Goal: Task Accomplishment & Management: Manage account settings

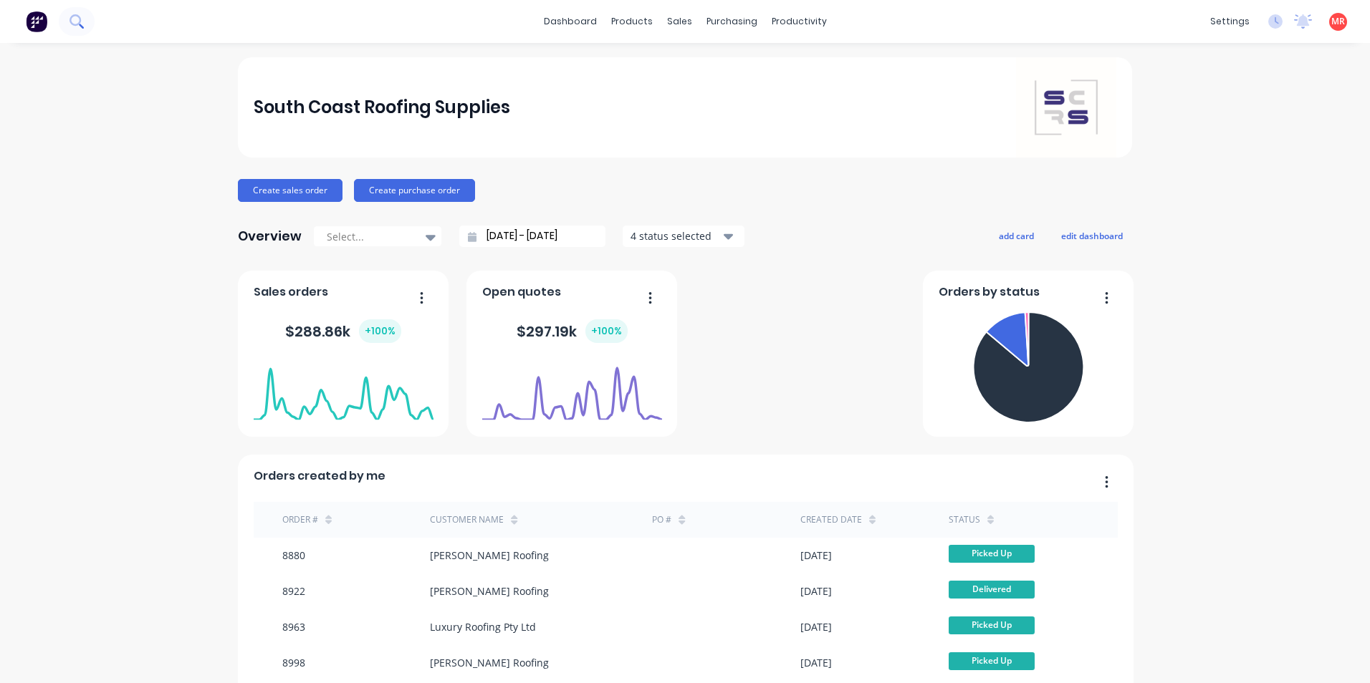
click at [76, 31] on button at bounding box center [77, 21] width 36 height 29
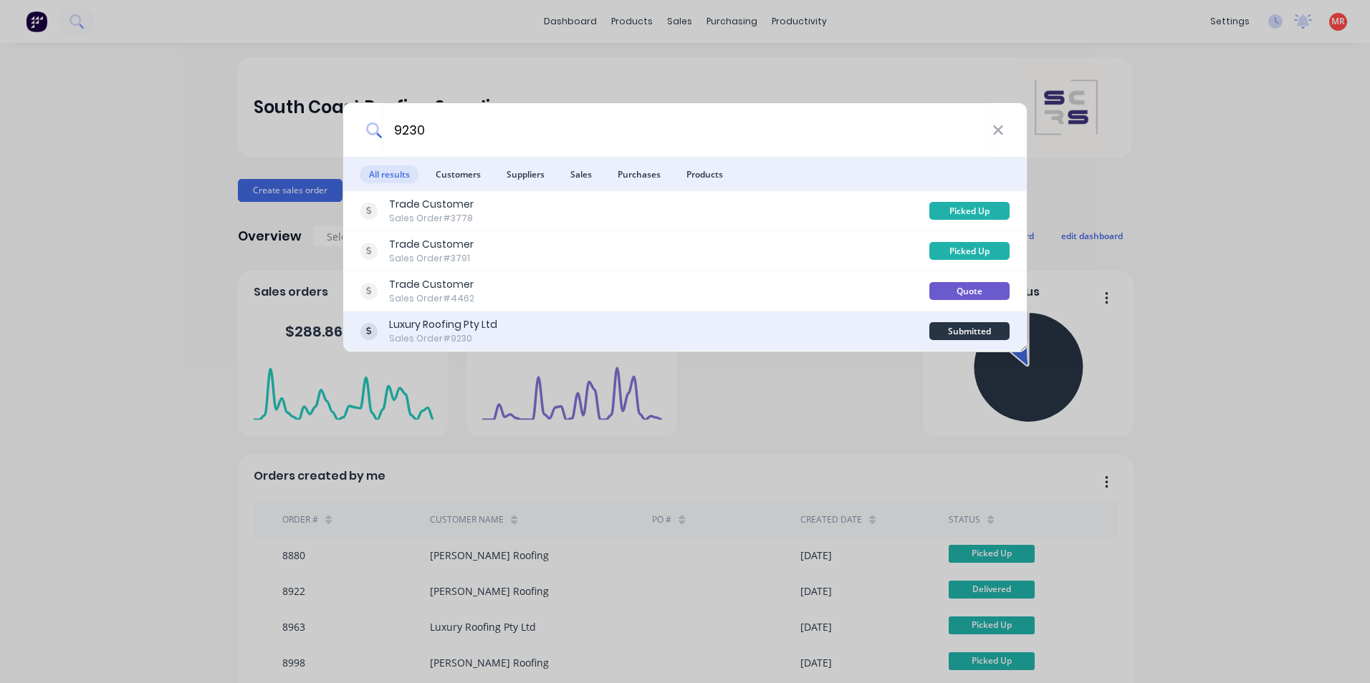
type input "9230"
click at [582, 331] on div "Luxury Roofing Pty Ltd Sales Order #9230" at bounding box center [644, 331] width 569 height 28
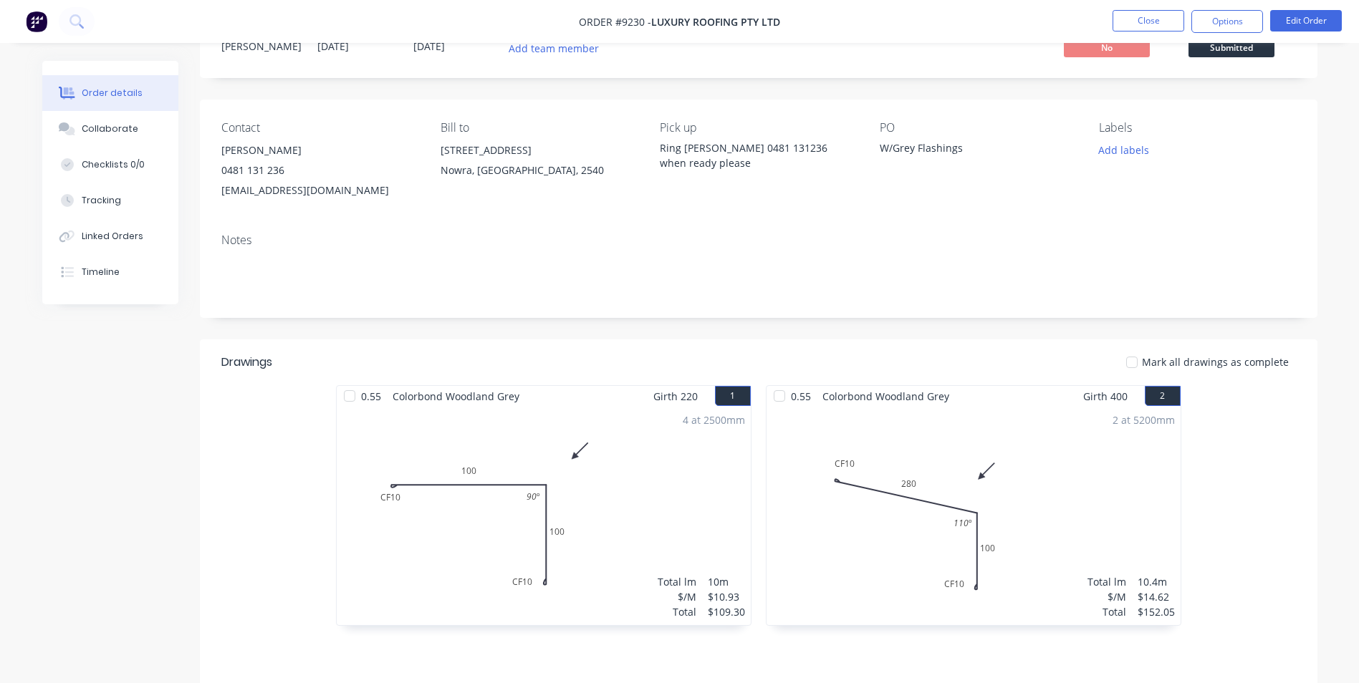
scroll to position [271, 0]
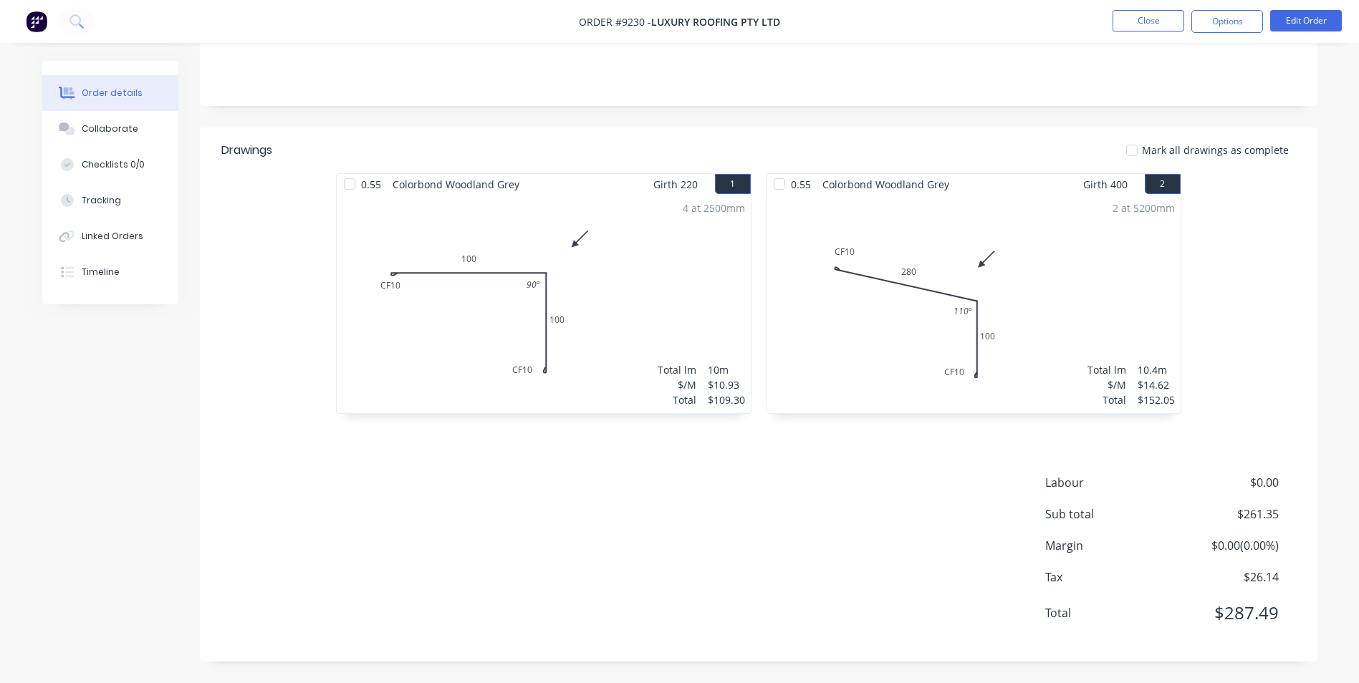
click at [647, 228] on div "4 at 2500mm Total lm $/M Total 10m $10.93 $109.30" at bounding box center [544, 304] width 414 height 219
click at [1295, 23] on button "Edit Order" at bounding box center [1306, 20] width 72 height 21
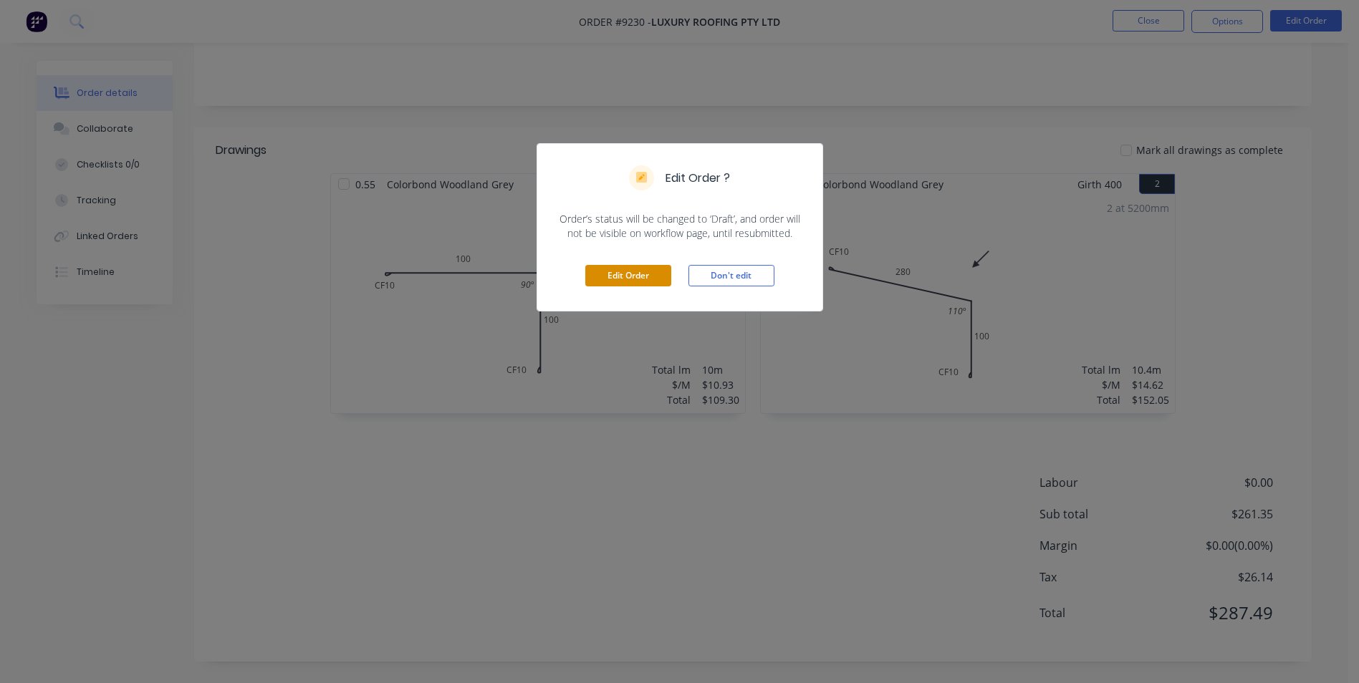
click at [598, 266] on button "Edit Order" at bounding box center [628, 275] width 86 height 21
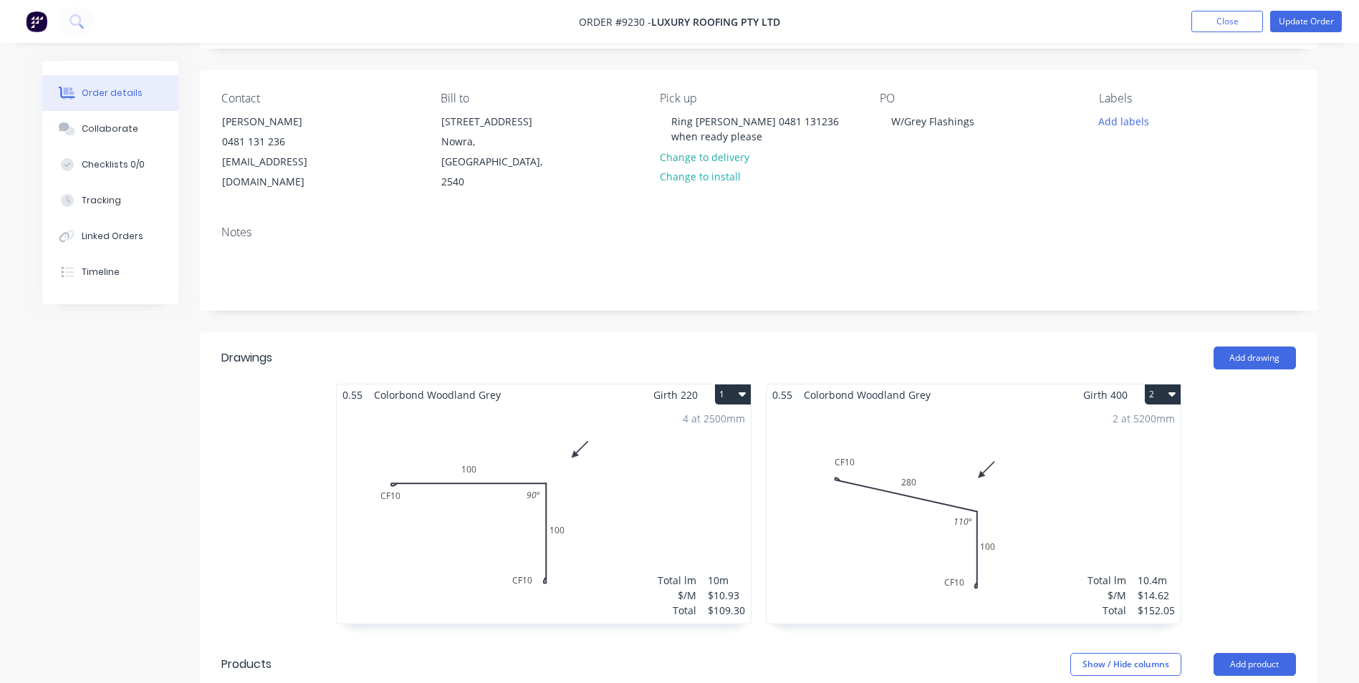
scroll to position [358, 0]
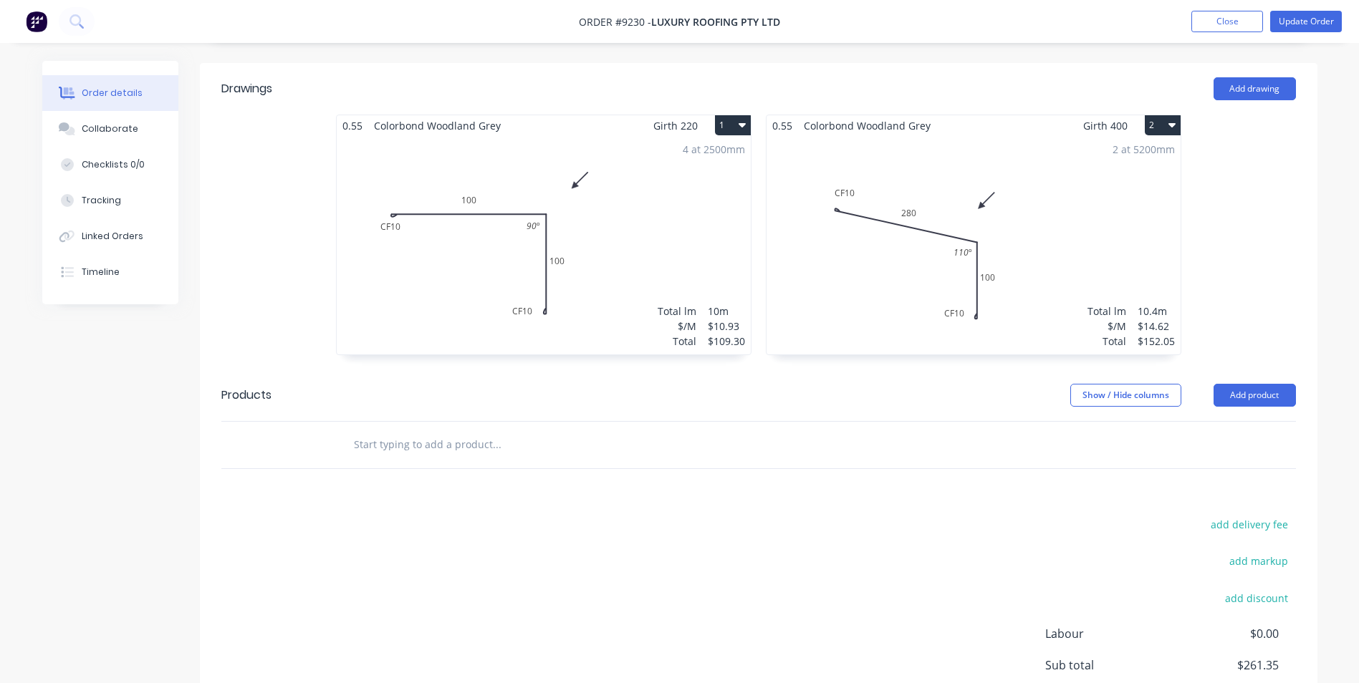
click at [623, 272] on div "4 at 2500mm Total lm $/M Total 10m $10.93 $109.30" at bounding box center [544, 245] width 414 height 219
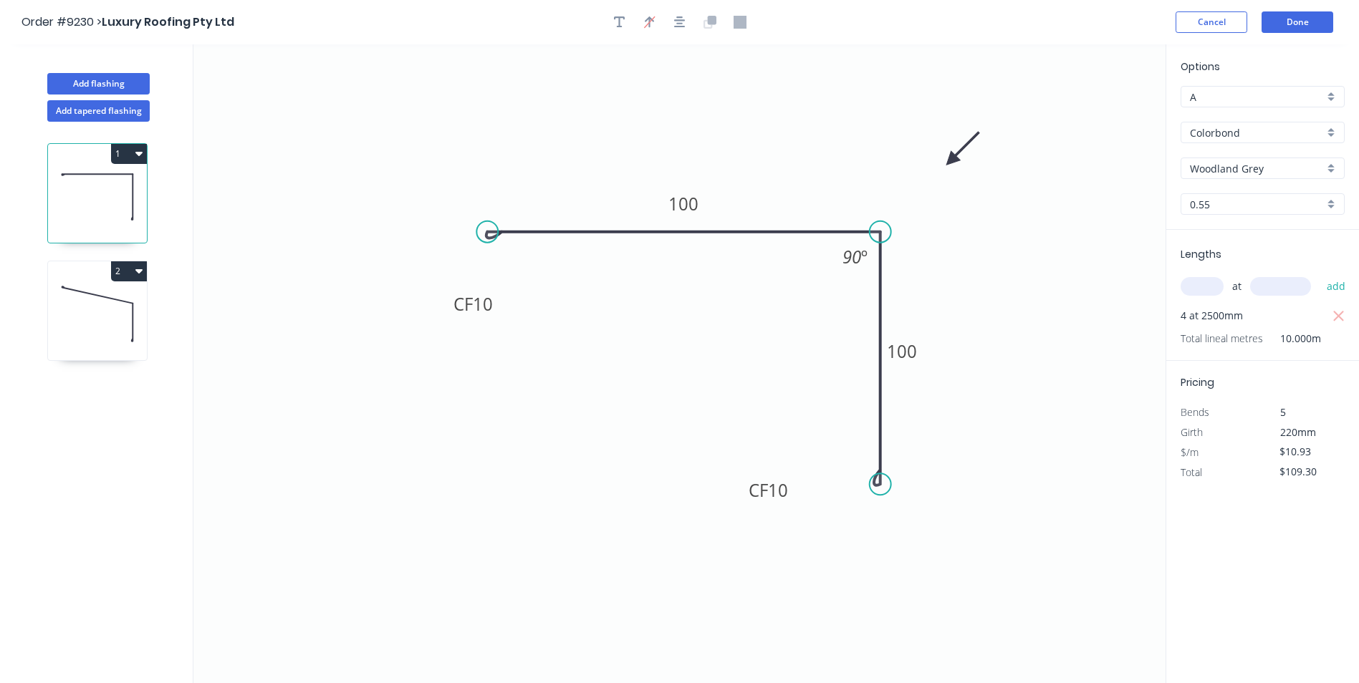
click at [1333, 94] on div "A" at bounding box center [1263, 96] width 164 height 21
click at [1244, 172] on div "C" at bounding box center [1262, 174] width 163 height 25
type input "C"
type input "$17.43"
type input "$174.30"
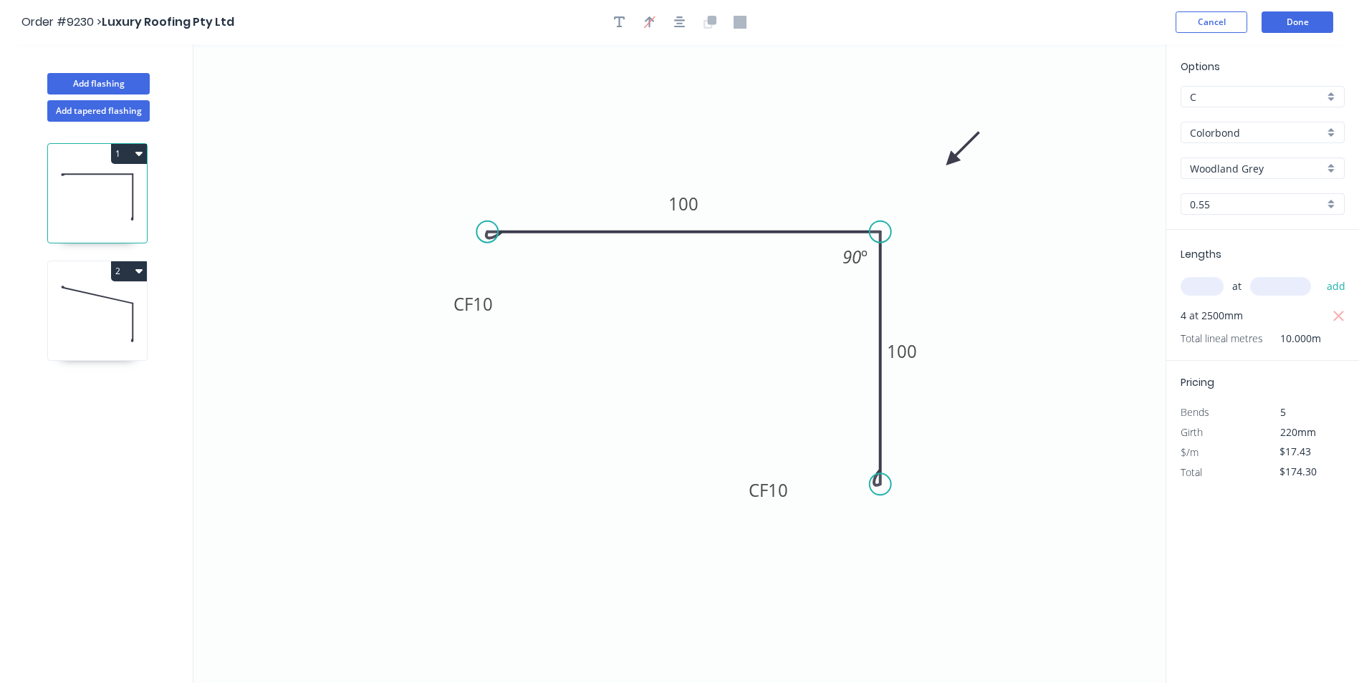
click at [110, 320] on icon at bounding box center [97, 315] width 99 height 92
type input "$14.62"
type input "$152.05"
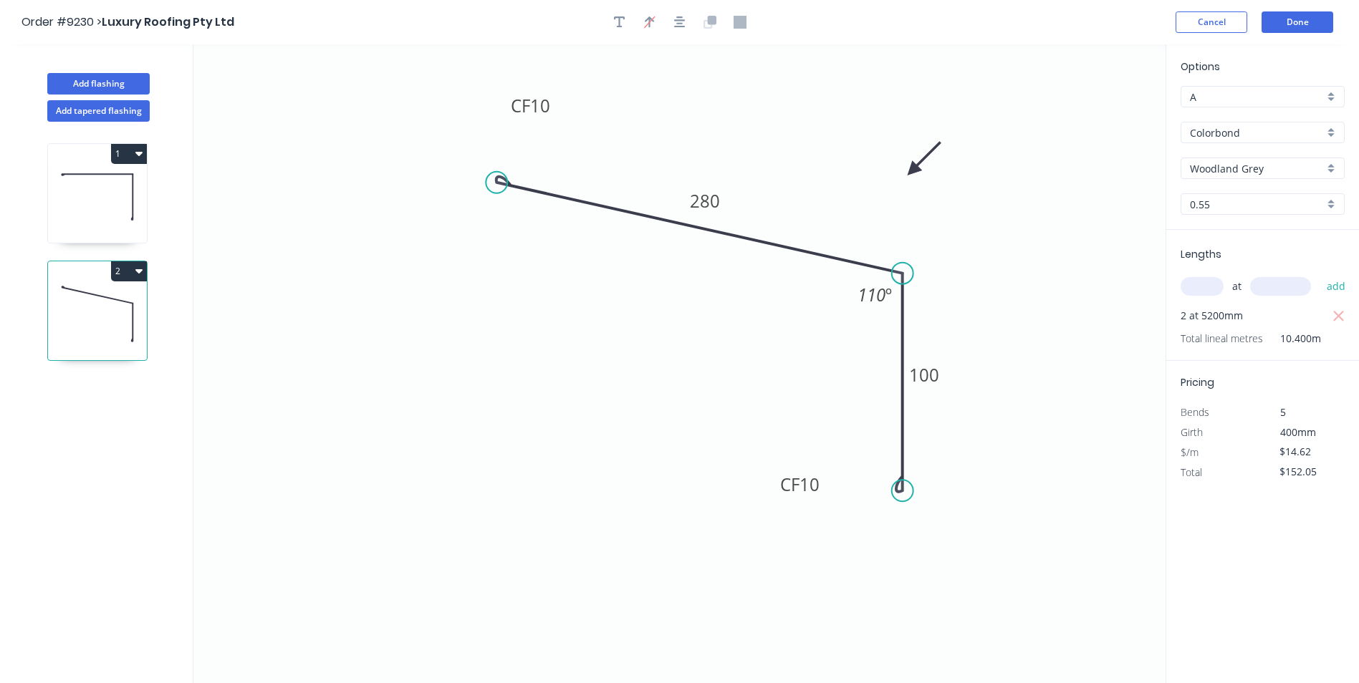
click at [1331, 94] on div "A" at bounding box center [1263, 96] width 164 height 21
click at [1218, 177] on div "C" at bounding box center [1262, 174] width 163 height 25
type input "C"
type input "$23.38"
type input "$243.15"
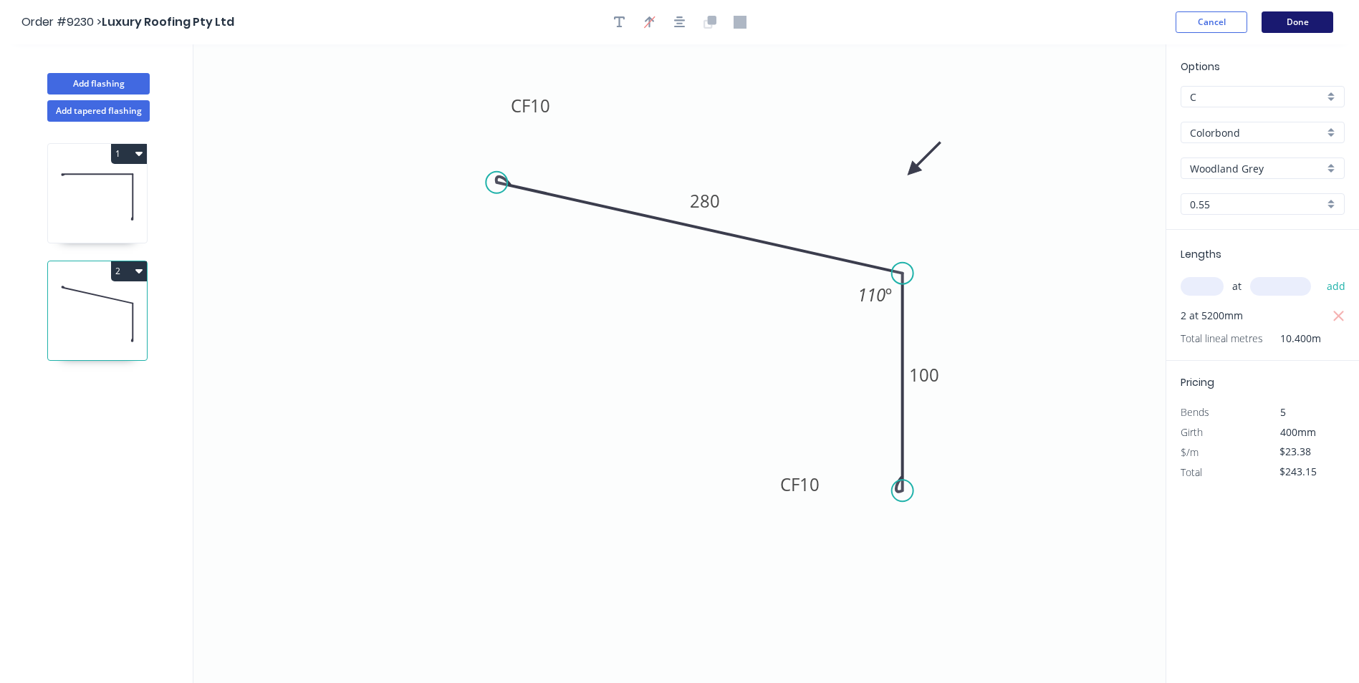
click at [1292, 23] on button "Done" at bounding box center [1298, 21] width 72 height 21
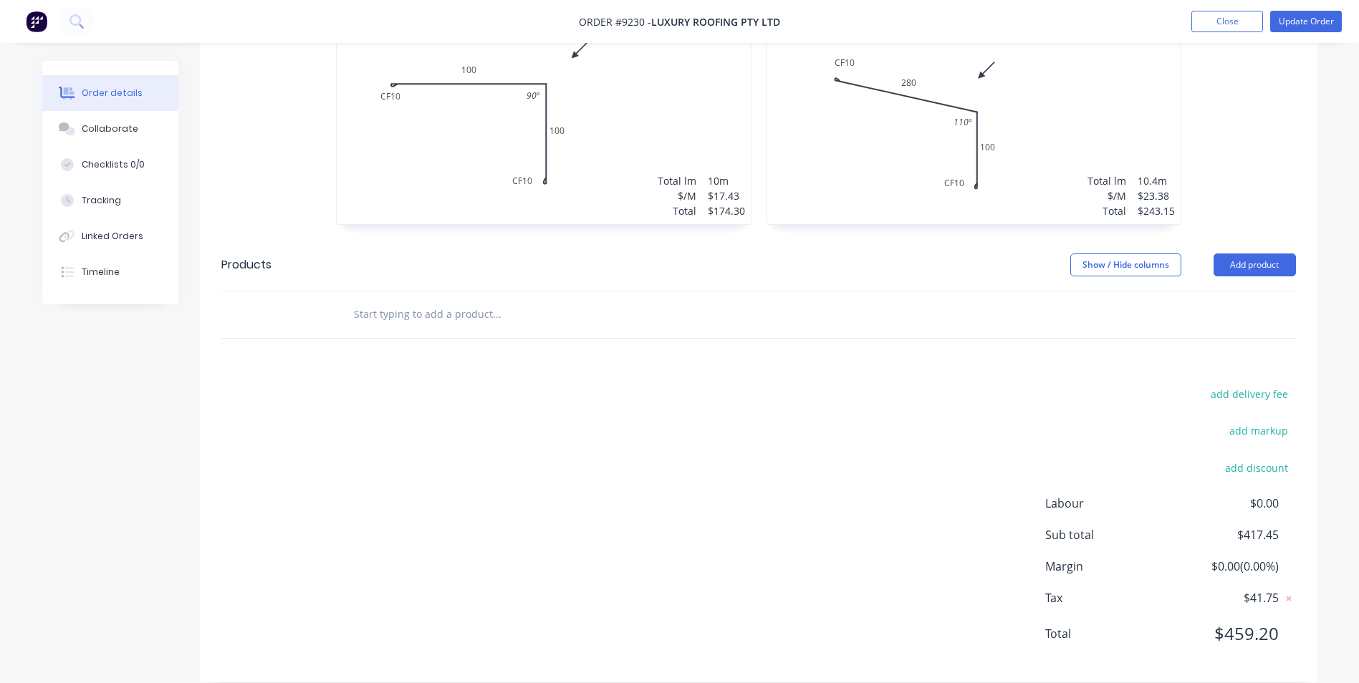
scroll to position [489, 0]
click at [1285, 16] on button "Update Order" at bounding box center [1306, 21] width 72 height 21
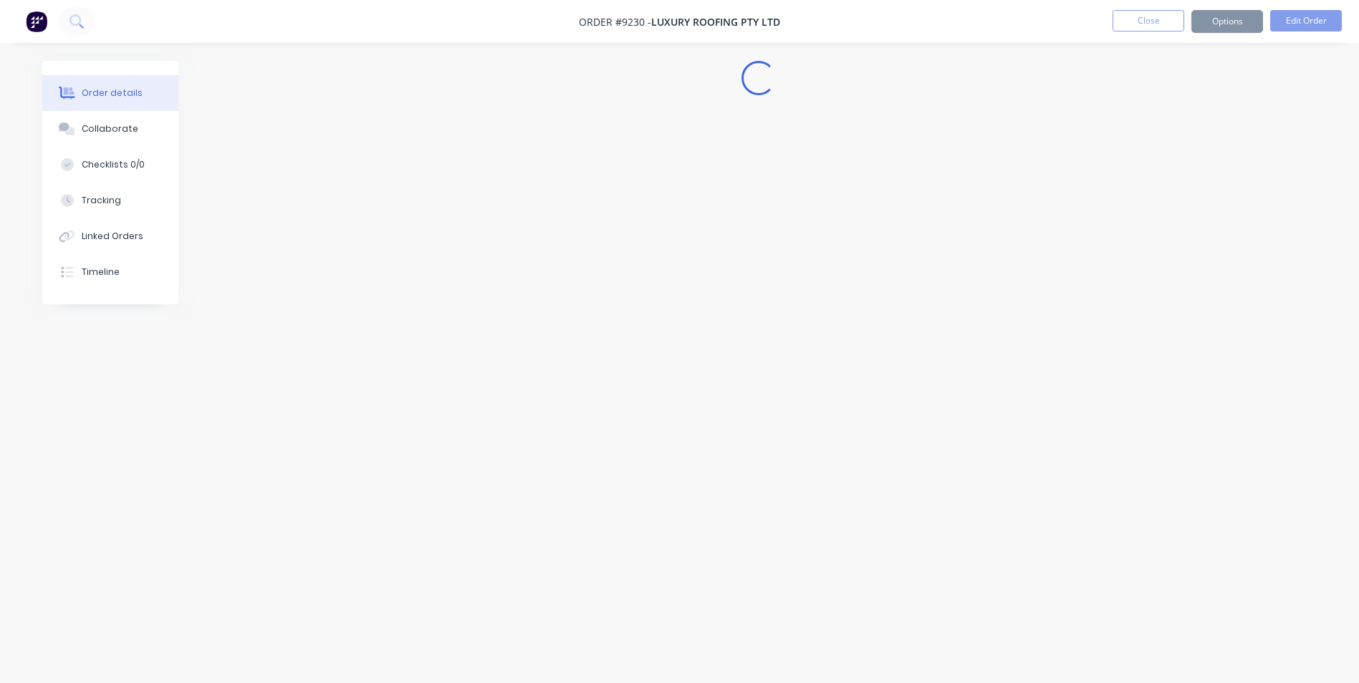
scroll to position [0, 0]
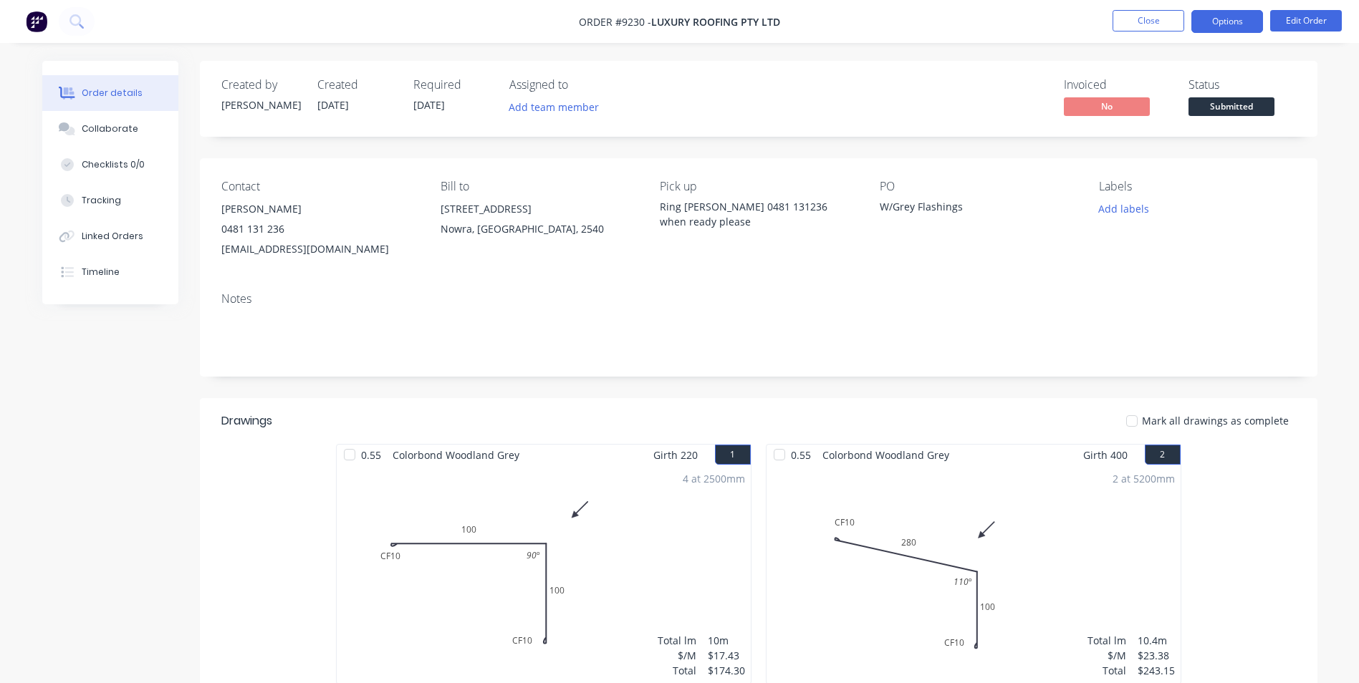
click at [1238, 26] on button "Options" at bounding box center [1227, 21] width 72 height 23
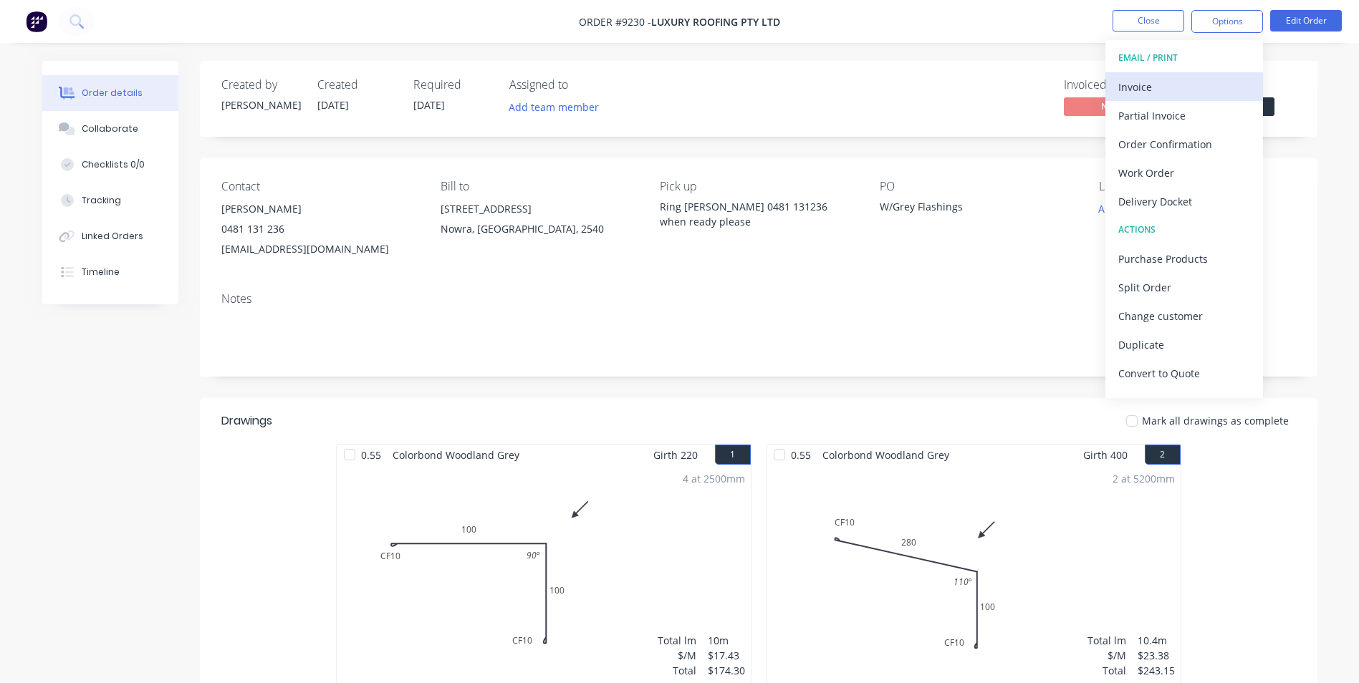
click at [1200, 92] on div "Invoice" at bounding box center [1184, 87] width 132 height 21
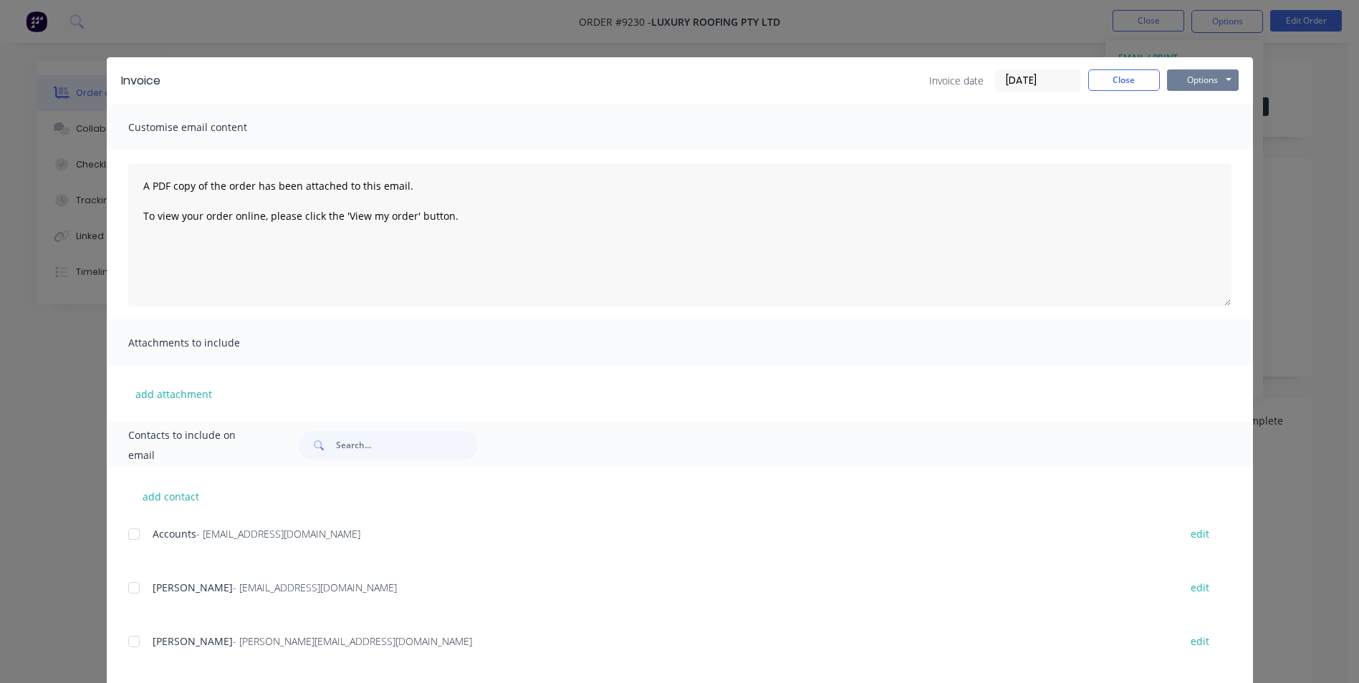
click at [1205, 81] on button "Options" at bounding box center [1203, 79] width 72 height 21
click at [1207, 121] on button "Print" at bounding box center [1213, 129] width 92 height 24
click at [1141, 81] on button "Close" at bounding box center [1124, 79] width 72 height 21
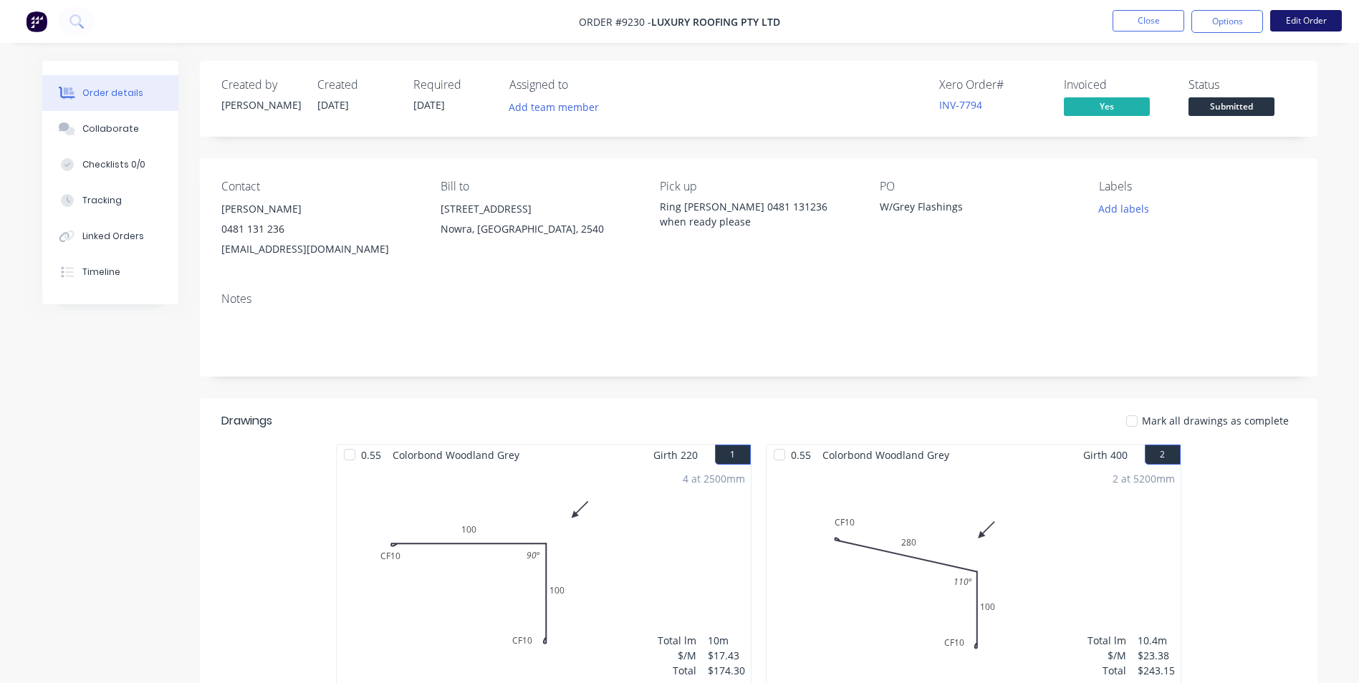
click at [1282, 19] on button "Edit Order" at bounding box center [1306, 20] width 72 height 21
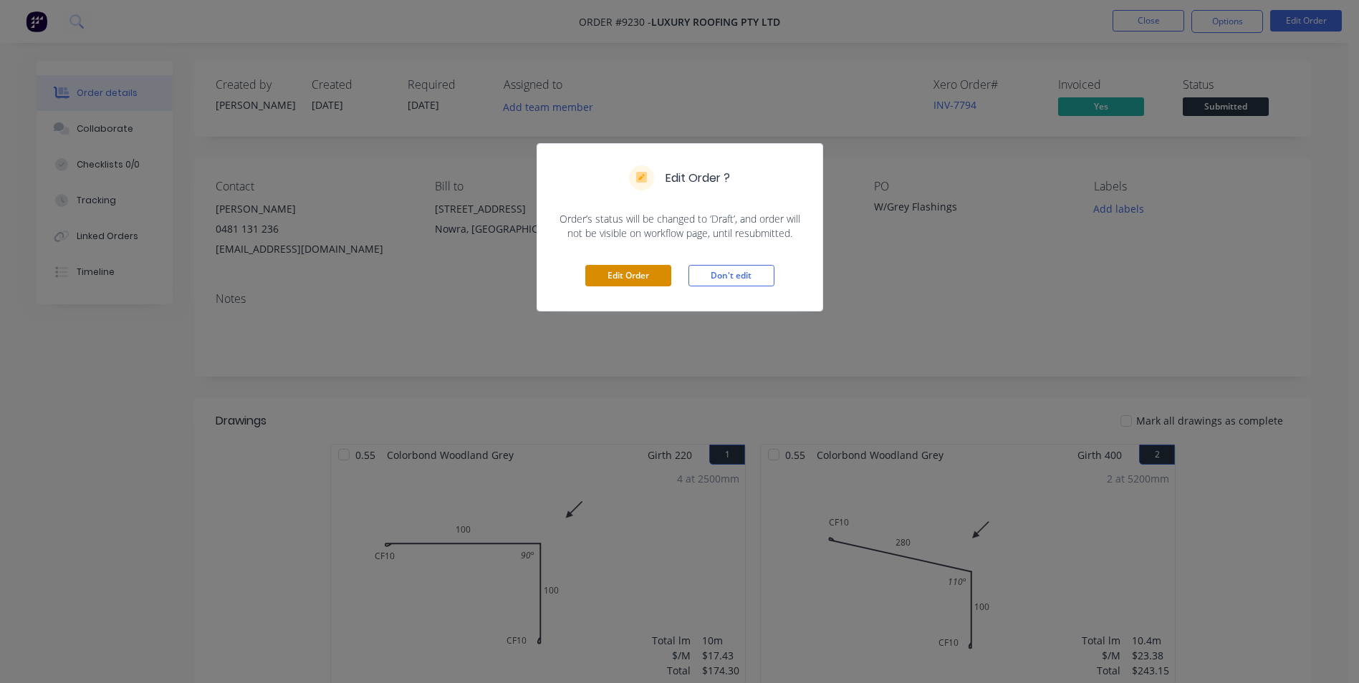
click at [608, 283] on button "Edit Order" at bounding box center [628, 275] width 86 height 21
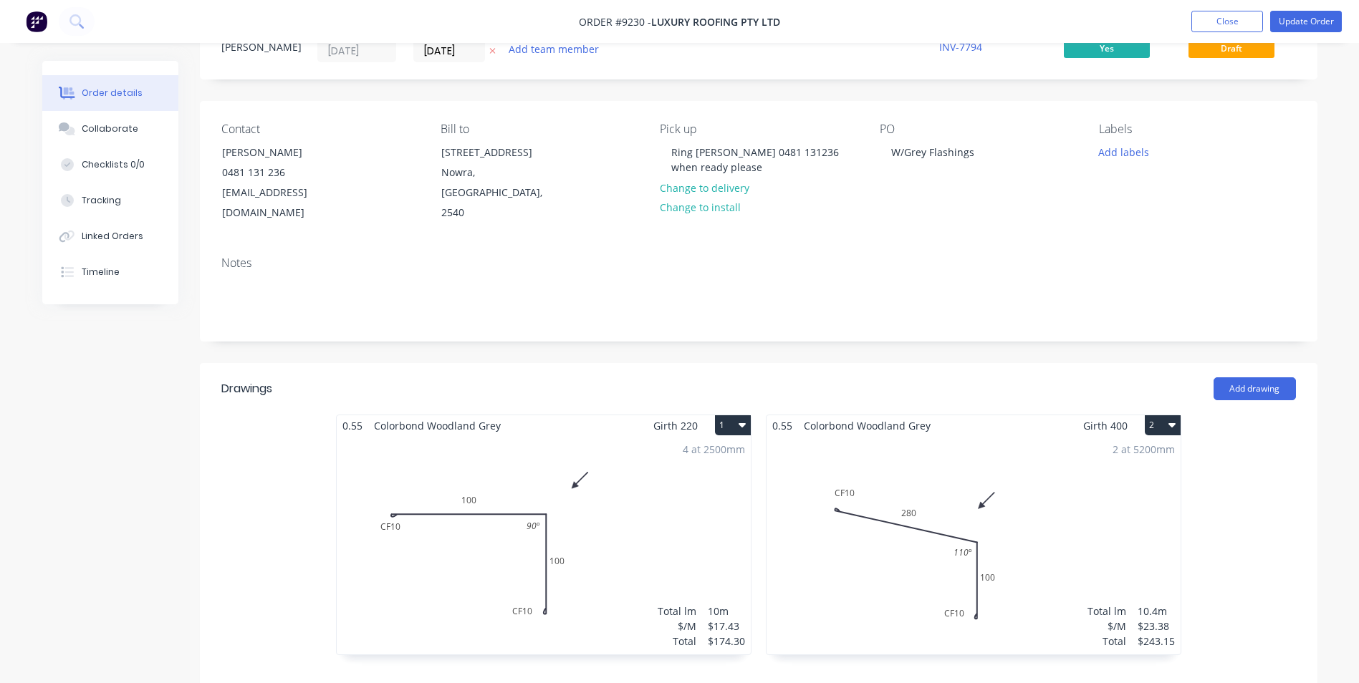
scroll to position [143, 0]
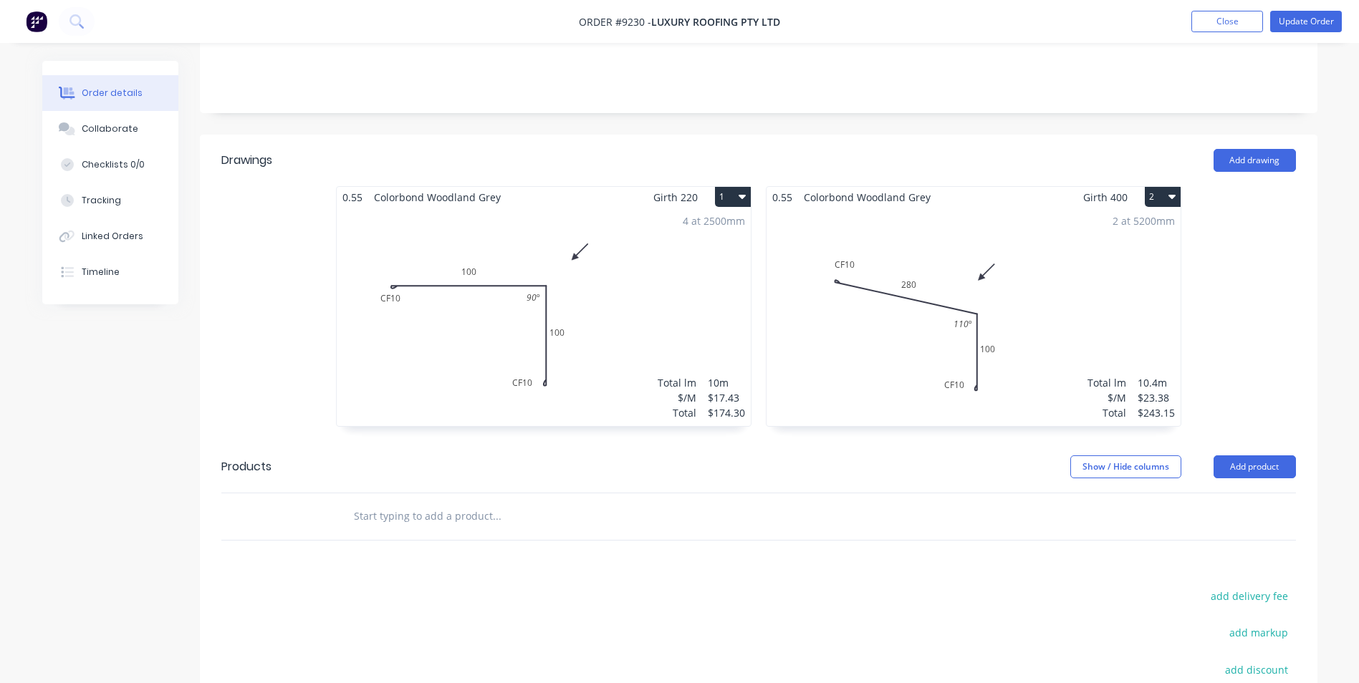
click at [711, 277] on div "4 at 2500mm Total lm $/M Total 10m $17.43 $174.30" at bounding box center [544, 317] width 414 height 219
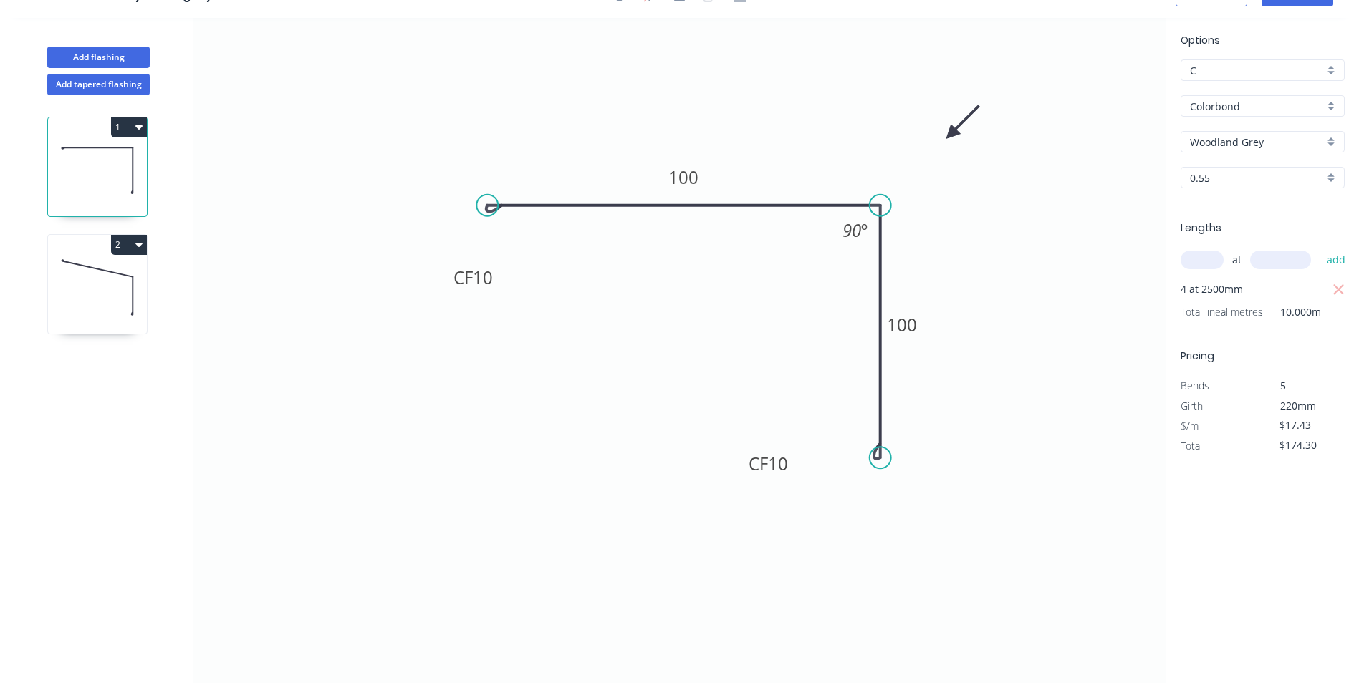
click at [1338, 66] on div "C" at bounding box center [1263, 69] width 164 height 21
click at [1266, 100] on div "A" at bounding box center [1262, 97] width 163 height 25
type input "A"
type input "$10.93"
type input "$109.30"
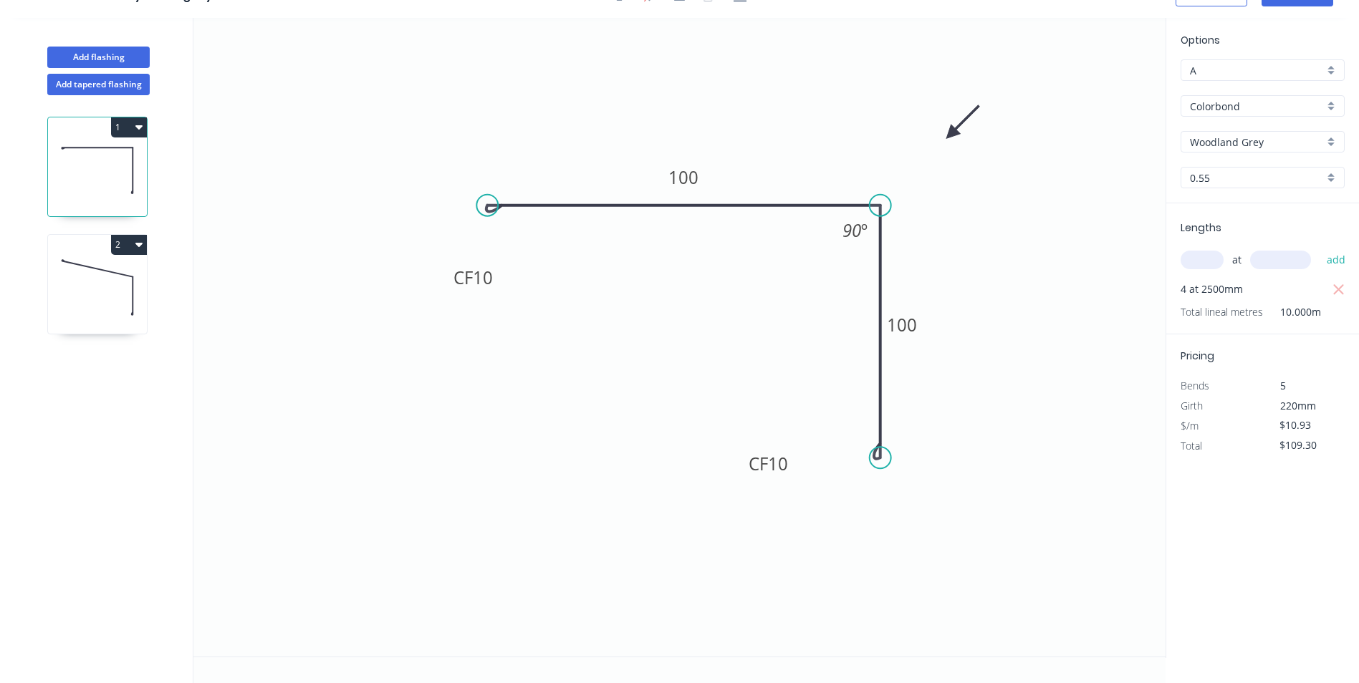
click at [107, 295] on icon at bounding box center [97, 288] width 99 height 92
type input "$23.38"
type input "$243.15"
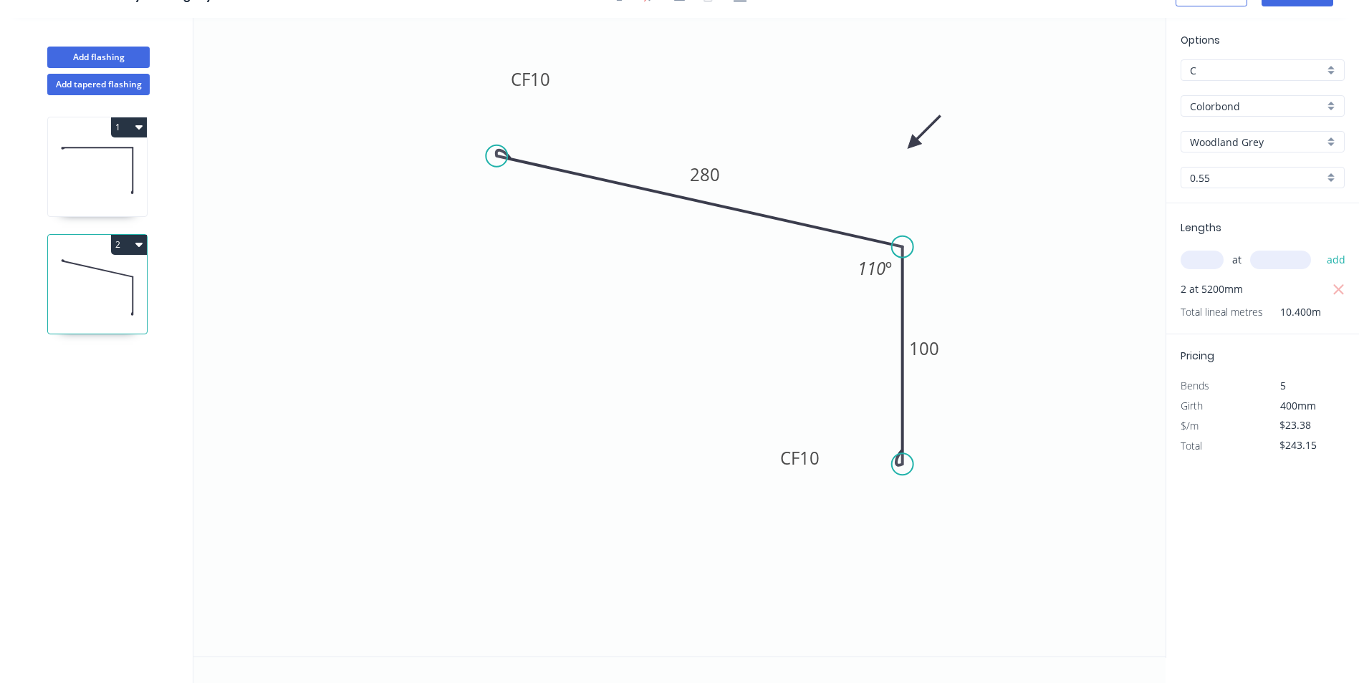
click at [1328, 72] on div "C" at bounding box center [1263, 69] width 164 height 21
click at [1281, 88] on div "A" at bounding box center [1262, 97] width 163 height 25
type input "A"
type input "$14.62"
type input "$152.05"
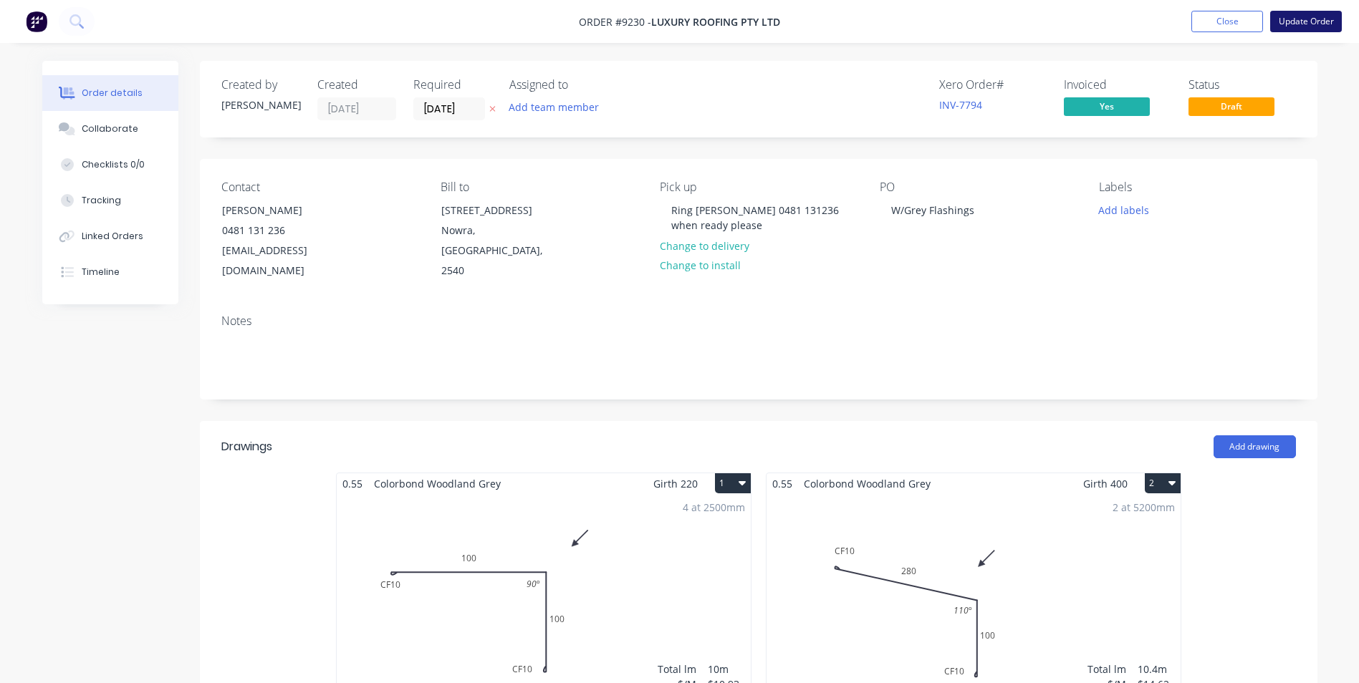
click at [1291, 24] on button "Update Order" at bounding box center [1306, 21] width 72 height 21
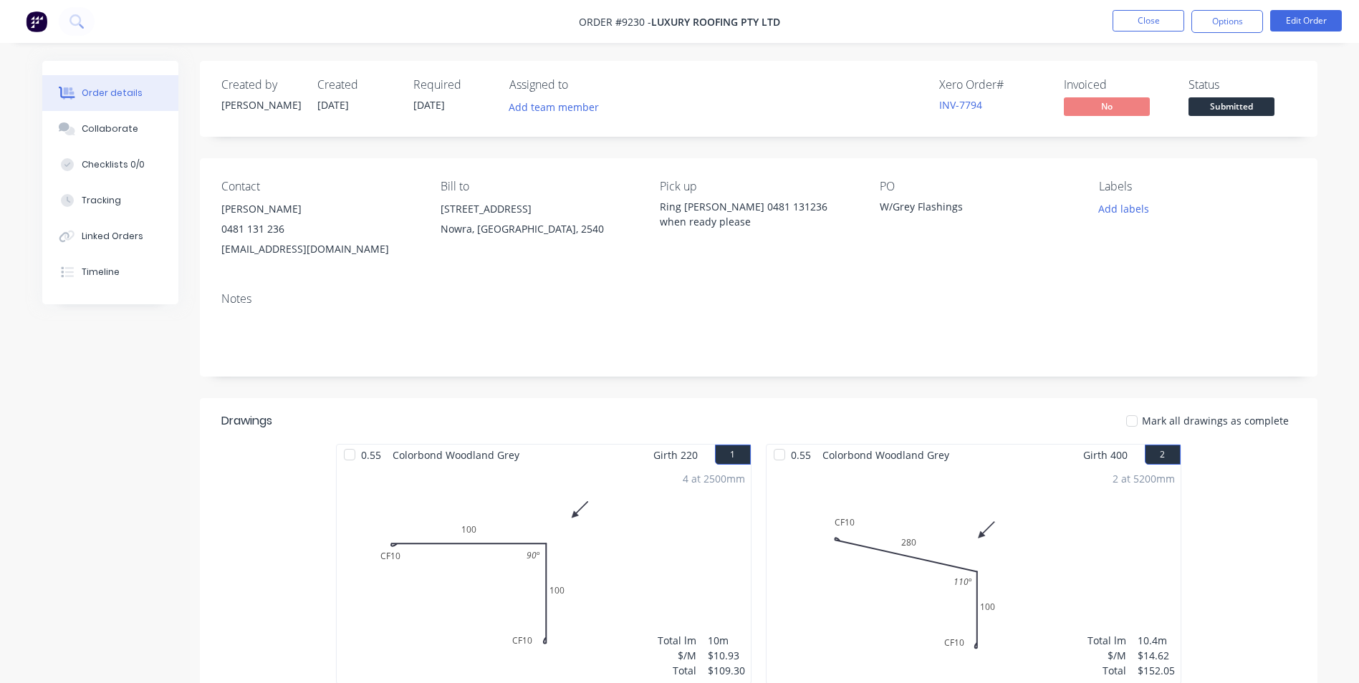
click at [34, 19] on img at bounding box center [36, 21] width 21 height 21
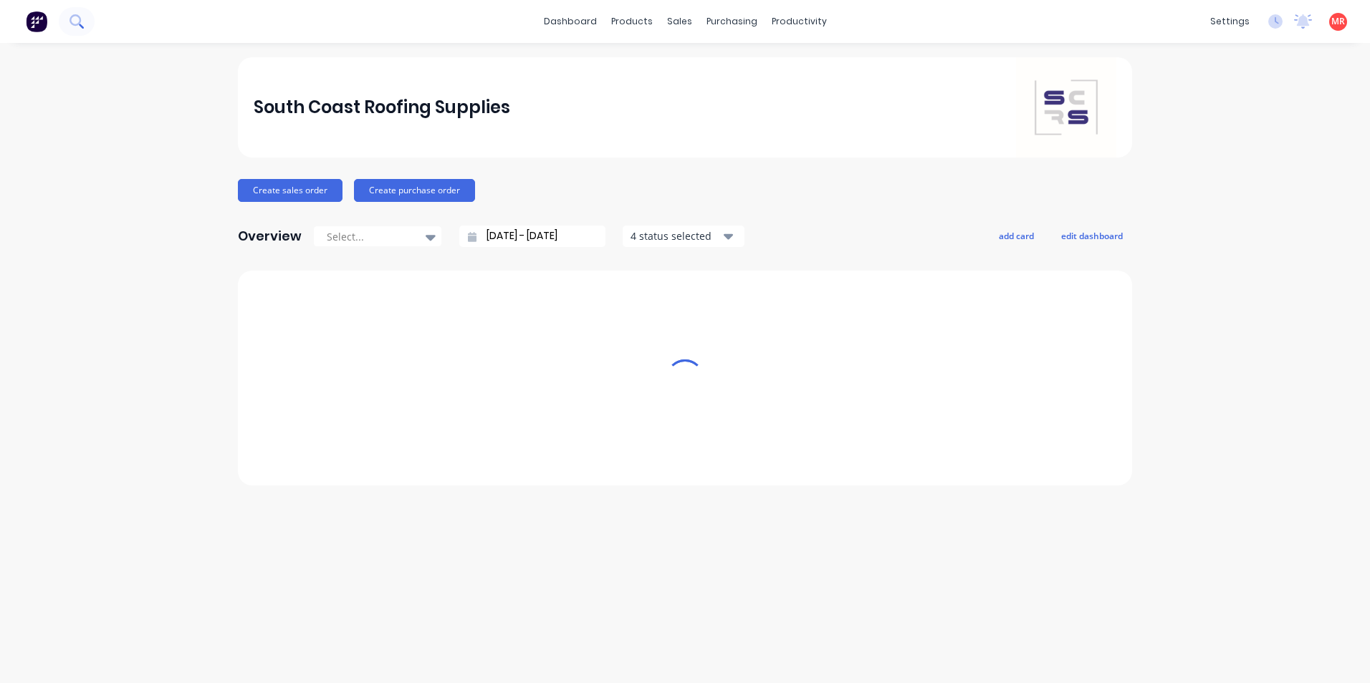
click at [69, 26] on button at bounding box center [77, 21] width 36 height 29
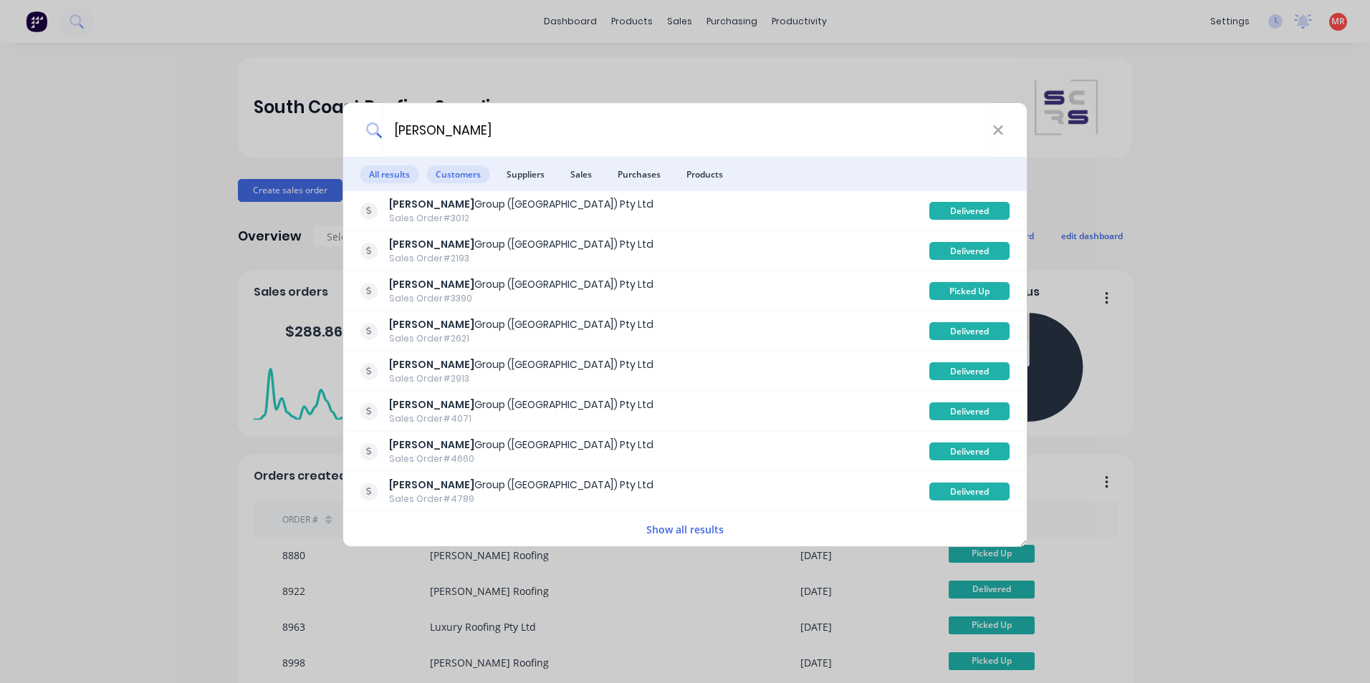
type input "[PERSON_NAME]"
click at [460, 176] on span "Customers" at bounding box center [458, 174] width 62 height 18
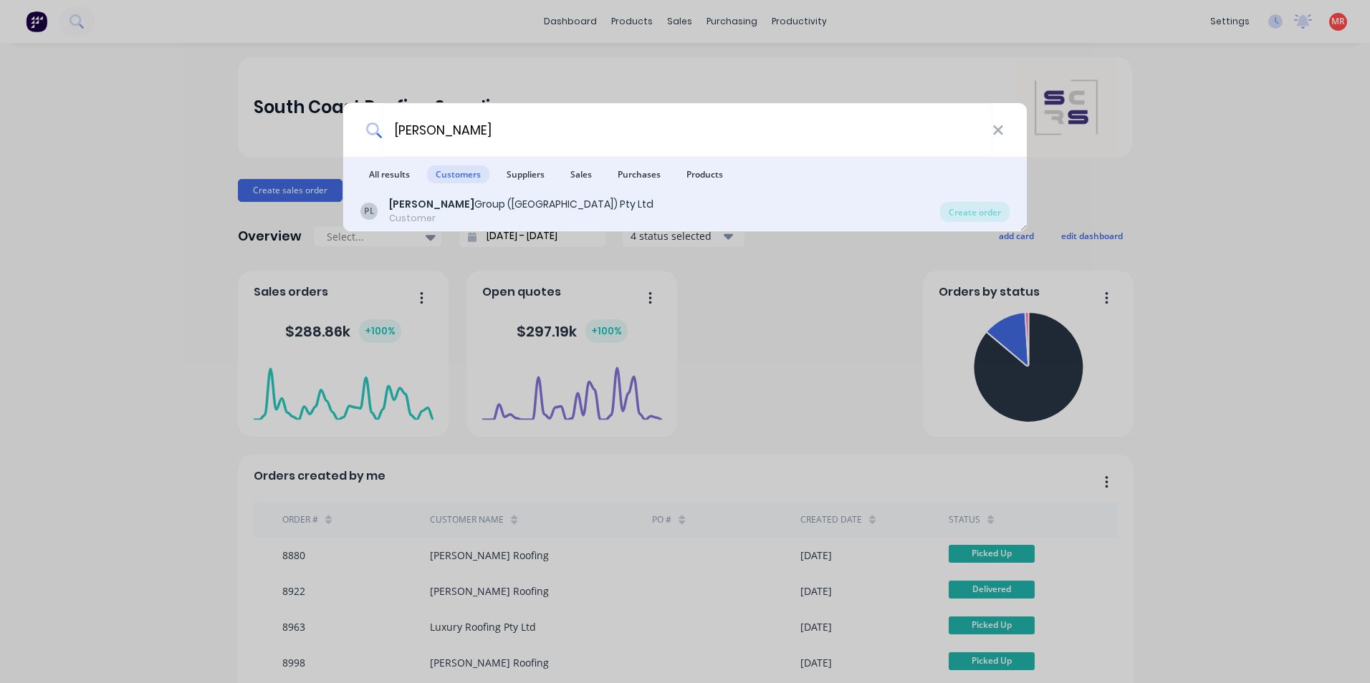
click at [728, 211] on div "[PERSON_NAME] Group ([GEOGRAPHIC_DATA]) Pty Ltd Customer" at bounding box center [650, 211] width 580 height 28
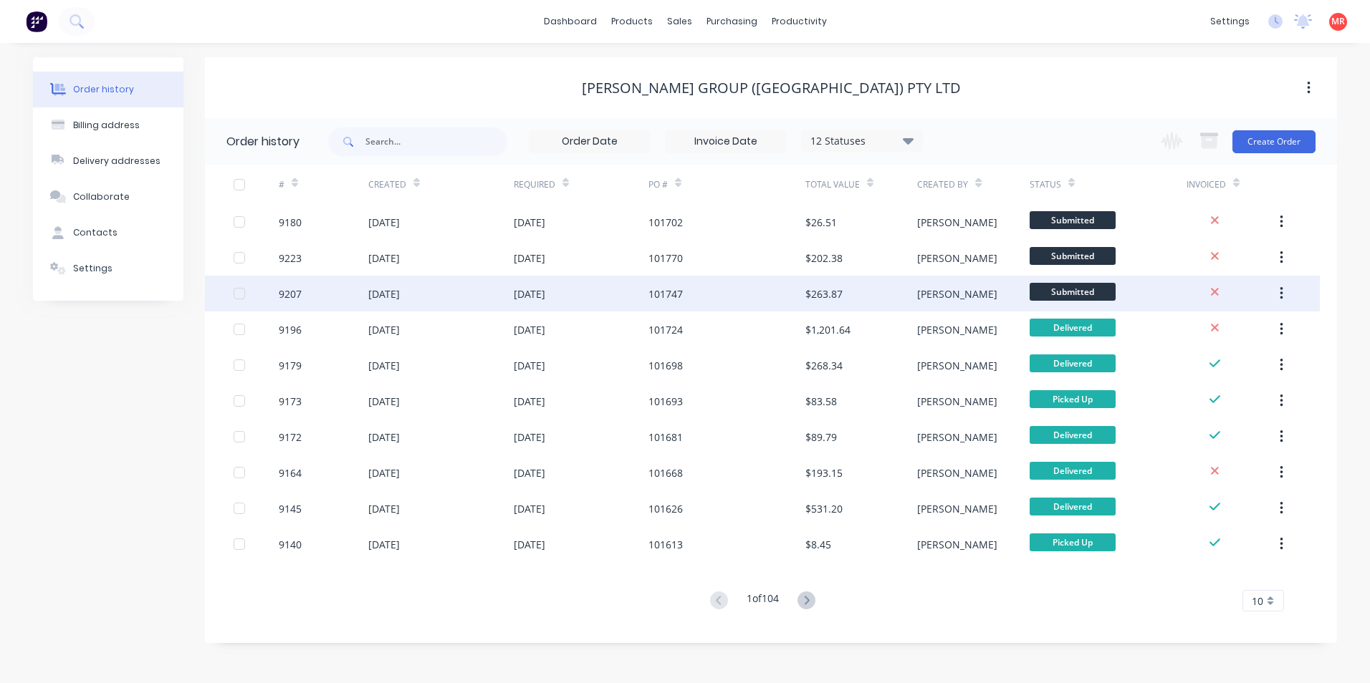
click at [484, 284] on div "[DATE]" at bounding box center [440, 294] width 145 height 36
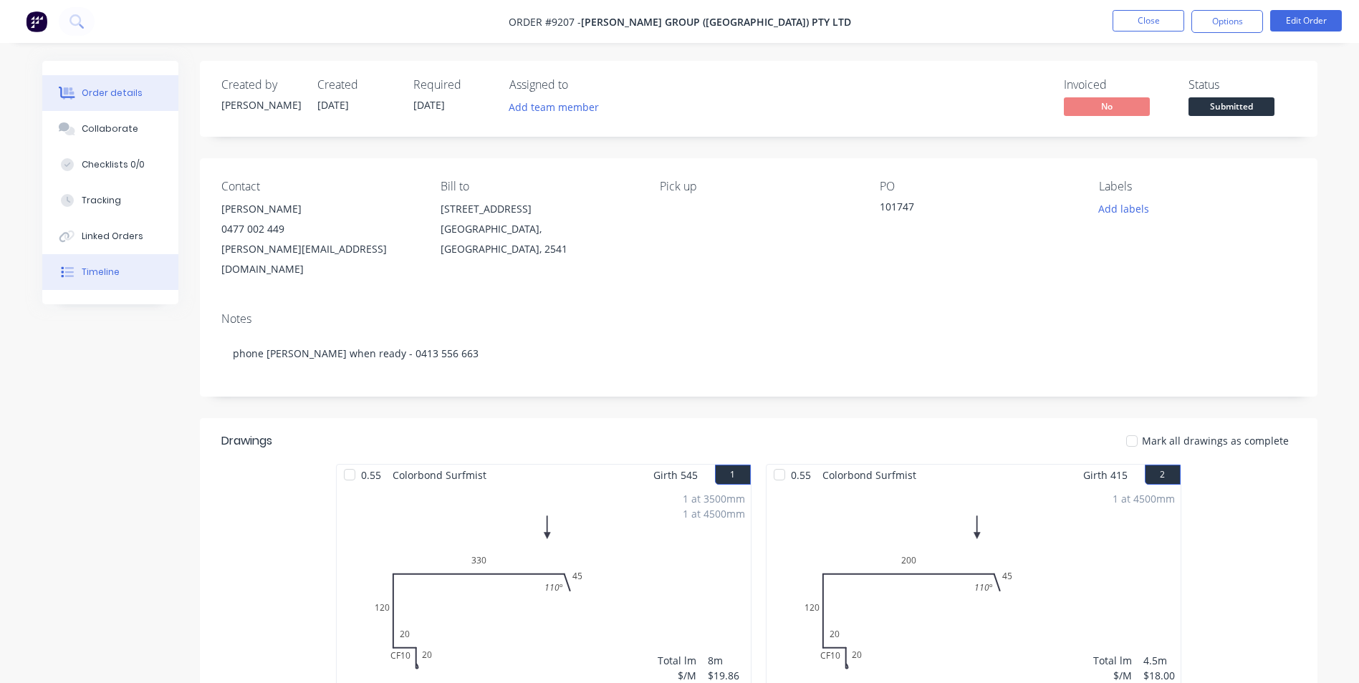
click at [106, 264] on button "Timeline" at bounding box center [110, 272] width 136 height 36
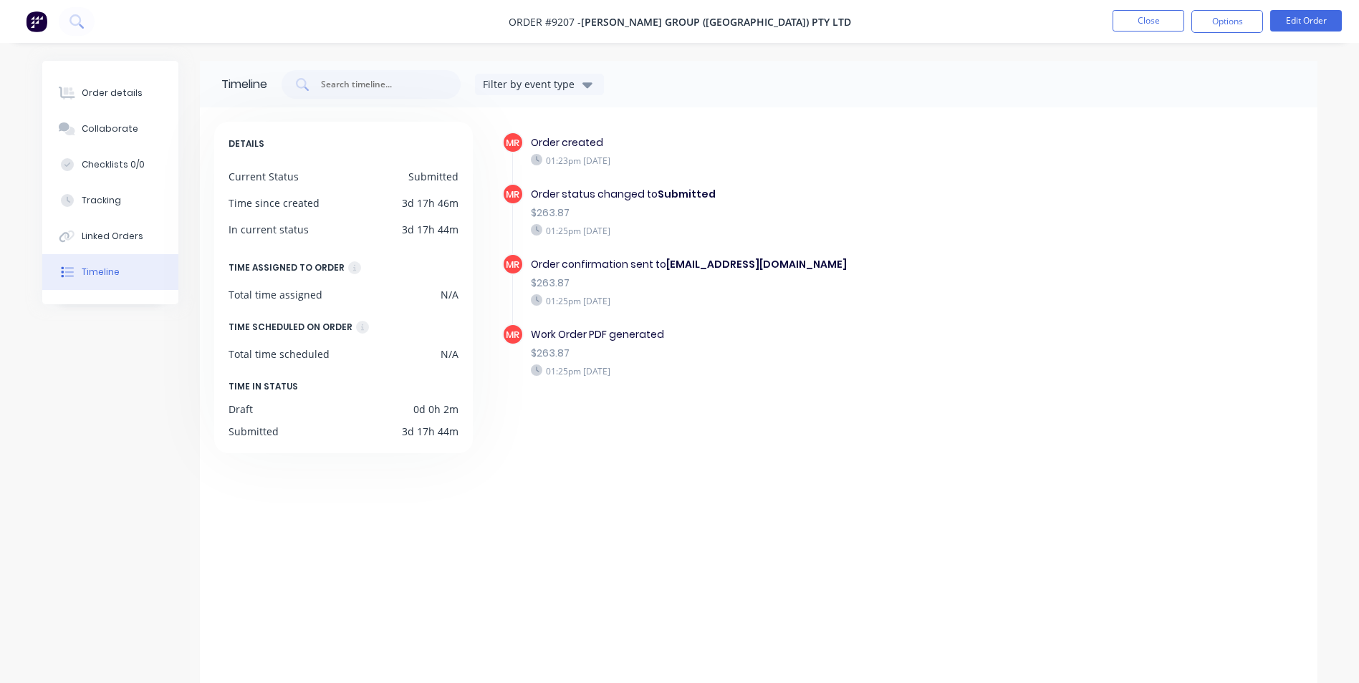
click at [29, 24] on img at bounding box center [36, 21] width 21 height 21
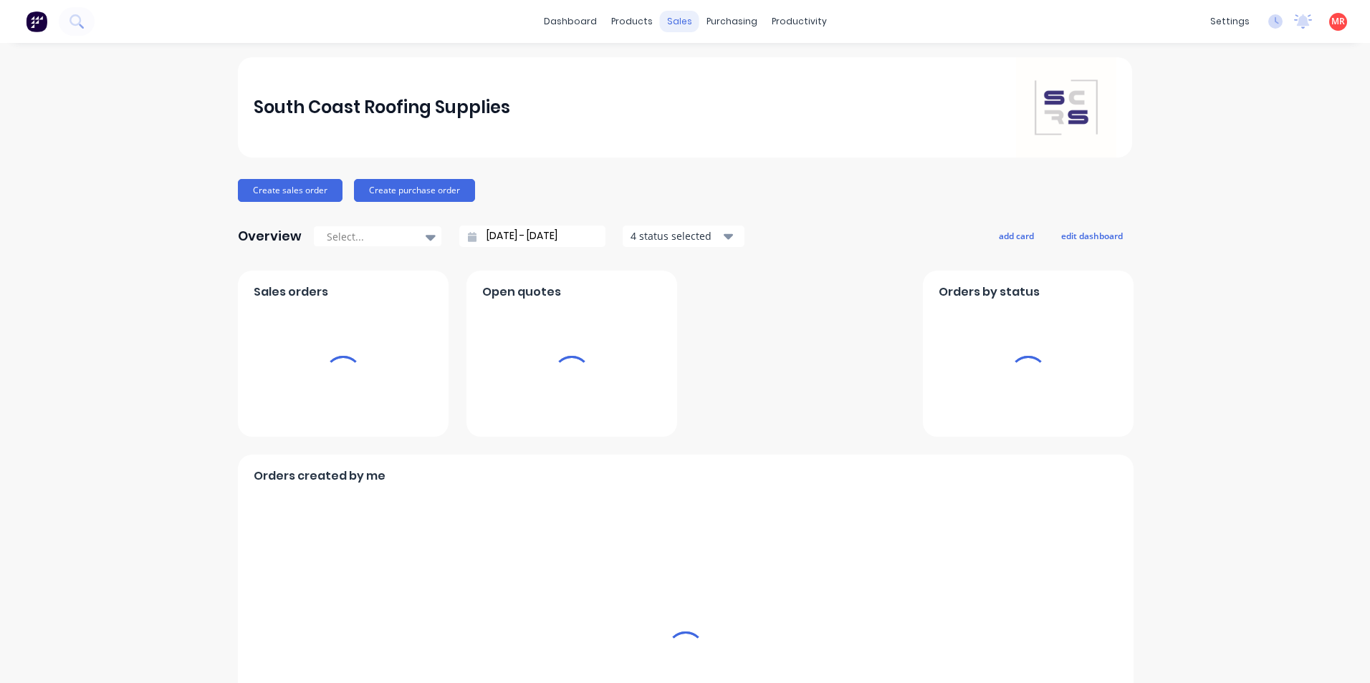
click at [671, 22] on div "sales" at bounding box center [679, 21] width 39 height 21
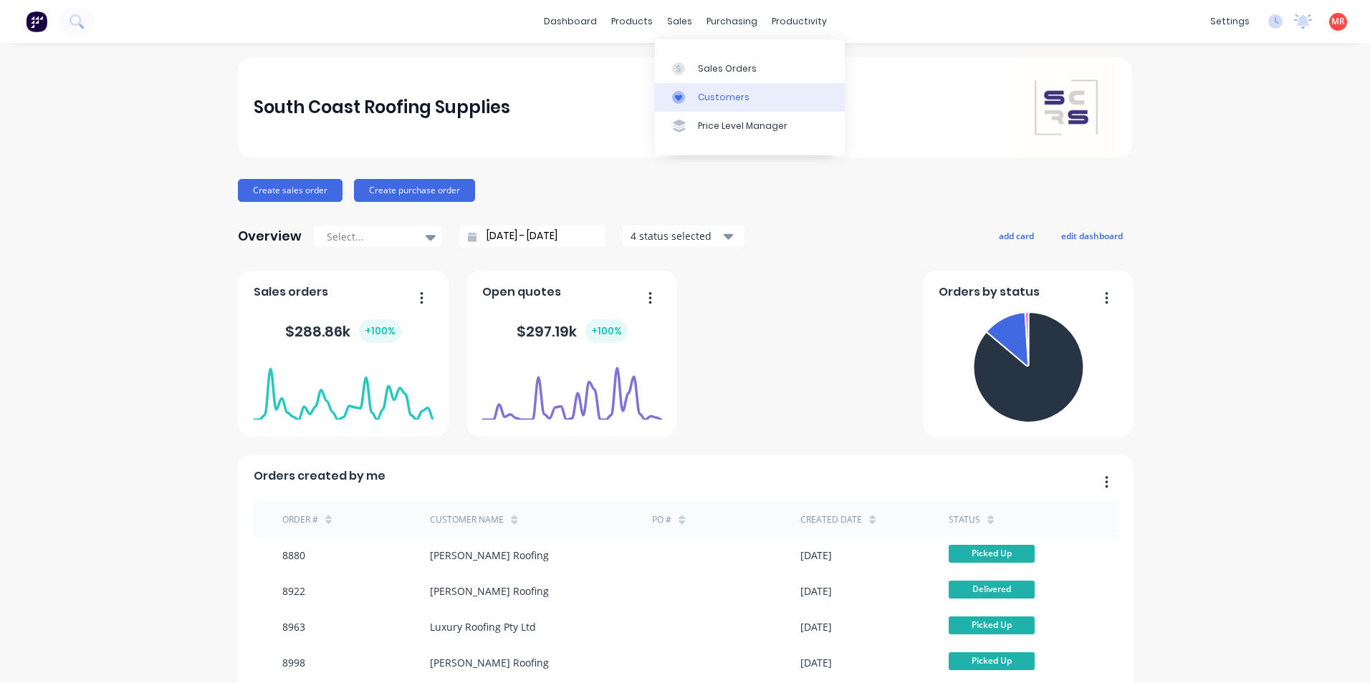
click at [694, 94] on link "Customers" at bounding box center [750, 97] width 190 height 29
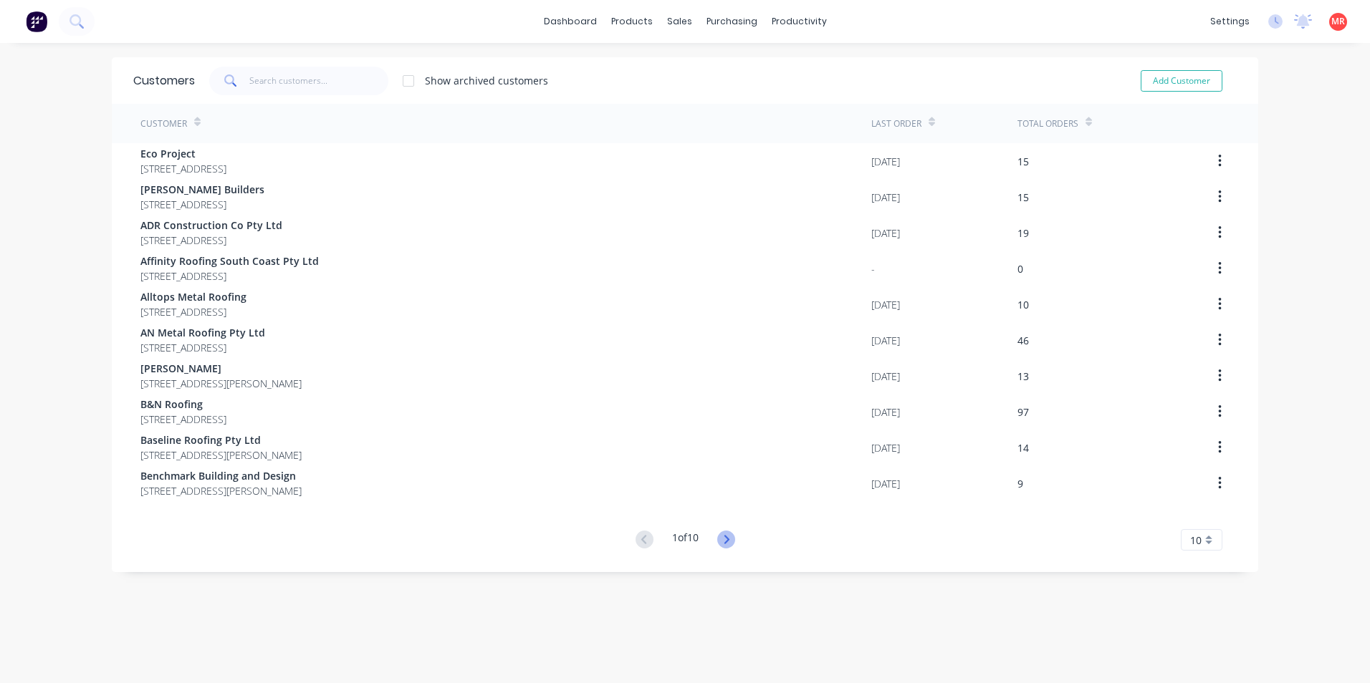
click at [730, 544] on icon at bounding box center [726, 540] width 18 height 18
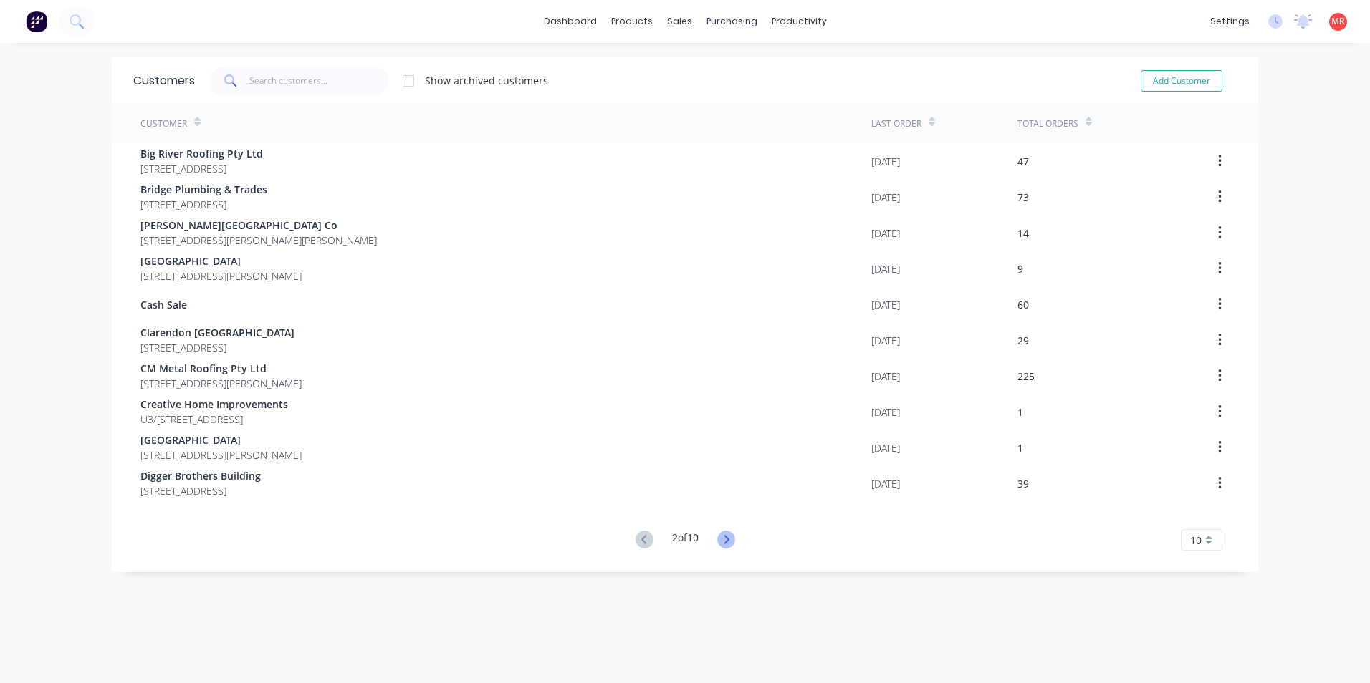
click at [726, 547] on icon at bounding box center [726, 540] width 18 height 18
click at [726, 547] on div "Customers Show archived customers Add Customer Customer Last Order Total Orders…" at bounding box center [685, 377] width 1146 height 641
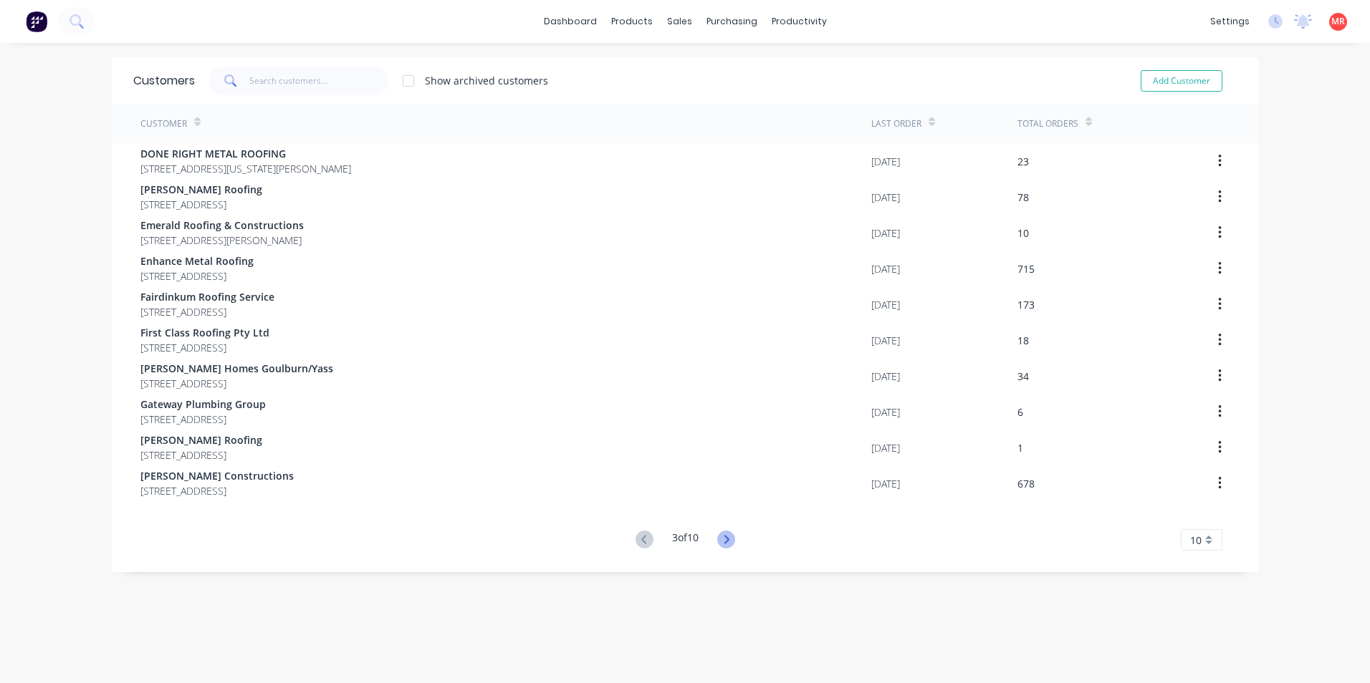
click at [726, 547] on icon at bounding box center [726, 540] width 18 height 18
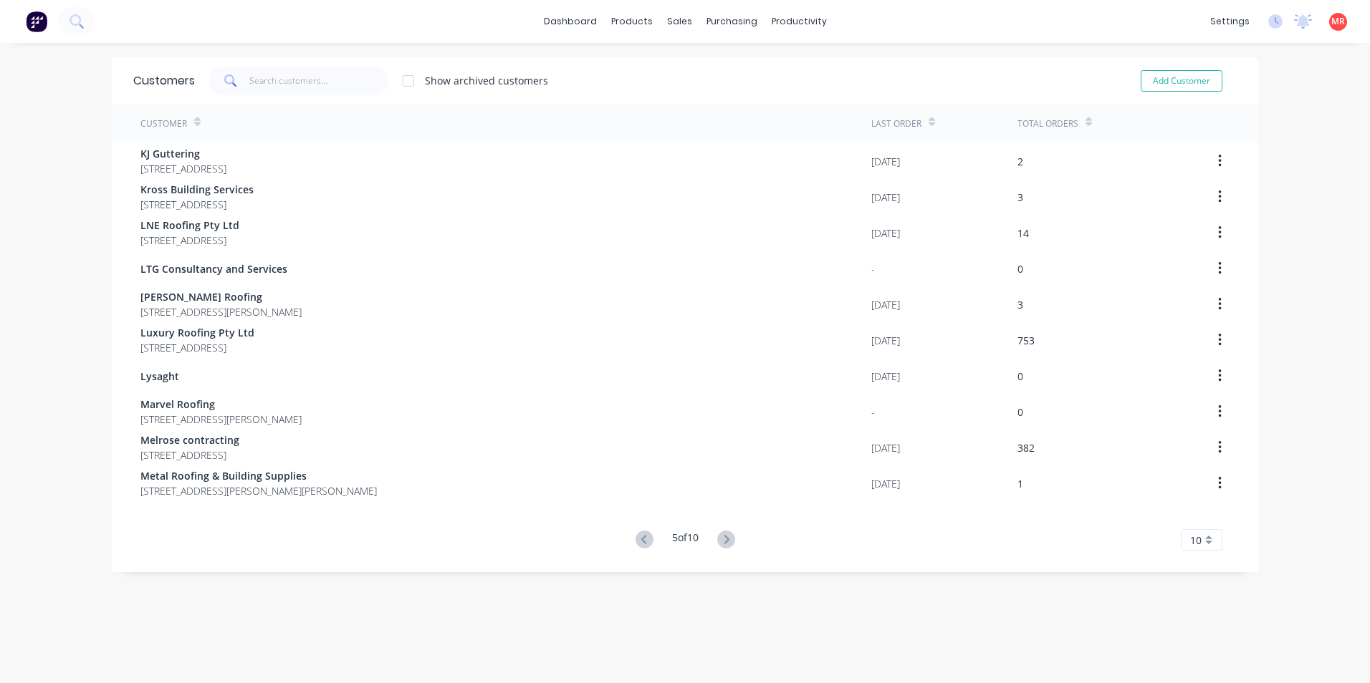
click at [726, 547] on icon at bounding box center [726, 540] width 18 height 18
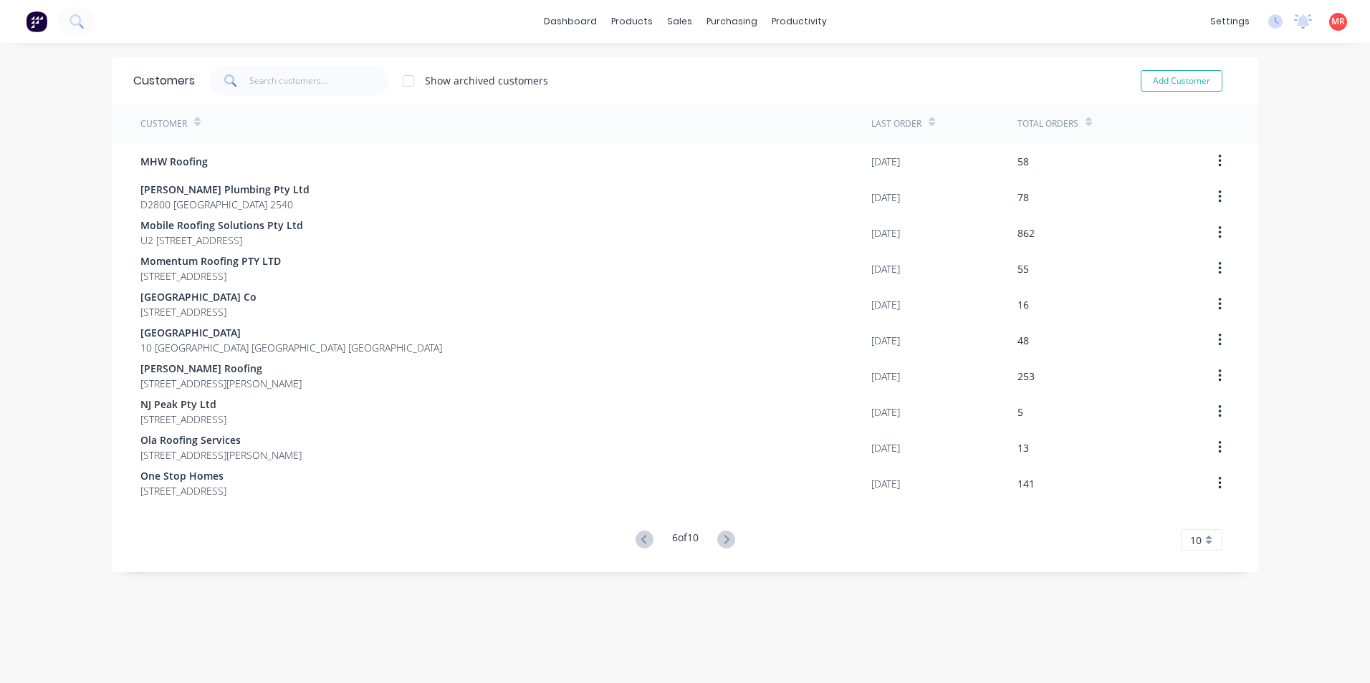
click at [726, 547] on icon at bounding box center [726, 540] width 18 height 18
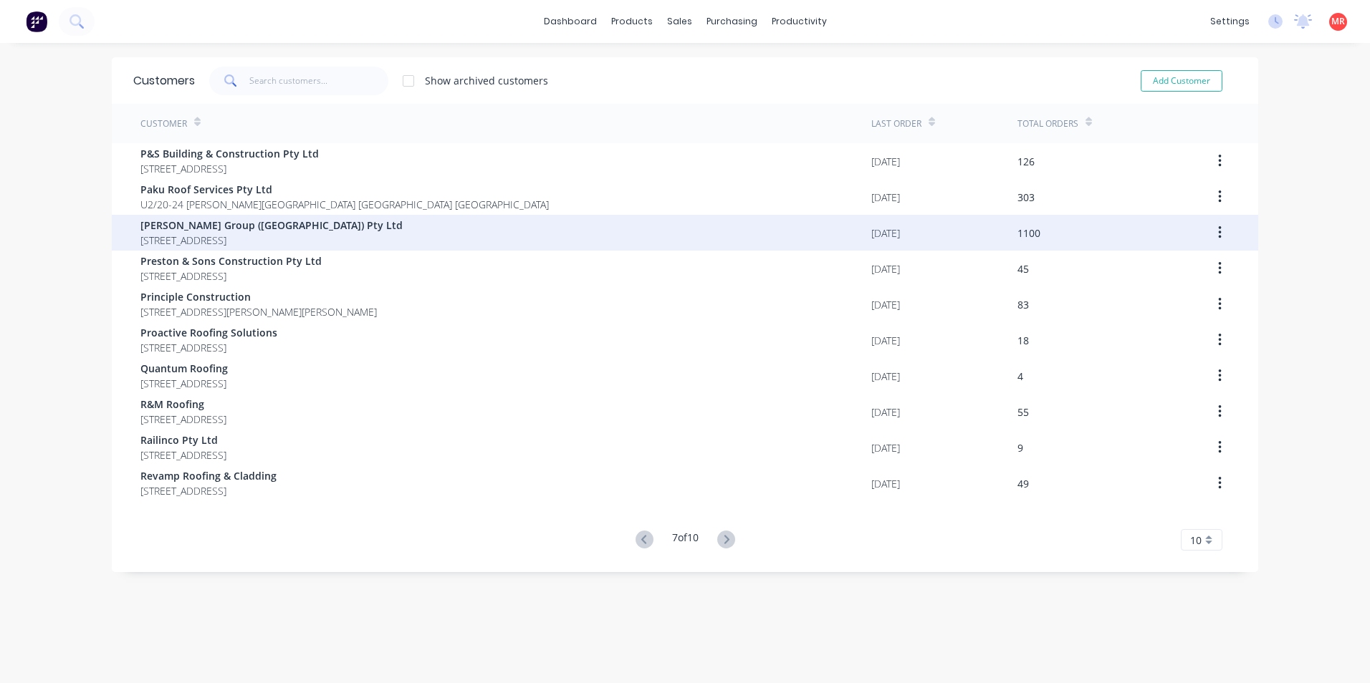
click at [336, 225] on span "[PERSON_NAME] Group ([GEOGRAPHIC_DATA]) Pty Ltd" at bounding box center [271, 225] width 262 height 15
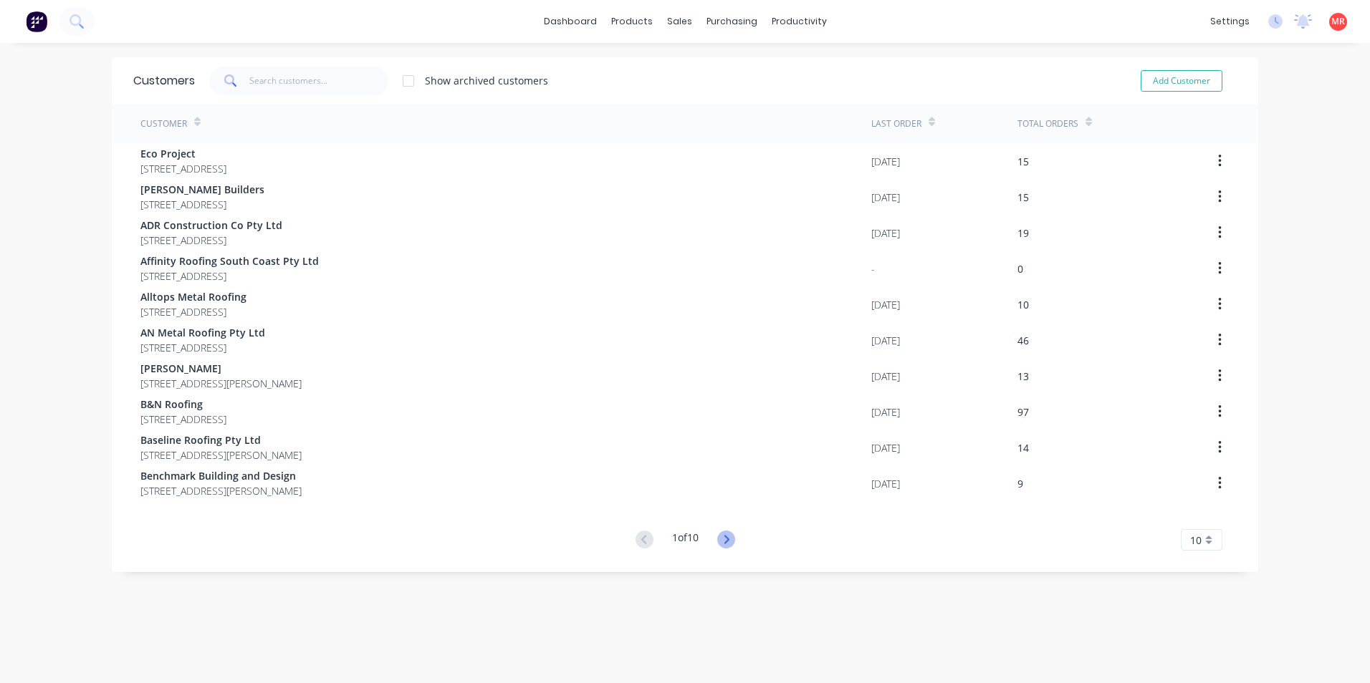
click at [721, 547] on icon at bounding box center [726, 540] width 18 height 18
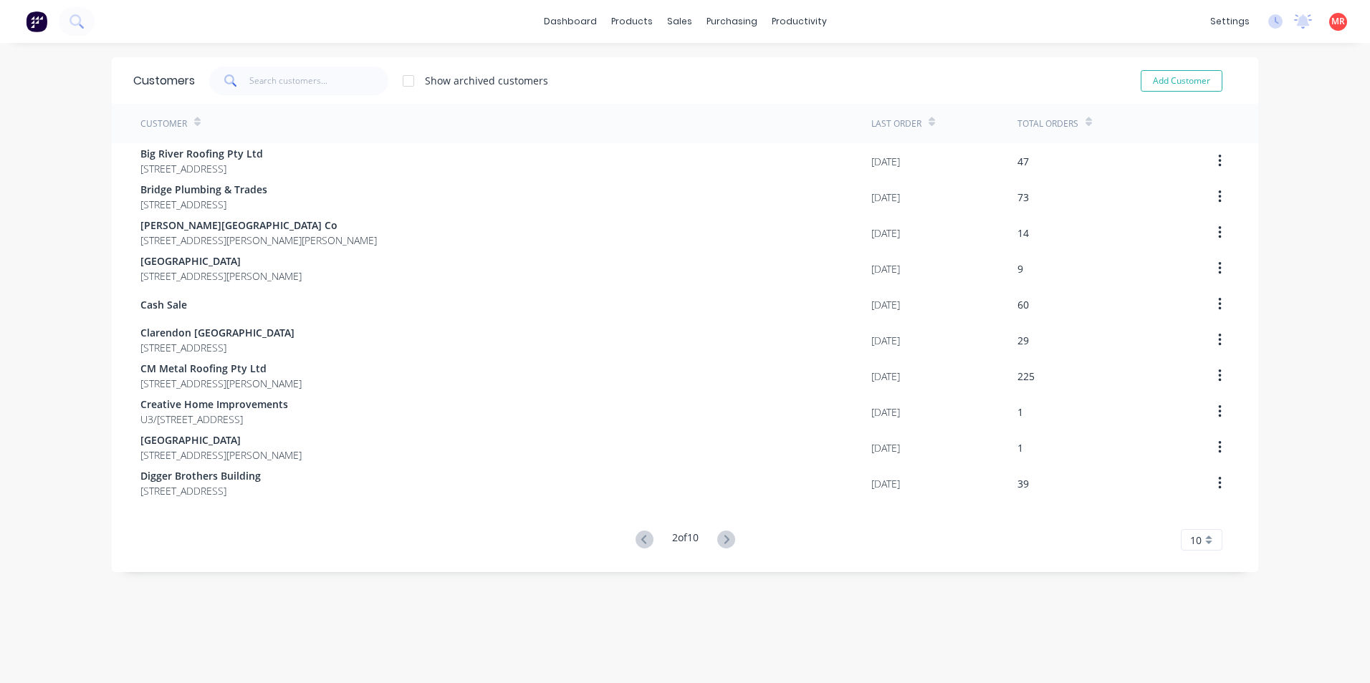
click at [721, 547] on icon at bounding box center [726, 540] width 18 height 18
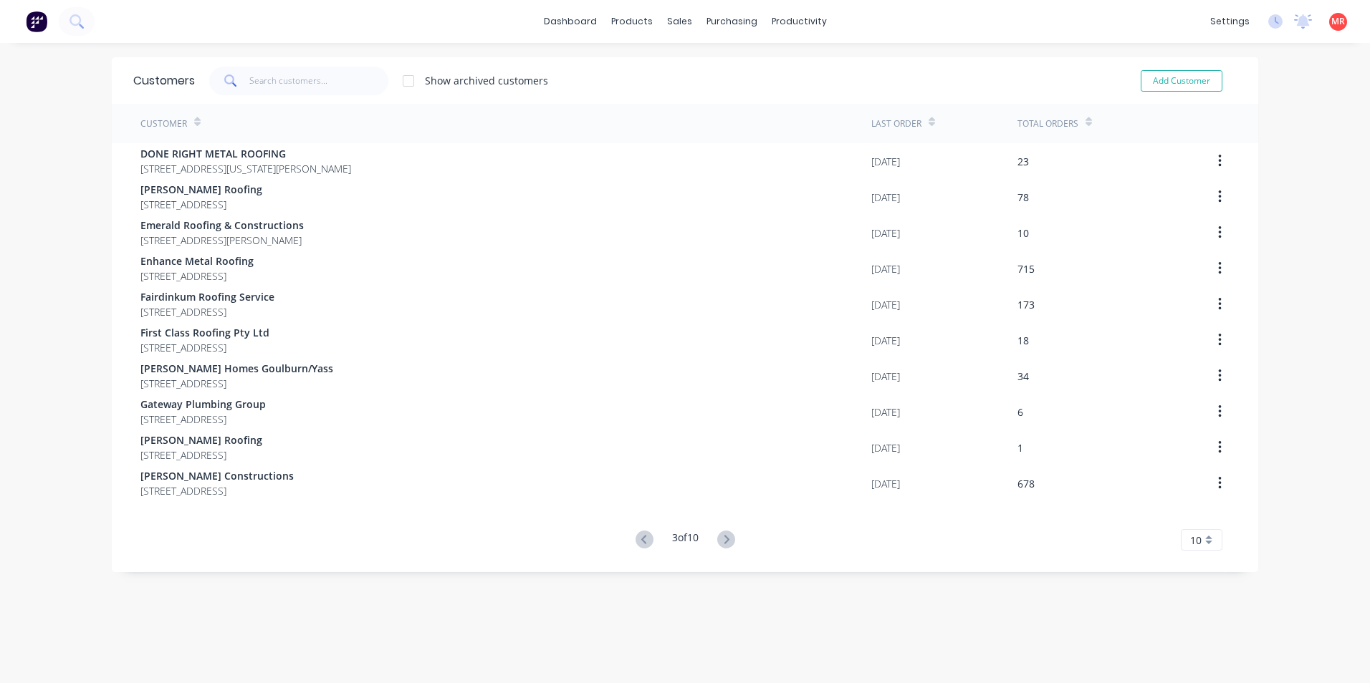
click at [721, 547] on icon at bounding box center [726, 540] width 18 height 18
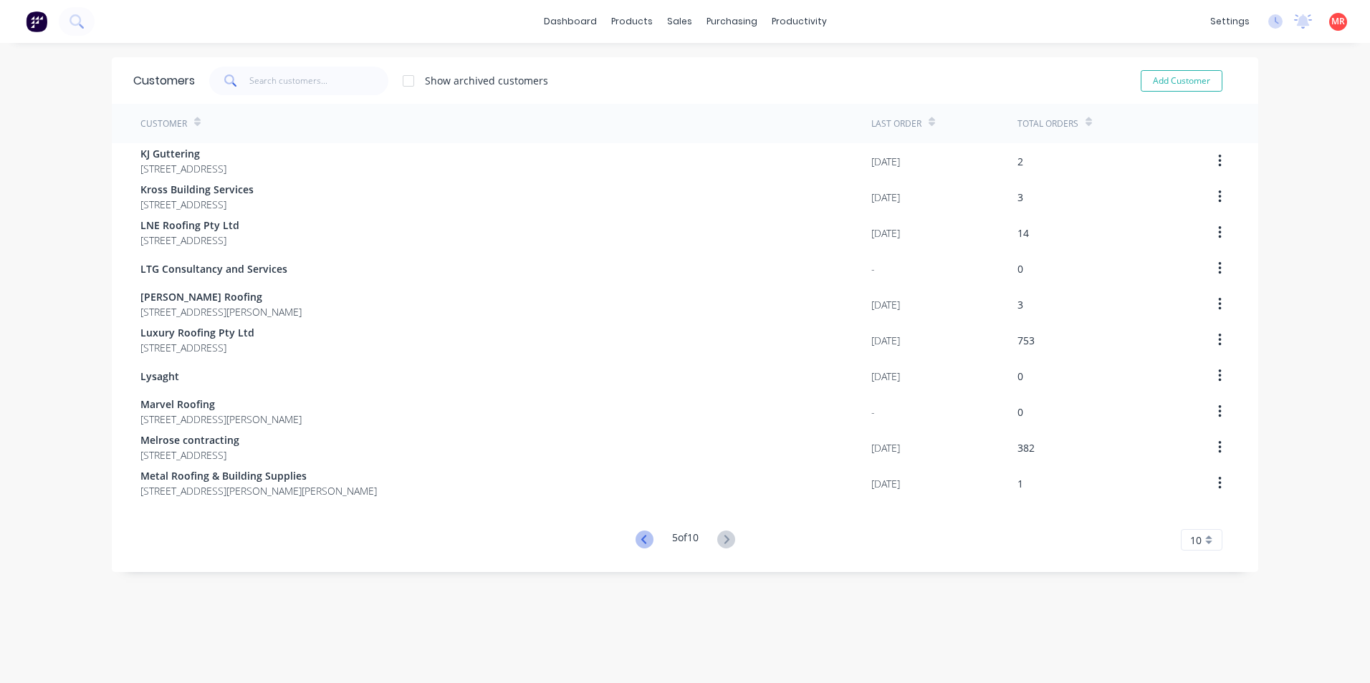
click at [635, 545] on icon at bounding box center [644, 540] width 18 height 18
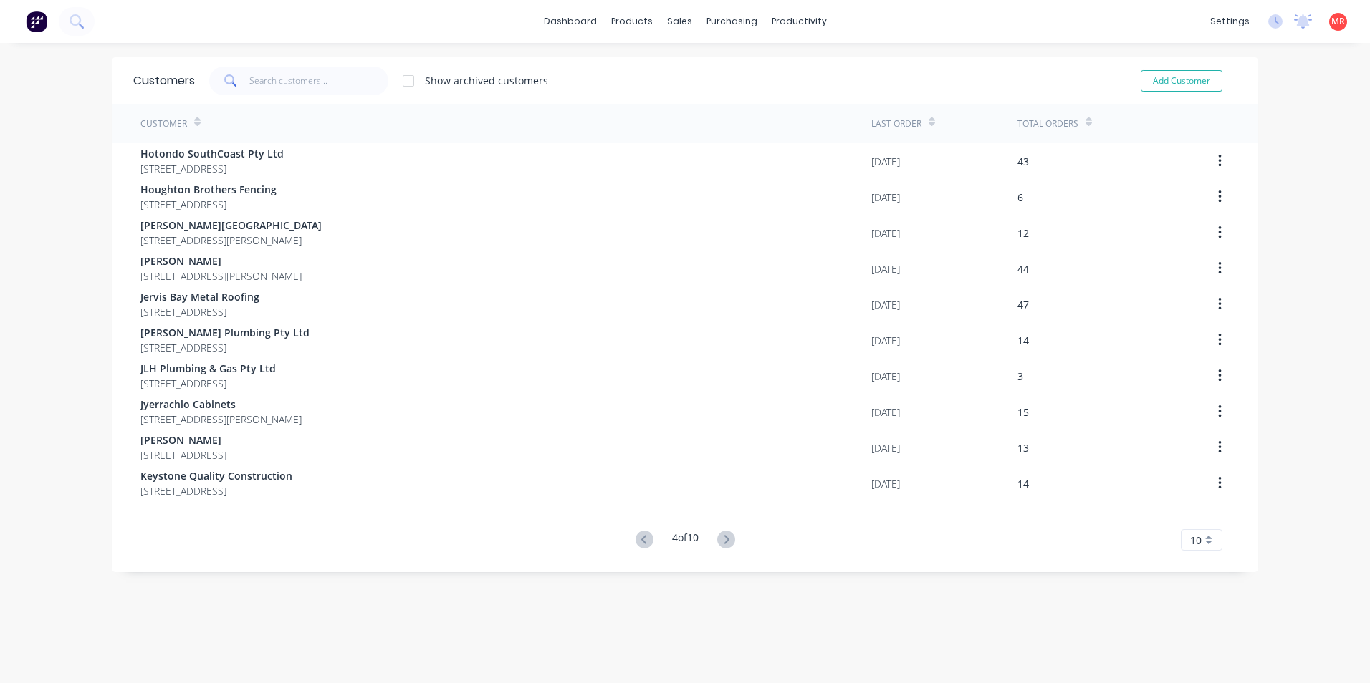
click at [635, 545] on icon at bounding box center [644, 540] width 18 height 18
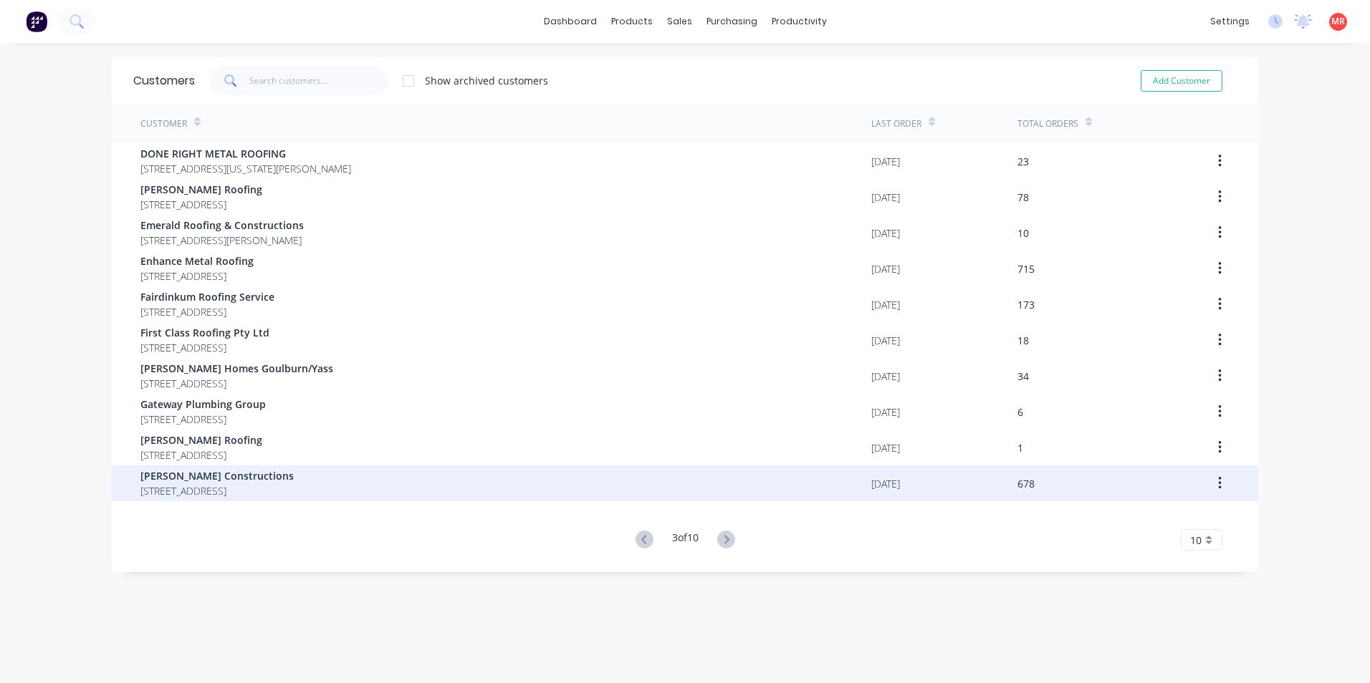
click at [239, 484] on span "[STREET_ADDRESS]" at bounding box center [216, 491] width 153 height 15
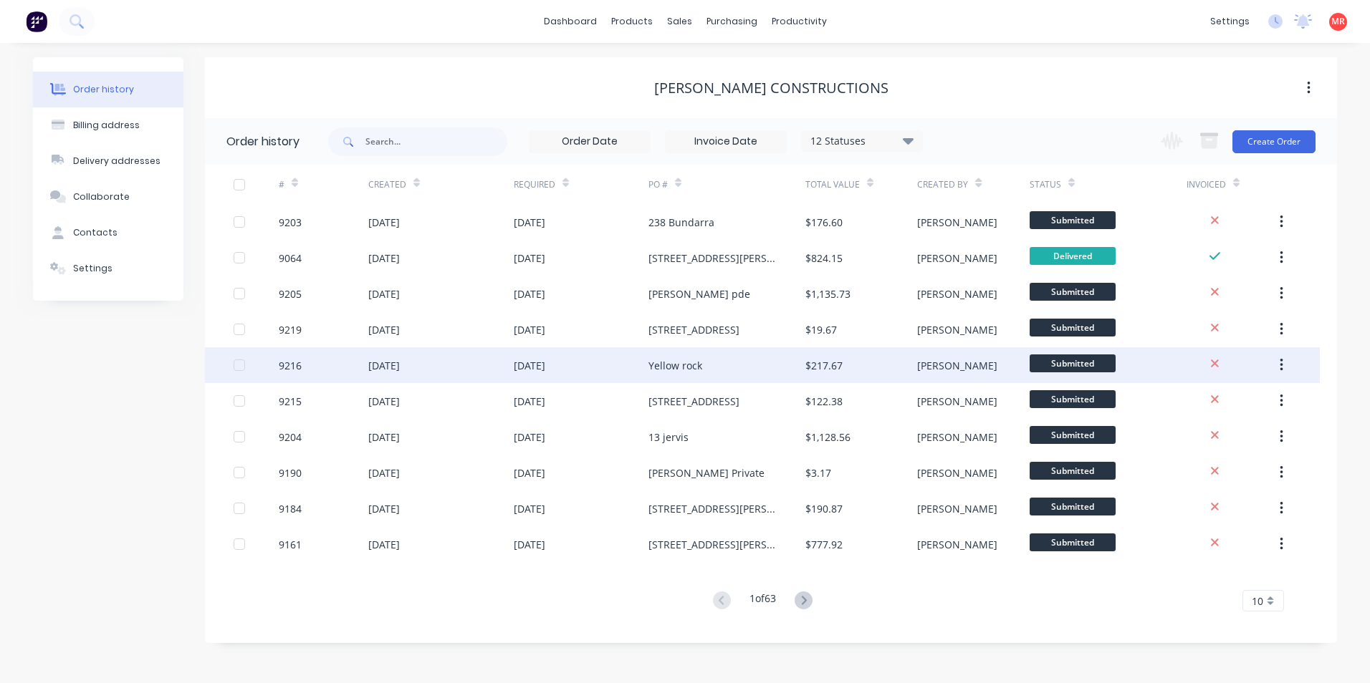
click at [699, 365] on div "Yellow rock" at bounding box center [675, 365] width 54 height 15
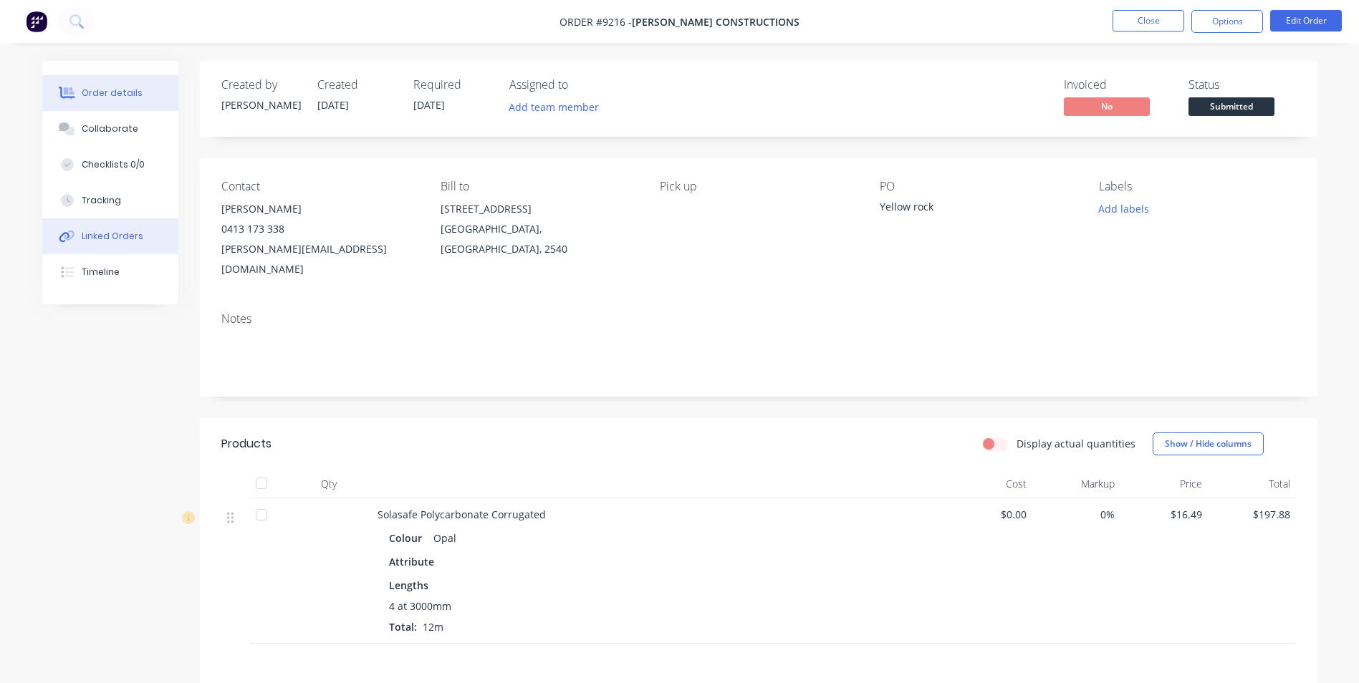
click at [137, 252] on button "Linked Orders" at bounding box center [110, 237] width 136 height 36
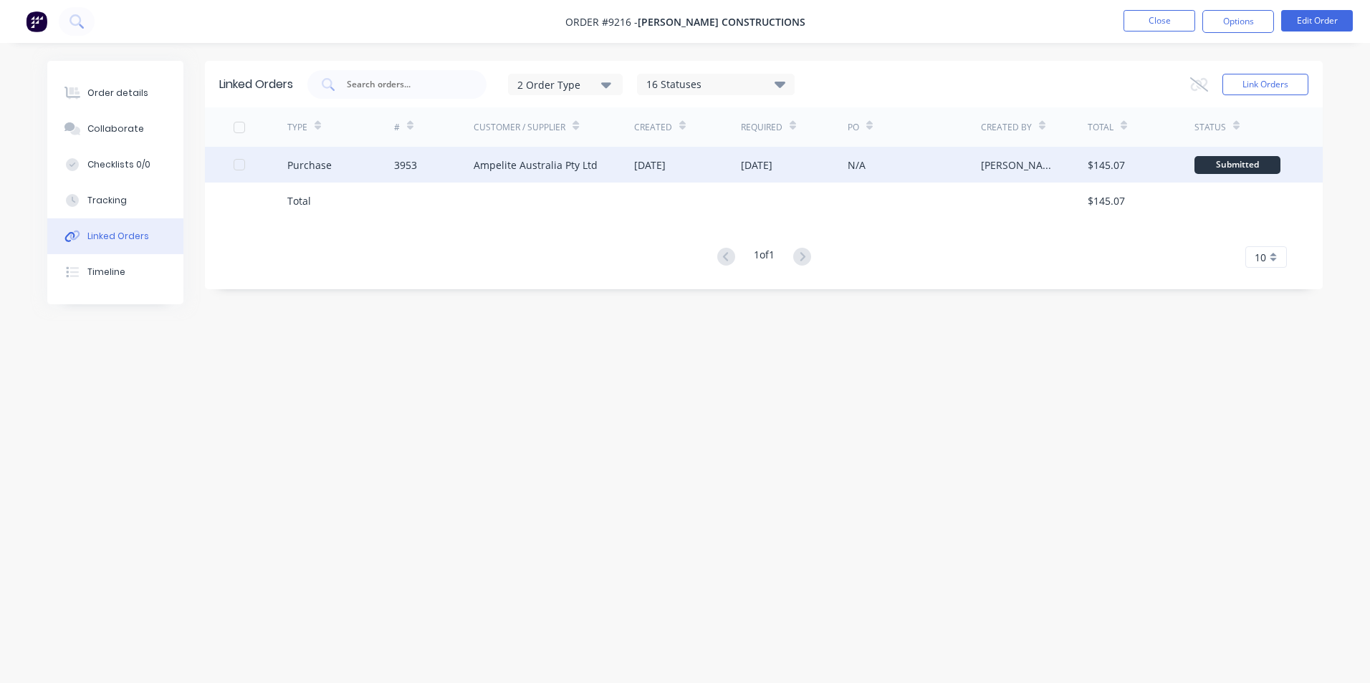
click at [439, 163] on div "3953" at bounding box center [434, 165] width 80 height 36
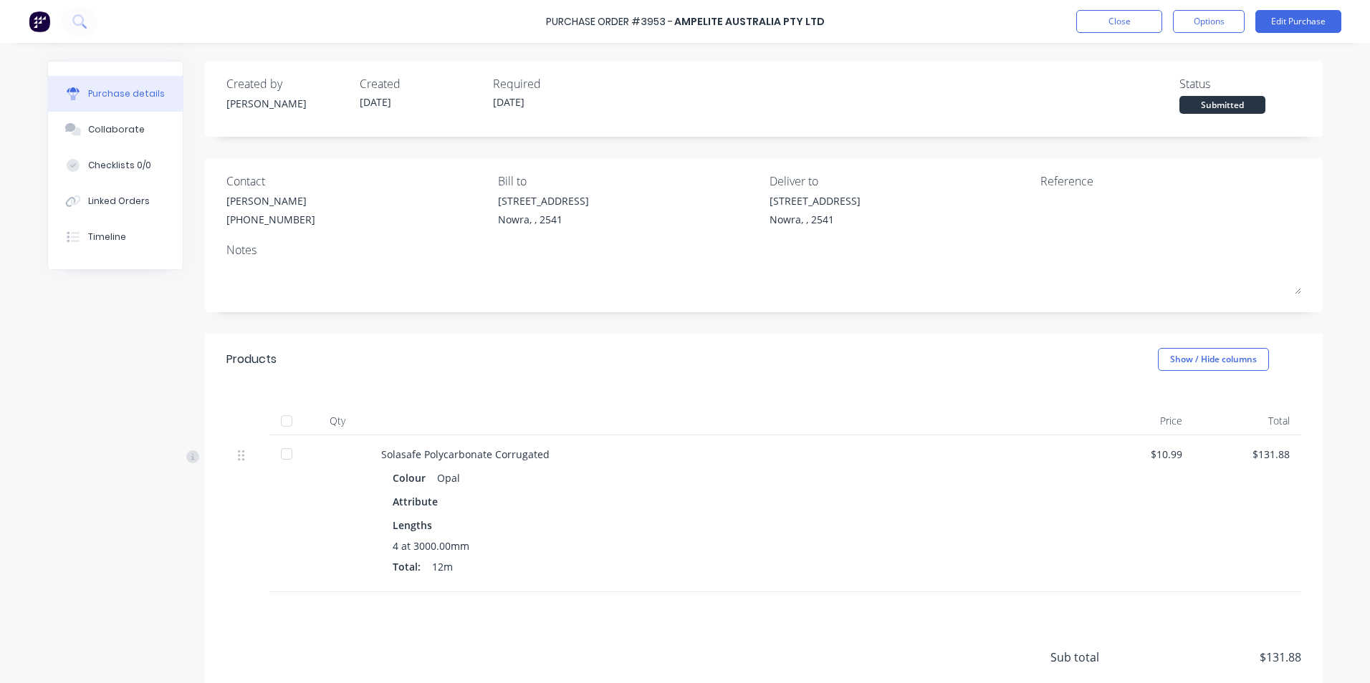
click at [40, 23] on img at bounding box center [39, 21] width 21 height 21
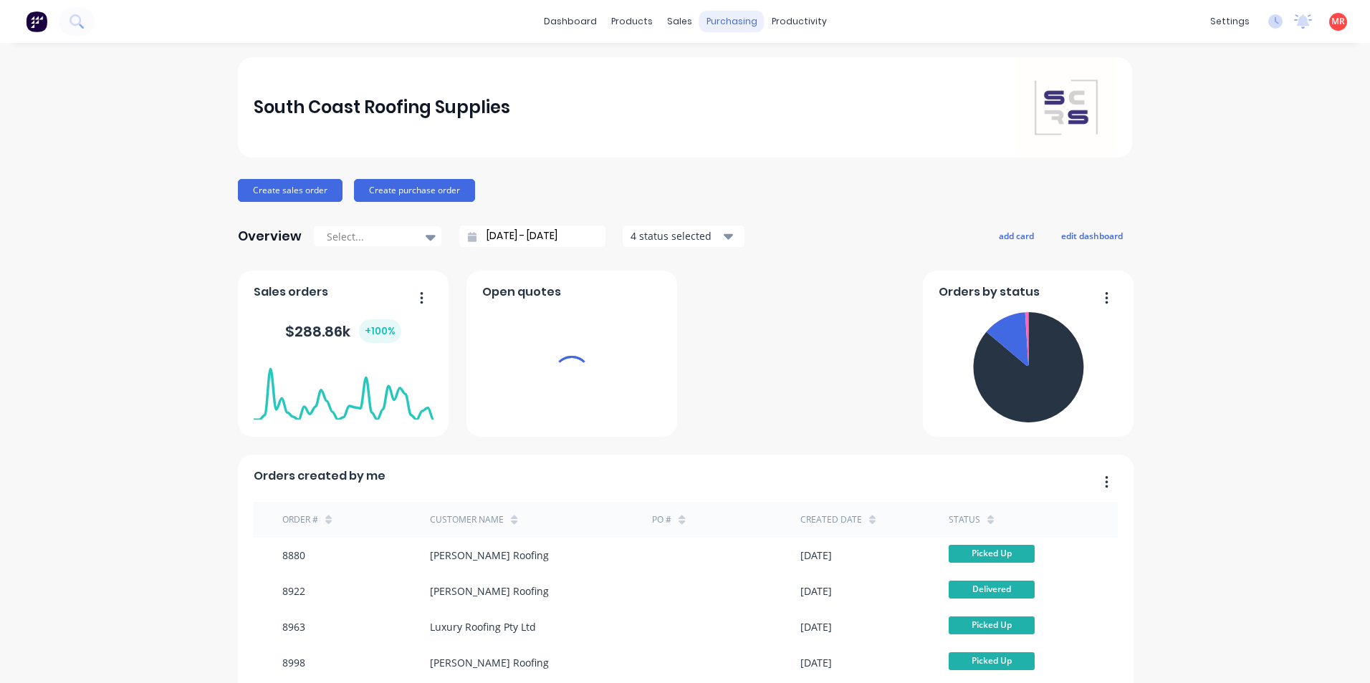
click at [719, 23] on div "purchasing" at bounding box center [731, 21] width 65 height 21
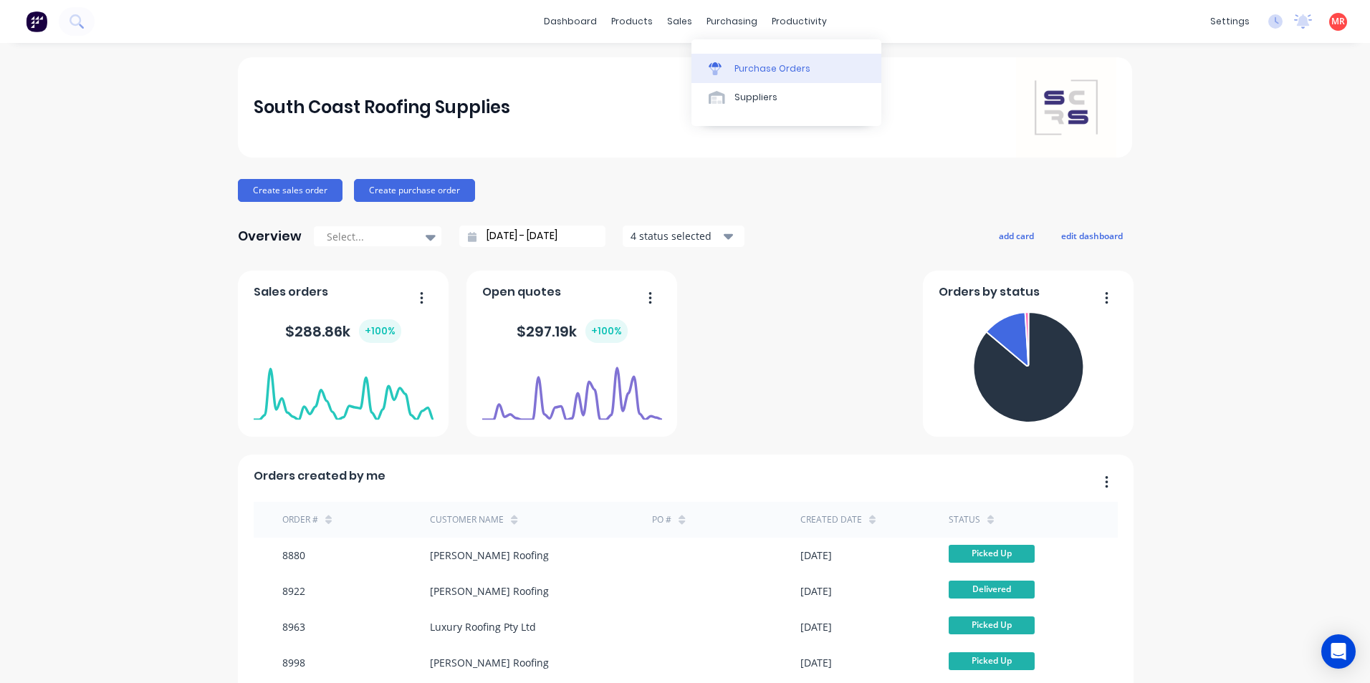
click at [734, 78] on link "Purchase Orders" at bounding box center [786, 68] width 190 height 29
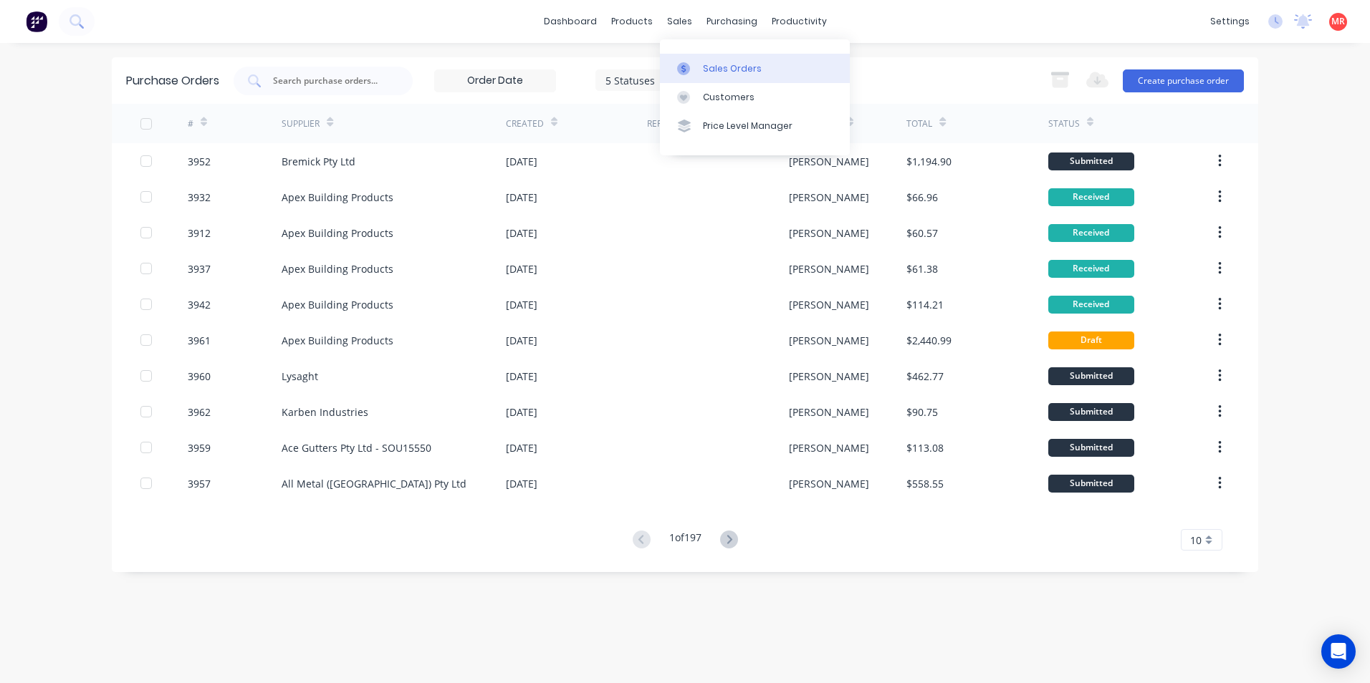
click at [696, 72] on div at bounding box center [687, 68] width 21 height 13
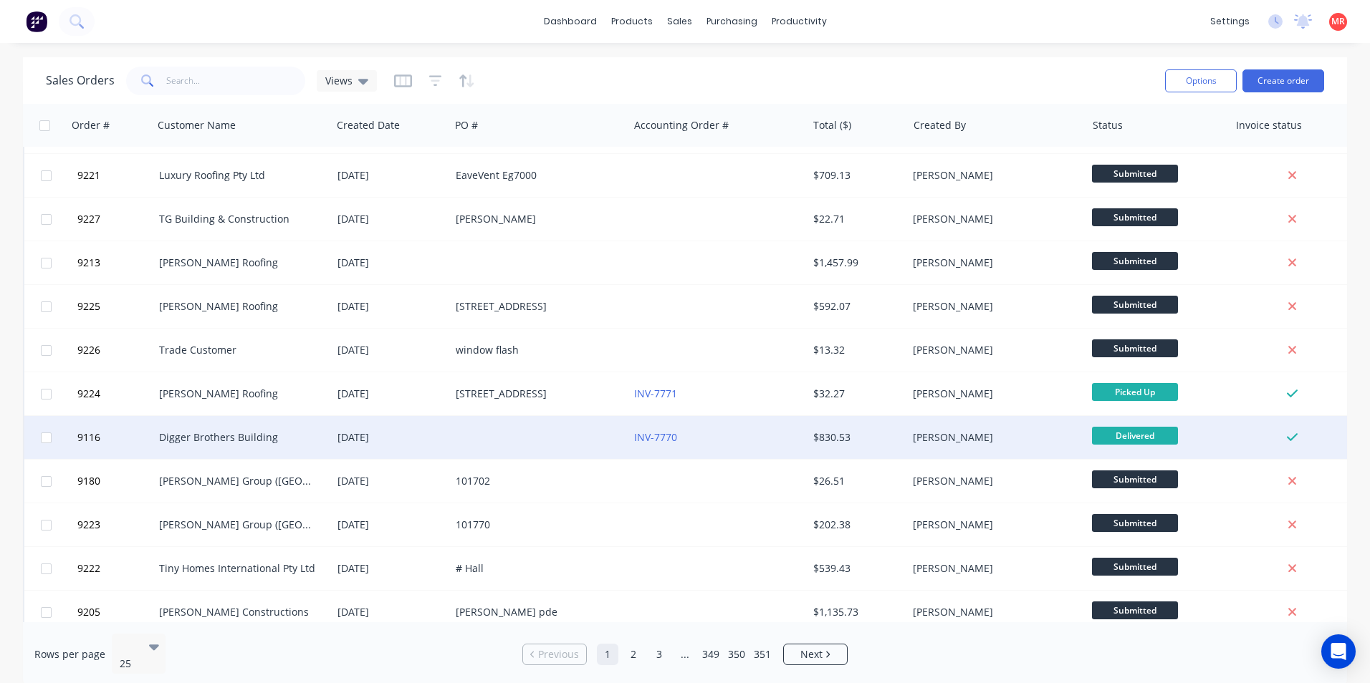
scroll to position [624, 0]
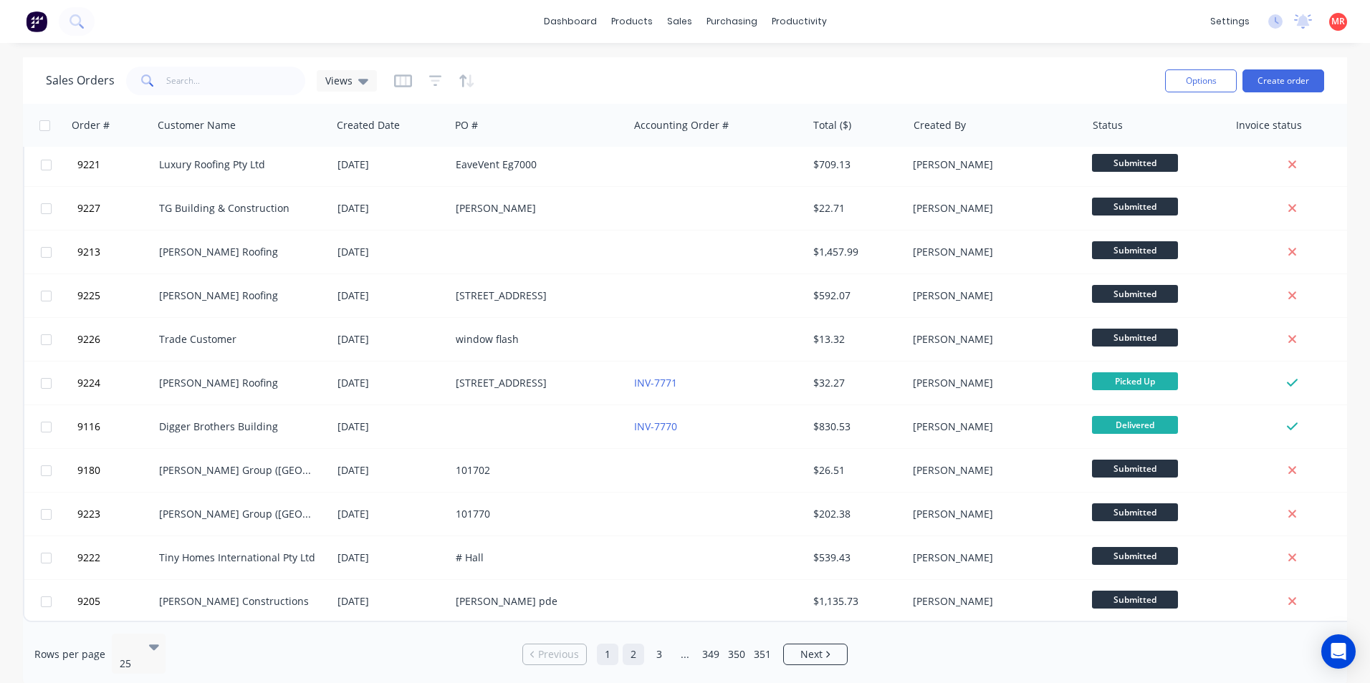
click at [636, 648] on link "2" at bounding box center [633, 654] width 21 height 21
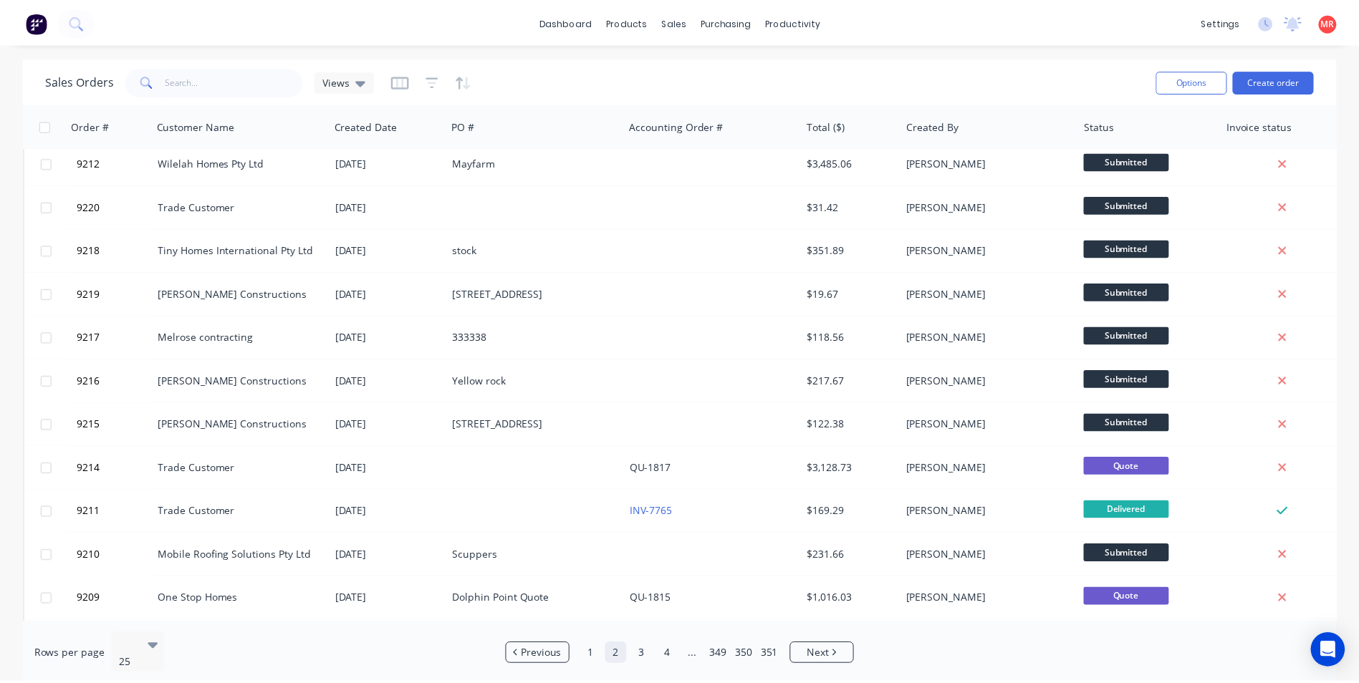
scroll to position [0, 0]
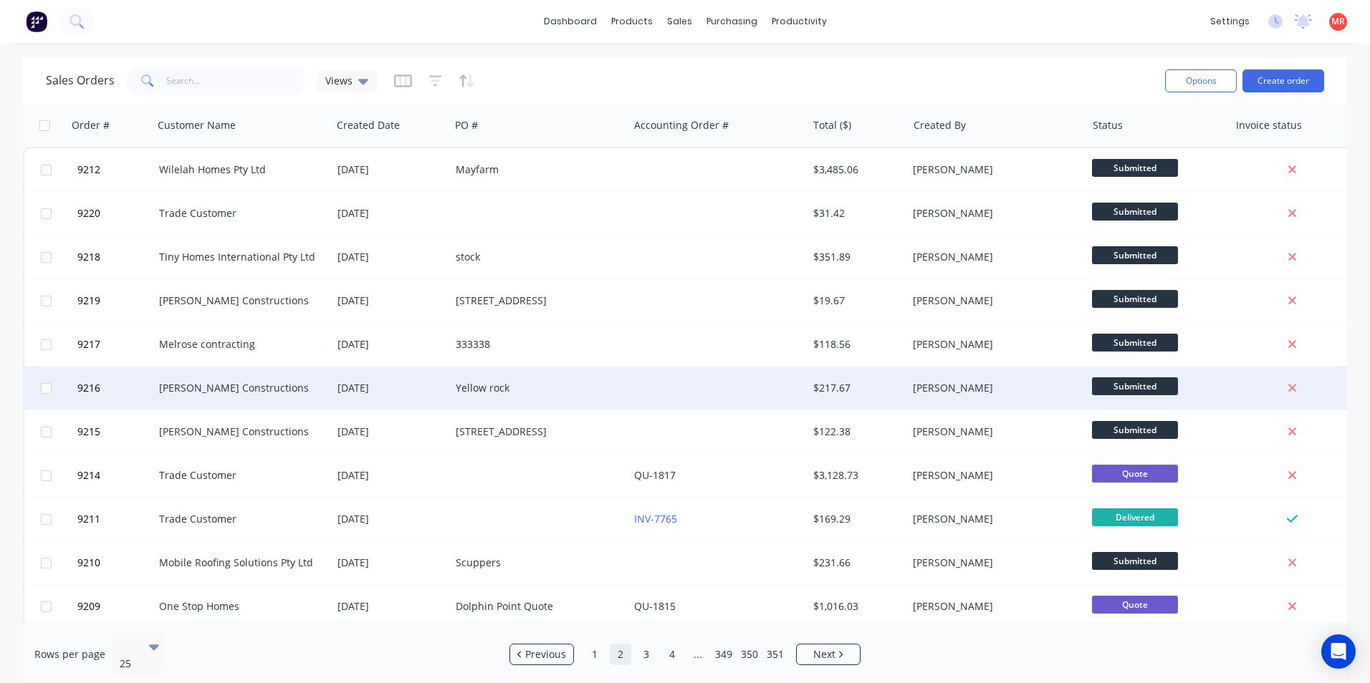
click at [623, 386] on div "Yellow rock" at bounding box center [539, 388] width 167 height 14
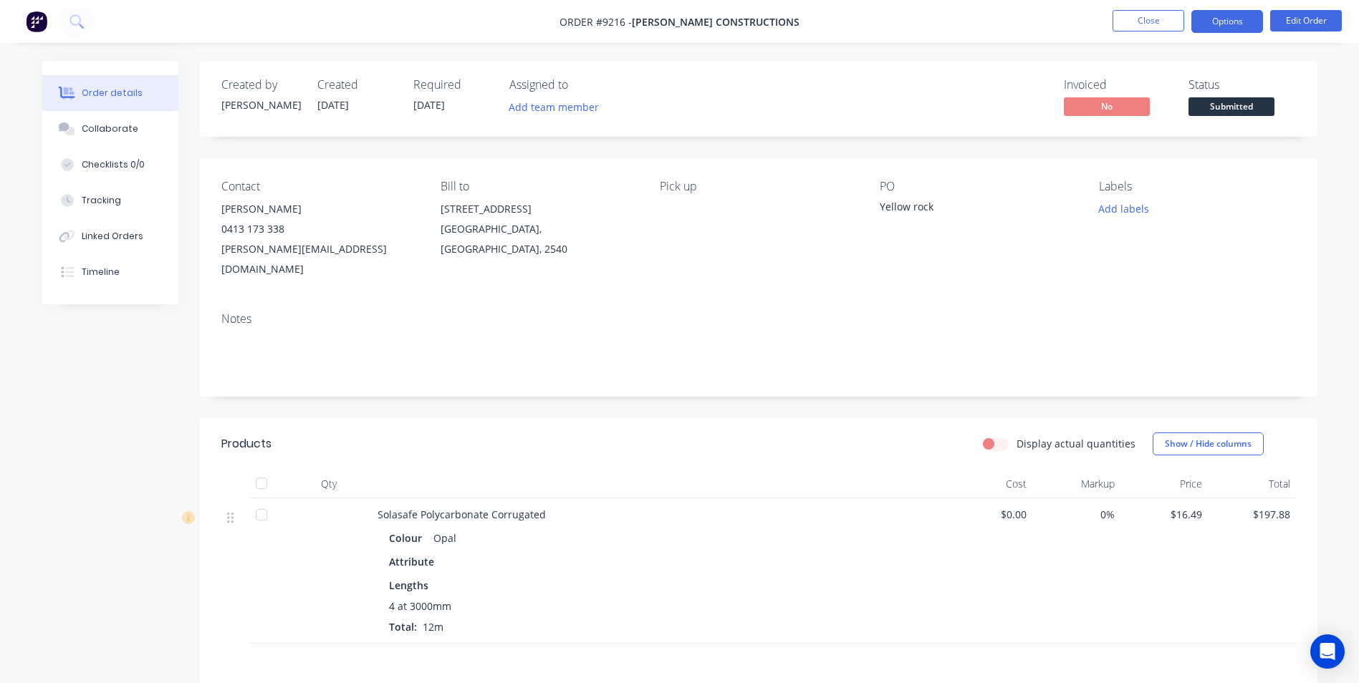
click at [1223, 27] on button "Options" at bounding box center [1227, 21] width 72 height 23
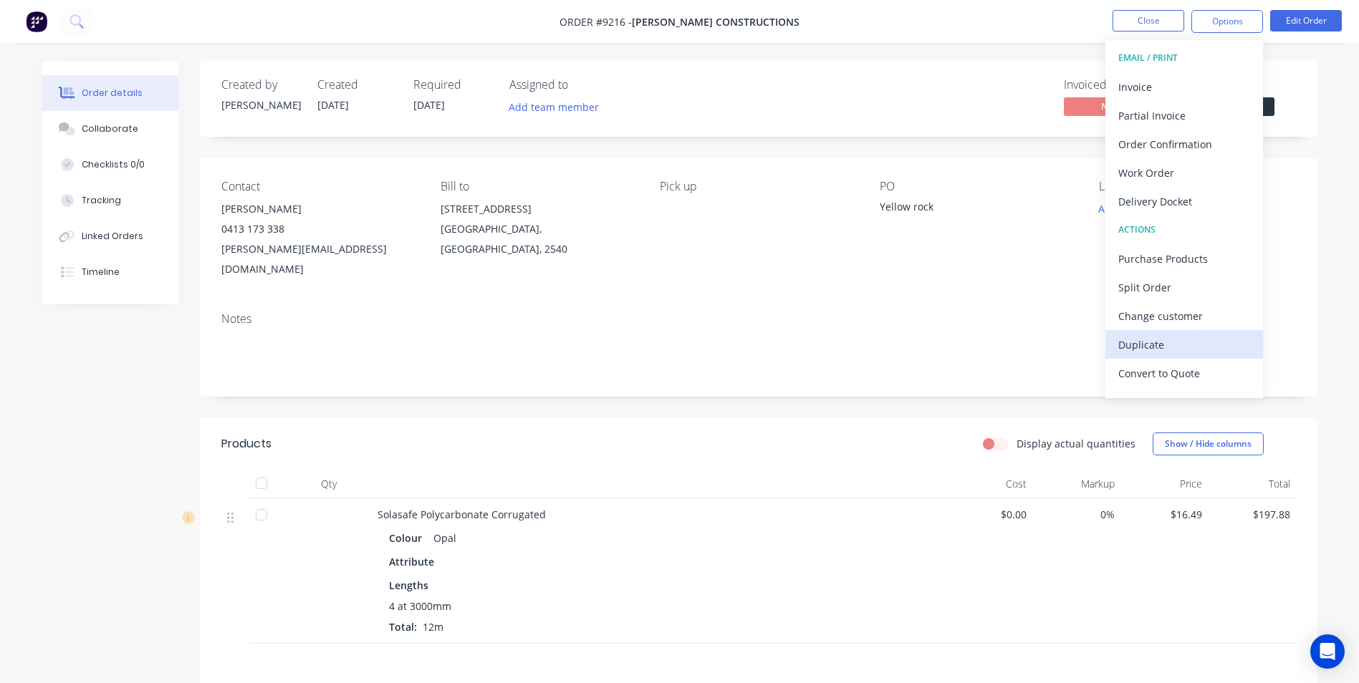
click at [1150, 343] on div "Duplicate" at bounding box center [1184, 345] width 132 height 21
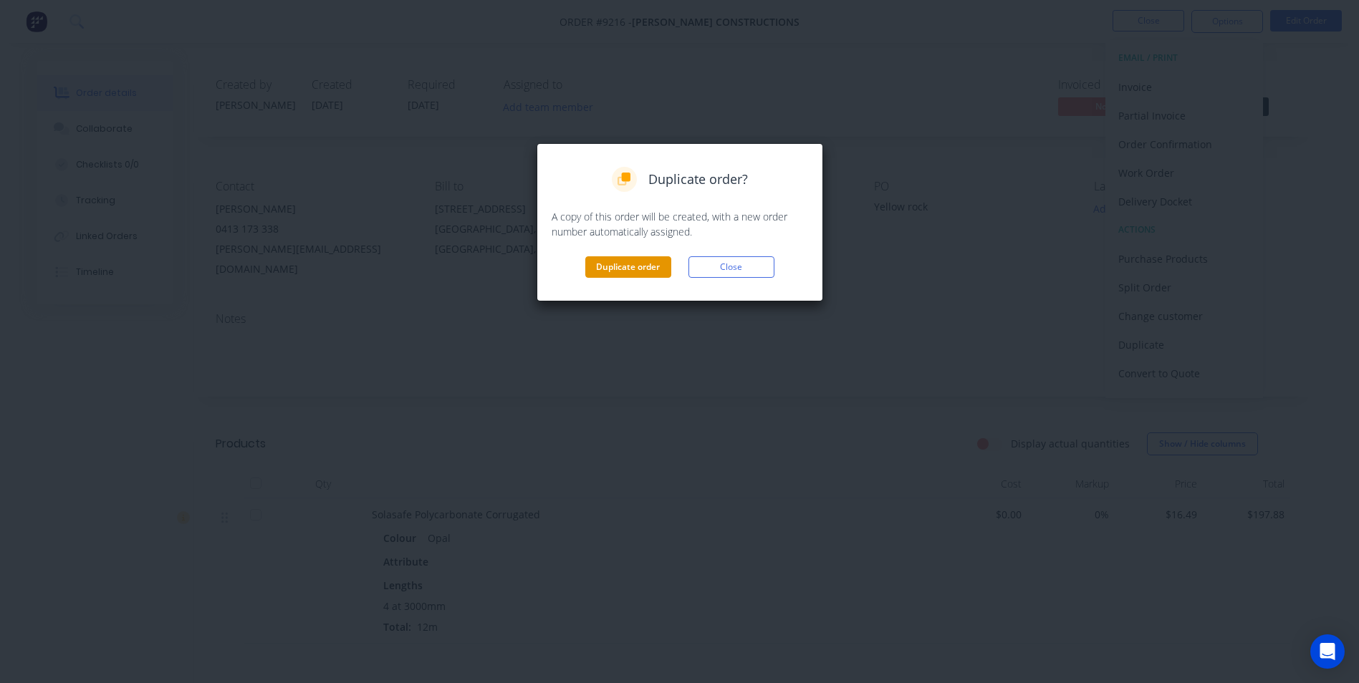
click at [661, 261] on button "Duplicate order" at bounding box center [628, 266] width 86 height 21
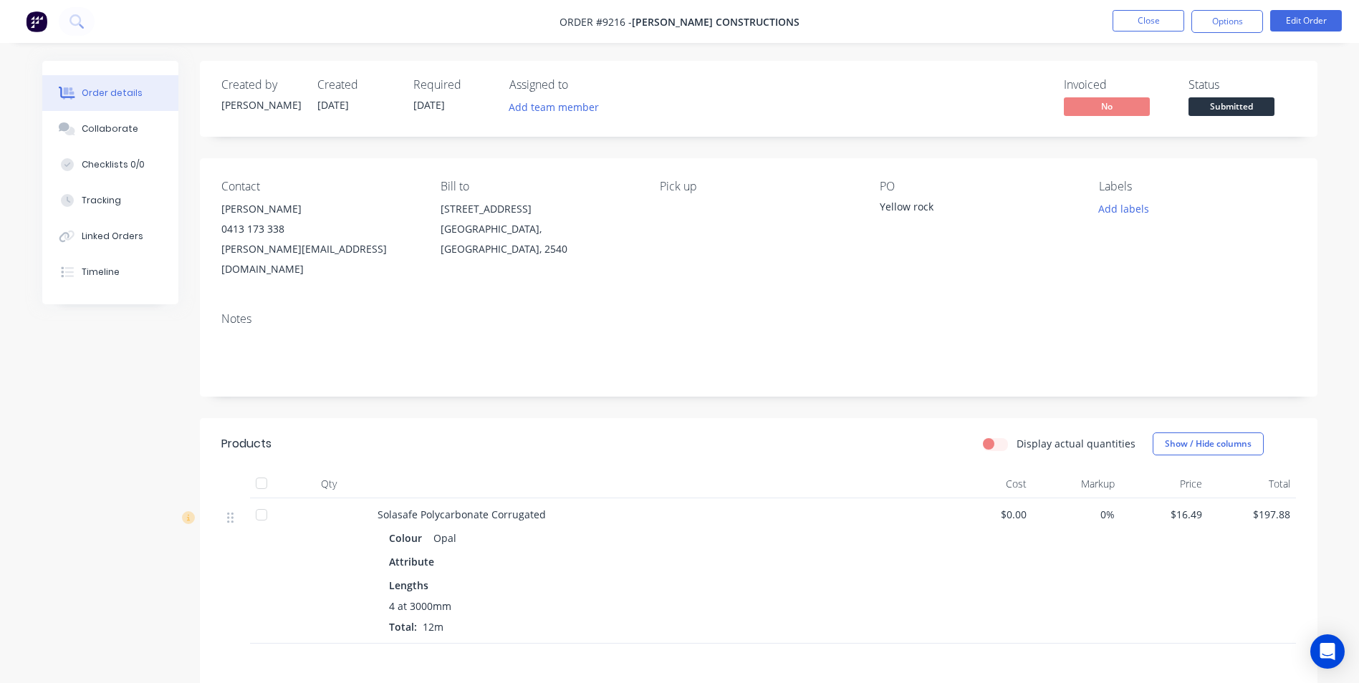
scroll to position [196, 0]
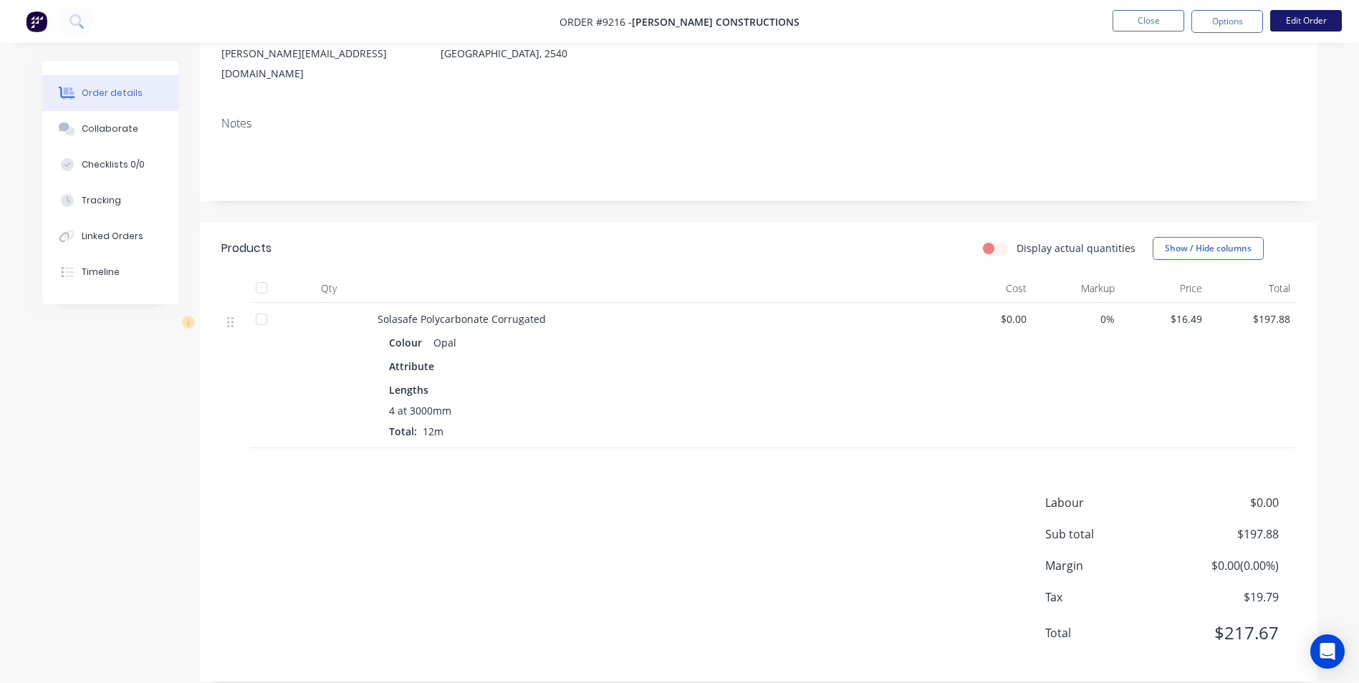
click at [1303, 21] on button "Edit Order" at bounding box center [1306, 20] width 72 height 21
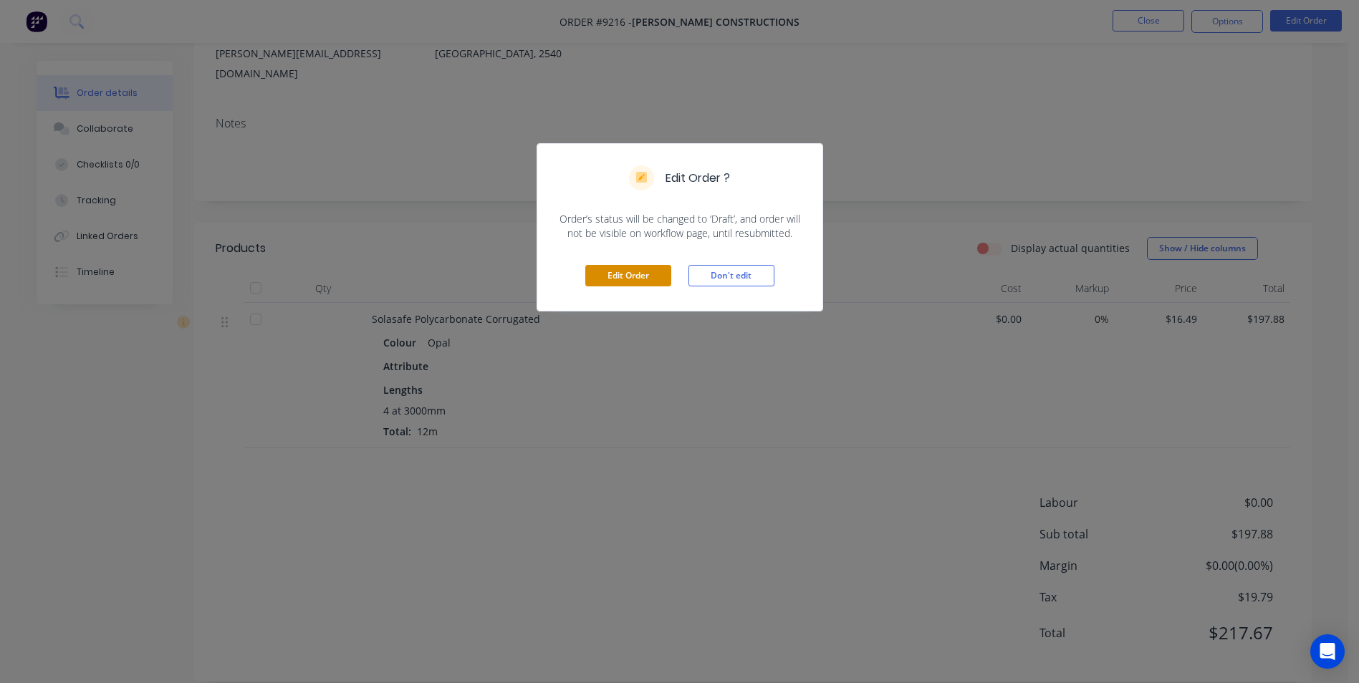
click at [631, 272] on button "Edit Order" at bounding box center [628, 275] width 86 height 21
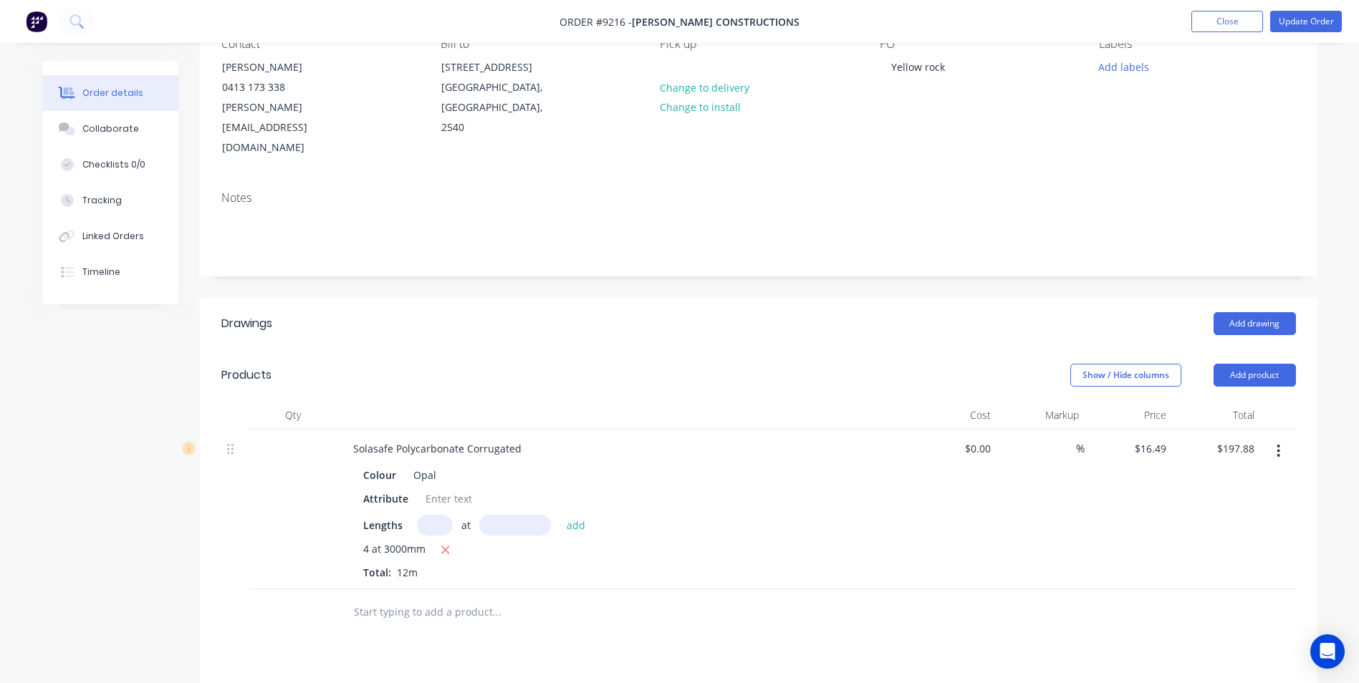
scroll to position [358, 0]
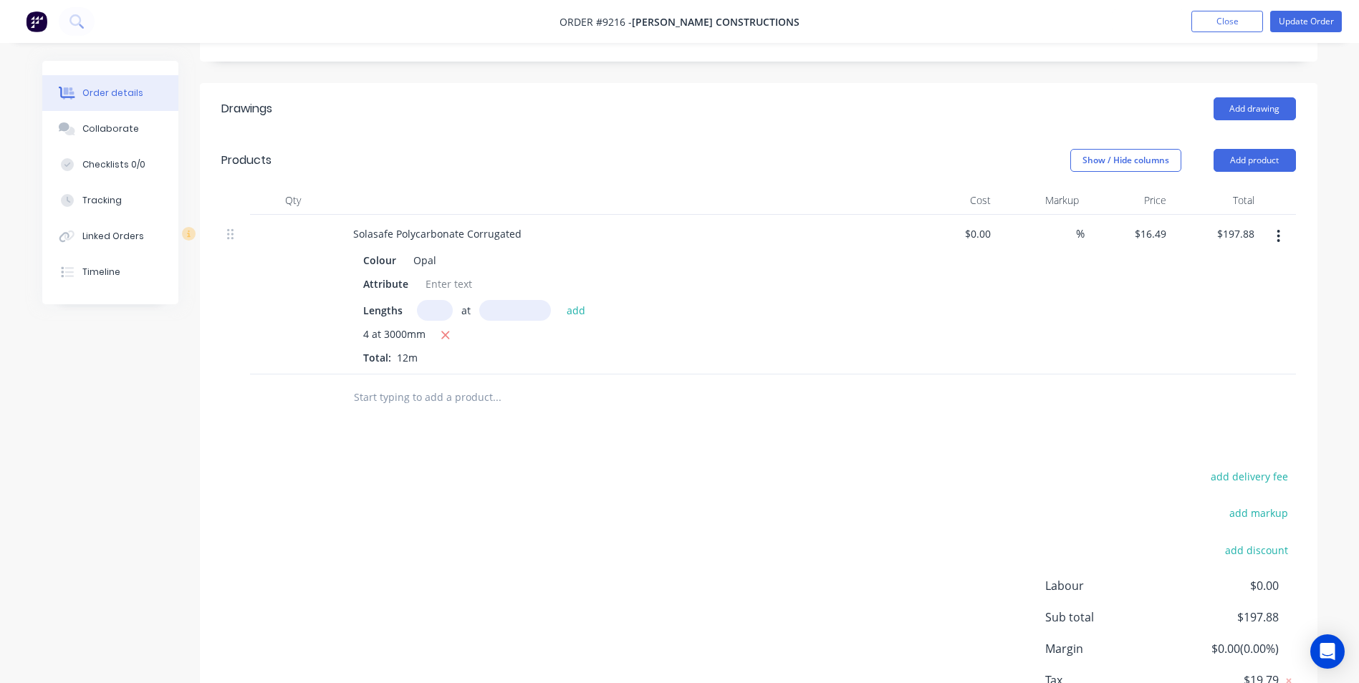
click at [446, 383] on input "text" at bounding box center [496, 397] width 287 height 29
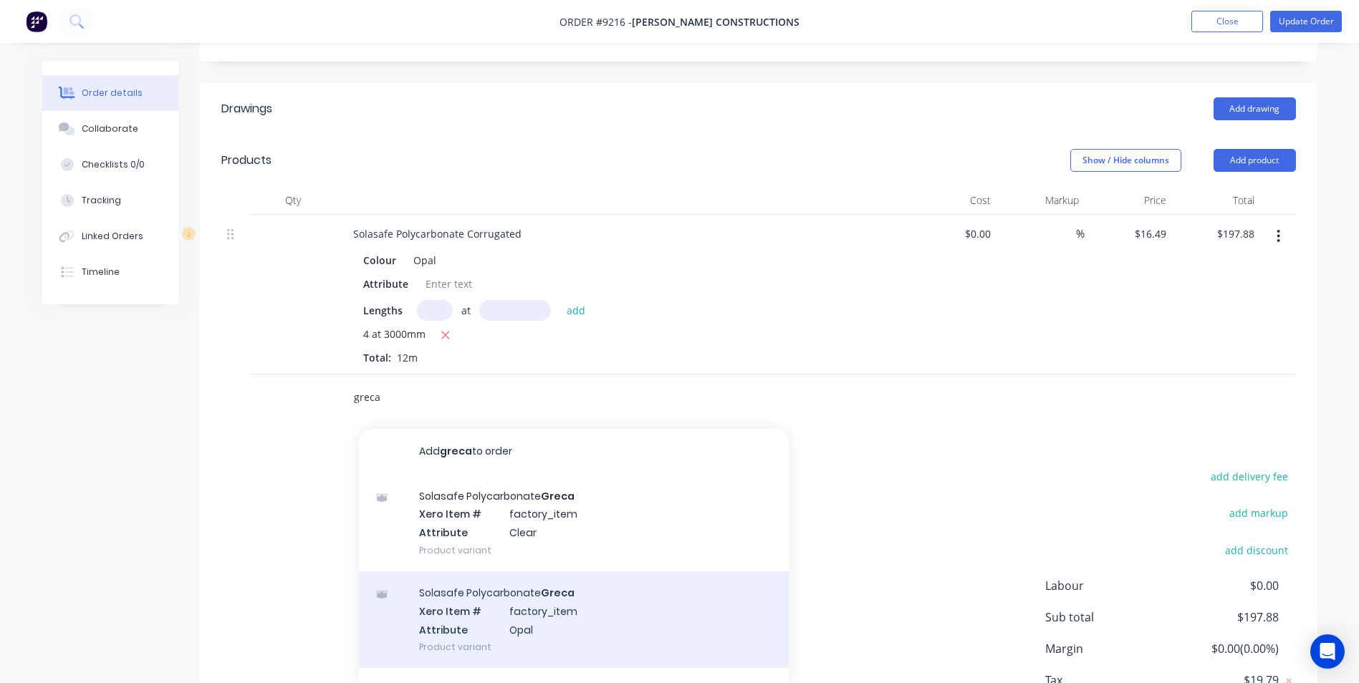
type input "greca"
click at [503, 572] on div "Solasafe Polycarbonate Greca Xero Item # factory_item Attribute Opal Product va…" at bounding box center [574, 620] width 430 height 97
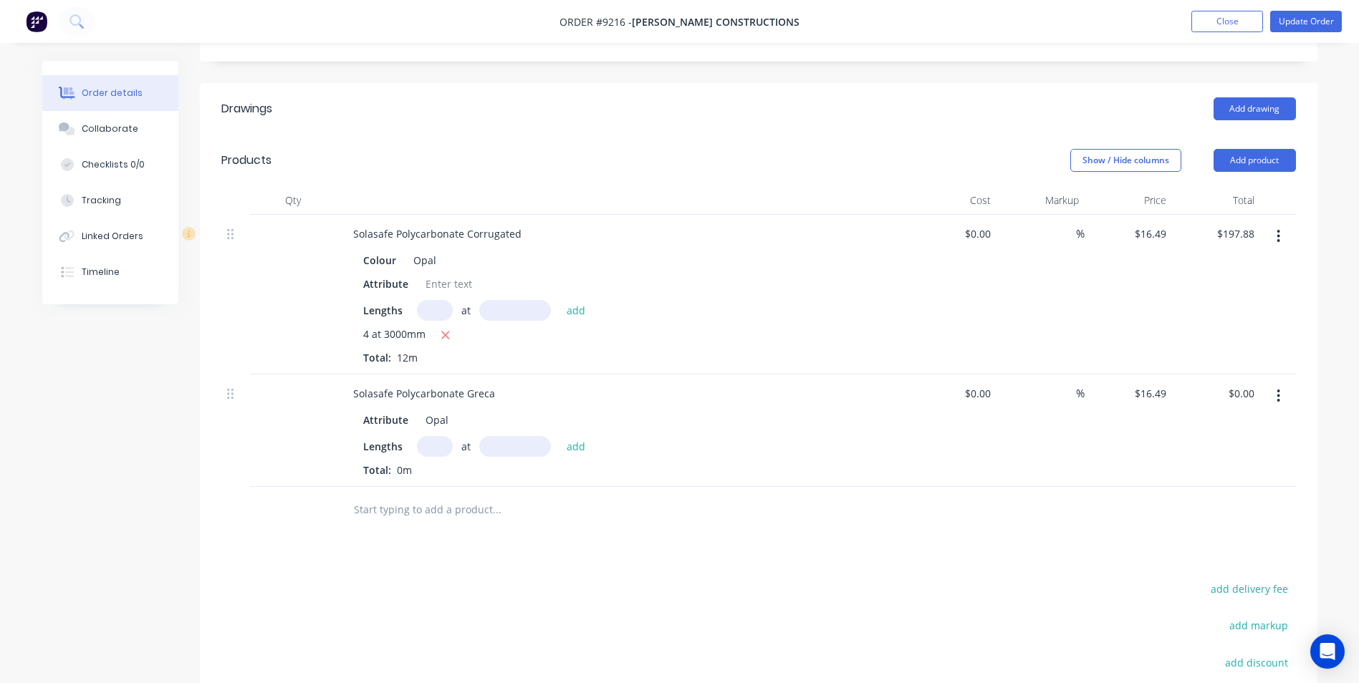
click at [435, 436] on input "text" at bounding box center [435, 446] width 36 height 21
type input "4"
type input "3000"
click at [560, 436] on button "add" at bounding box center [577, 445] width 34 height 19
type input "$197.88"
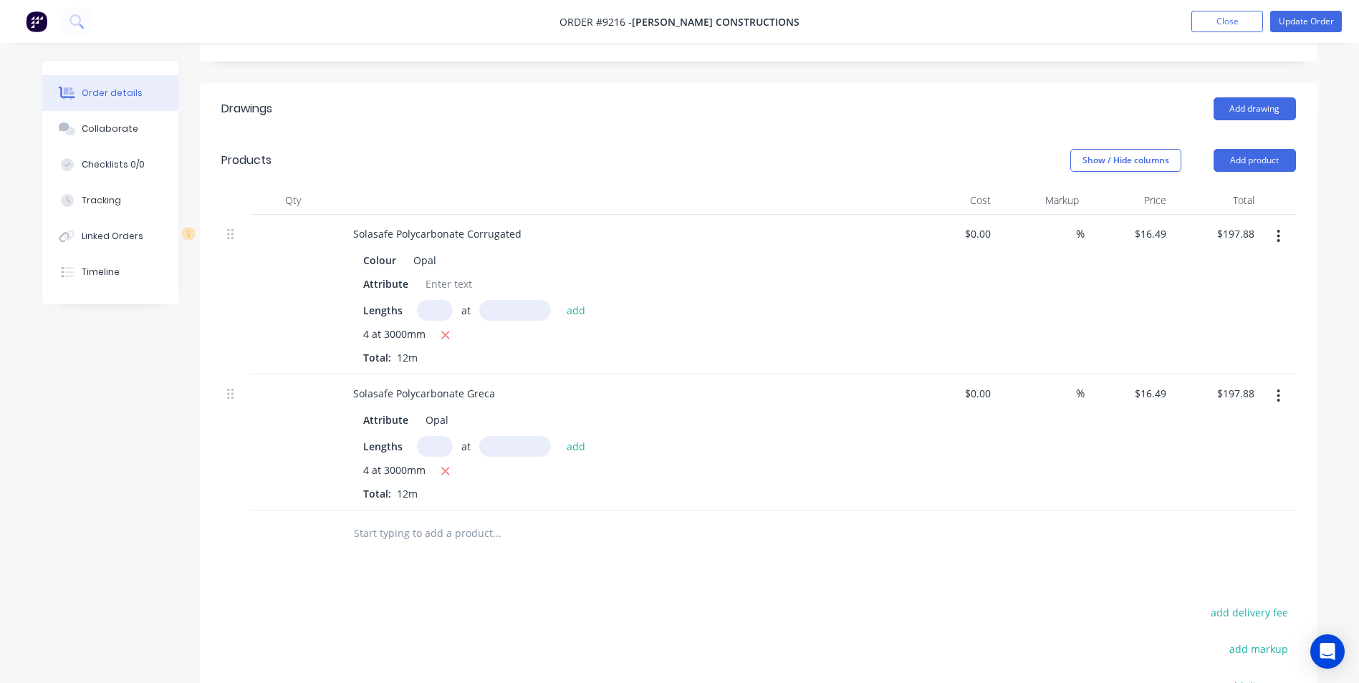
click at [1275, 224] on button "button" at bounding box center [1279, 237] width 34 height 26
click at [1202, 350] on div "Delete" at bounding box center [1228, 360] width 110 height 21
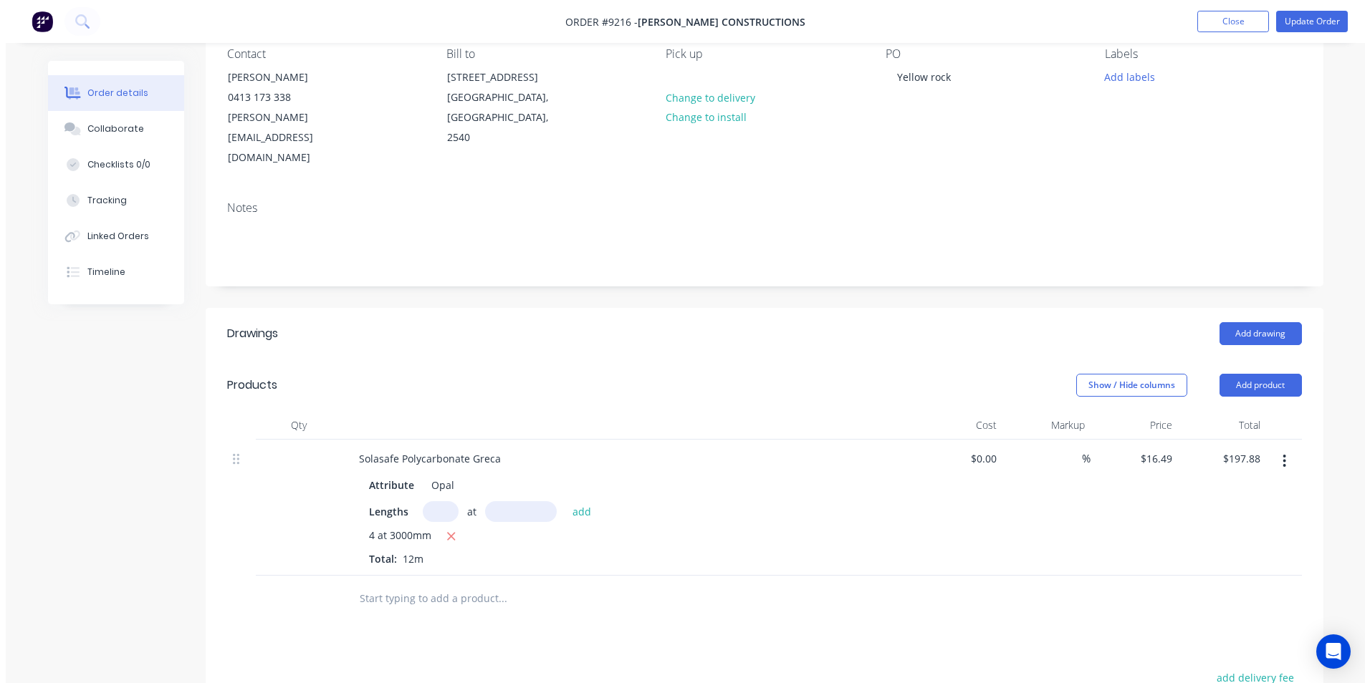
scroll to position [0, 0]
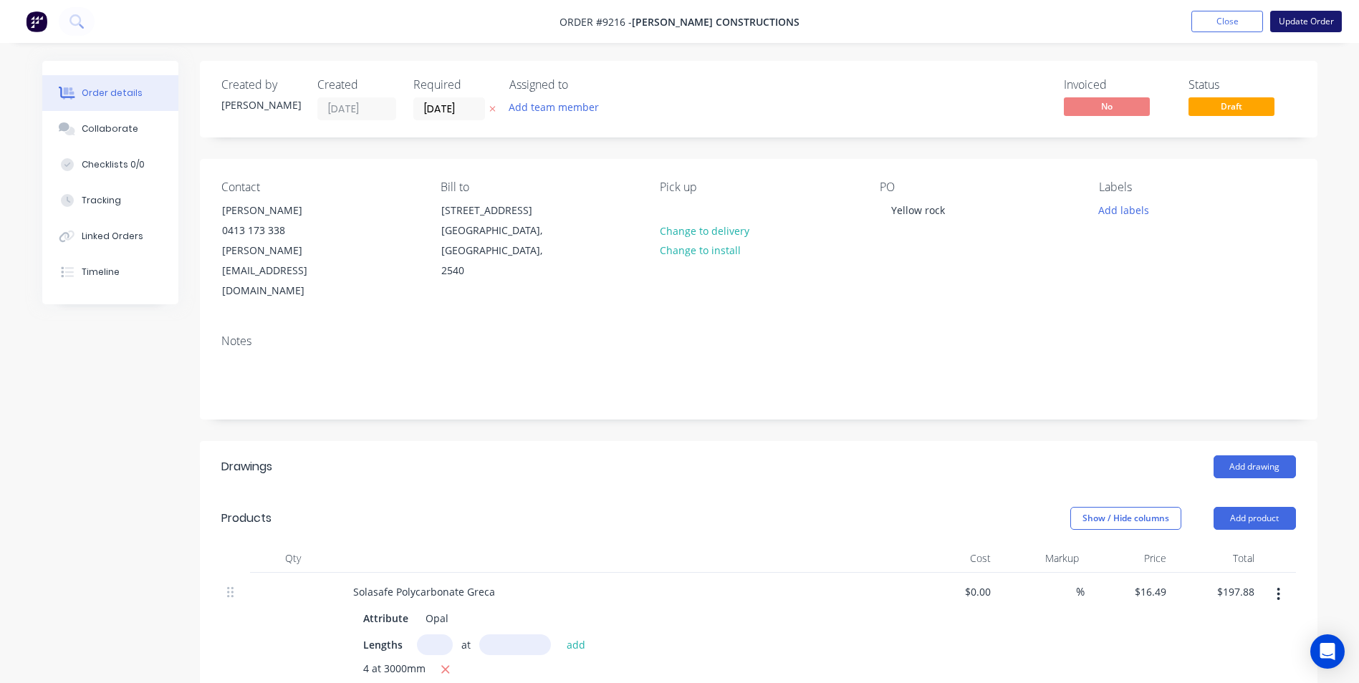
click at [1279, 20] on button "Update Order" at bounding box center [1306, 21] width 72 height 21
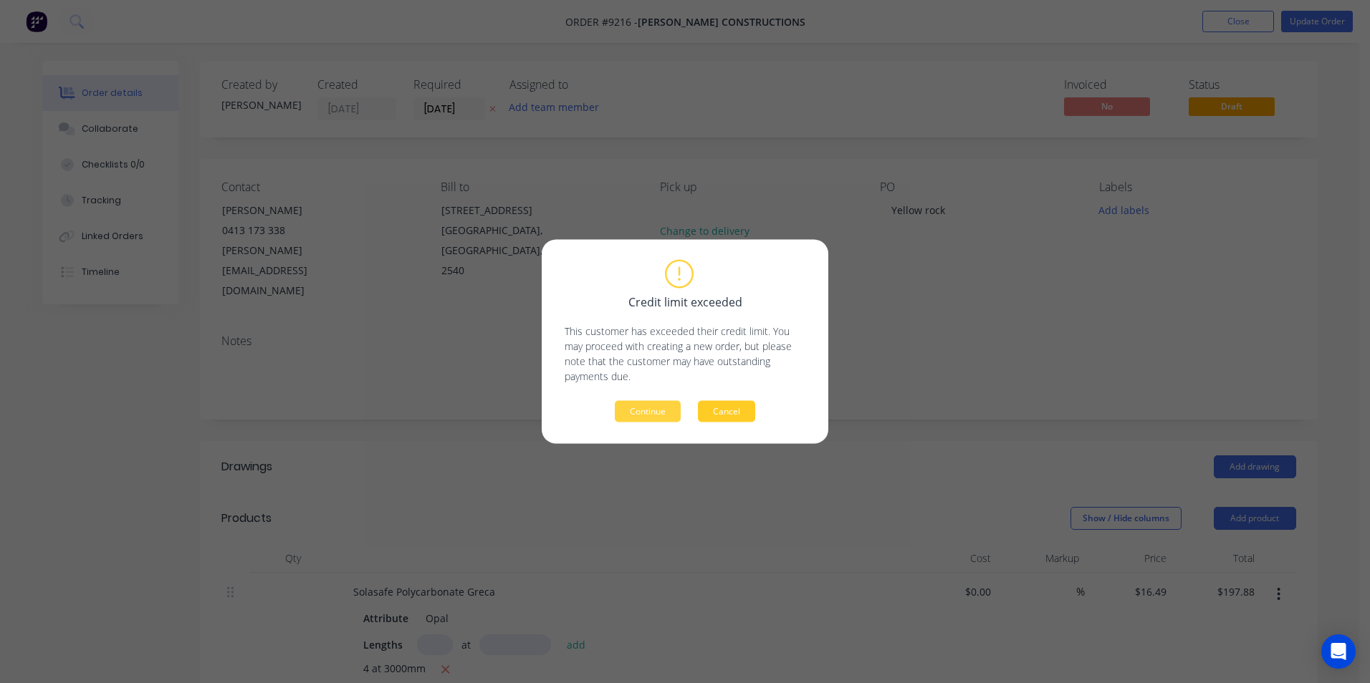
click at [742, 406] on button "Cancel" at bounding box center [726, 411] width 57 height 21
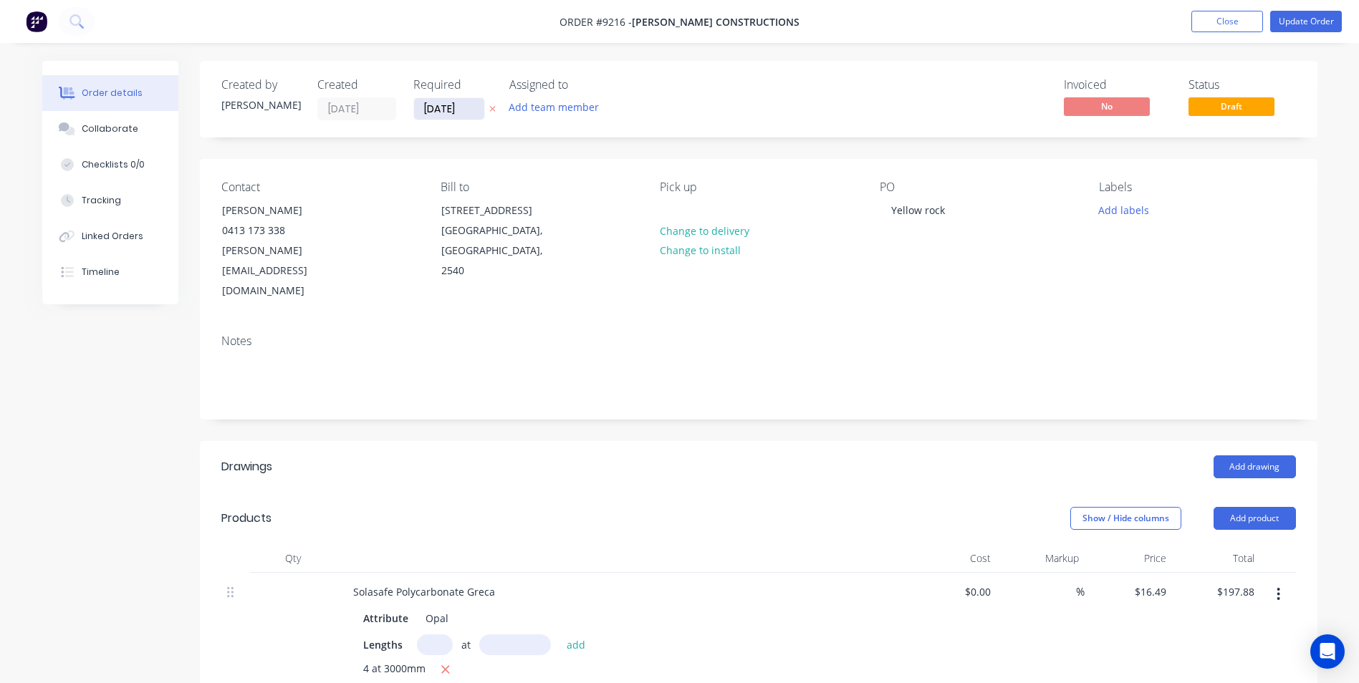
click at [438, 107] on input "[DATE]" at bounding box center [449, 108] width 70 height 21
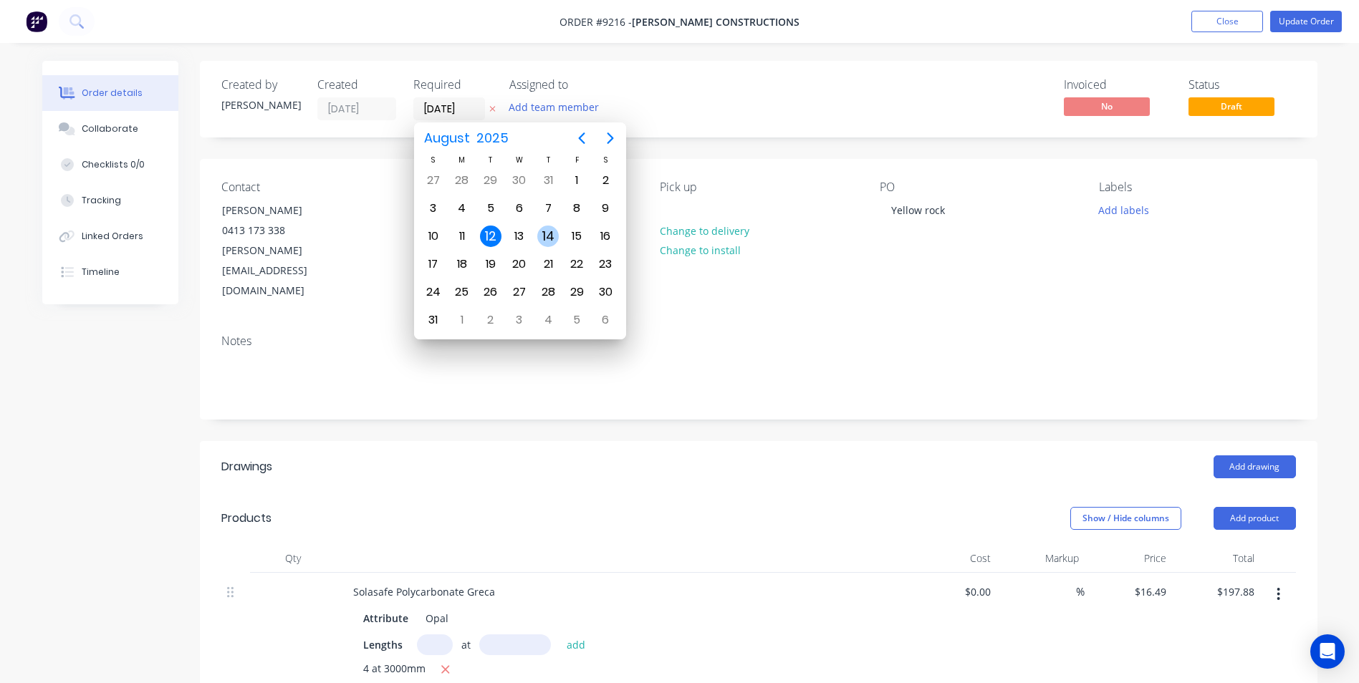
click at [551, 229] on div "14" at bounding box center [547, 236] width 21 height 21
type input "[DATE]"
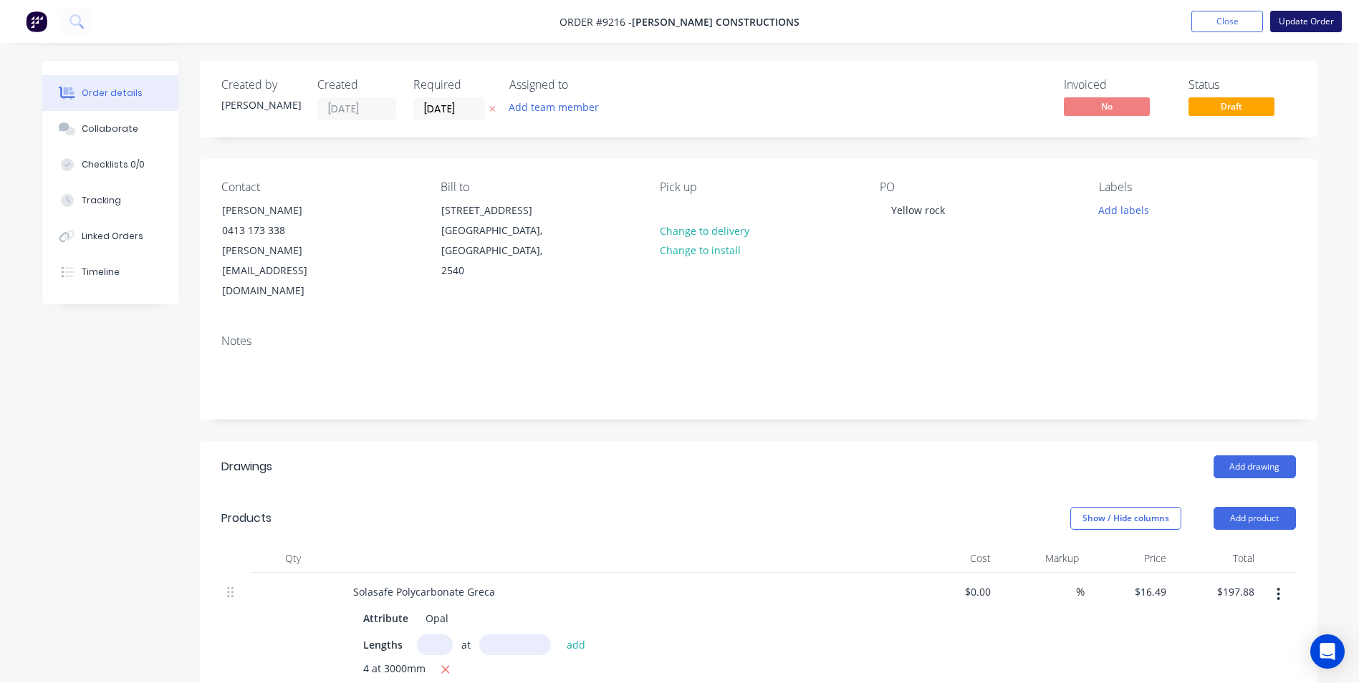
click at [1291, 29] on button "Update Order" at bounding box center [1306, 21] width 72 height 21
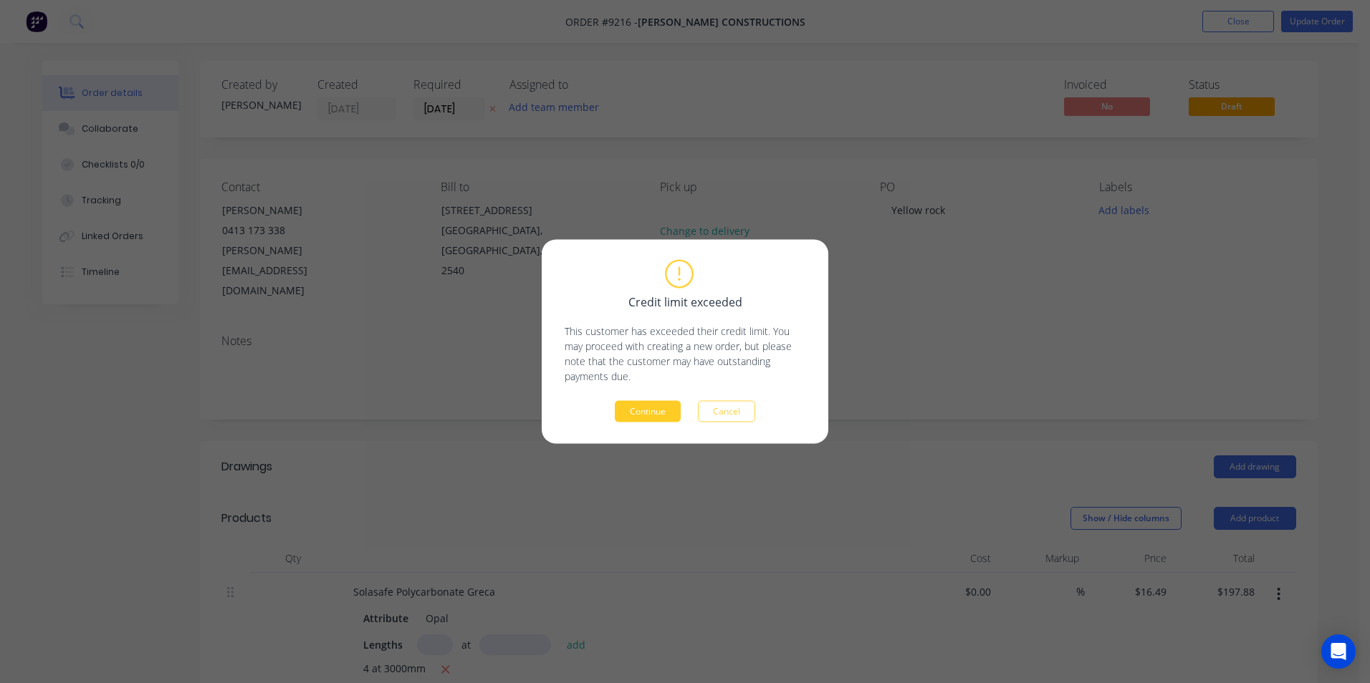
click at [648, 412] on button "Continue" at bounding box center [648, 411] width 66 height 21
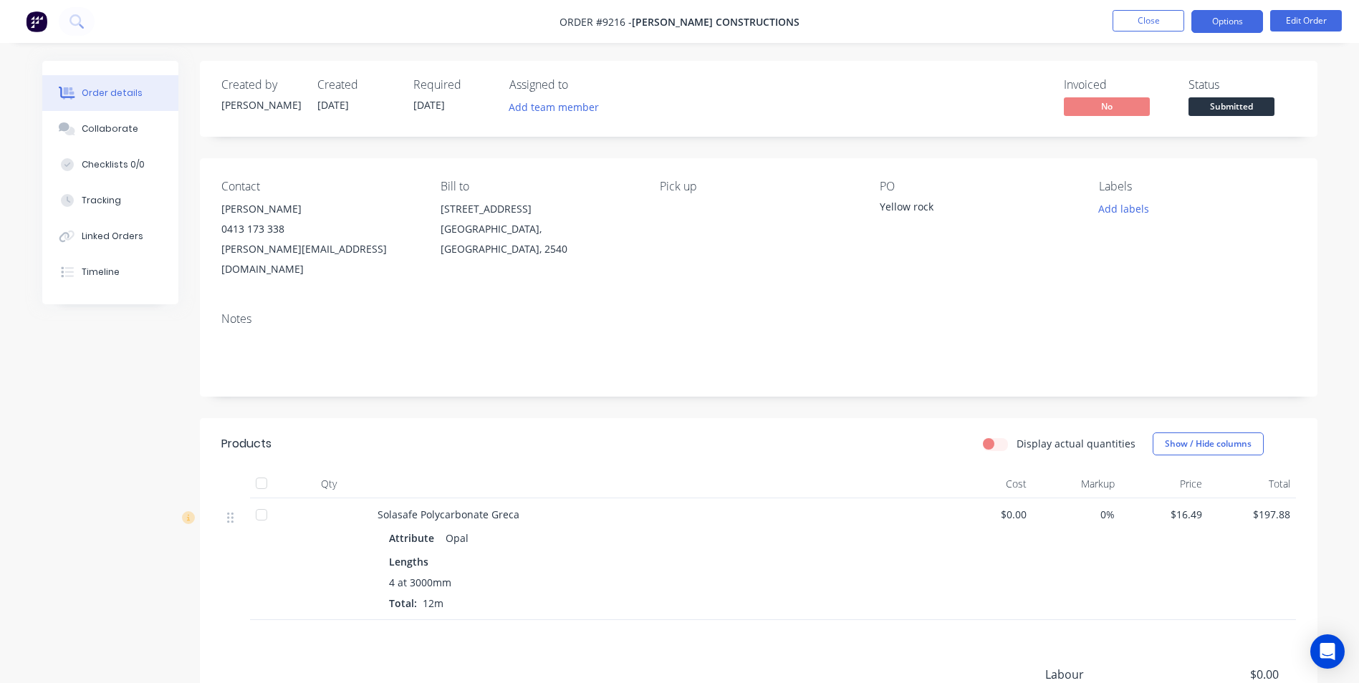
click at [1250, 18] on button "Options" at bounding box center [1227, 21] width 72 height 23
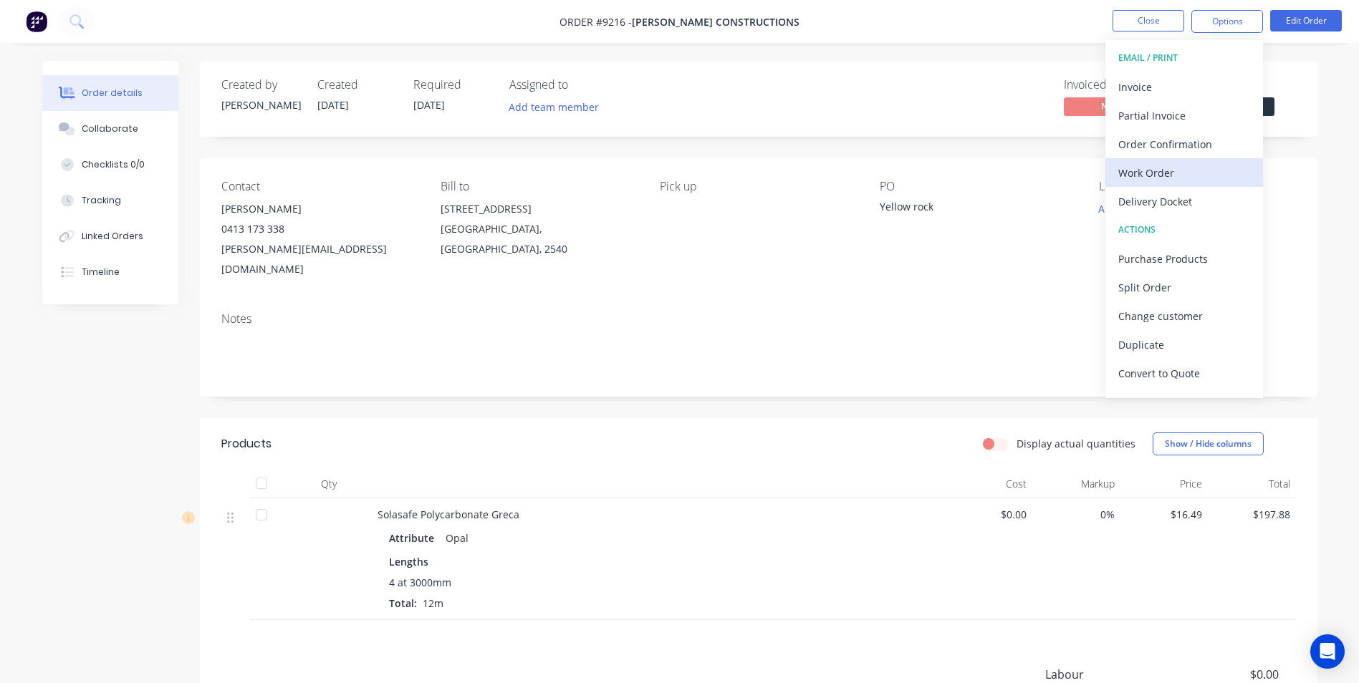
click at [1133, 179] on div "Work Order" at bounding box center [1184, 173] width 132 height 21
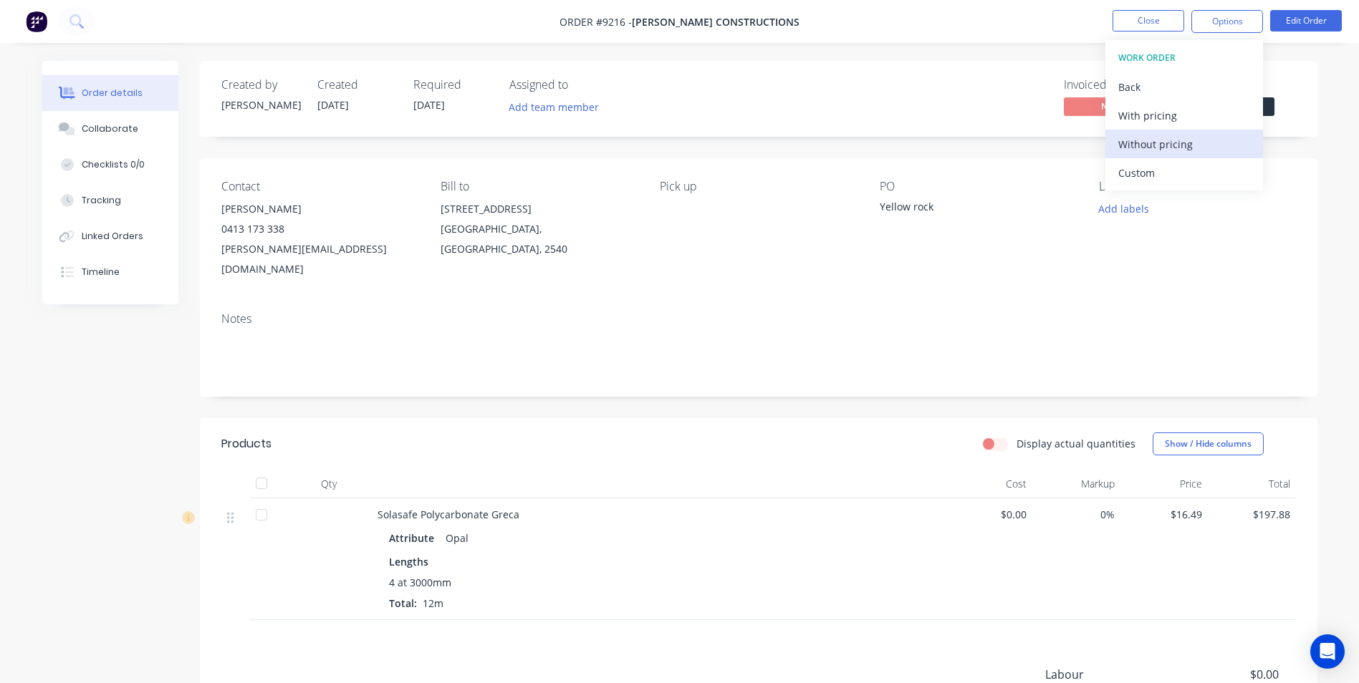
click at [1141, 150] on div "Without pricing" at bounding box center [1184, 144] width 132 height 21
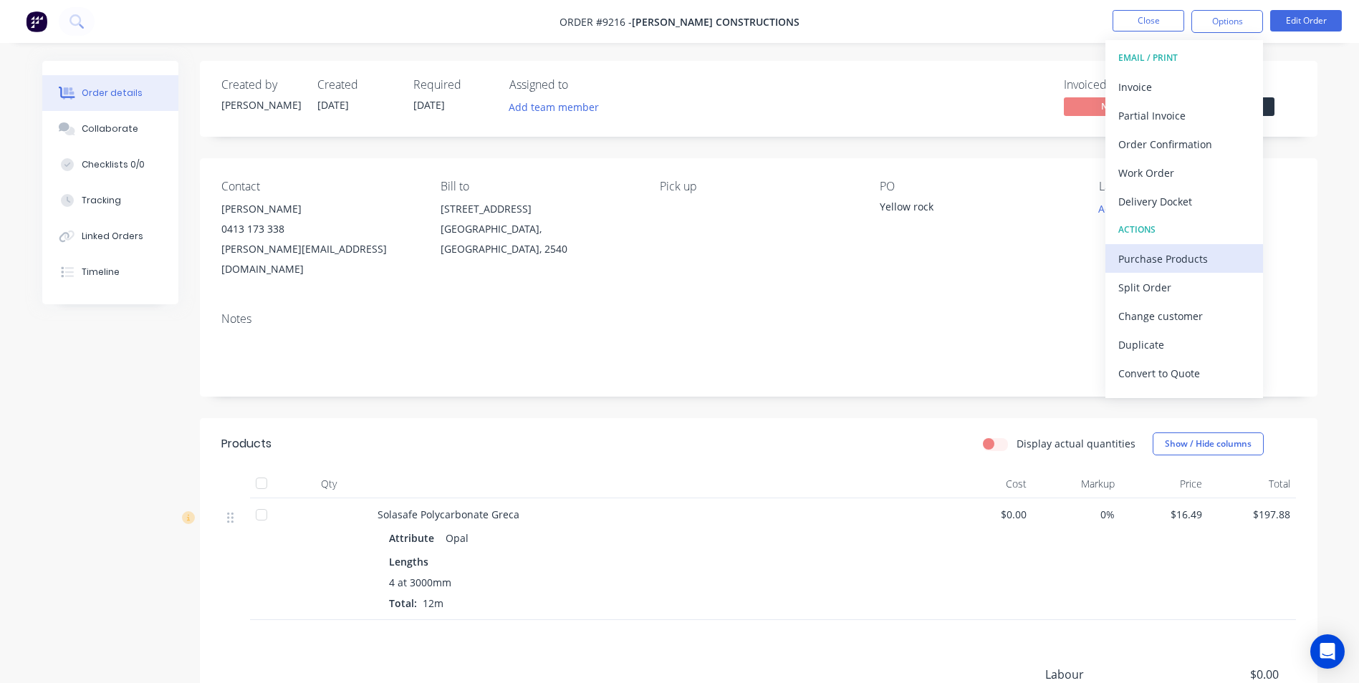
click at [1151, 256] on div "Purchase Products" at bounding box center [1184, 259] width 132 height 21
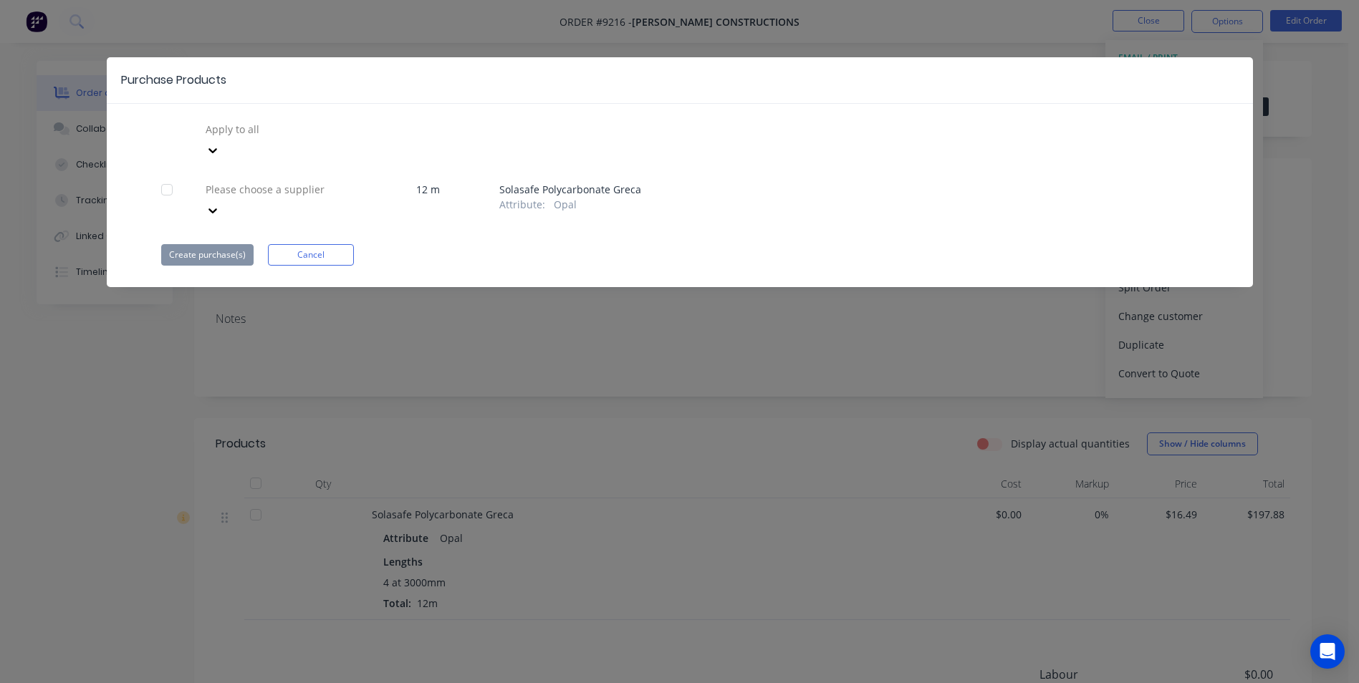
click at [289, 138] on div at bounding box center [307, 129] width 206 height 18
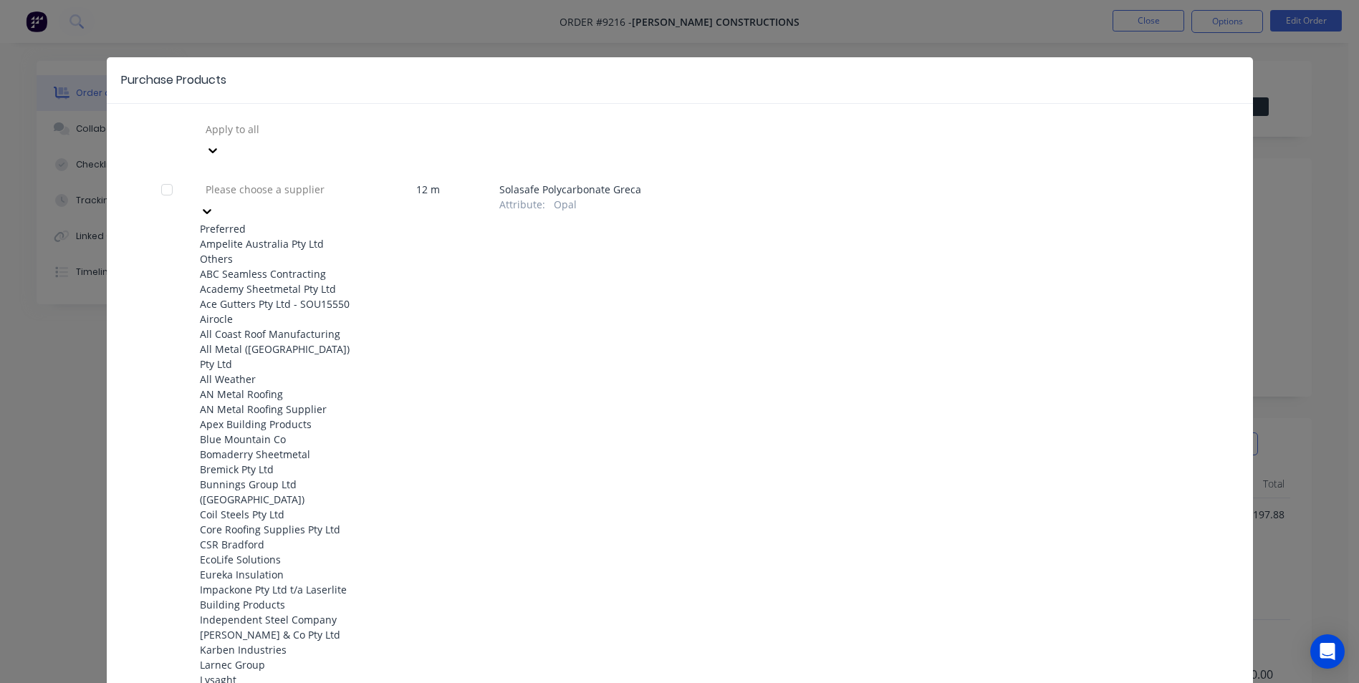
click at [269, 236] on div "Ampelite Australia Pty Ltd" at bounding box center [279, 243] width 158 height 15
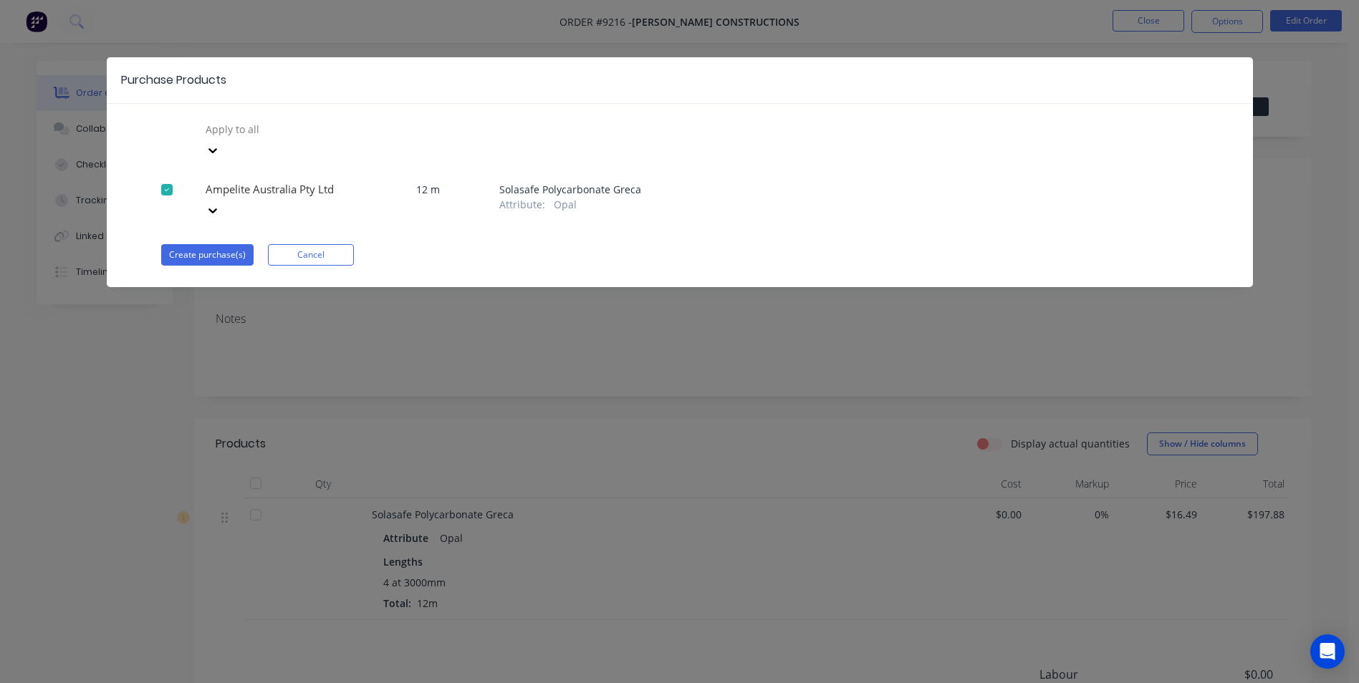
click at [172, 241] on div "Purchase Products Apply to all Ampelite Australia Pty Ltd 12 m Solasafe Polycar…" at bounding box center [680, 172] width 1146 height 230
click at [180, 244] on button "Create purchase(s)" at bounding box center [207, 254] width 92 height 21
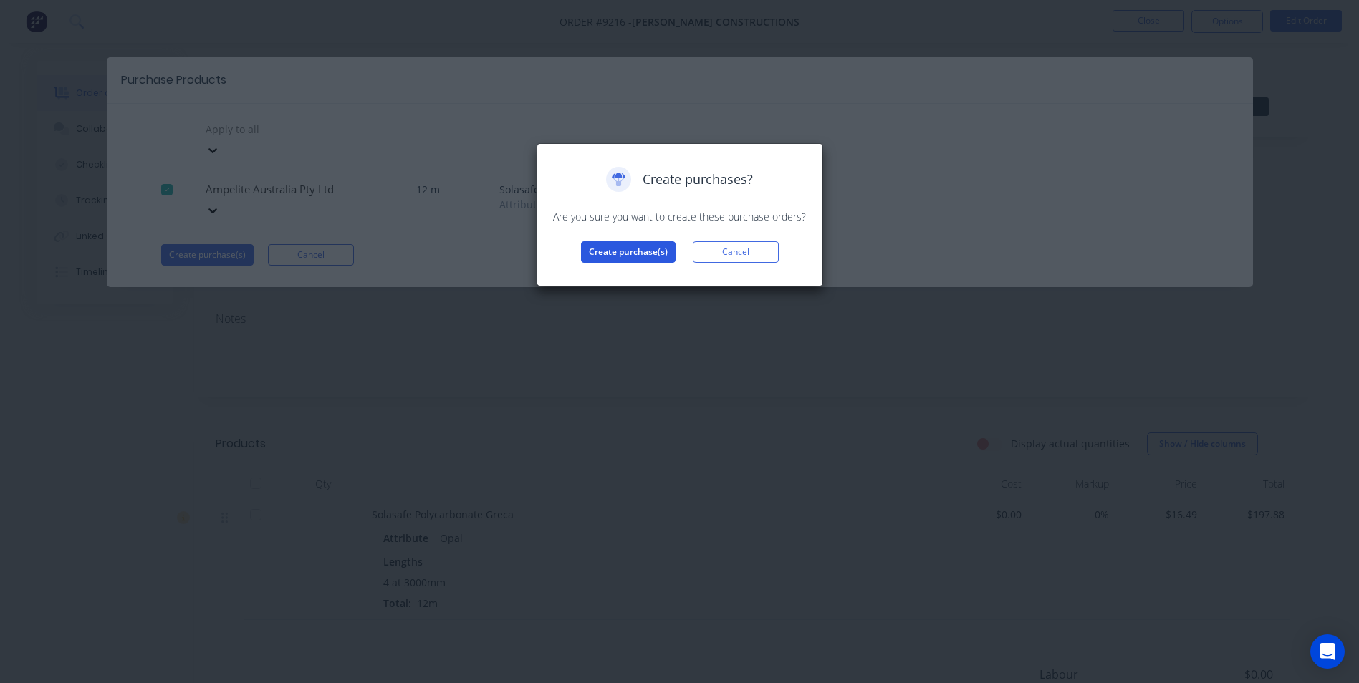
click at [618, 246] on button "Create purchase(s)" at bounding box center [628, 251] width 95 height 21
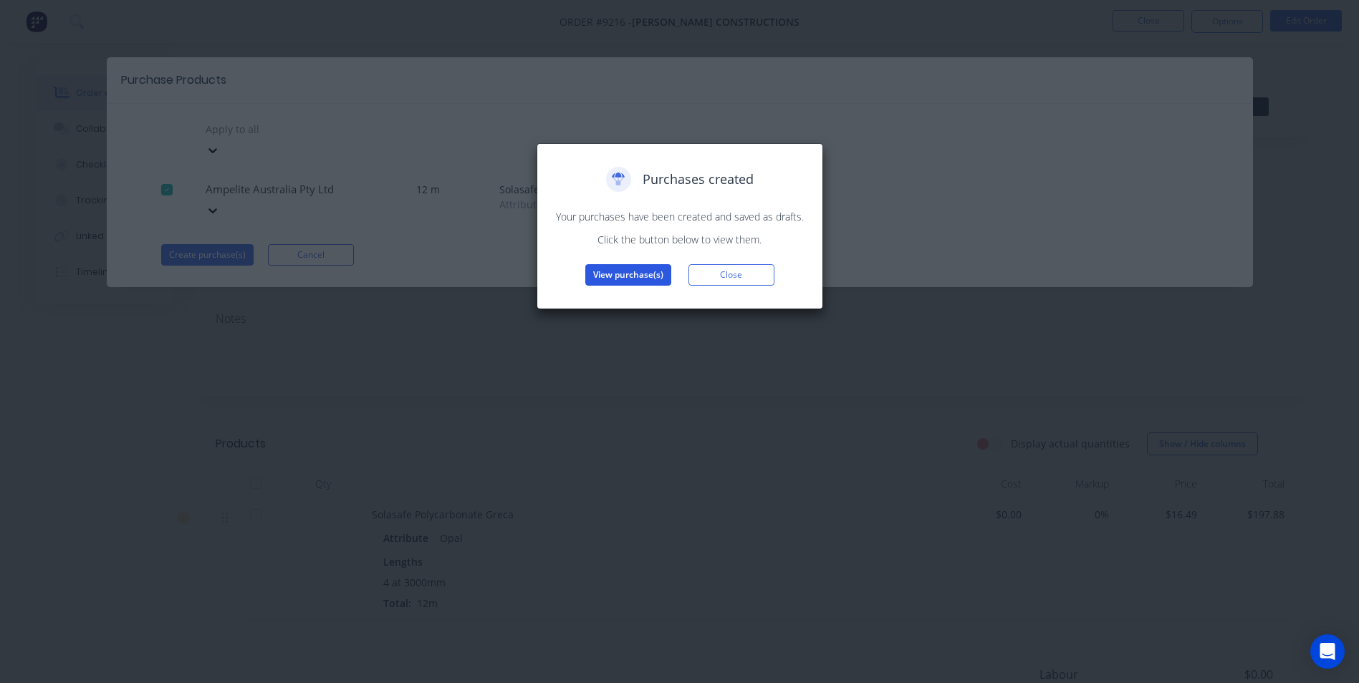
click at [628, 272] on button "View purchase(s)" at bounding box center [628, 274] width 86 height 21
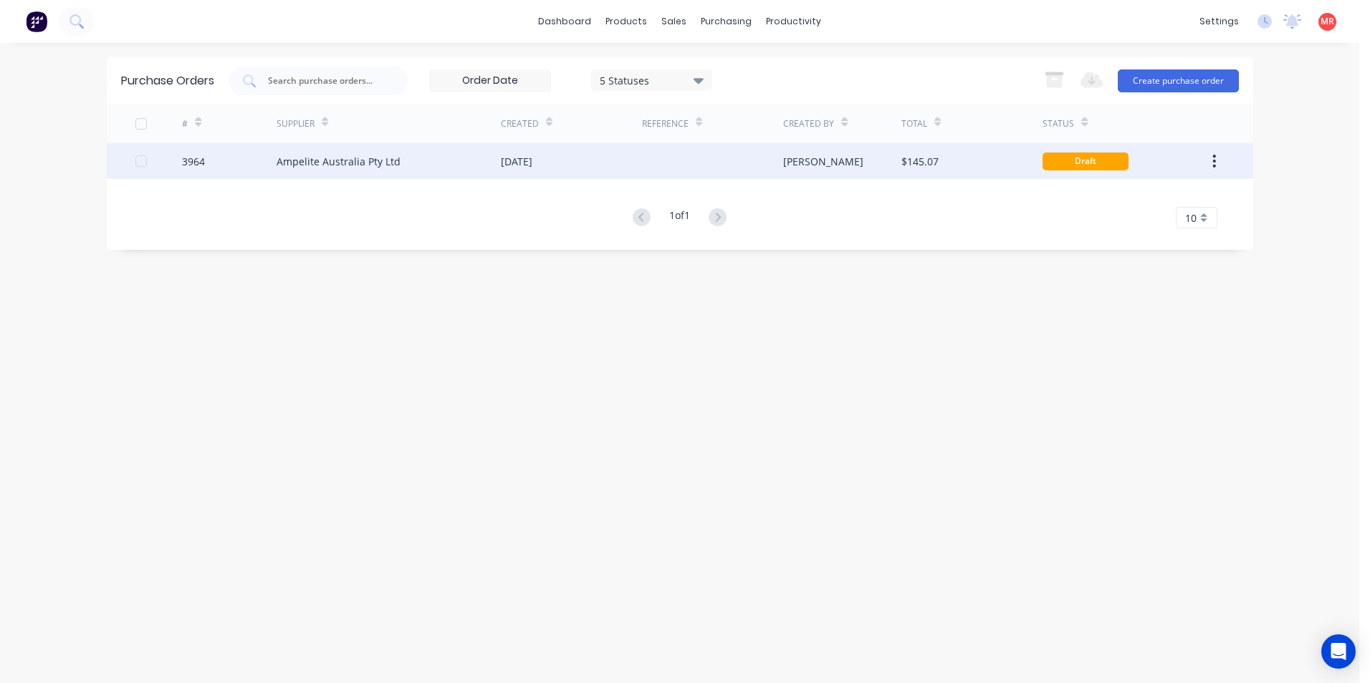
click at [471, 157] on div "Ampelite Australia Pty Ltd" at bounding box center [389, 161] width 224 height 36
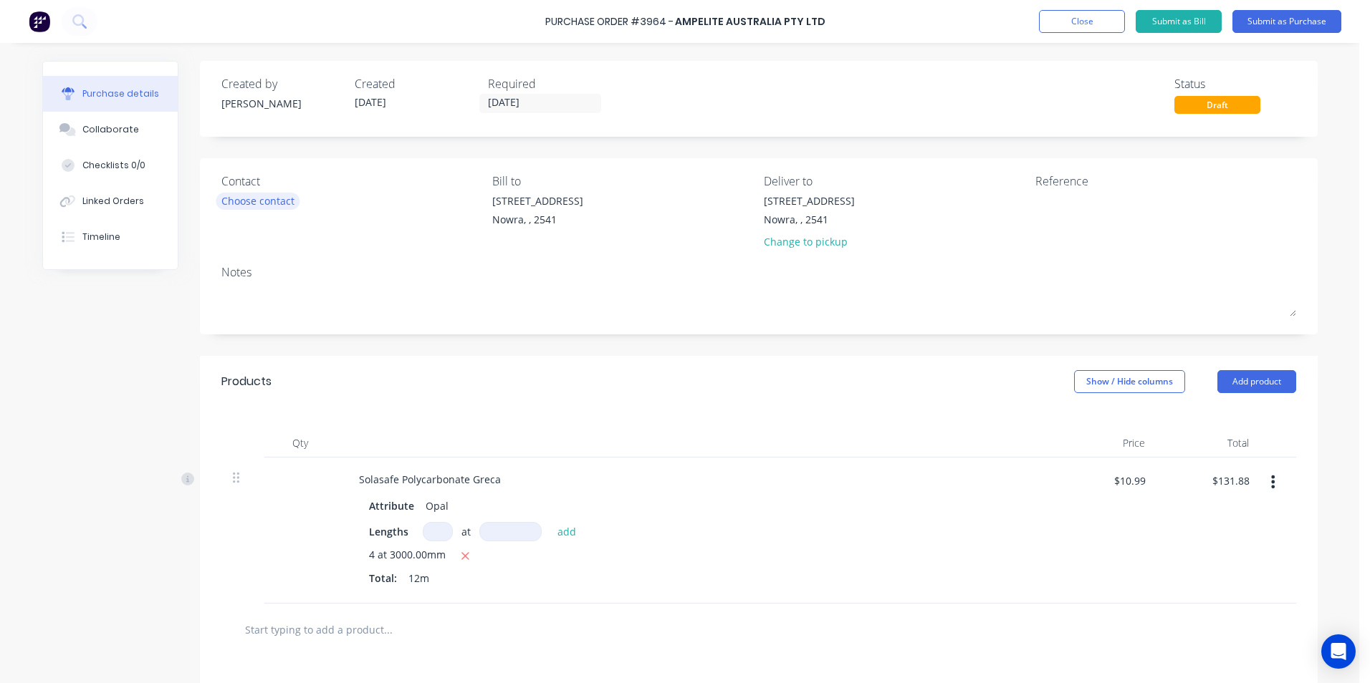
click at [267, 203] on div "Choose contact" at bounding box center [257, 200] width 73 height 15
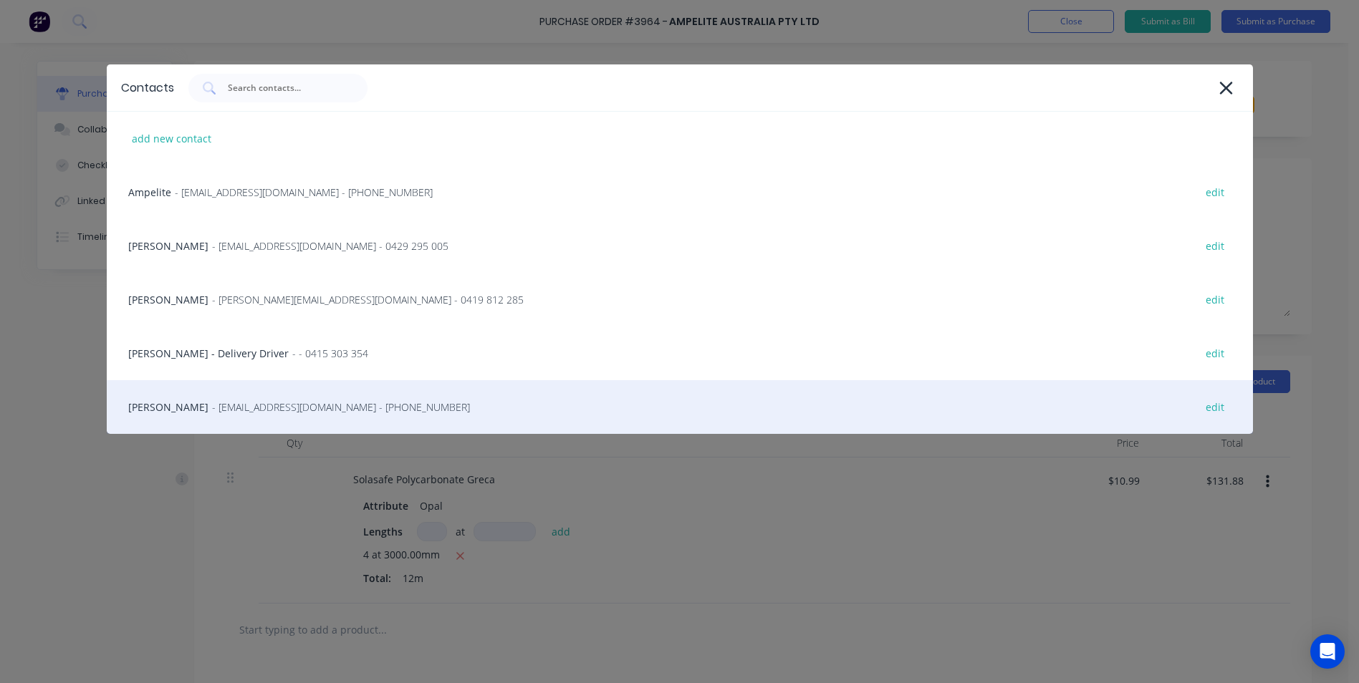
click at [219, 400] on span "- [EMAIL_ADDRESS][DOMAIN_NAME] - [PHONE_NUMBER]" at bounding box center [341, 407] width 258 height 15
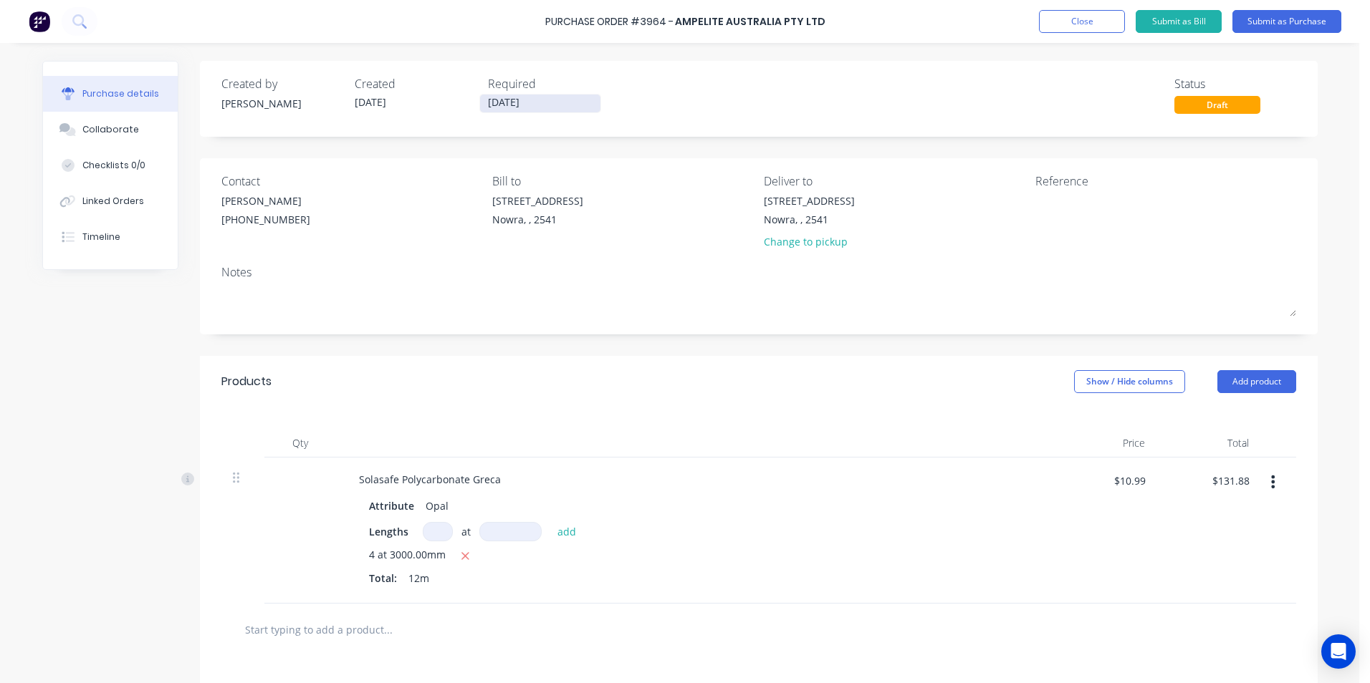
click at [530, 103] on input "[DATE]" at bounding box center [540, 104] width 120 height 18
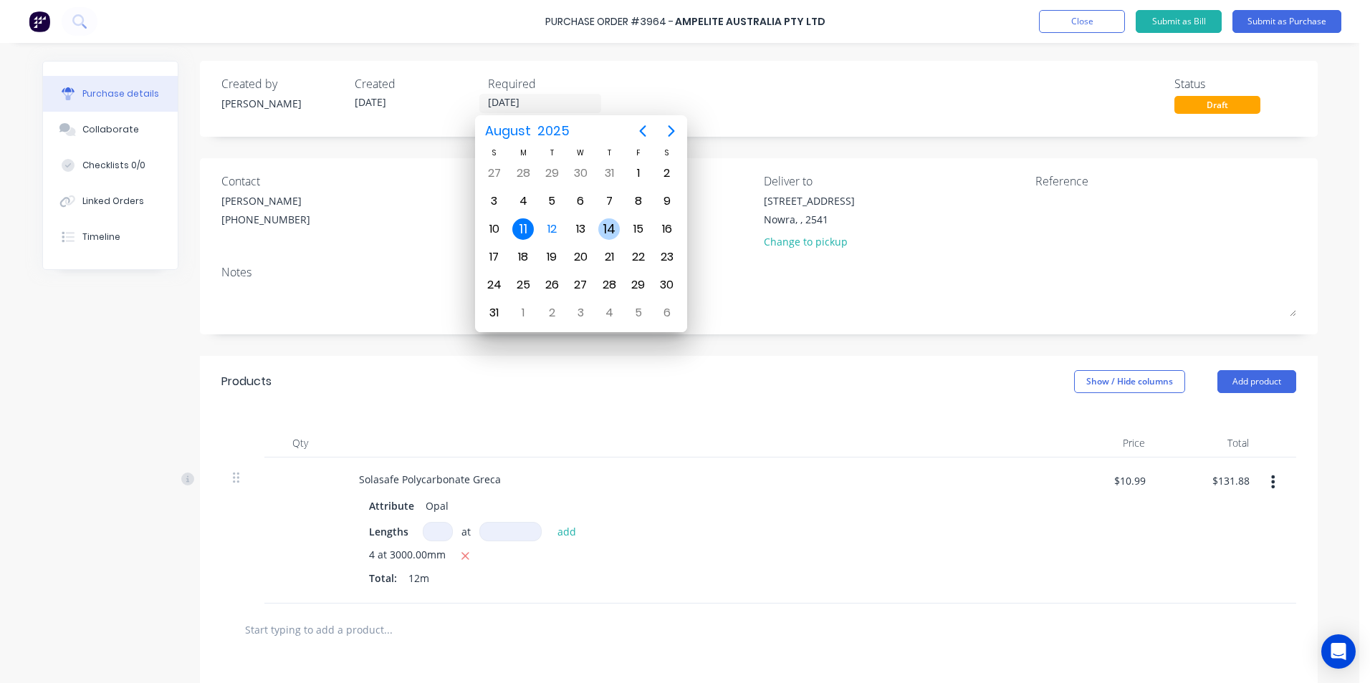
click at [618, 231] on div "14" at bounding box center [608, 229] width 21 height 21
type input "[DATE]"
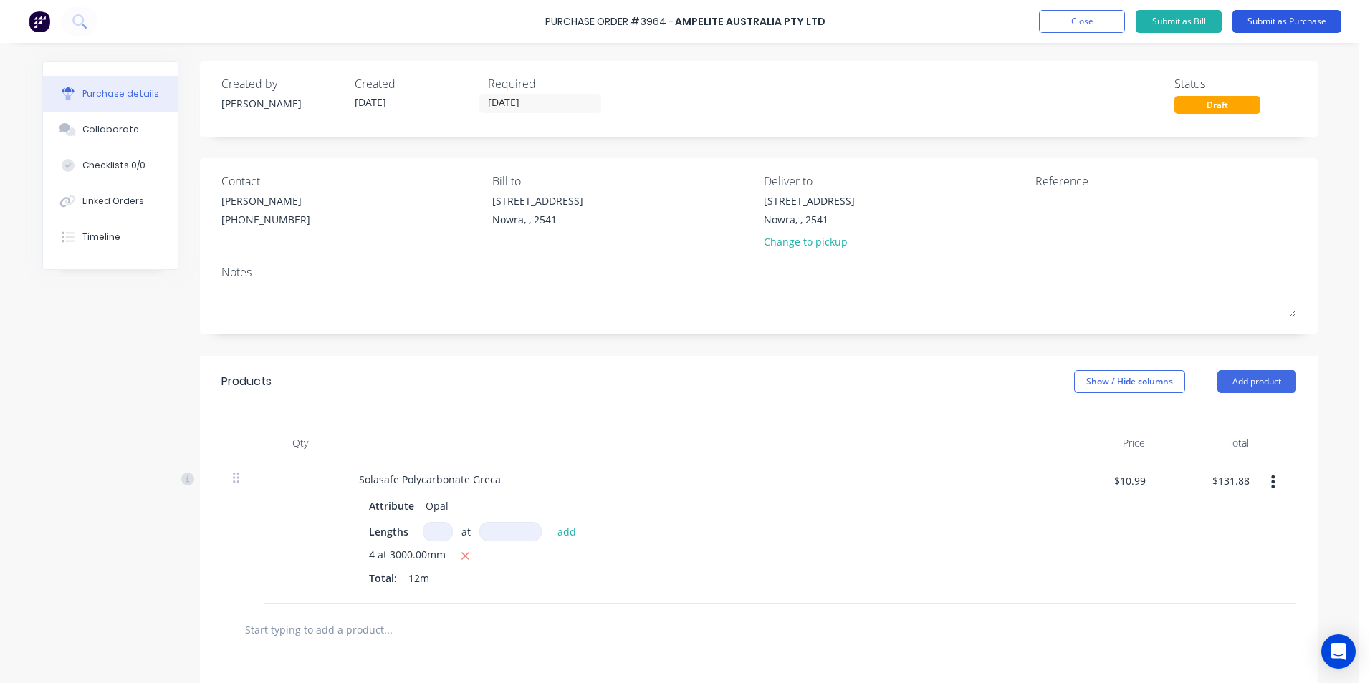
click at [1257, 23] on button "Submit as Purchase" at bounding box center [1286, 21] width 109 height 23
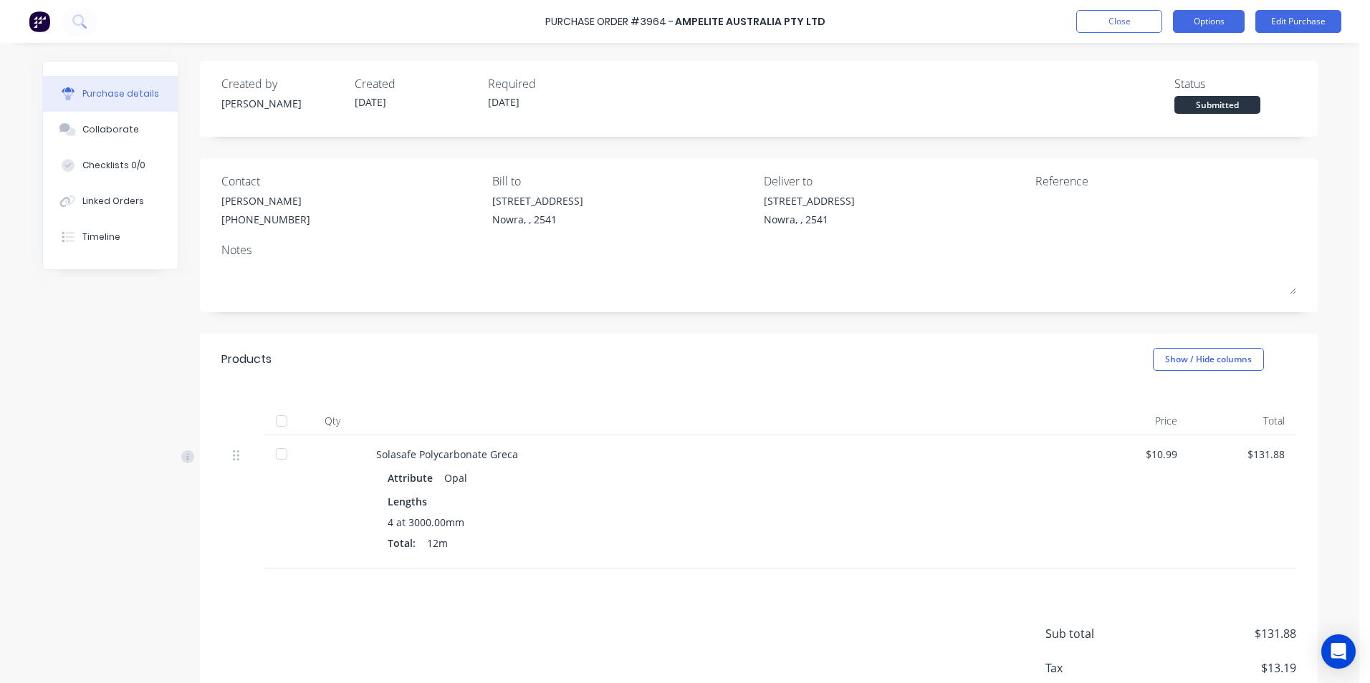
click at [1202, 19] on button "Options" at bounding box center [1209, 21] width 72 height 23
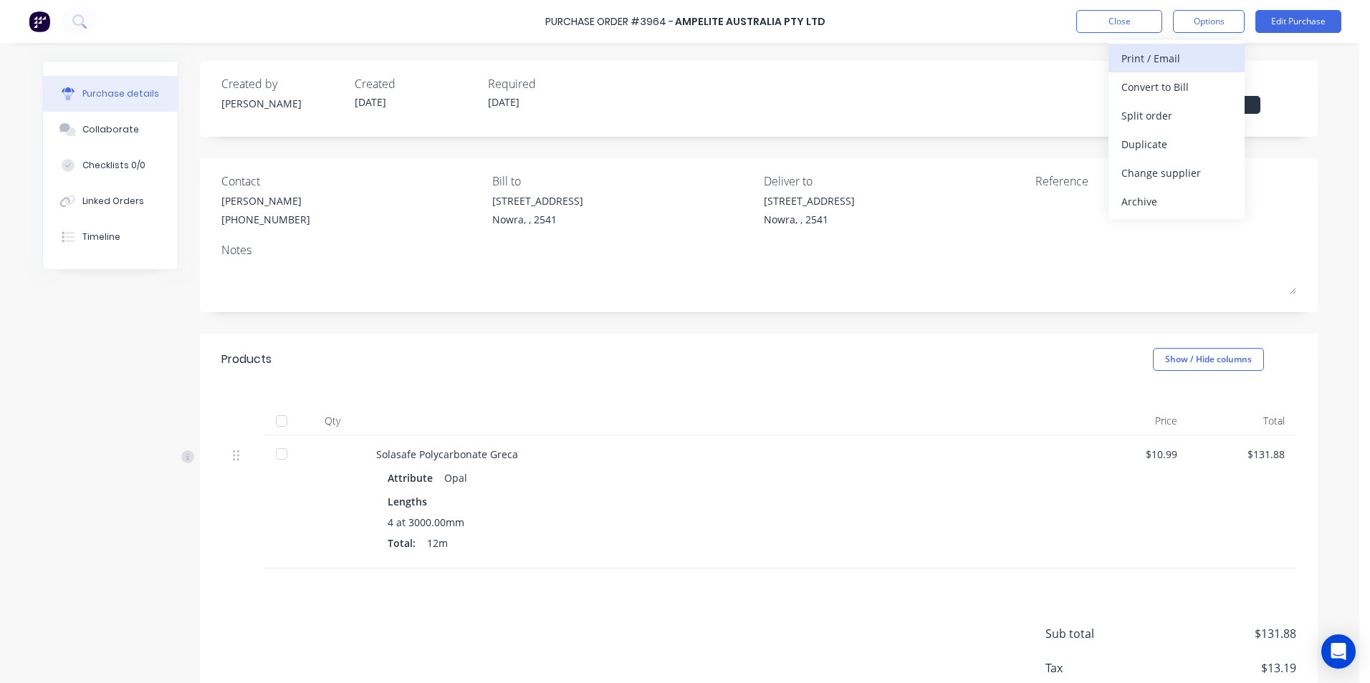
click at [1177, 54] on div "Print / Email" at bounding box center [1176, 58] width 110 height 21
click at [1171, 91] on div "With pricing" at bounding box center [1176, 87] width 110 height 21
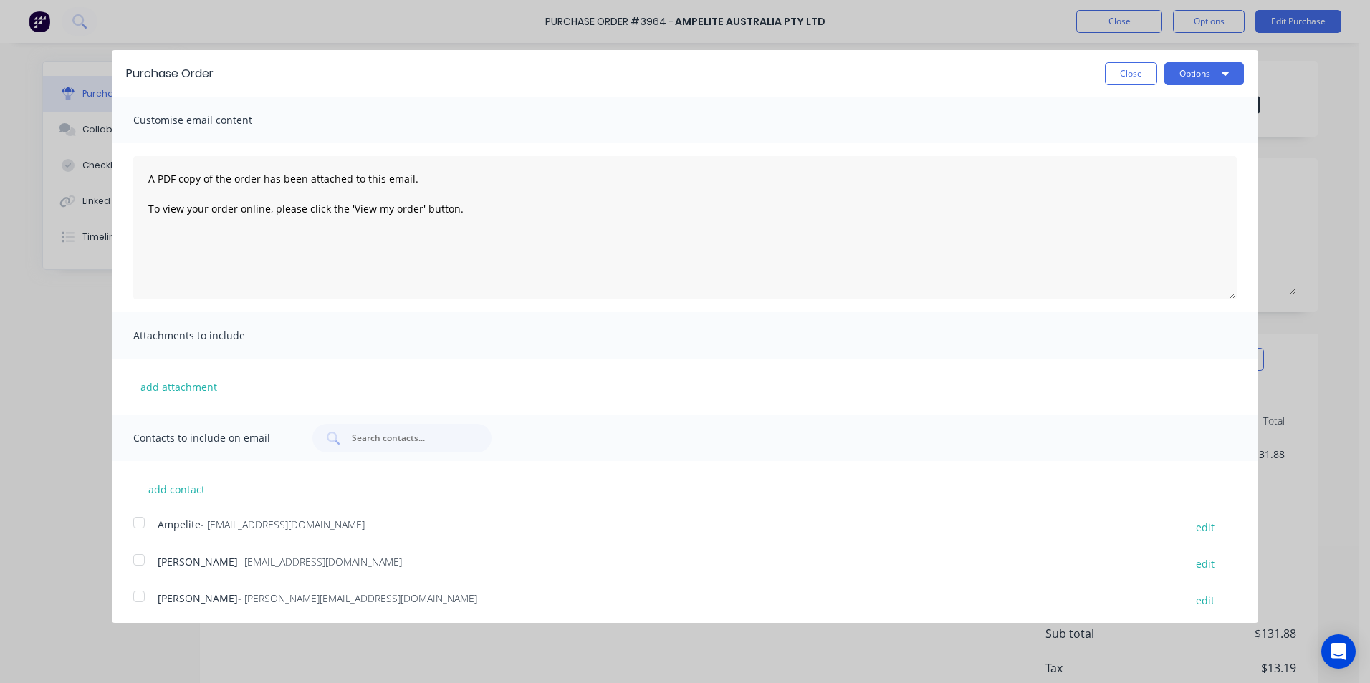
click at [145, 526] on div at bounding box center [139, 523] width 29 height 29
click at [1211, 82] on button "Options" at bounding box center [1204, 73] width 80 height 23
click at [1176, 135] on div "Email" at bounding box center [1176, 138] width 110 height 21
click at [1132, 79] on button "Close" at bounding box center [1131, 73] width 52 height 23
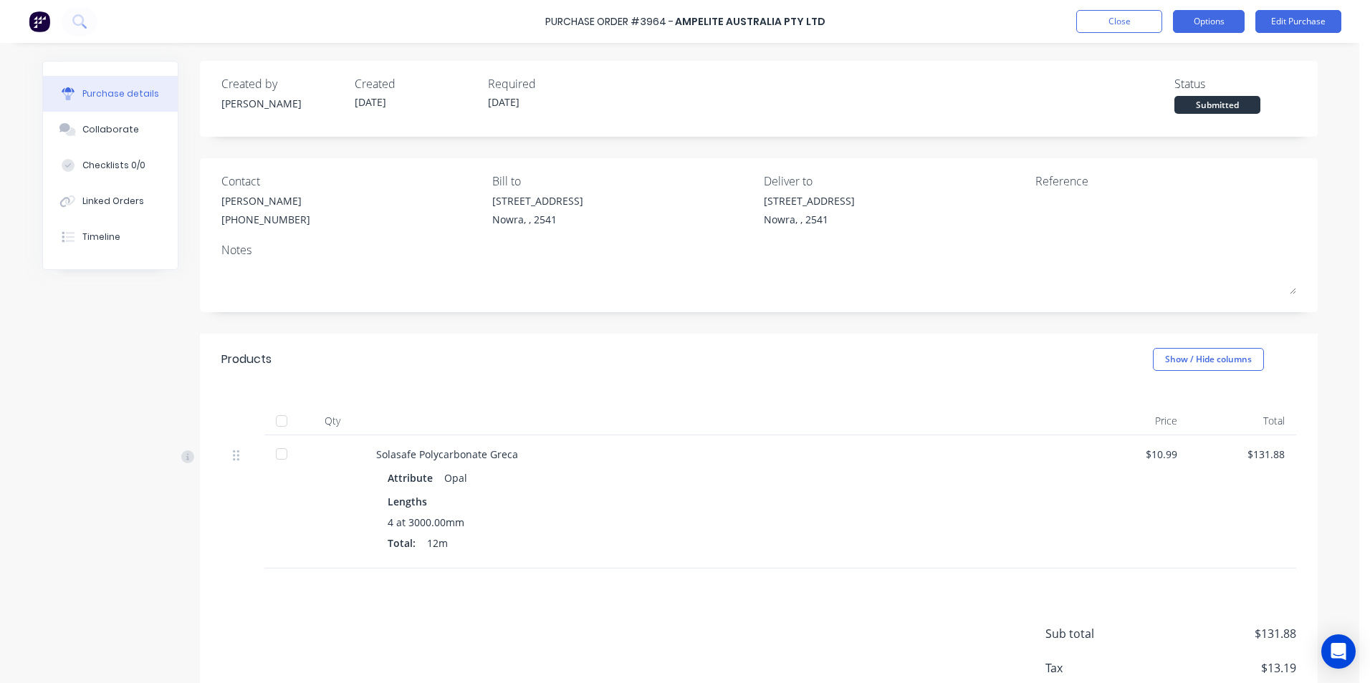
click at [1205, 24] on button "Options" at bounding box center [1209, 21] width 72 height 23
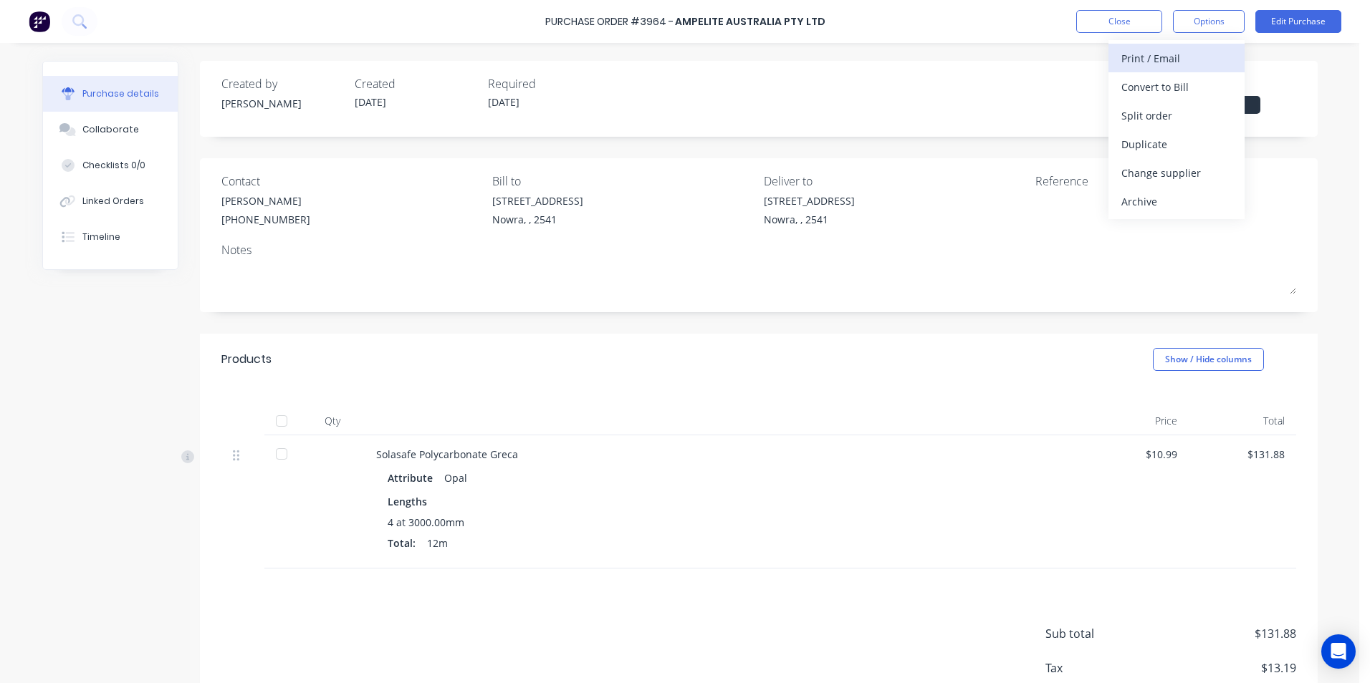
click at [1192, 54] on div "Print / Email" at bounding box center [1176, 58] width 110 height 21
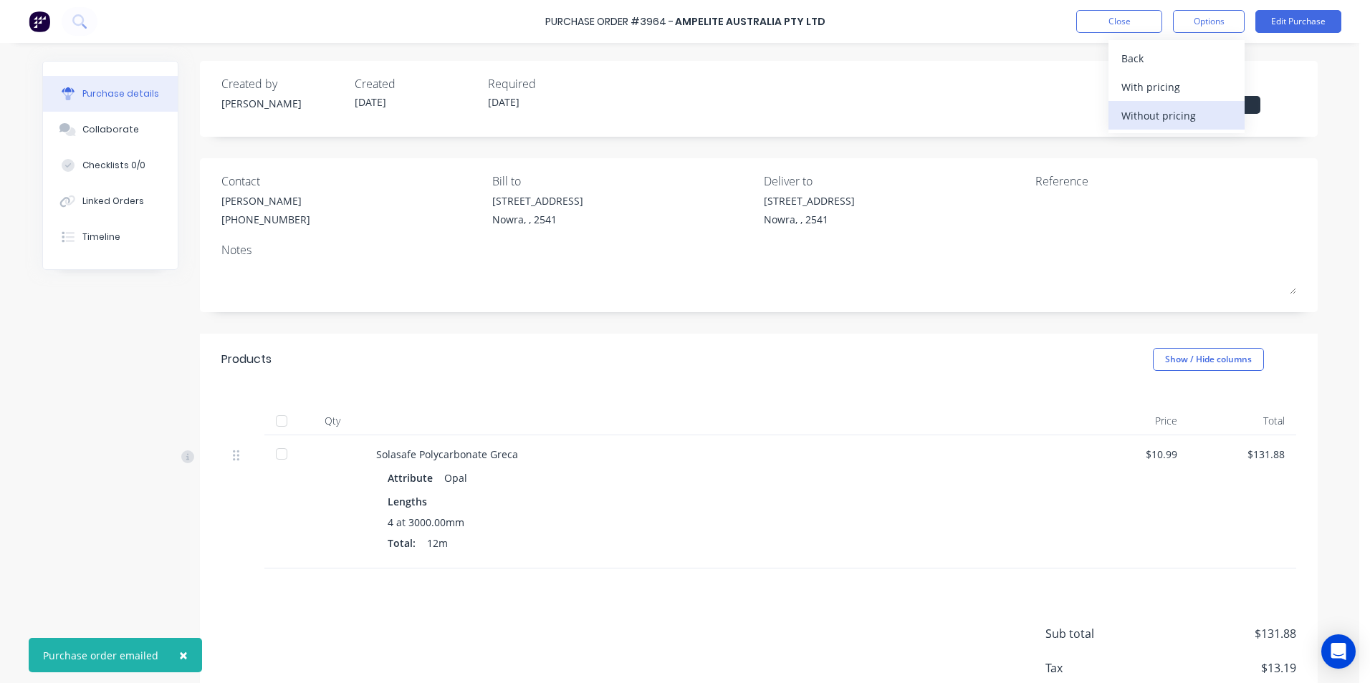
click at [1184, 108] on div "Without pricing" at bounding box center [1176, 115] width 110 height 21
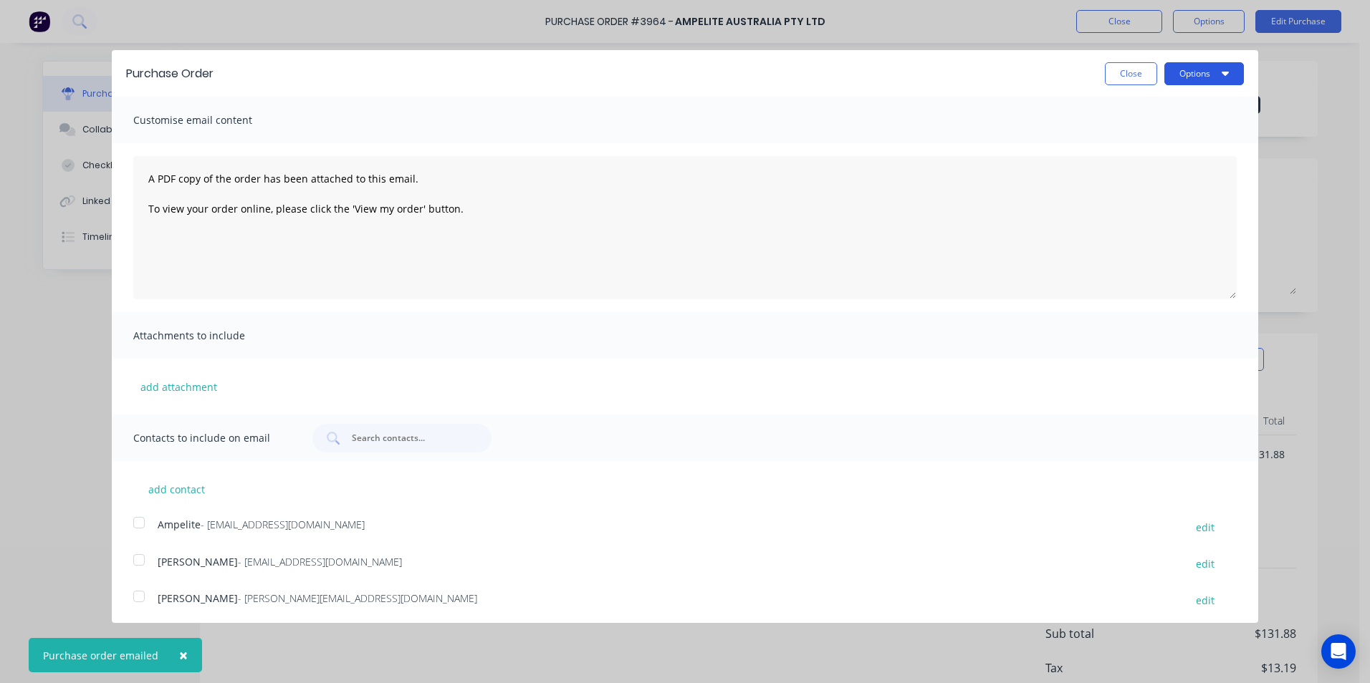
click at [1191, 77] on button "Options" at bounding box center [1204, 73] width 80 height 23
click at [1175, 103] on div "Print" at bounding box center [1176, 110] width 110 height 21
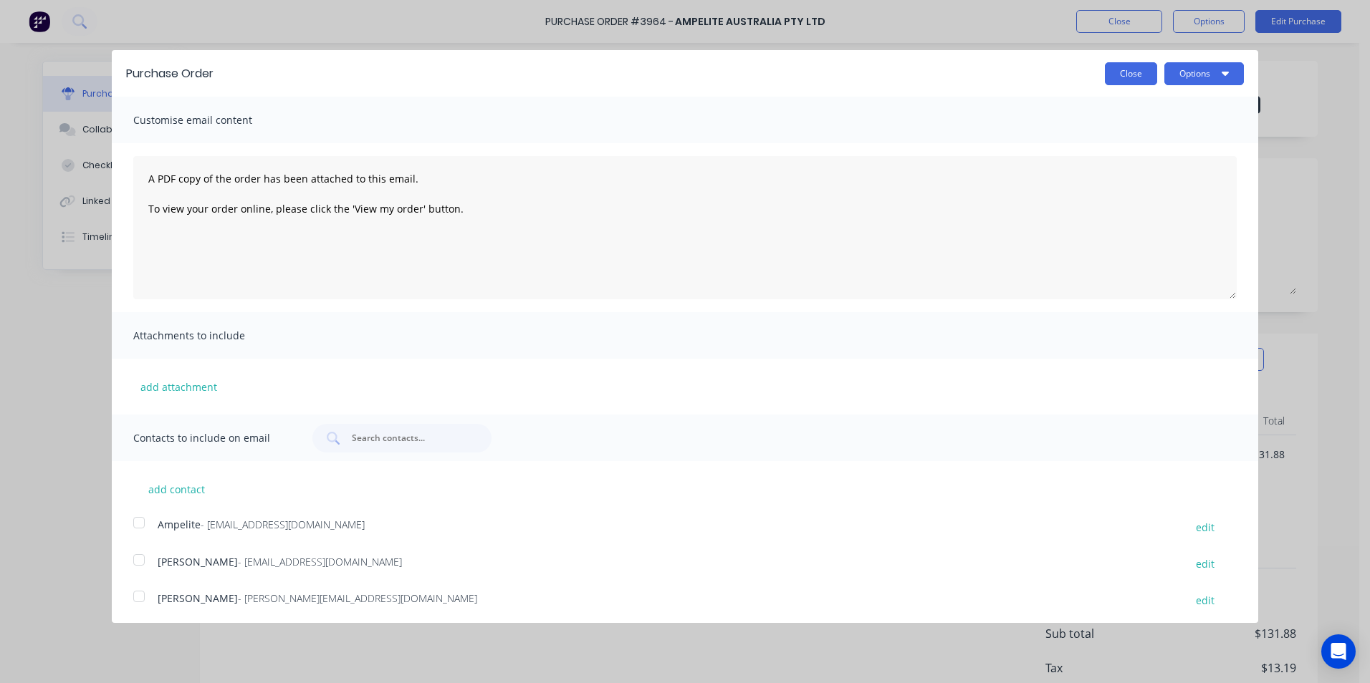
click at [1105, 72] on button "Close" at bounding box center [1131, 73] width 52 height 23
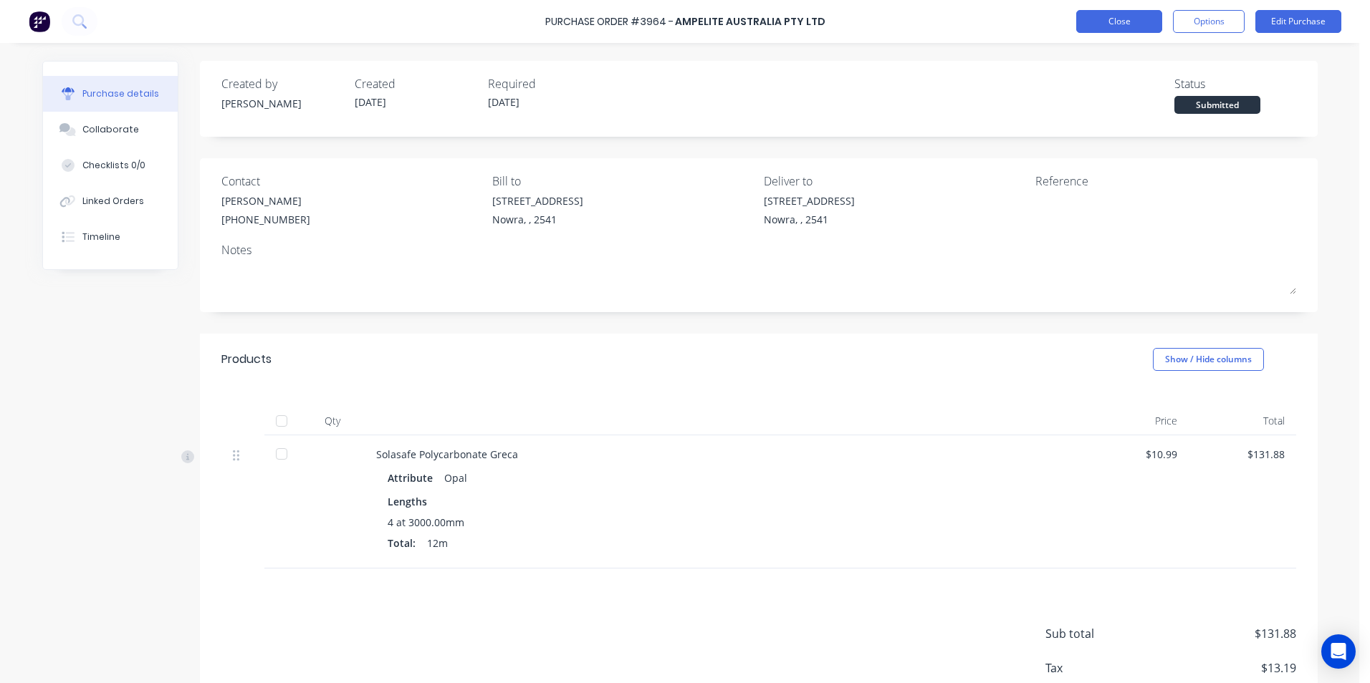
click at [1108, 19] on button "Close" at bounding box center [1119, 21] width 86 height 23
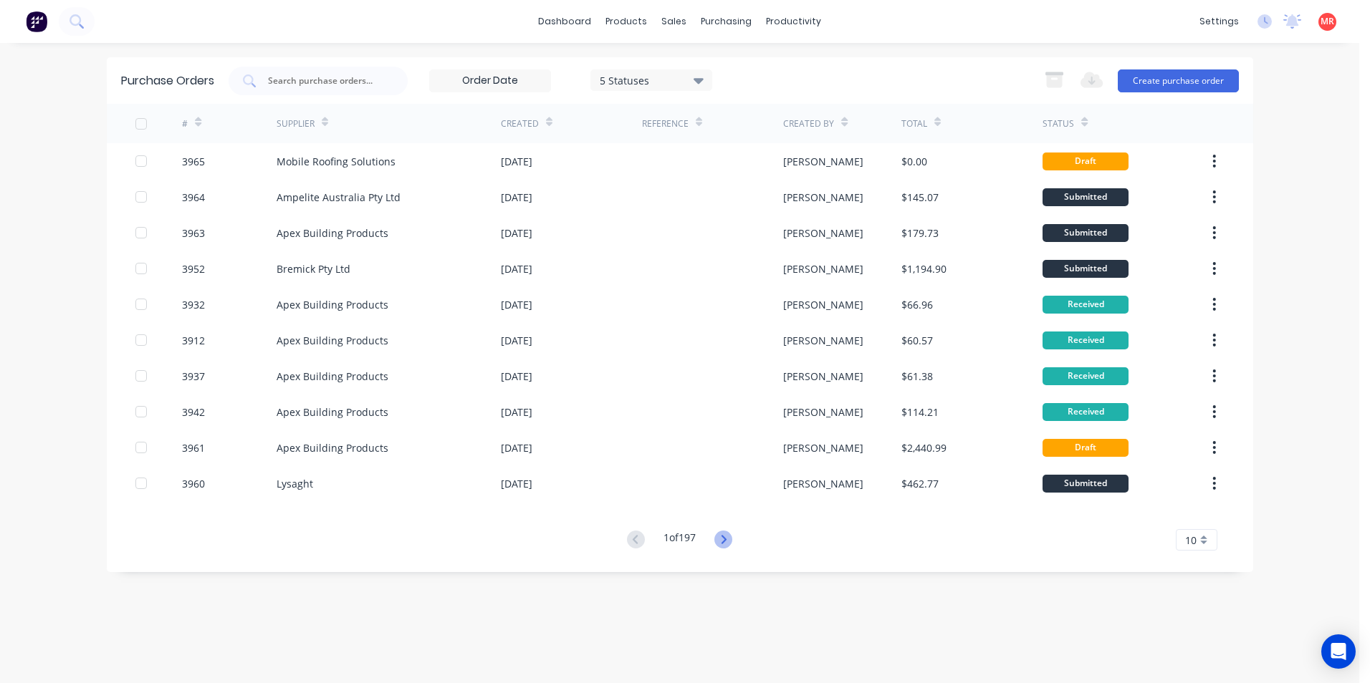
click at [729, 537] on icon at bounding box center [723, 540] width 18 height 18
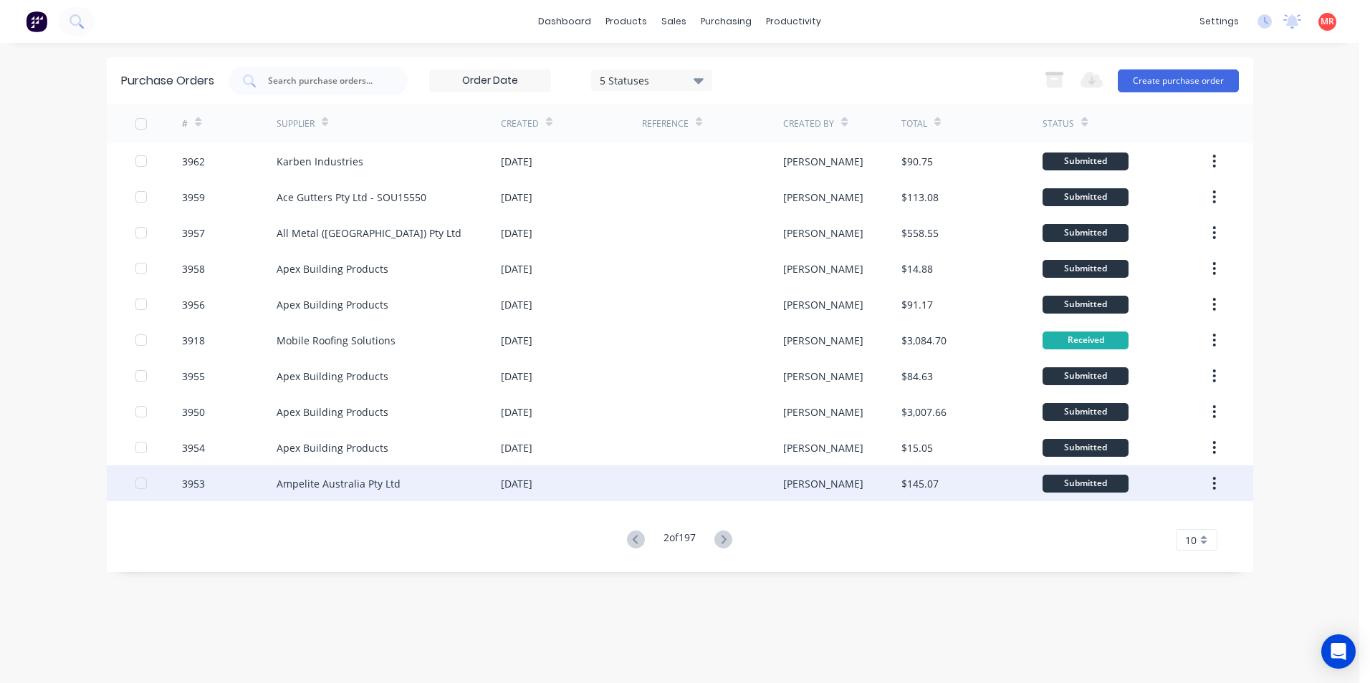
click at [574, 483] on div "[DATE]" at bounding box center [571, 484] width 141 height 36
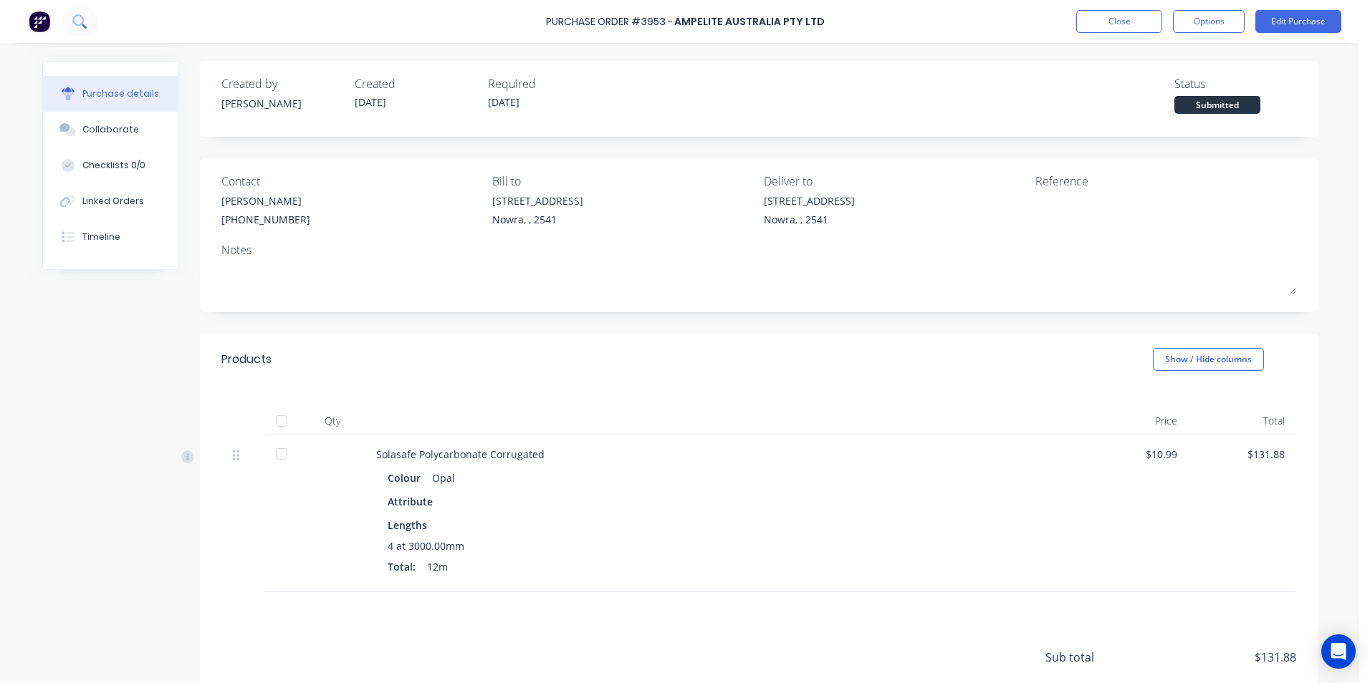
click at [80, 31] on button at bounding box center [80, 21] width 36 height 29
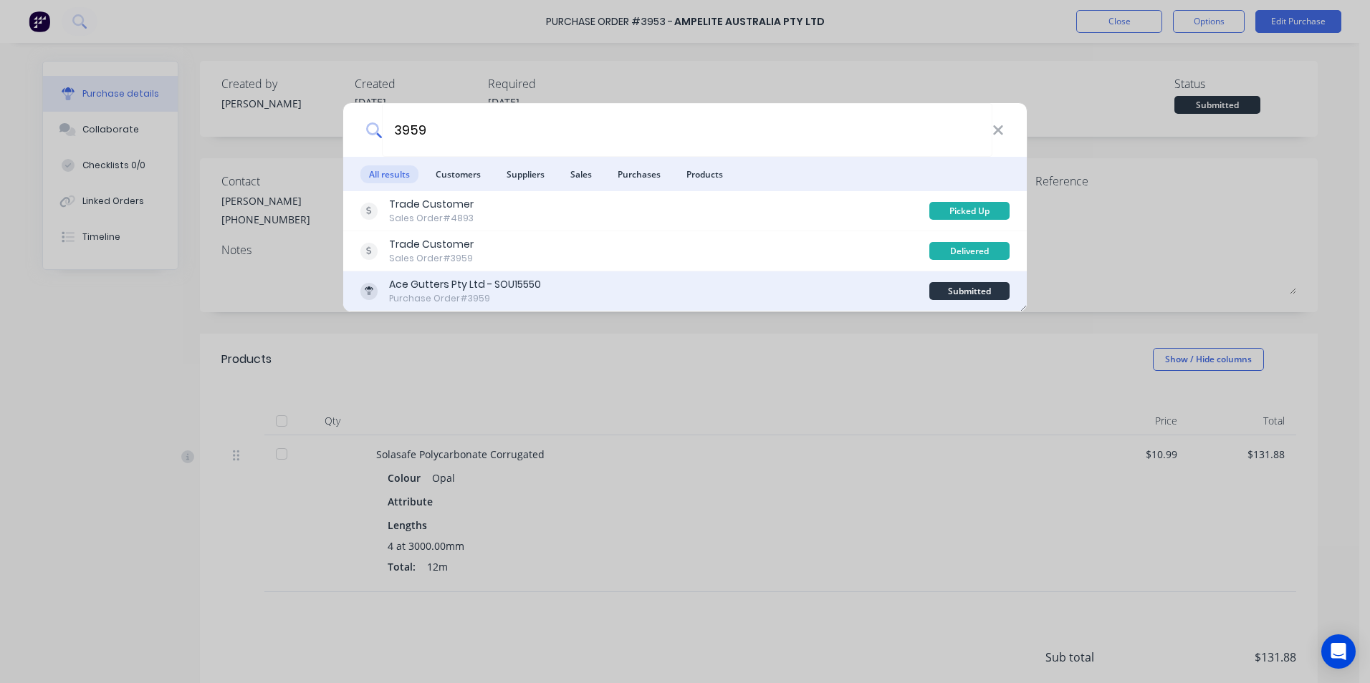
type input "3959"
click at [617, 292] on div "Ace Gutters Pty Ltd - SOU15550 Purchase Order #3959" at bounding box center [644, 291] width 569 height 28
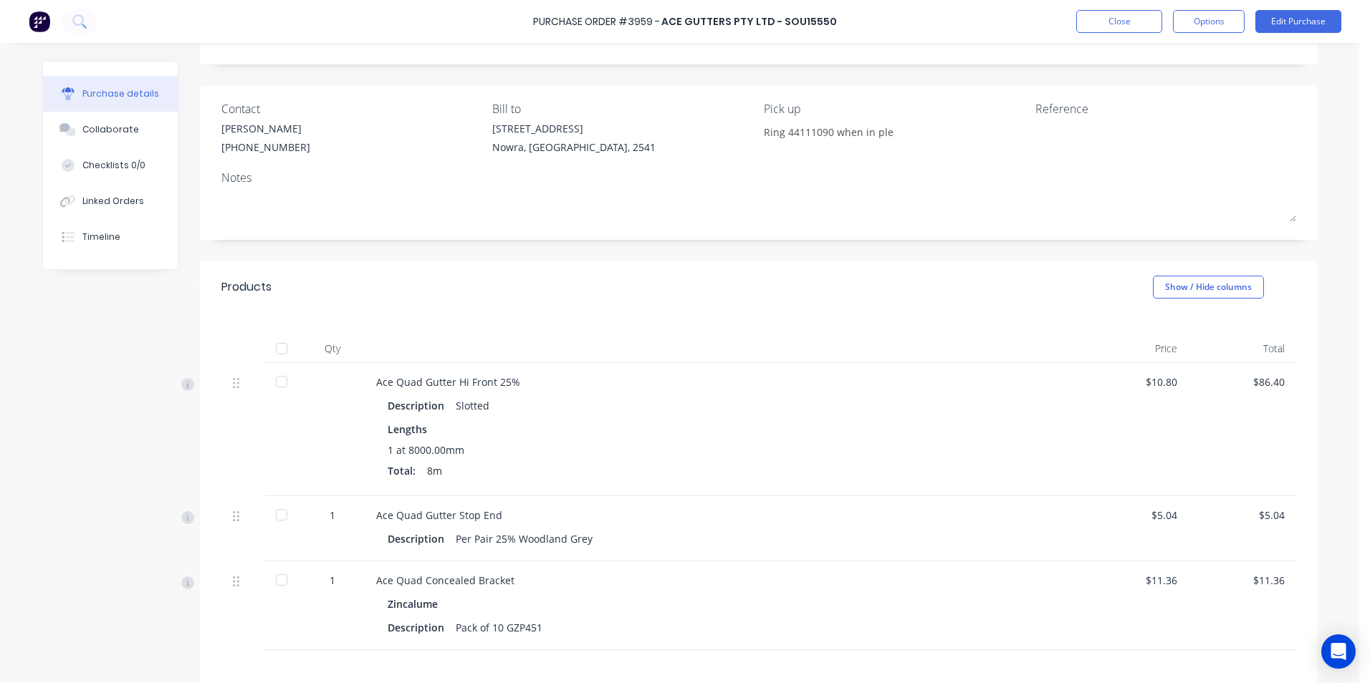
scroll to position [72, 0]
click at [1204, 19] on button "Options" at bounding box center [1209, 21] width 72 height 23
click at [90, 203] on div "Linked Orders" at bounding box center [113, 201] width 62 height 13
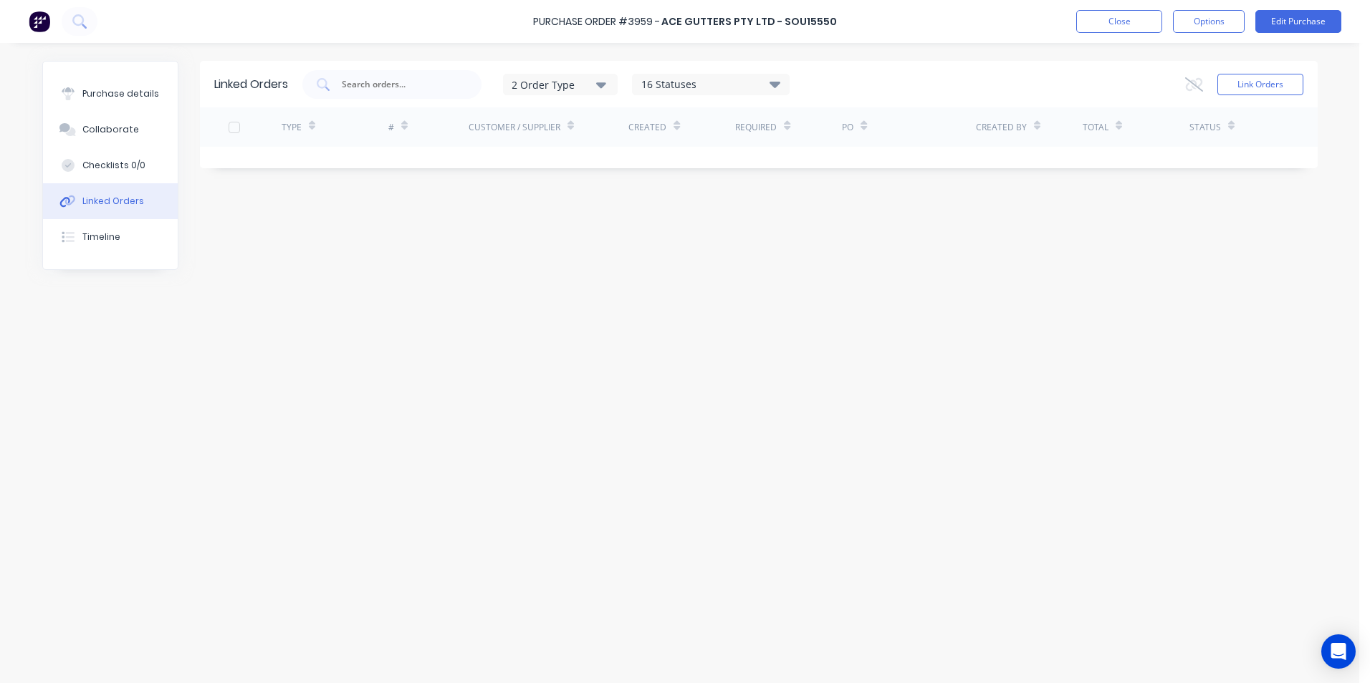
click at [152, 200] on button "Linked Orders" at bounding box center [110, 201] width 135 height 36
click at [133, 93] on div "Purchase details" at bounding box center [120, 93] width 77 height 13
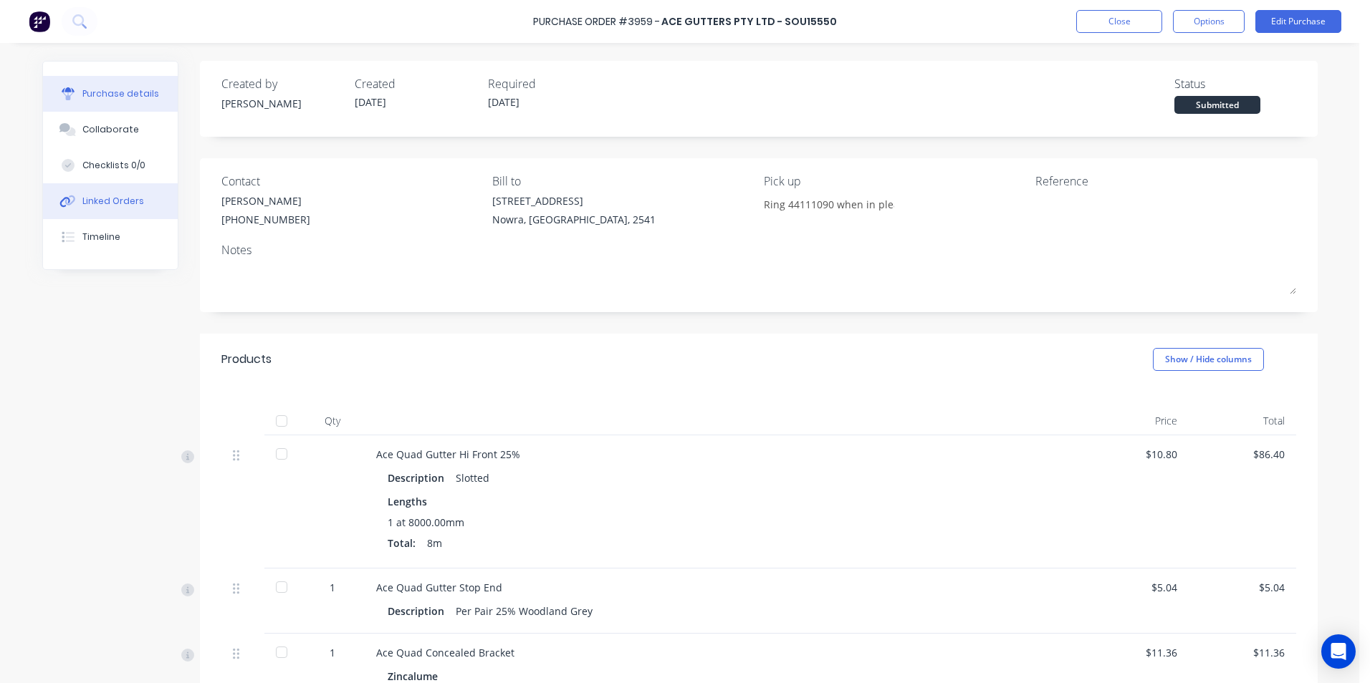
click at [121, 191] on button "Linked Orders" at bounding box center [110, 201] width 135 height 36
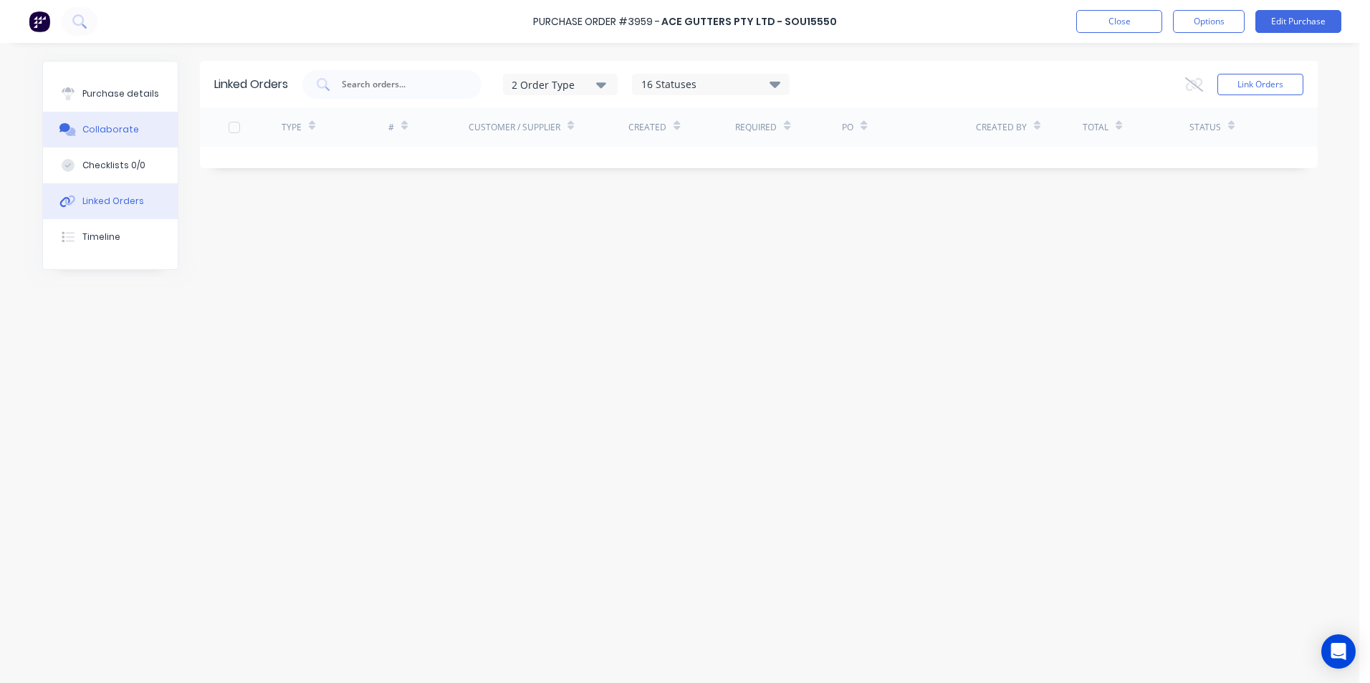
click at [146, 112] on button "Collaborate" at bounding box center [110, 130] width 135 height 36
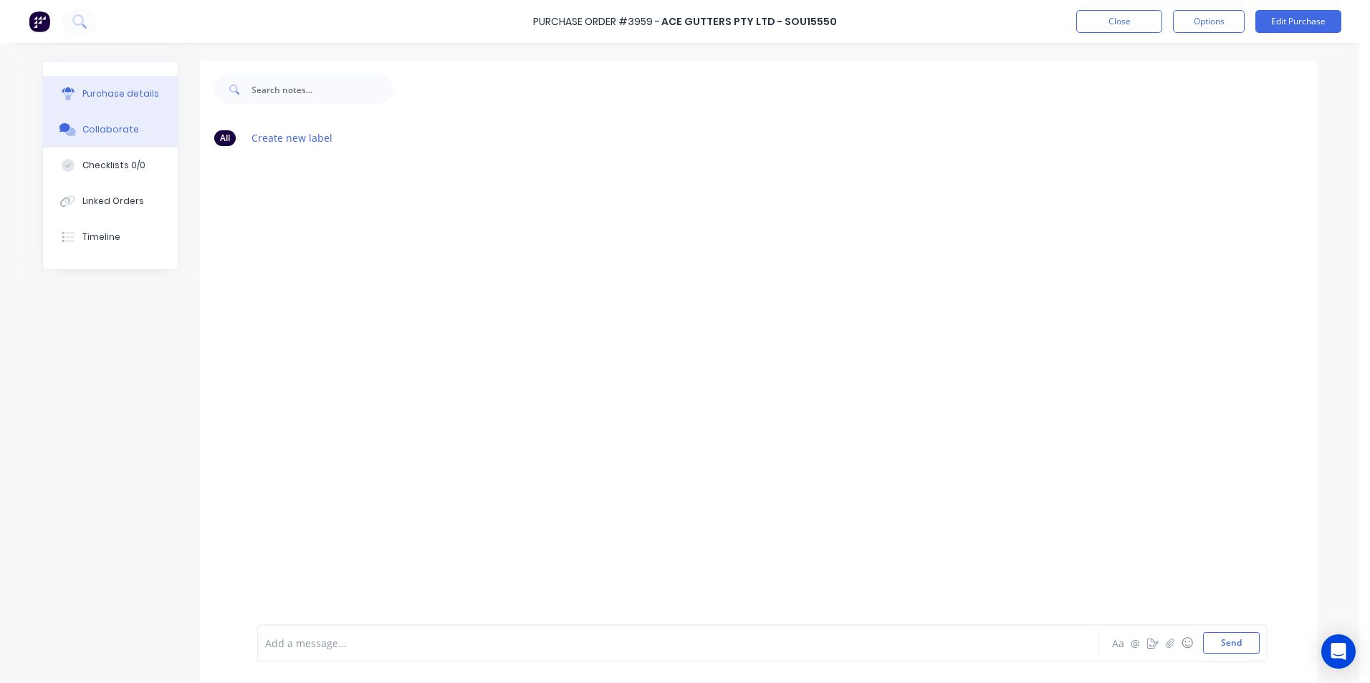
click at [145, 96] on div "Purchase details" at bounding box center [120, 93] width 77 height 13
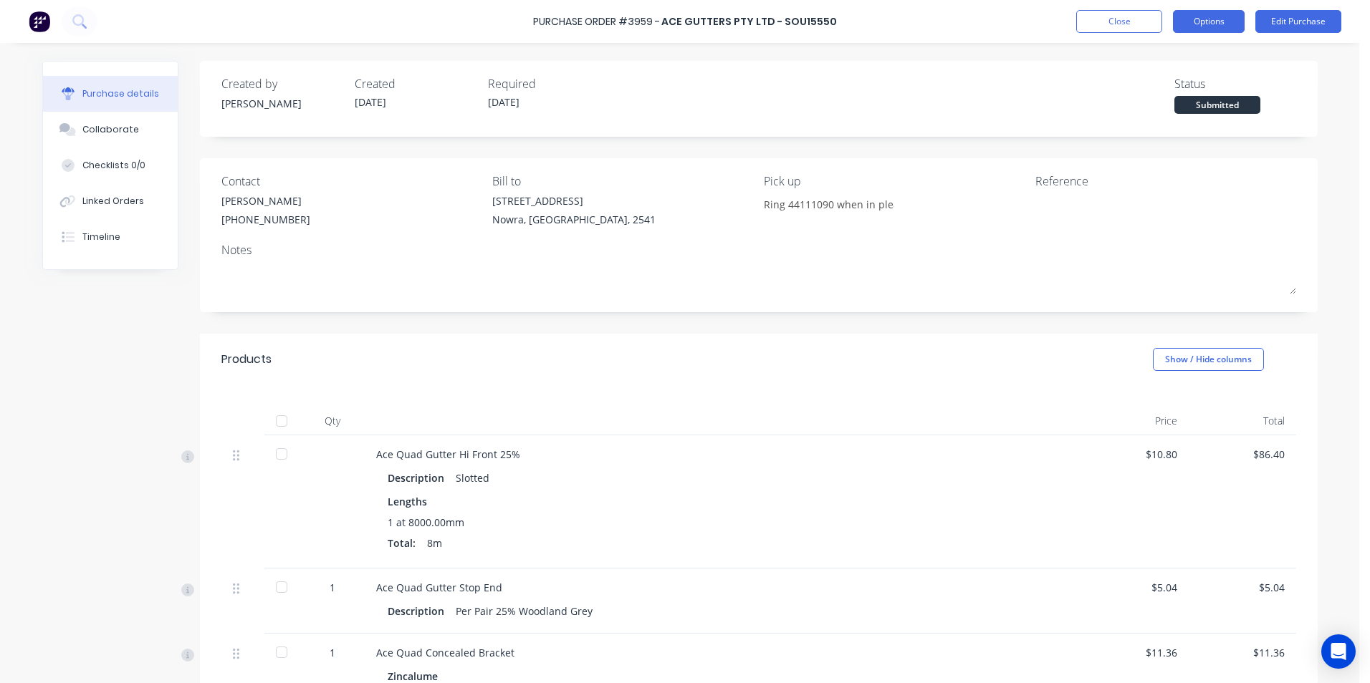
click at [1225, 14] on button "Options" at bounding box center [1209, 21] width 72 height 23
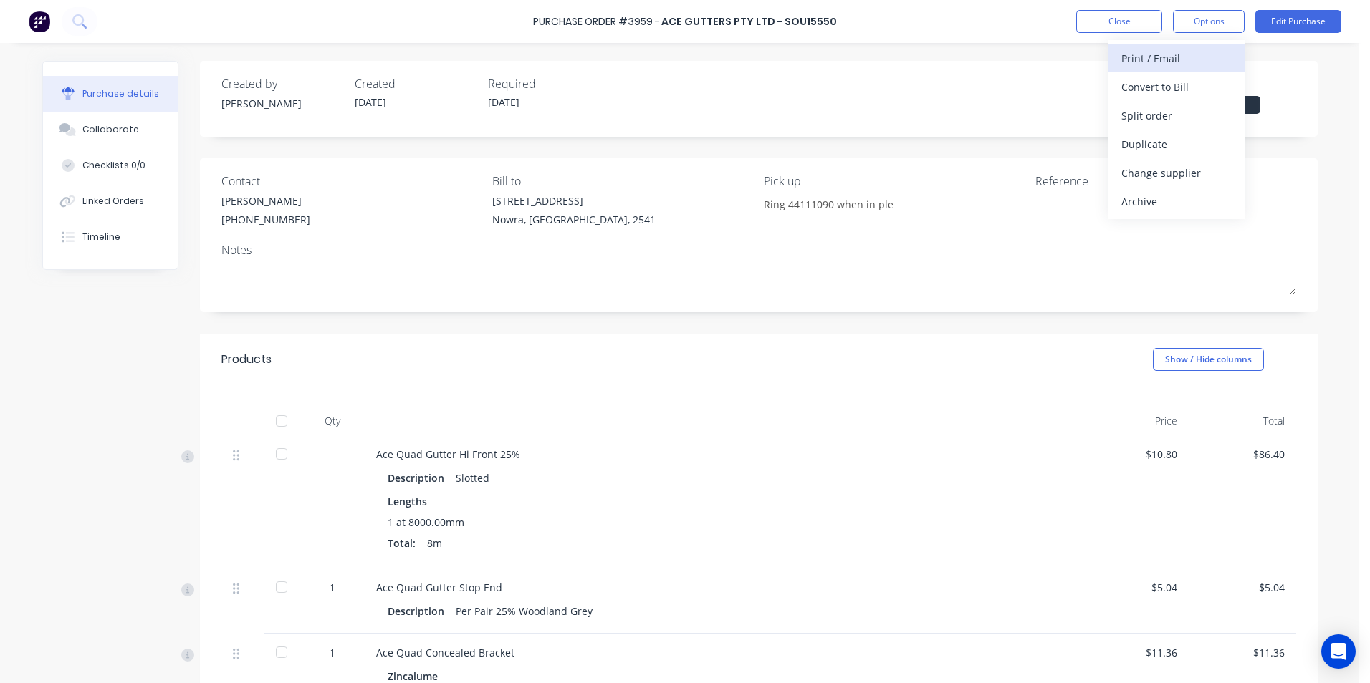
click at [1196, 50] on div "Print / Email" at bounding box center [1176, 58] width 110 height 21
click at [1186, 113] on div "Without pricing" at bounding box center [1176, 115] width 110 height 21
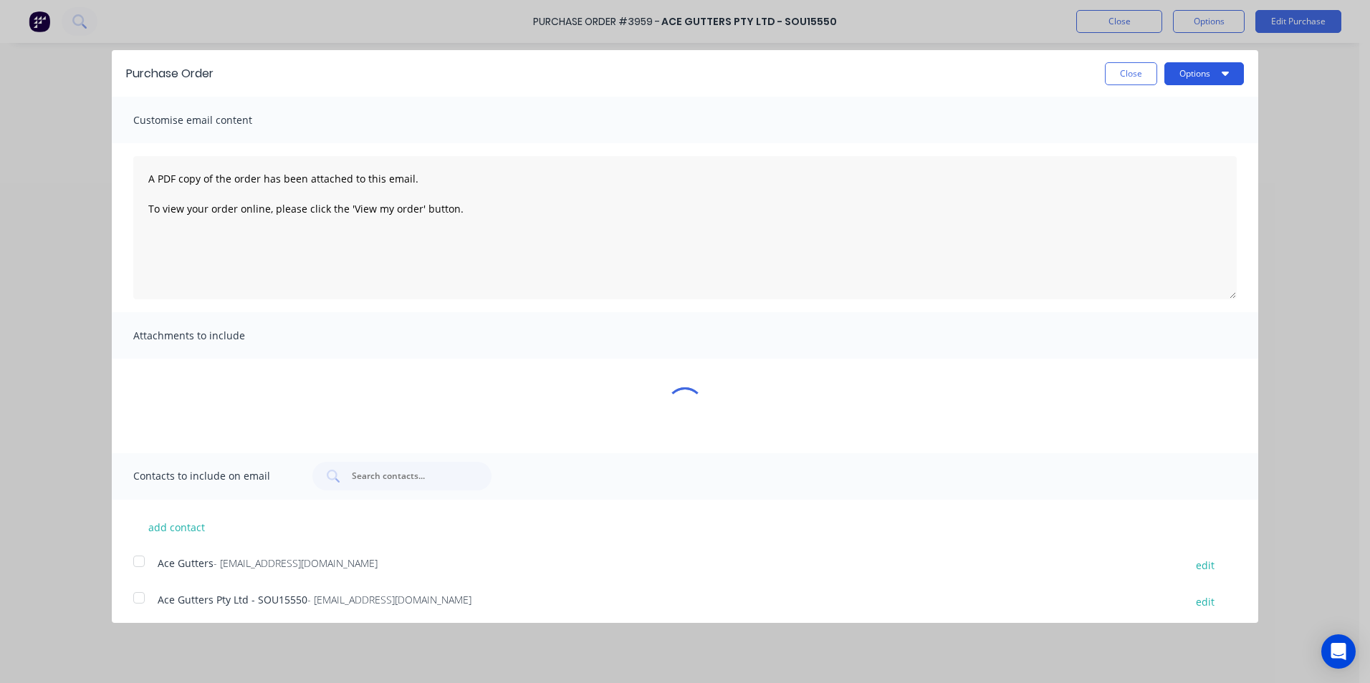
click at [1179, 76] on button "Options" at bounding box center [1204, 73] width 80 height 23
click at [1161, 110] on div "Print" at bounding box center [1176, 110] width 110 height 21
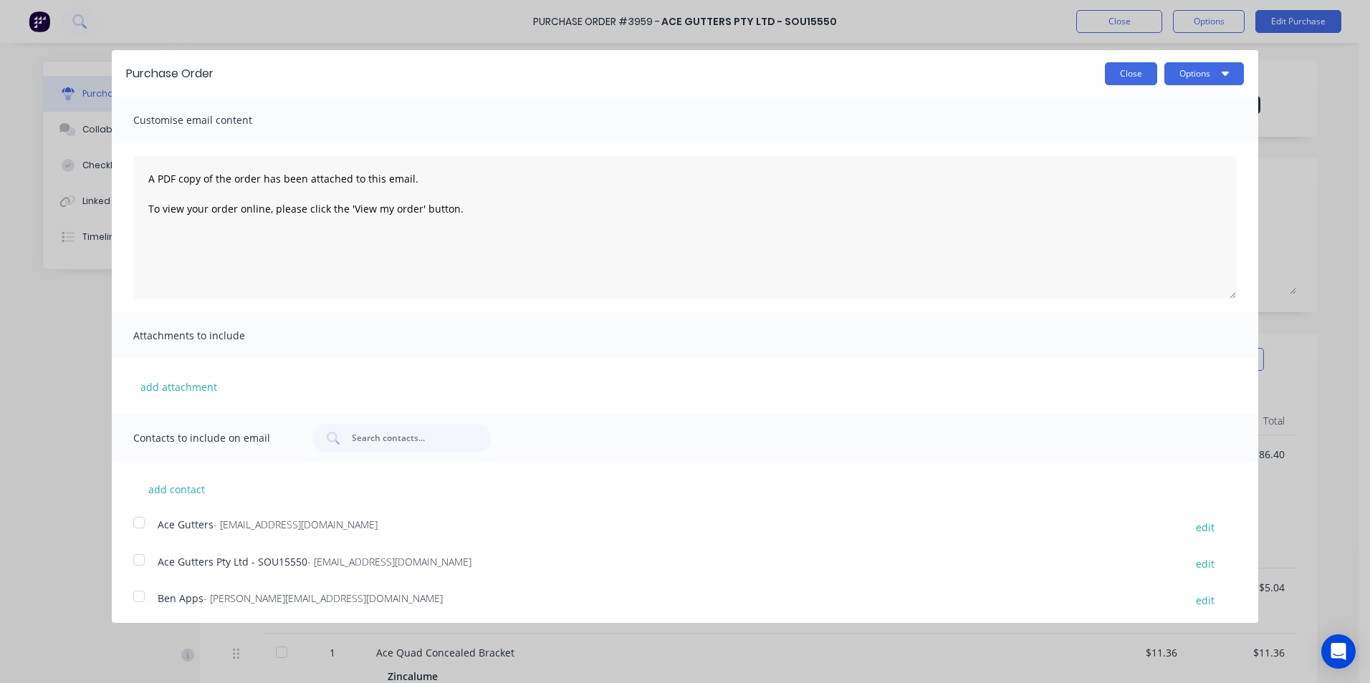
click at [1110, 74] on button "Close" at bounding box center [1131, 73] width 52 height 23
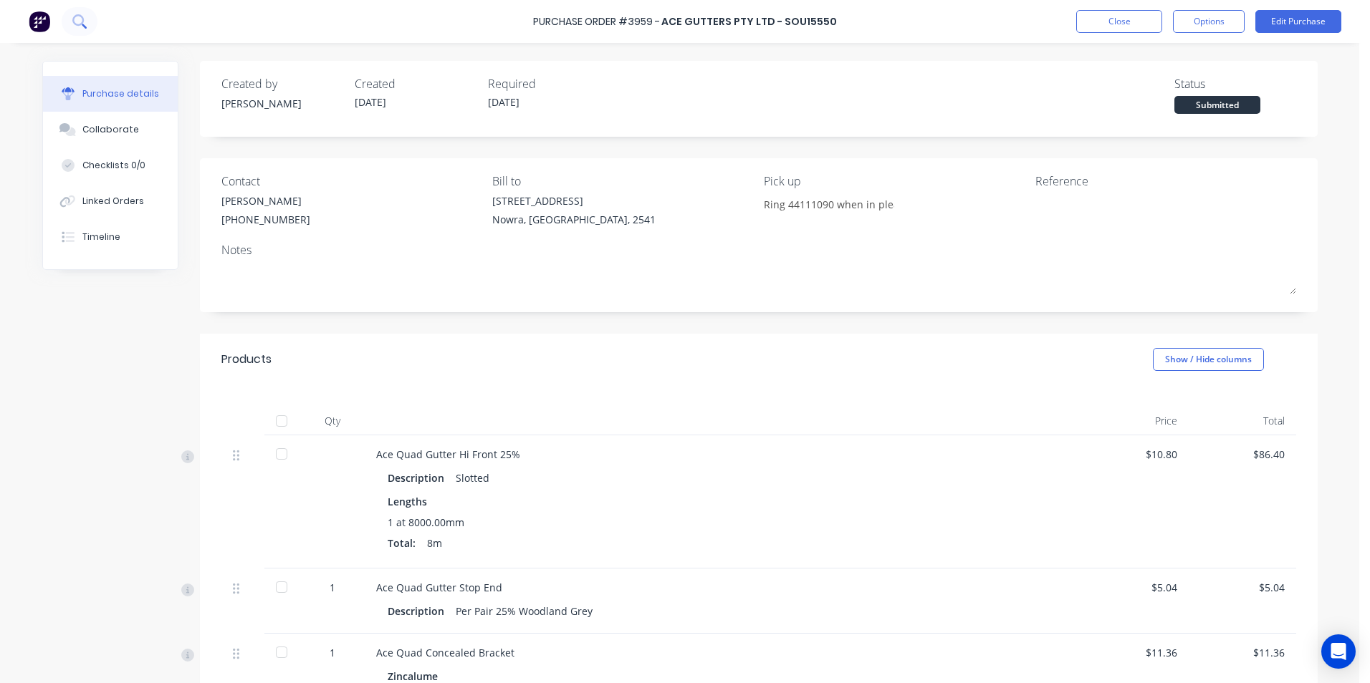
click at [70, 16] on button at bounding box center [80, 21] width 36 height 29
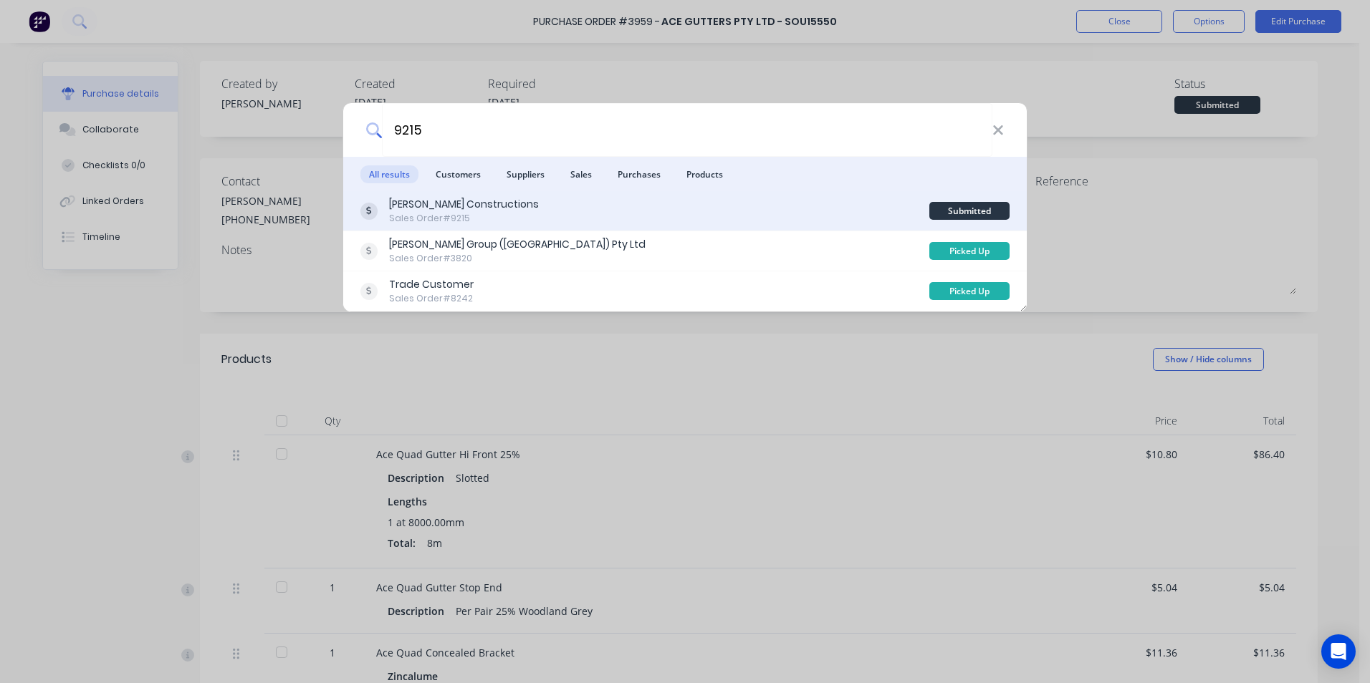
type input "9215"
click at [582, 220] on div "[PERSON_NAME] Constructions Sales Order #9215" at bounding box center [644, 211] width 569 height 28
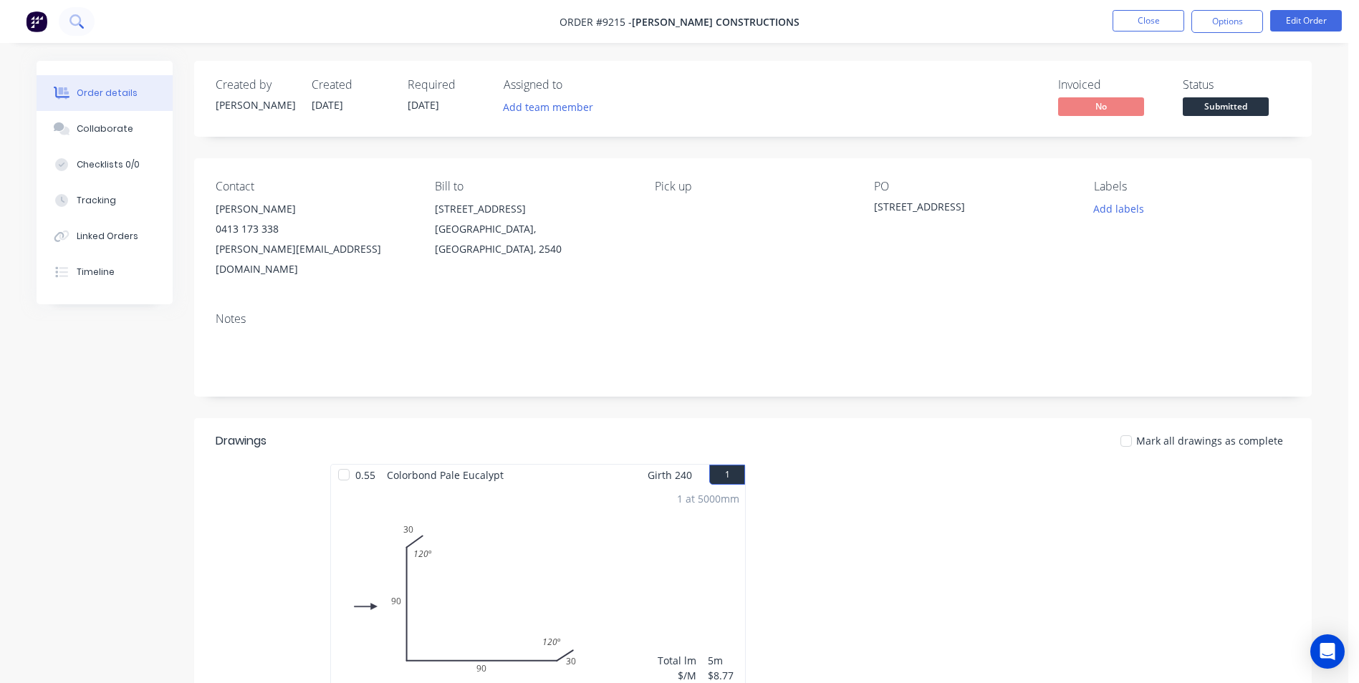
click at [78, 17] on icon at bounding box center [74, 19] width 11 height 11
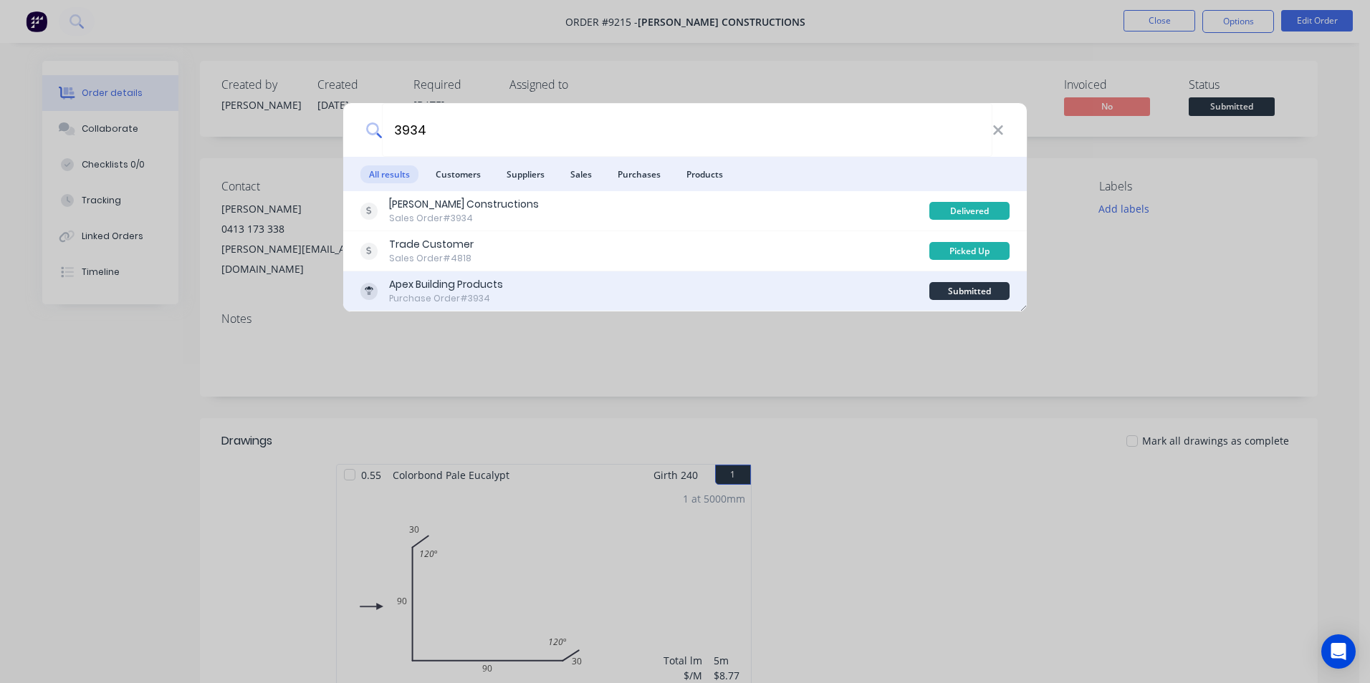
type input "3934"
click at [532, 289] on div "Apex Building Products Purchase Order #3934" at bounding box center [644, 291] width 569 height 28
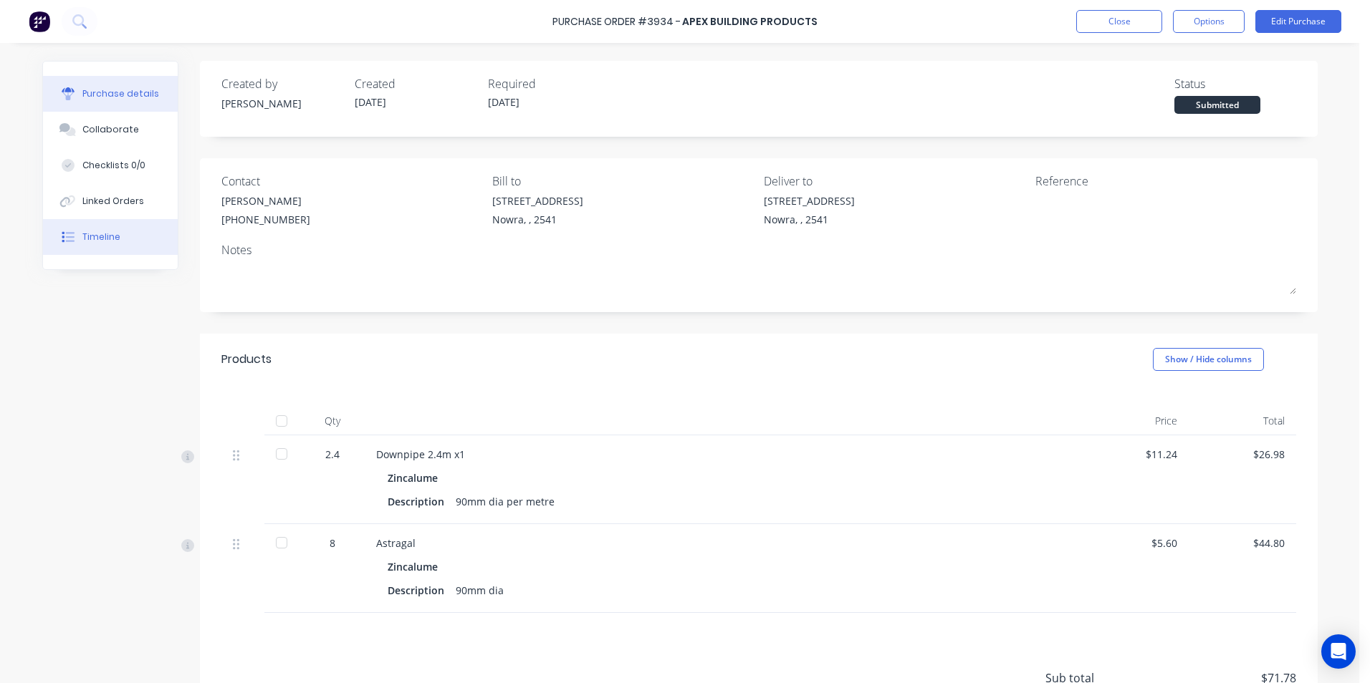
click at [107, 237] on div "Timeline" at bounding box center [101, 237] width 38 height 13
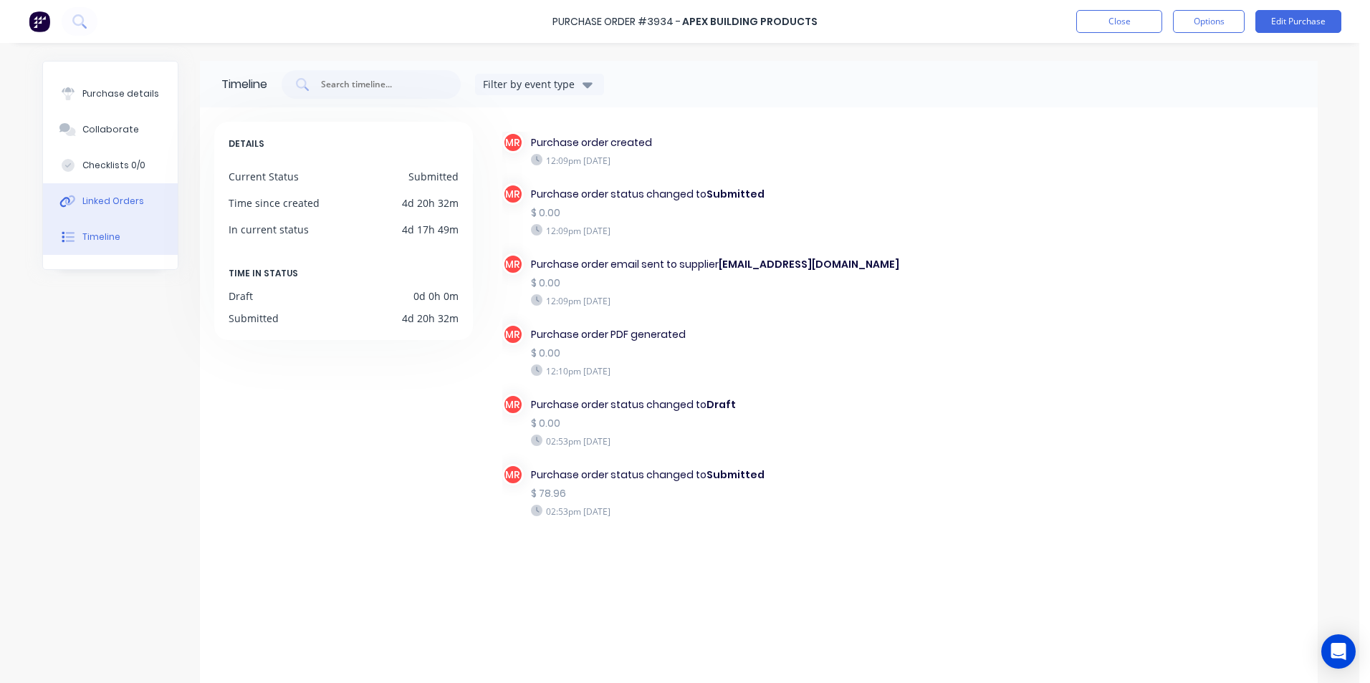
click at [124, 201] on div "Linked Orders" at bounding box center [113, 201] width 62 height 13
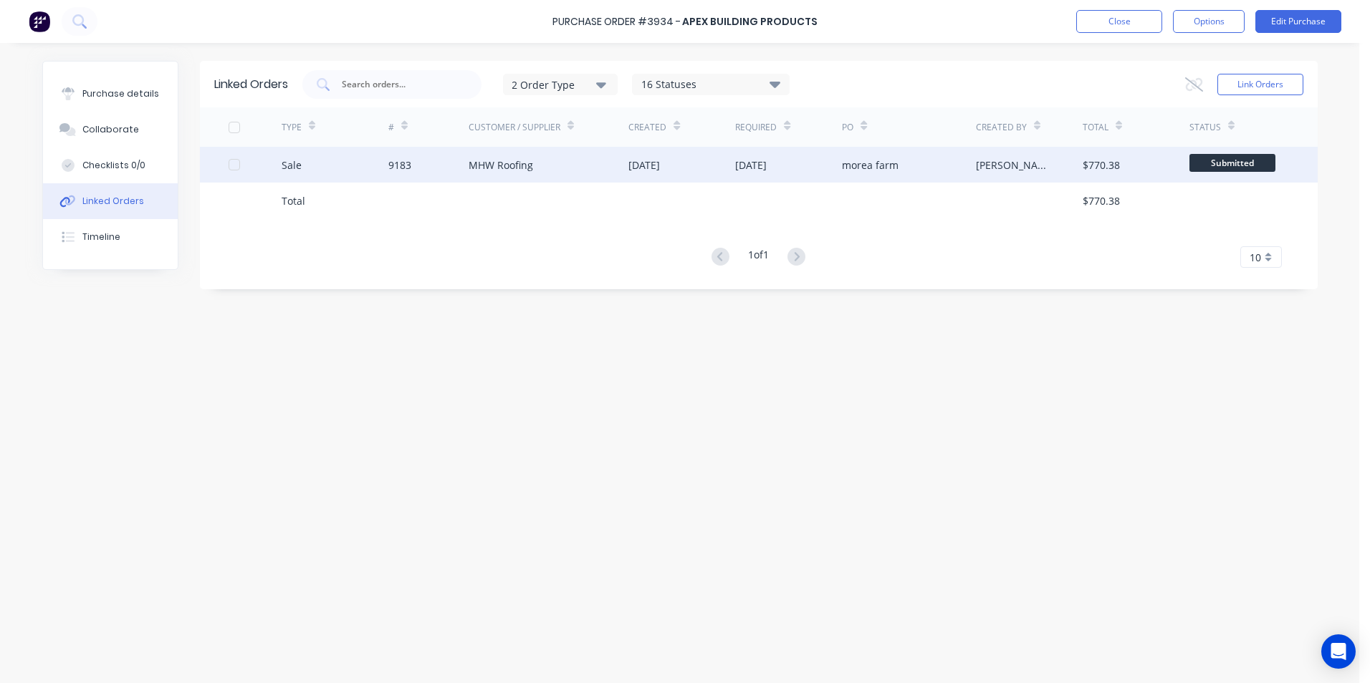
click at [420, 159] on div "9183" at bounding box center [428, 165] width 80 height 36
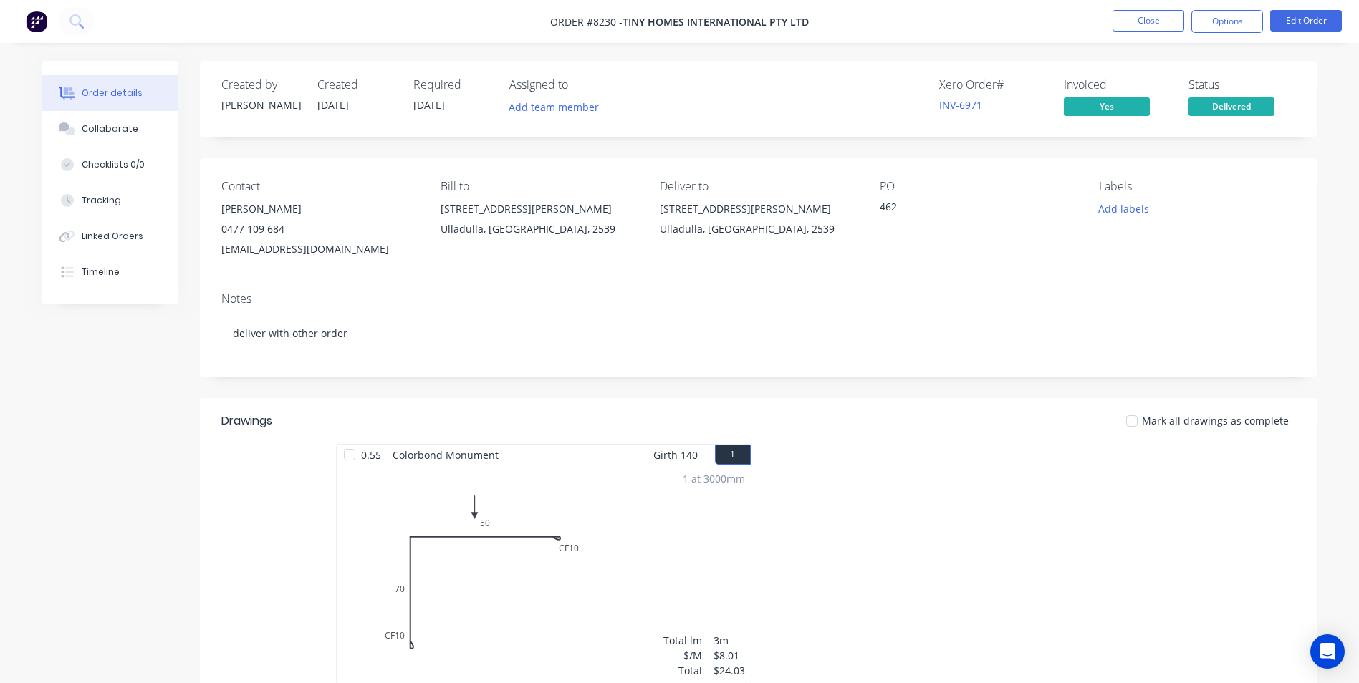
click at [37, 16] on img at bounding box center [36, 21] width 21 height 21
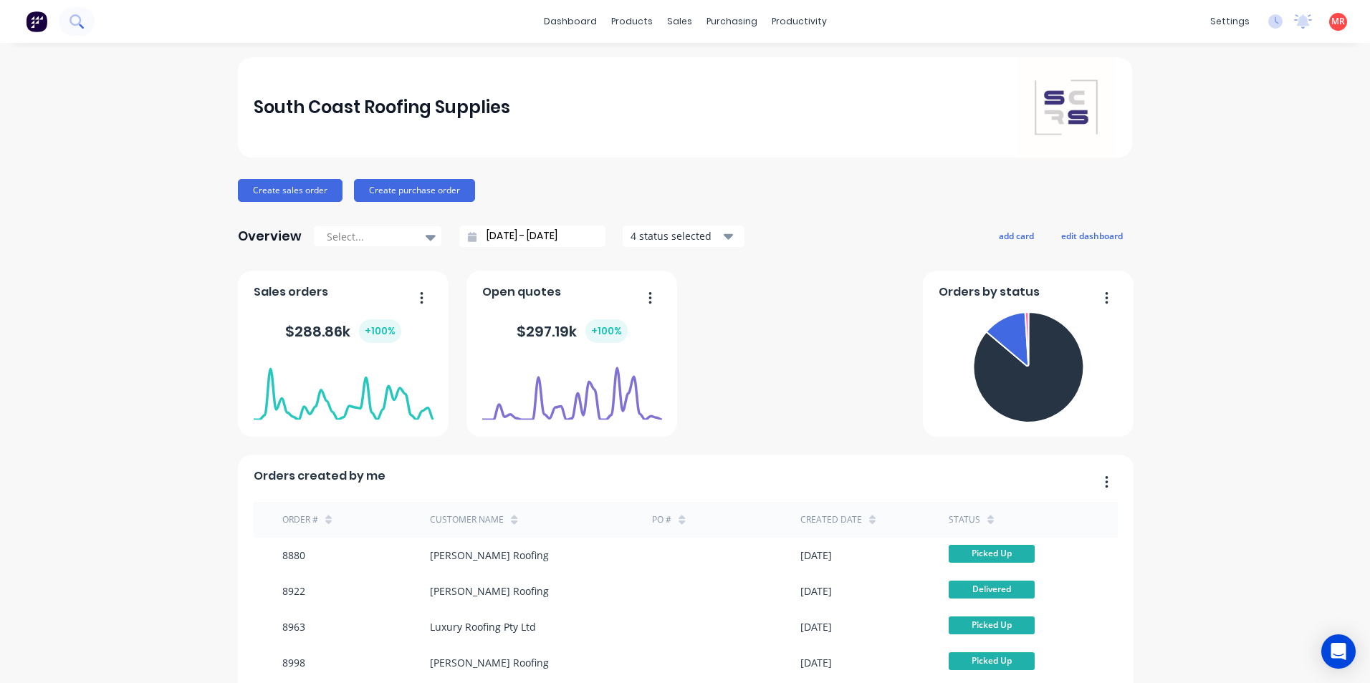
click at [78, 20] on icon at bounding box center [76, 21] width 14 height 14
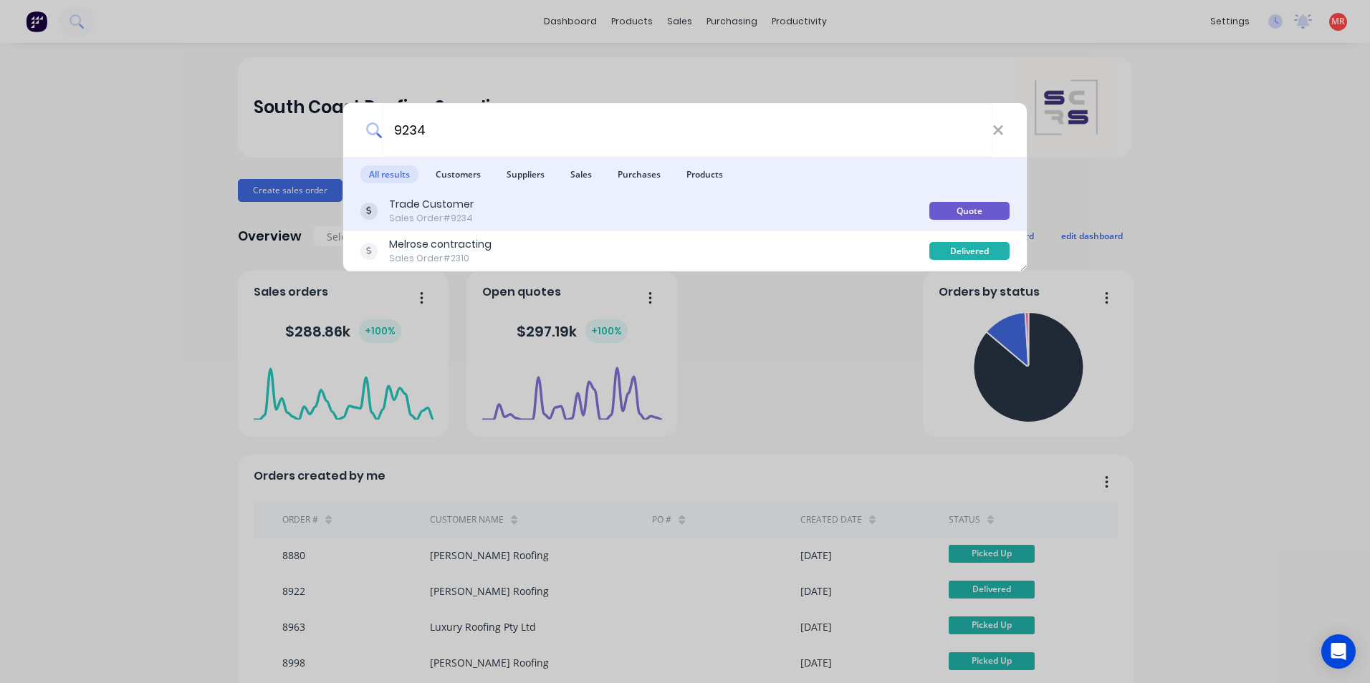
type input "9234"
click at [657, 205] on div "Trade Customer Sales Order #9234" at bounding box center [644, 211] width 569 height 28
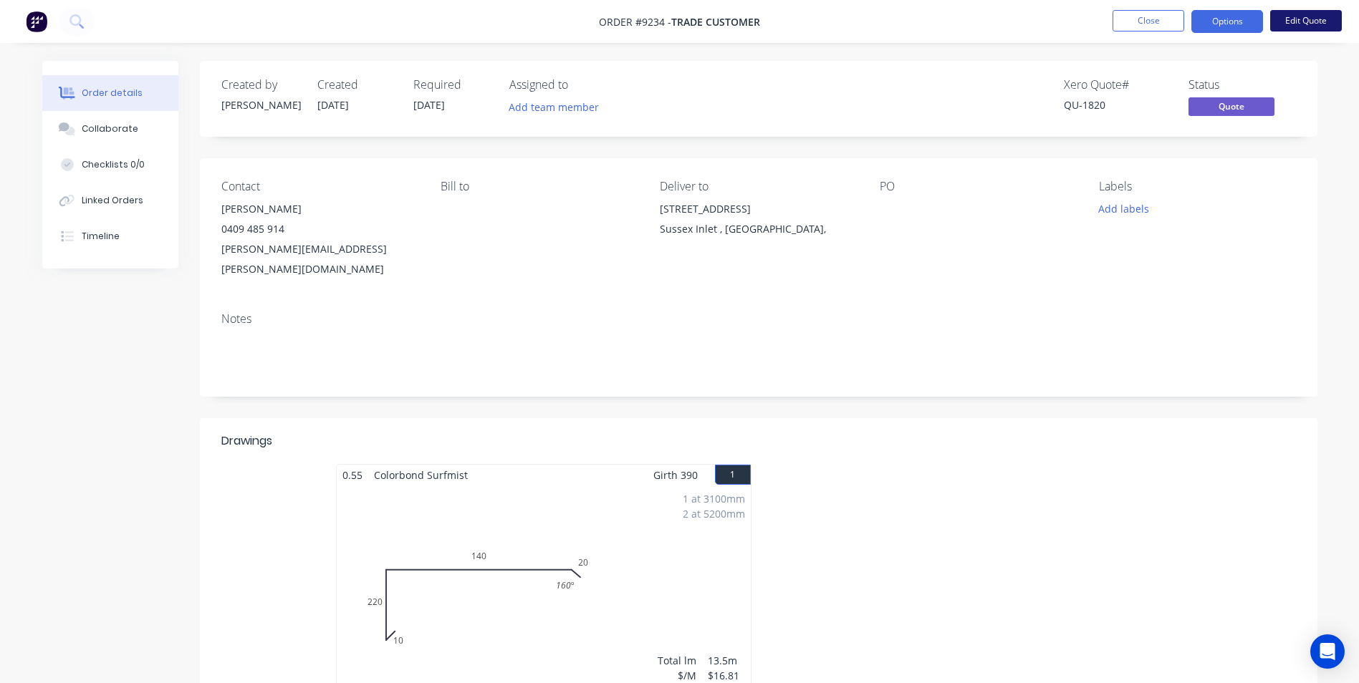
click at [1301, 16] on button "Edit Quote" at bounding box center [1306, 20] width 72 height 21
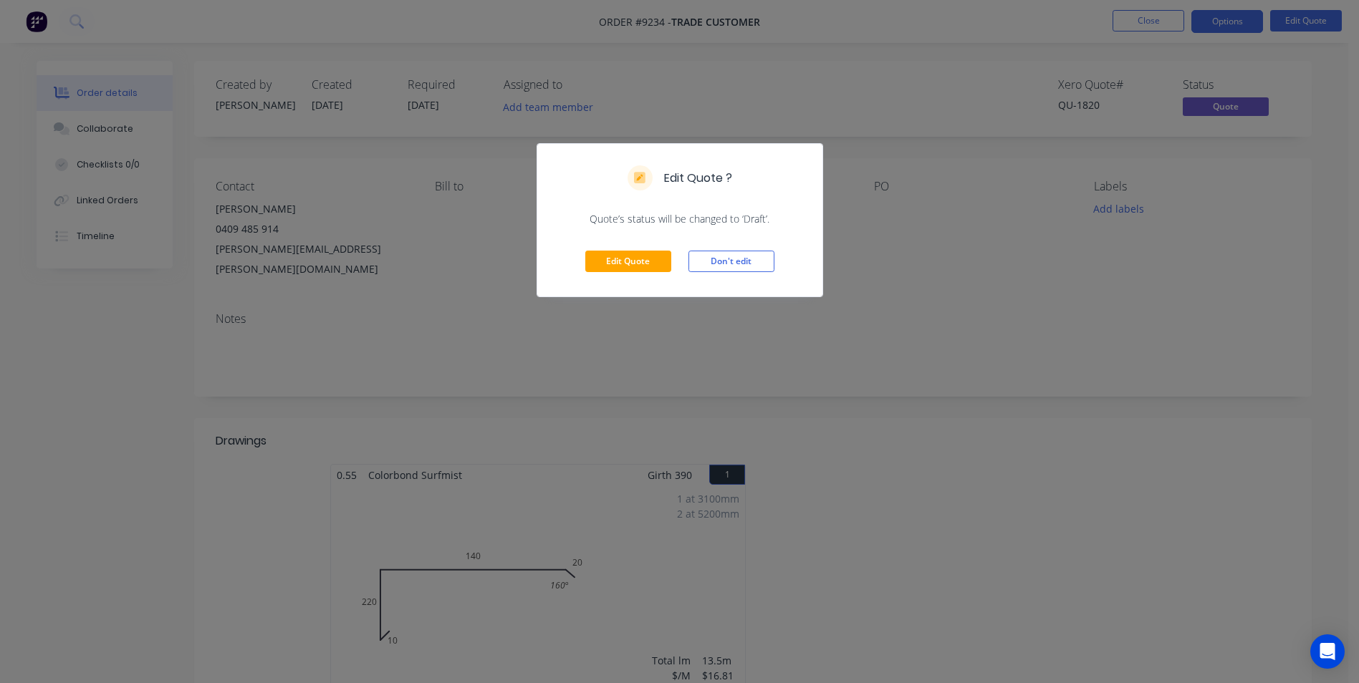
click at [979, 163] on div "Edit Quote ? Quote’s status will be changed to ‘Draft’. Edit Quote Don't edit" at bounding box center [679, 341] width 1359 height 683
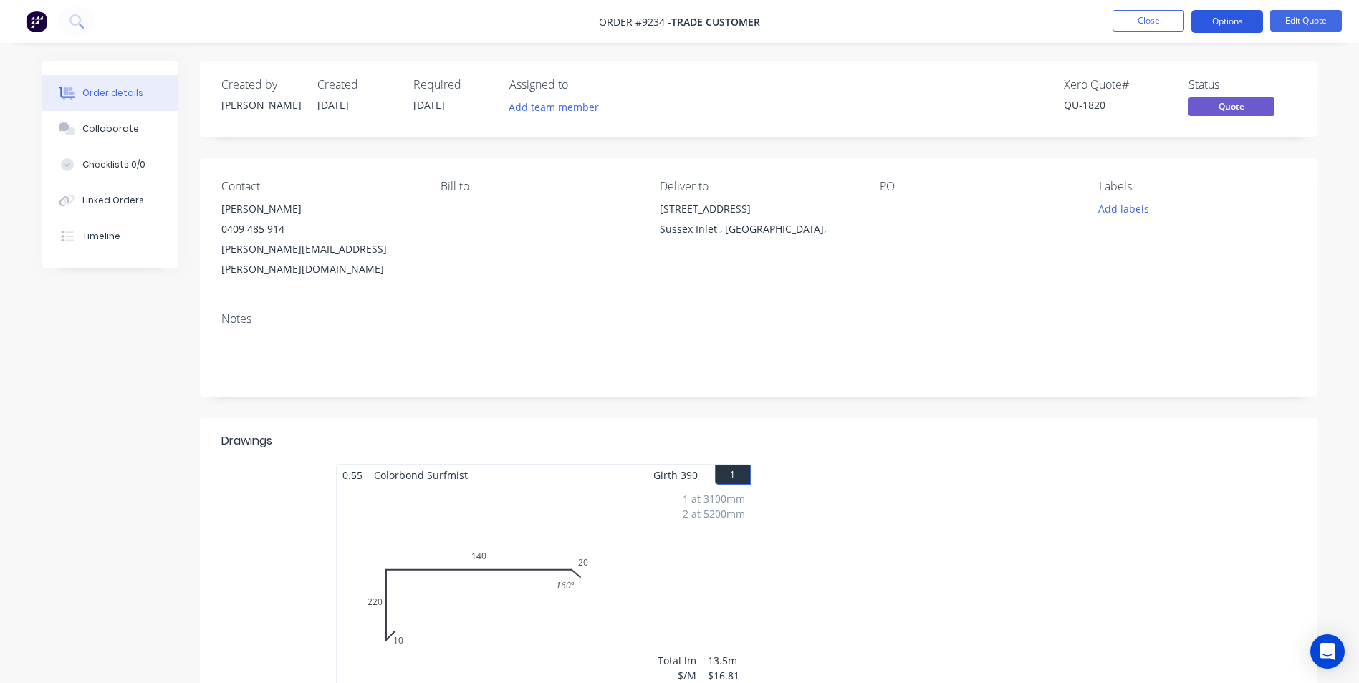
click at [1246, 20] on button "Options" at bounding box center [1227, 21] width 72 height 23
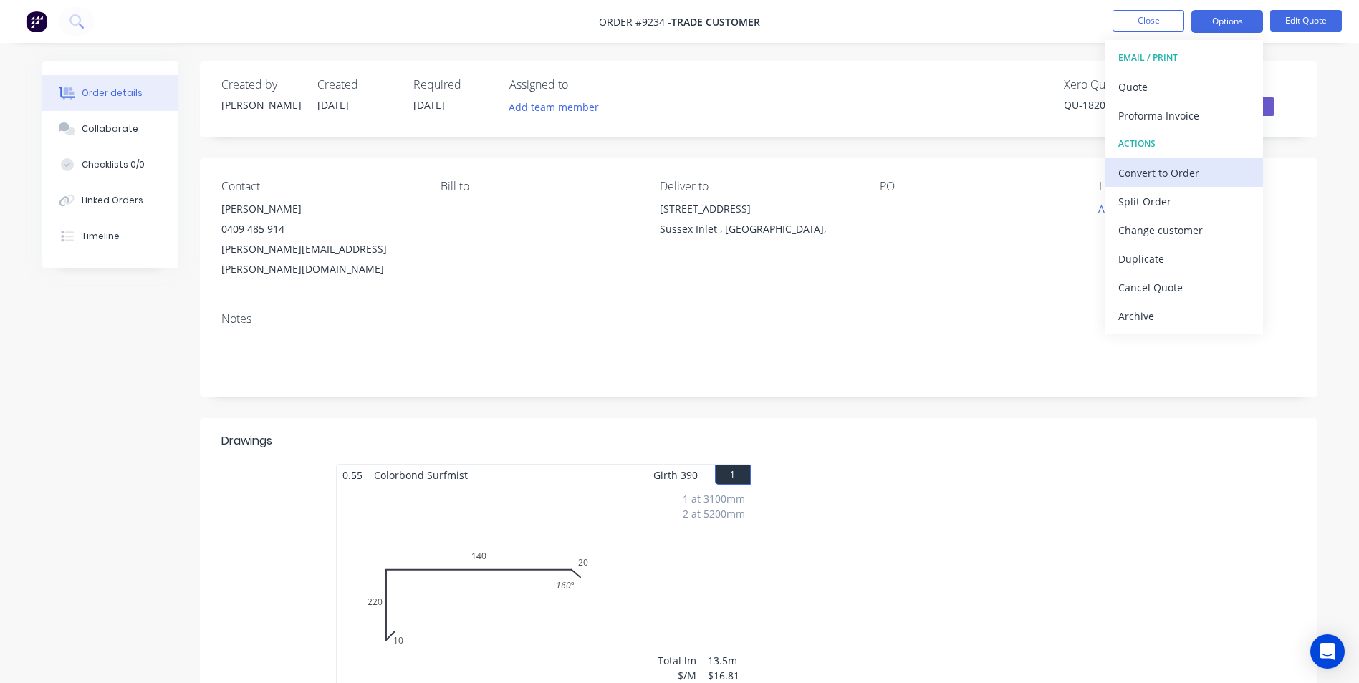
click at [1157, 168] on div "Convert to Order" at bounding box center [1184, 173] width 132 height 21
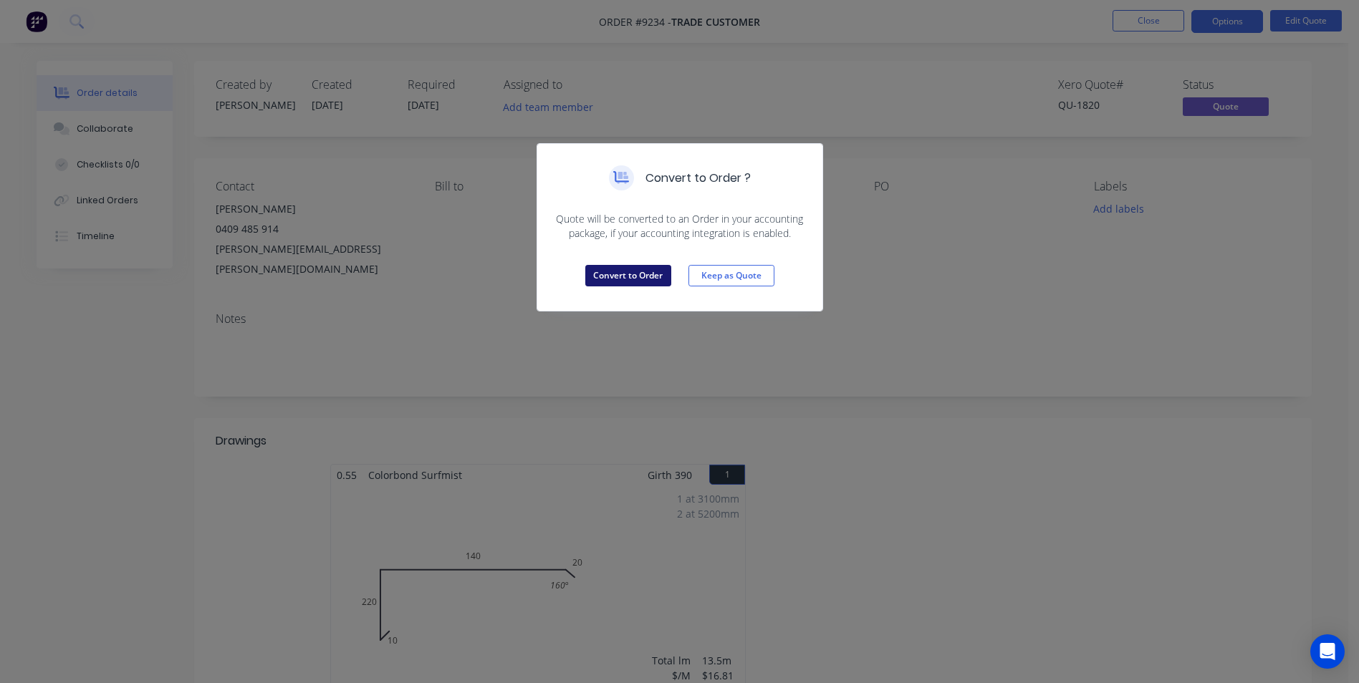
click at [600, 274] on button "Convert to Order" at bounding box center [628, 275] width 86 height 21
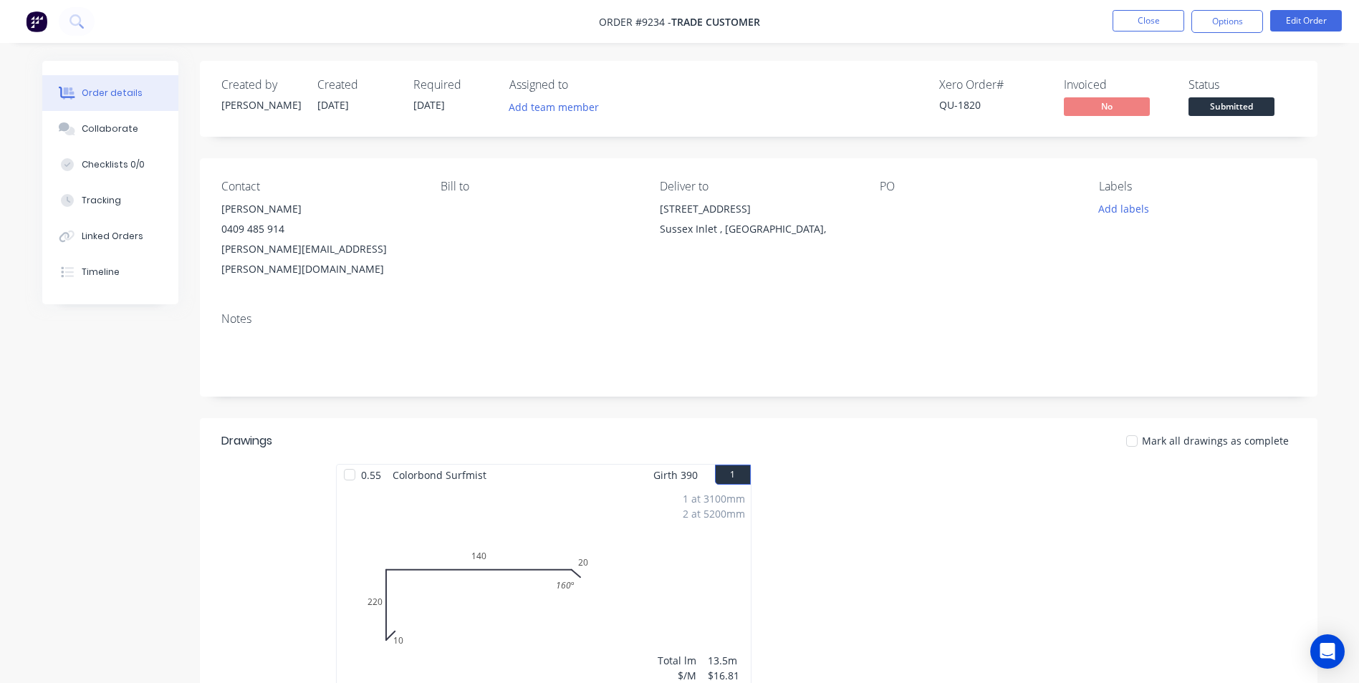
click at [443, 107] on span "[DATE]" at bounding box center [429, 105] width 32 height 14
click at [1287, 15] on button "Edit Order" at bounding box center [1306, 20] width 72 height 21
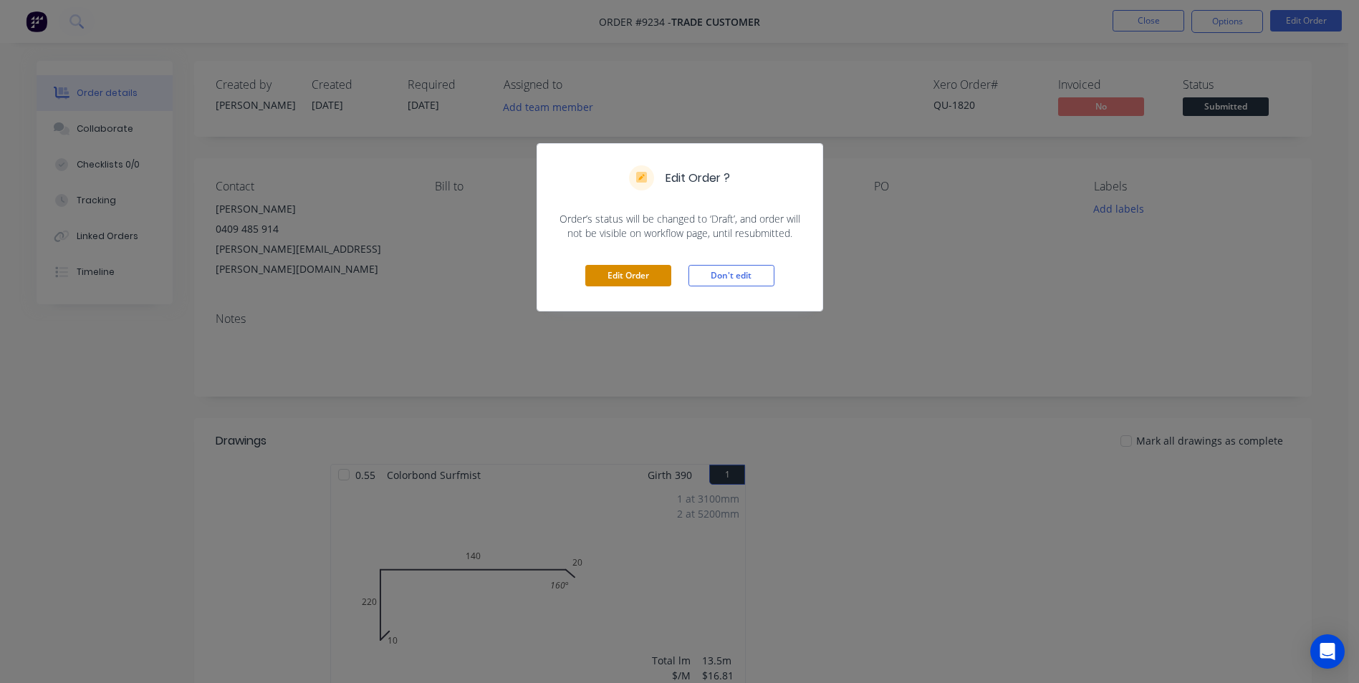
click at [624, 270] on button "Edit Order" at bounding box center [628, 275] width 86 height 21
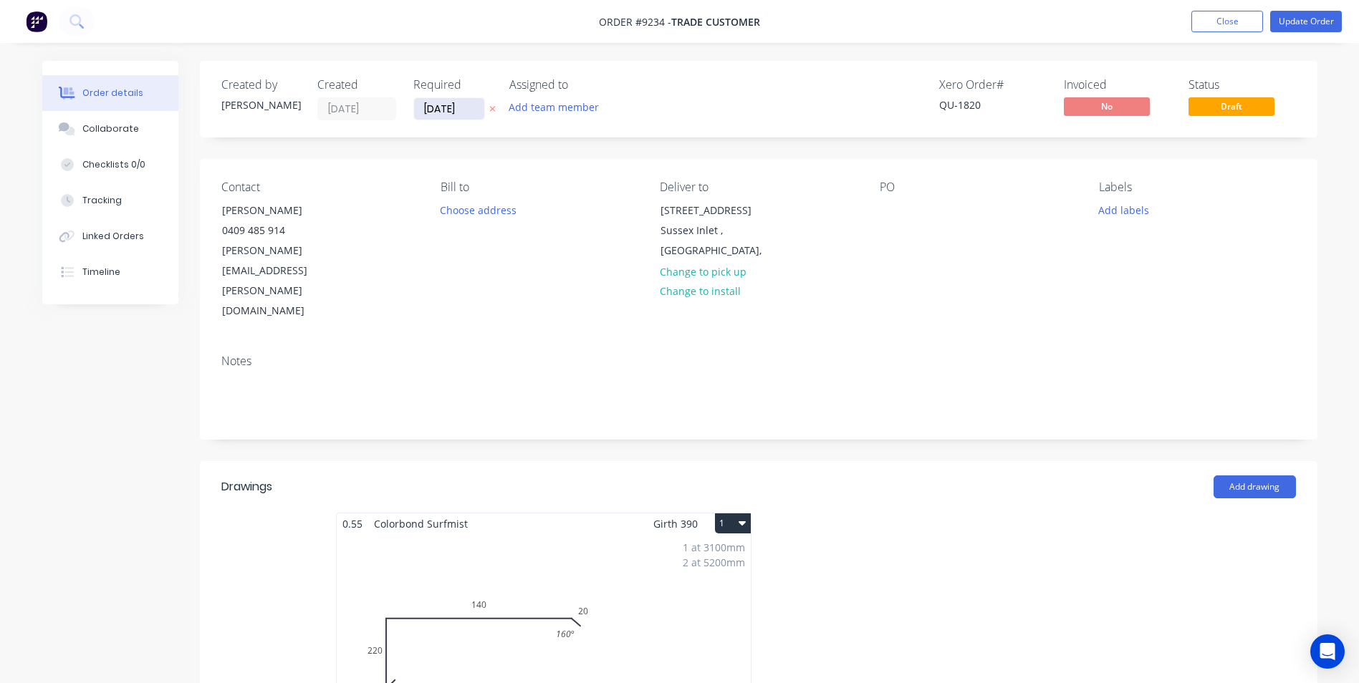
click at [435, 103] on input "[DATE]" at bounding box center [449, 108] width 70 height 21
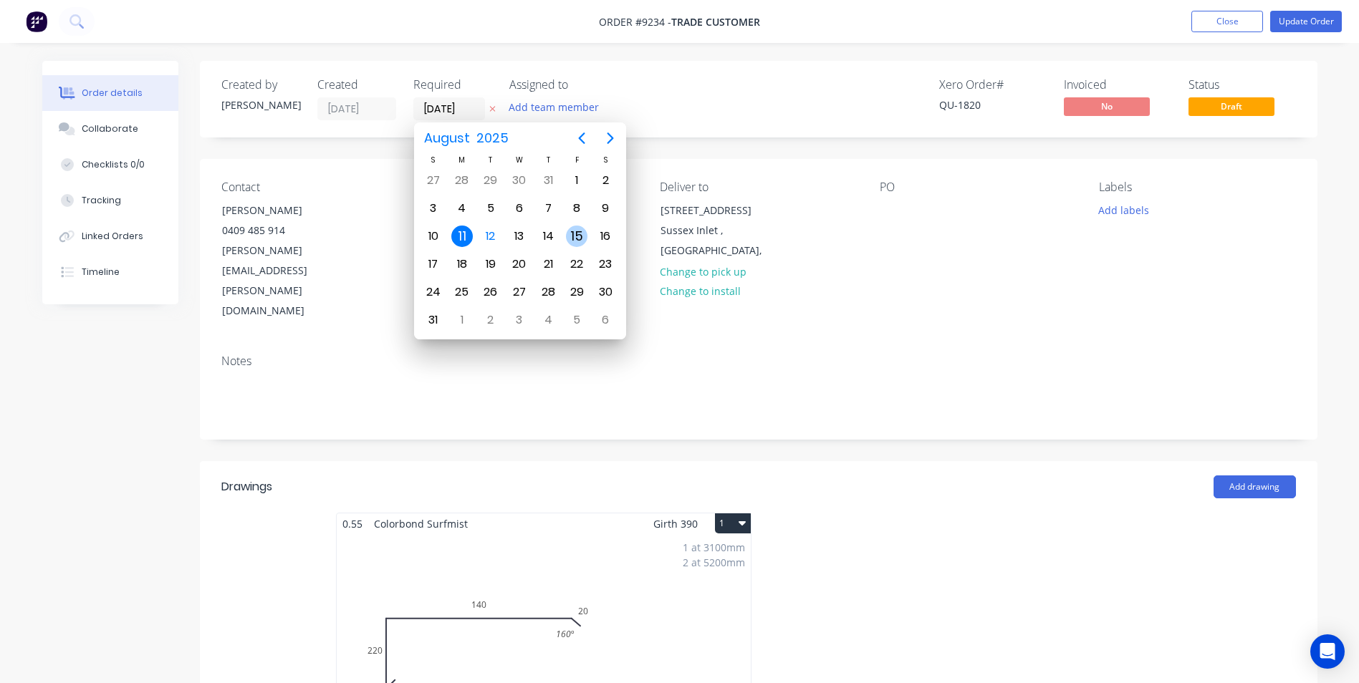
click at [576, 239] on div "15" at bounding box center [576, 236] width 21 height 21
type input "15/08/25"
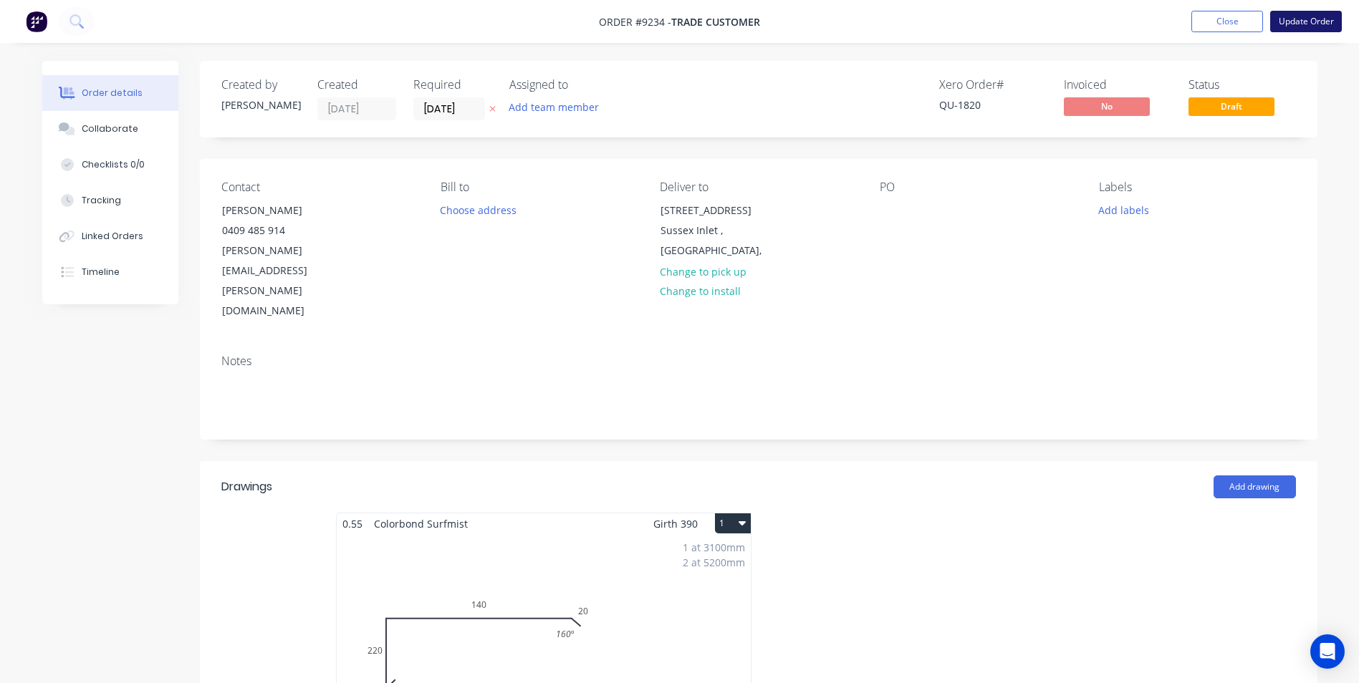
click at [1292, 24] on button "Update Order" at bounding box center [1306, 21] width 72 height 21
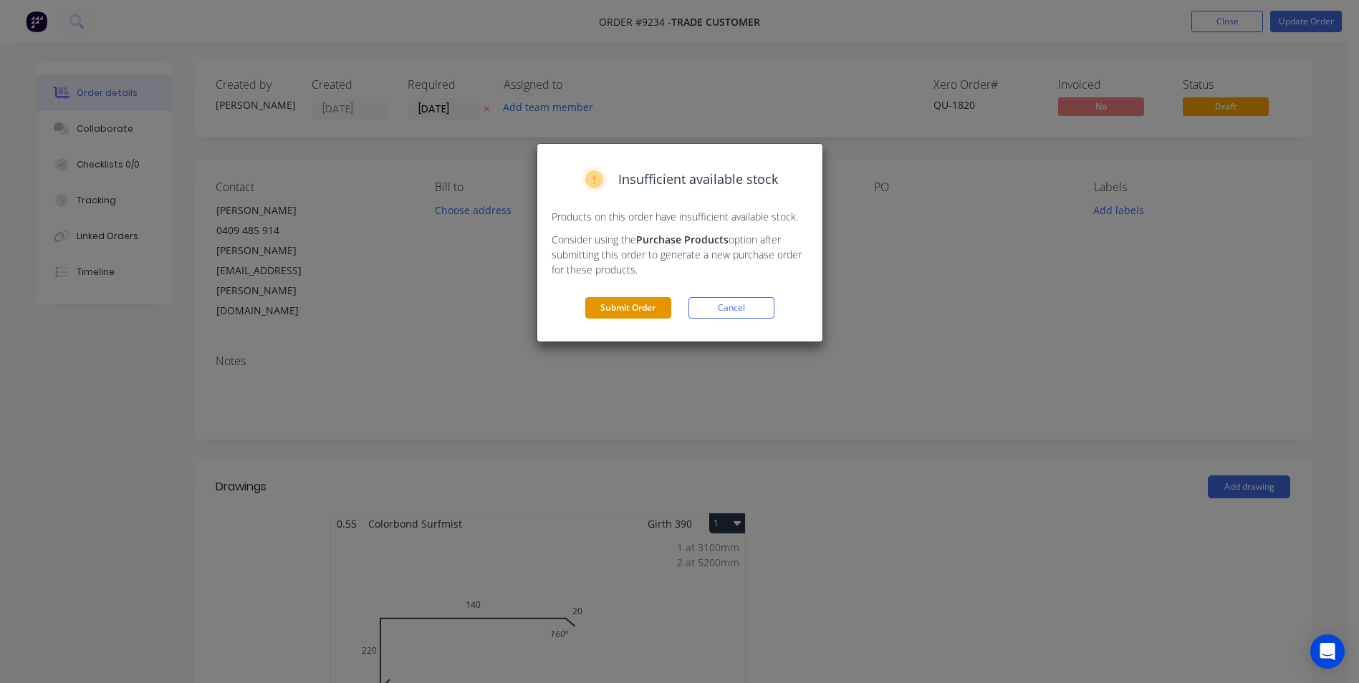
click at [610, 306] on button "Submit Order" at bounding box center [628, 307] width 86 height 21
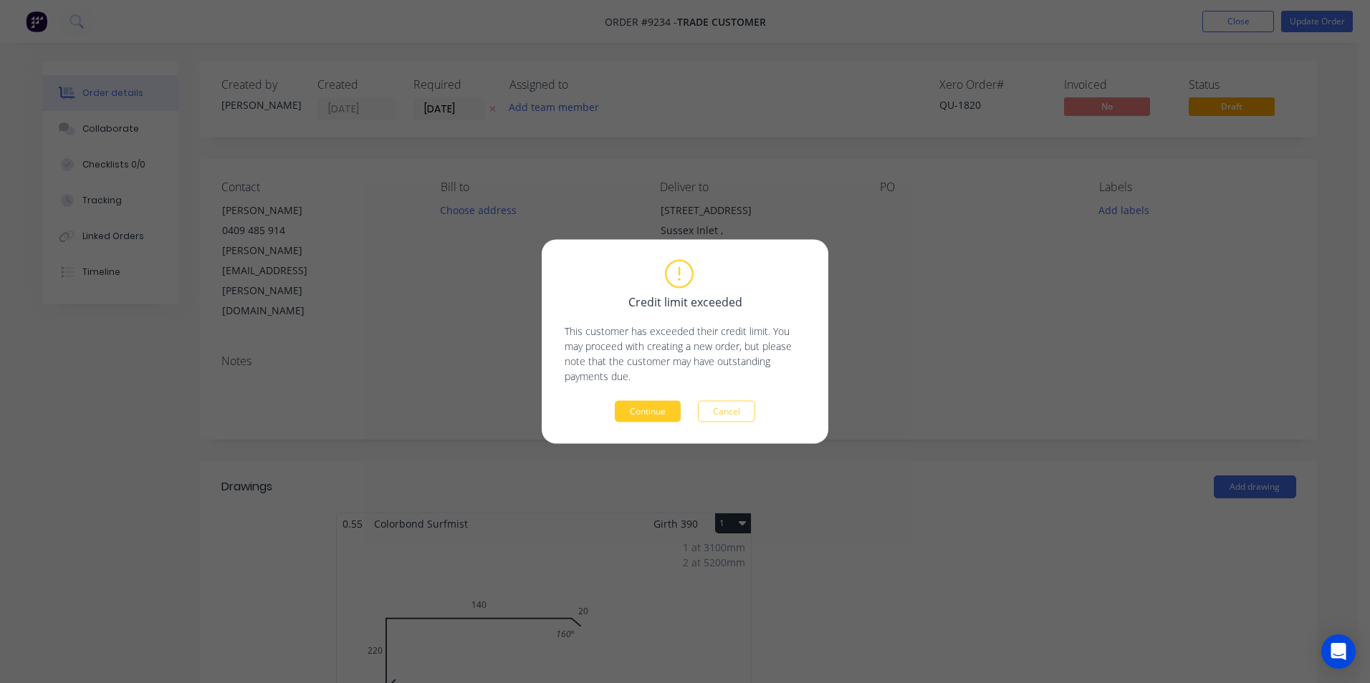
click at [633, 414] on button "Continue" at bounding box center [648, 411] width 66 height 21
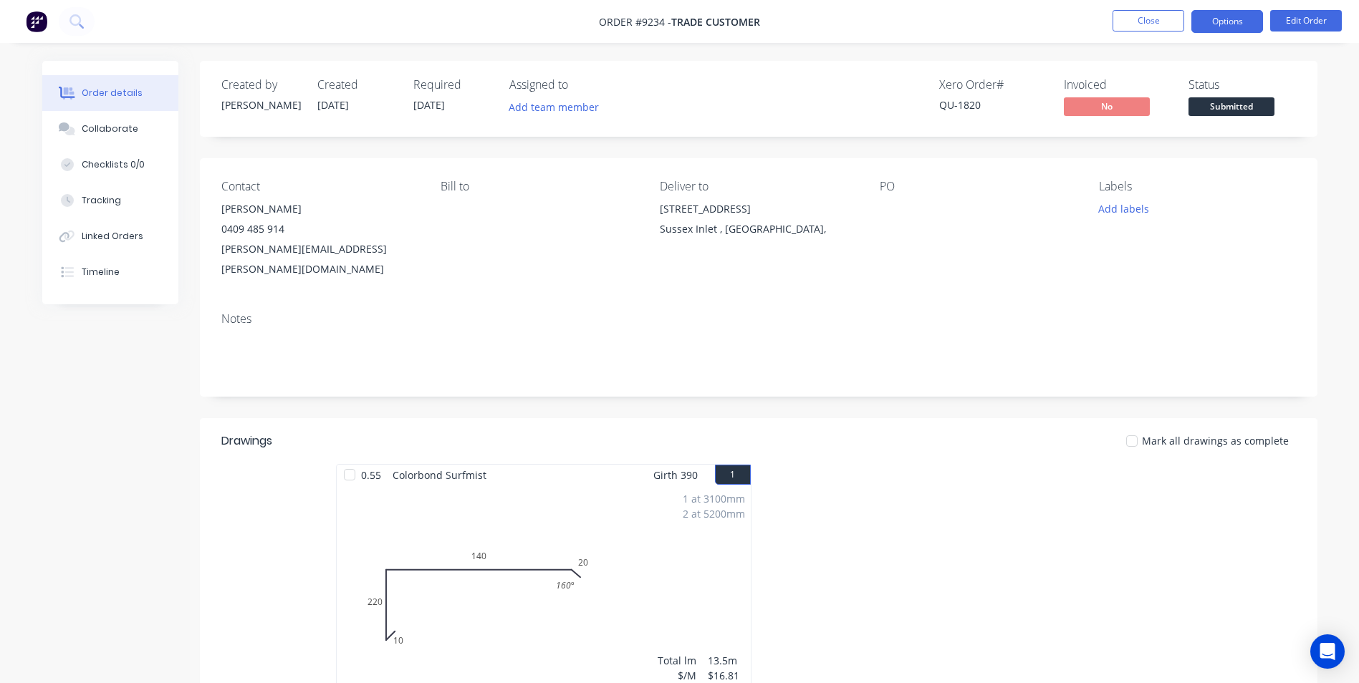
click at [1217, 21] on button "Options" at bounding box center [1227, 21] width 72 height 23
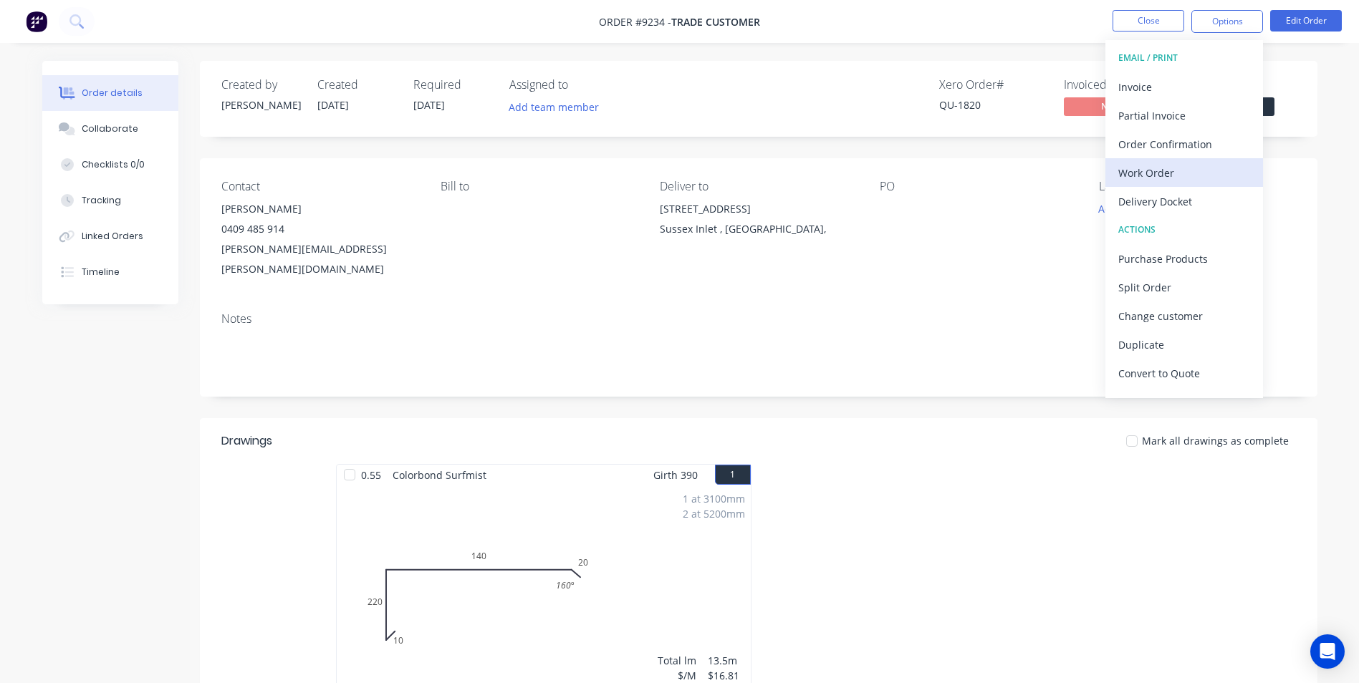
click at [1177, 174] on div "Work Order" at bounding box center [1184, 173] width 132 height 21
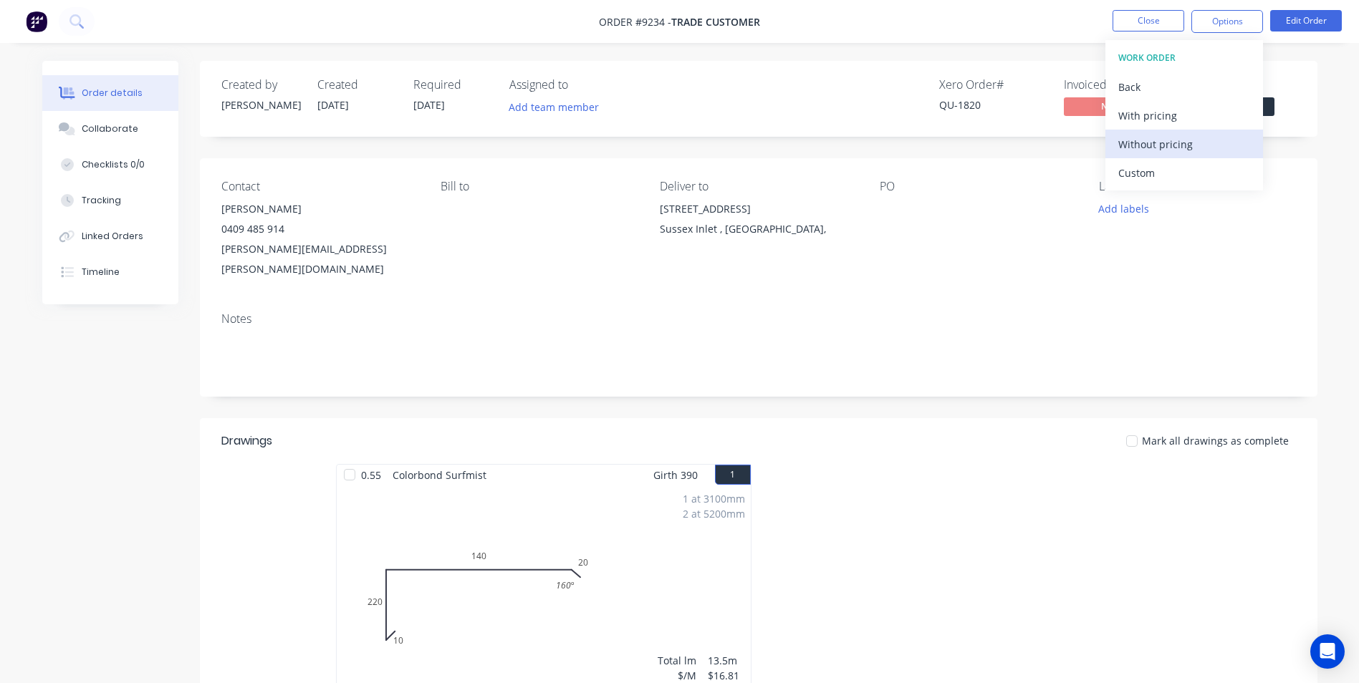
click at [1158, 152] on div "Without pricing" at bounding box center [1184, 144] width 132 height 21
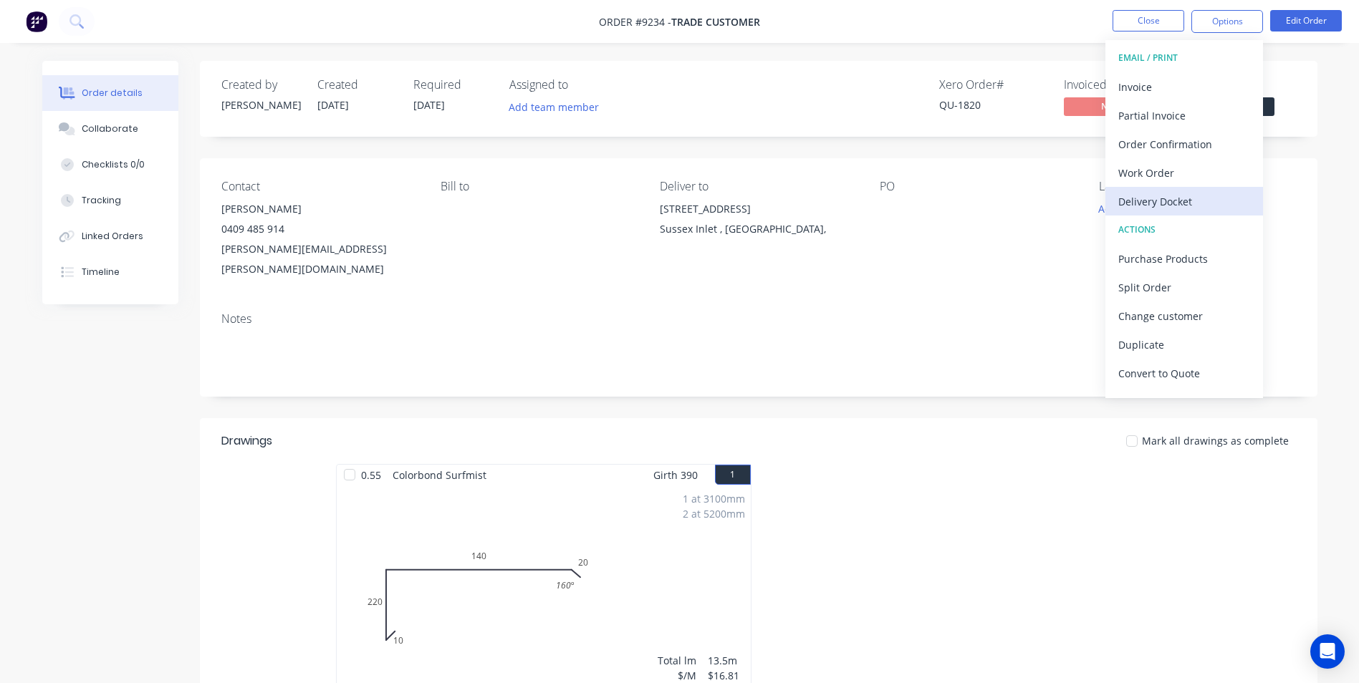
click at [1156, 198] on div "Delivery Docket" at bounding box center [1184, 201] width 132 height 21
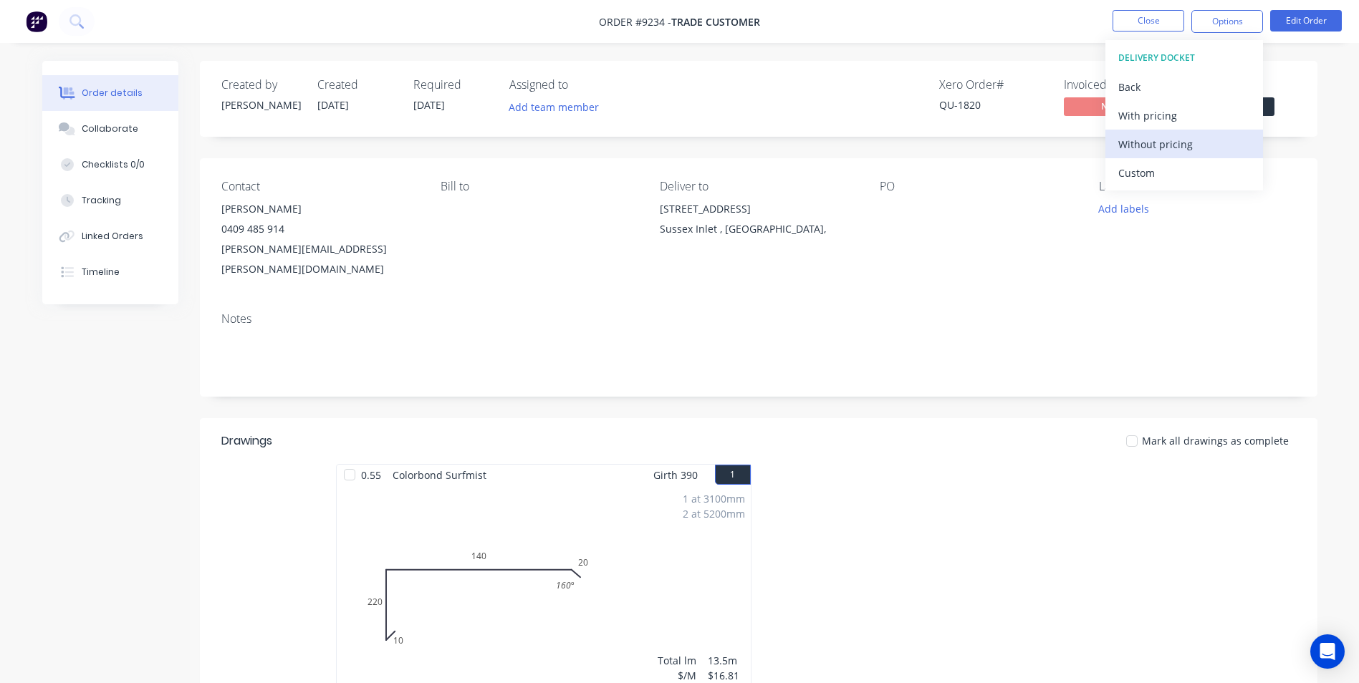
click at [1161, 142] on div "Without pricing" at bounding box center [1184, 144] width 132 height 21
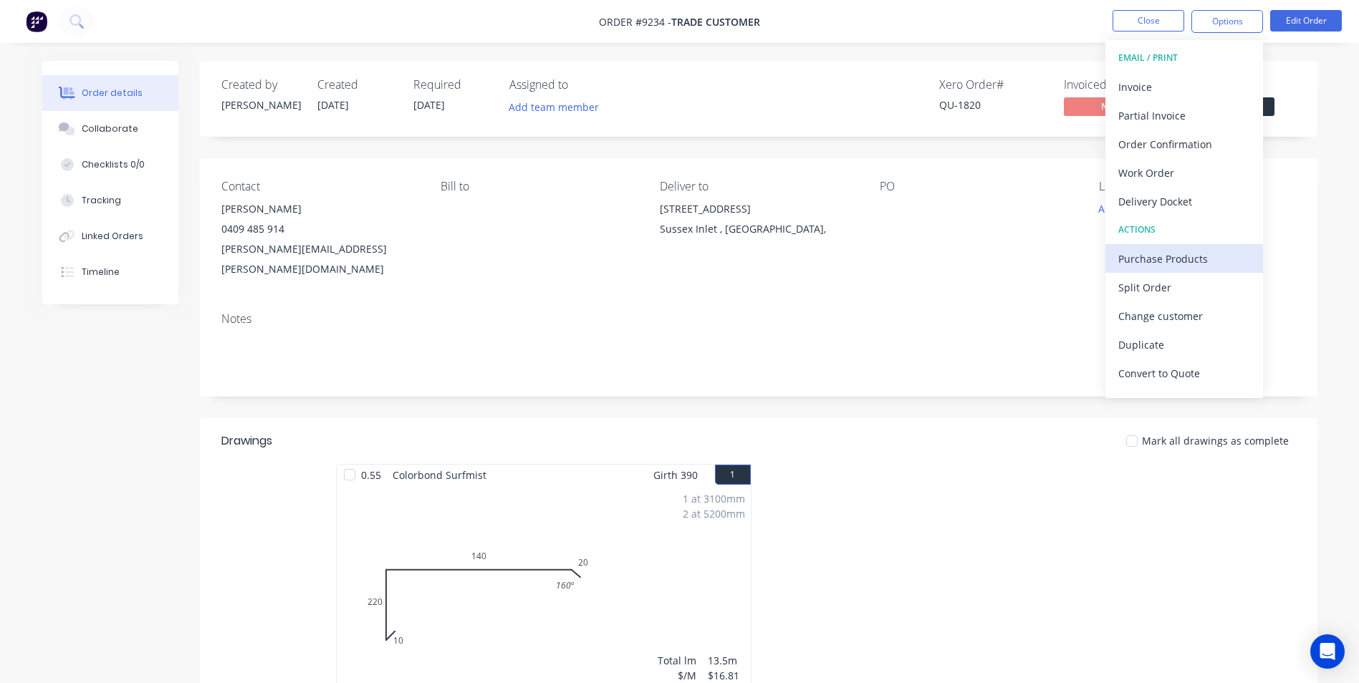
click at [1164, 251] on div "Purchase Products" at bounding box center [1184, 259] width 132 height 21
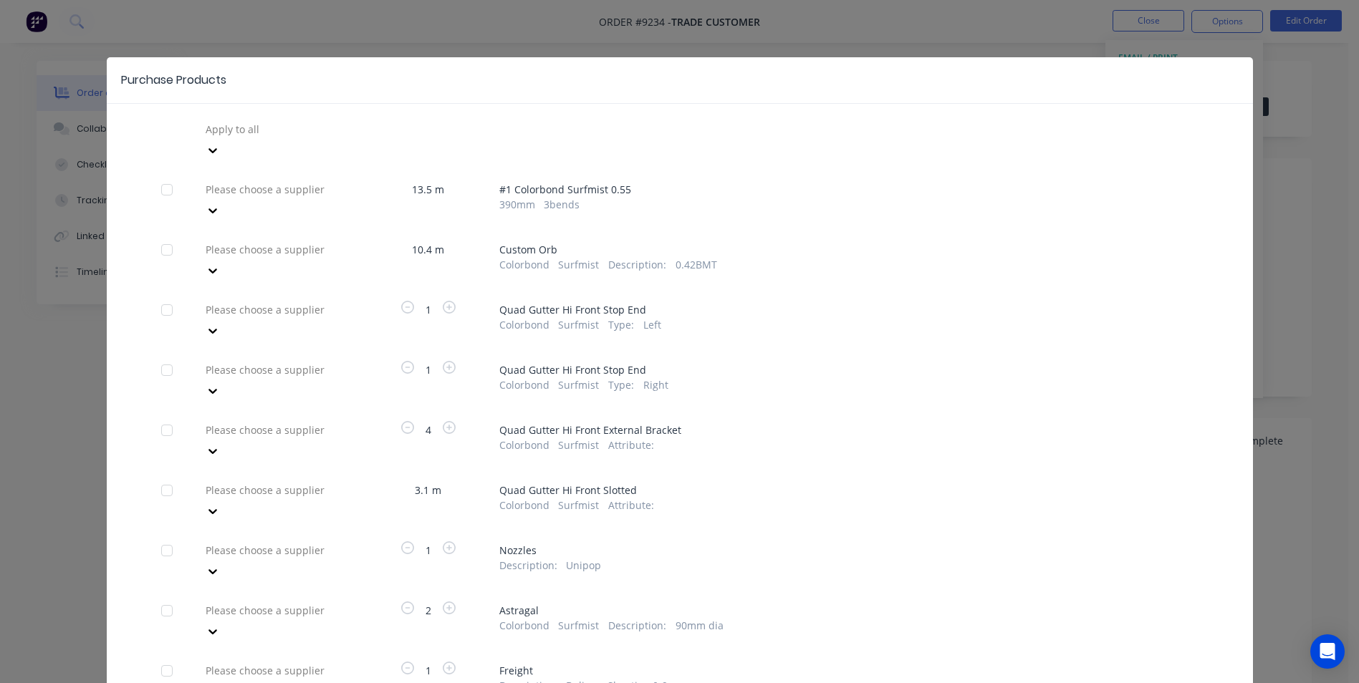
click at [231, 131] on div at bounding box center [307, 129] width 206 height 18
click at [461, 114] on div "Purchase Products Apply to all Please choose a supplier 13.5 m # 1 Colorbond Su…" at bounding box center [680, 435] width 1146 height 757
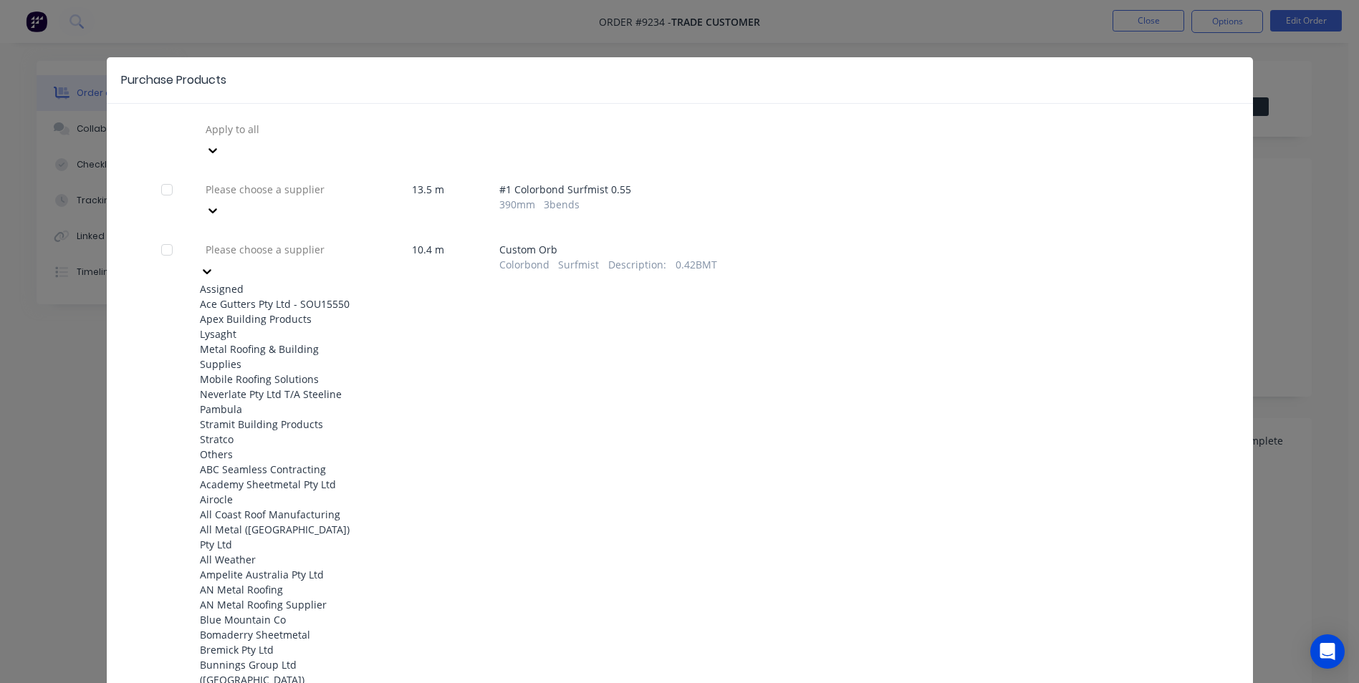
click at [314, 241] on div at bounding box center [307, 250] width 206 height 18
click at [262, 312] on div "Apex Building Products" at bounding box center [279, 319] width 158 height 15
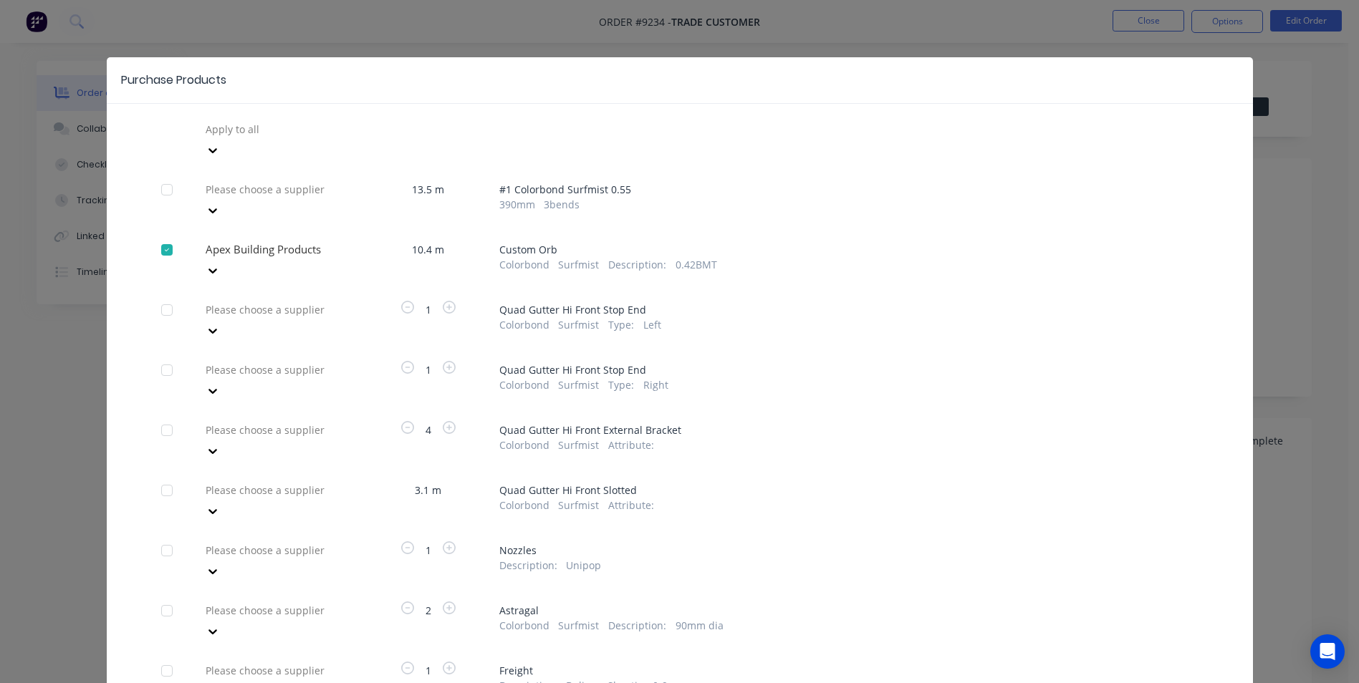
click at [271, 138] on div at bounding box center [307, 129] width 206 height 18
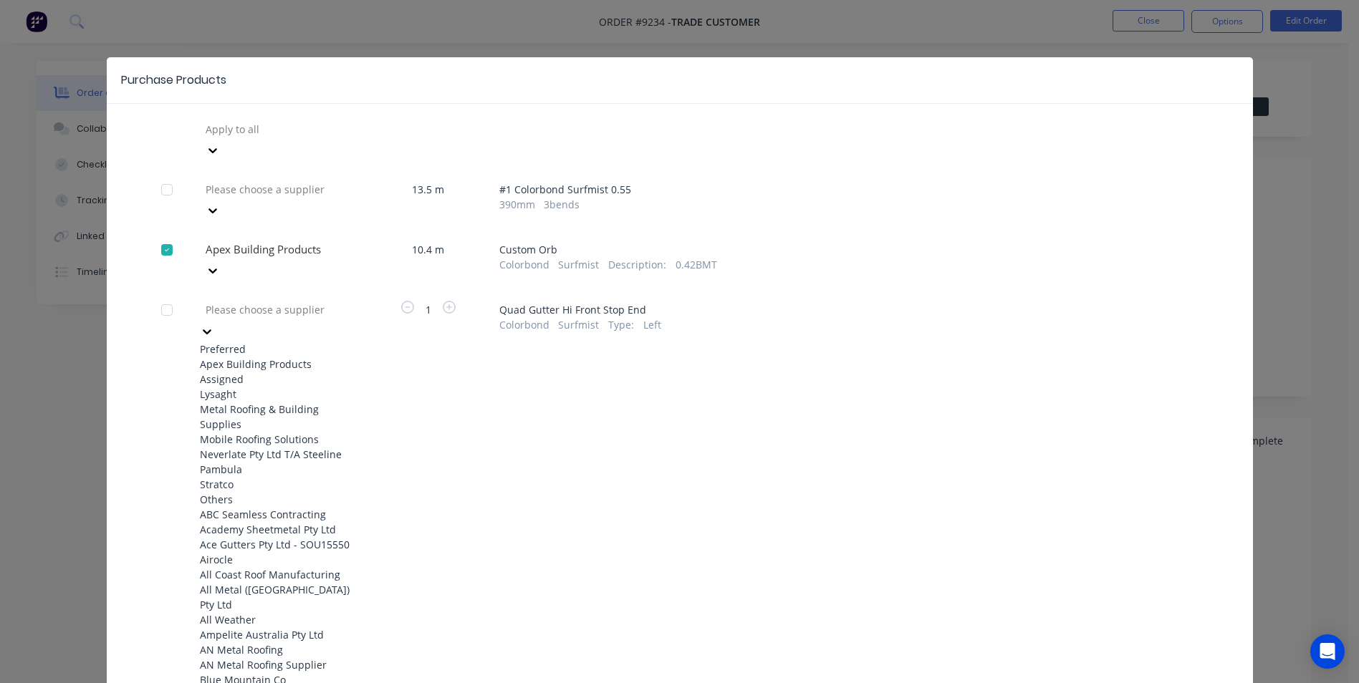
click at [252, 357] on div "Apex Building Products" at bounding box center [279, 364] width 158 height 15
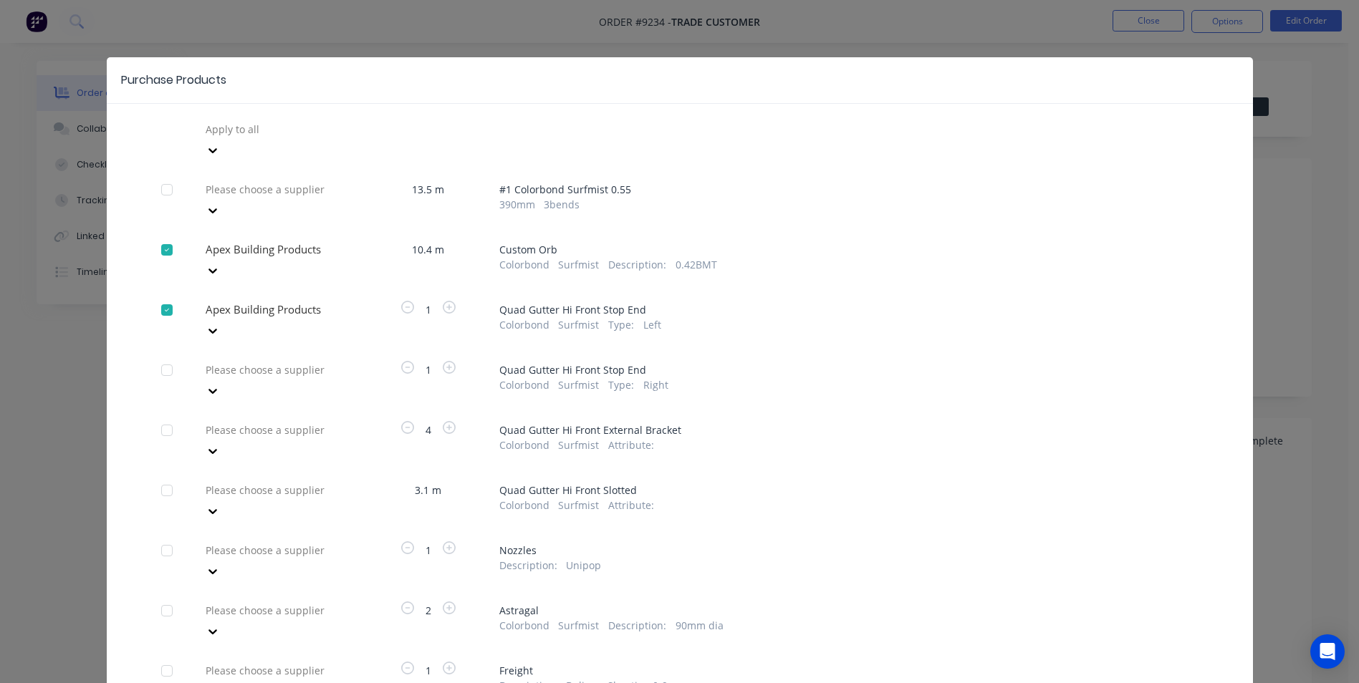
click at [253, 138] on div at bounding box center [307, 129] width 206 height 18
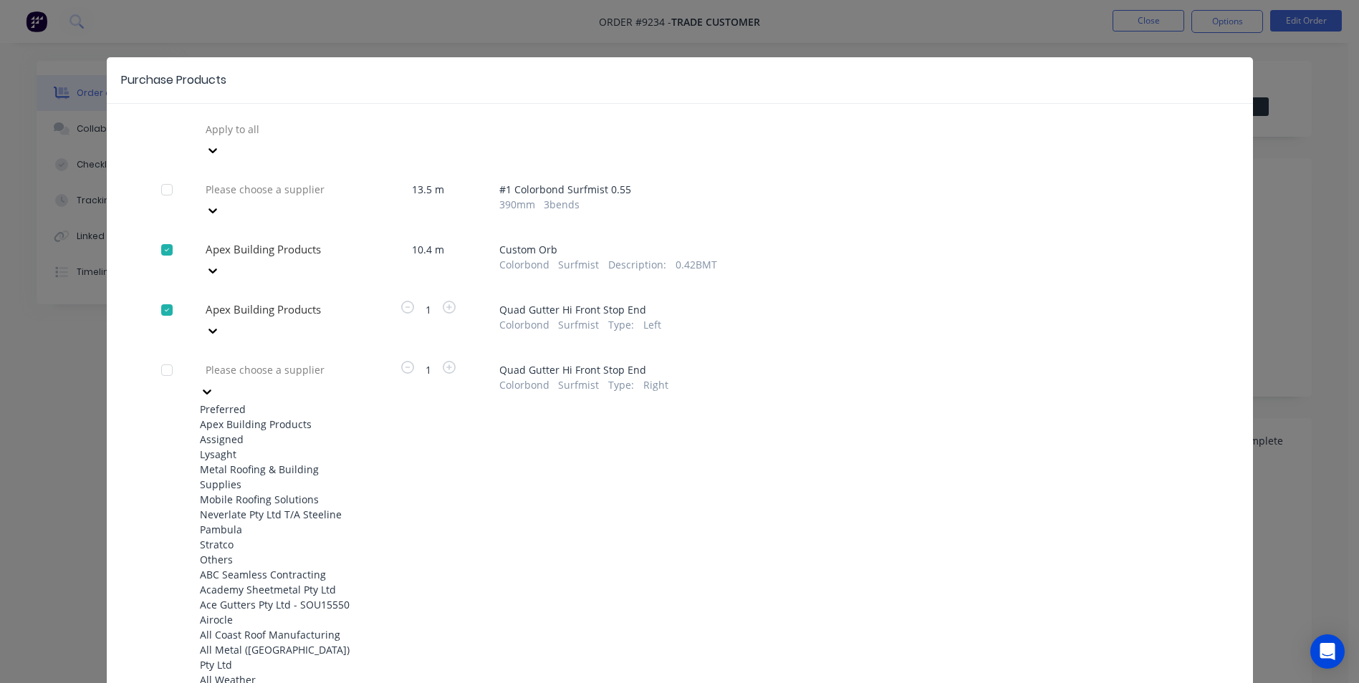
click at [251, 417] on div "Apex Building Products" at bounding box center [279, 424] width 158 height 15
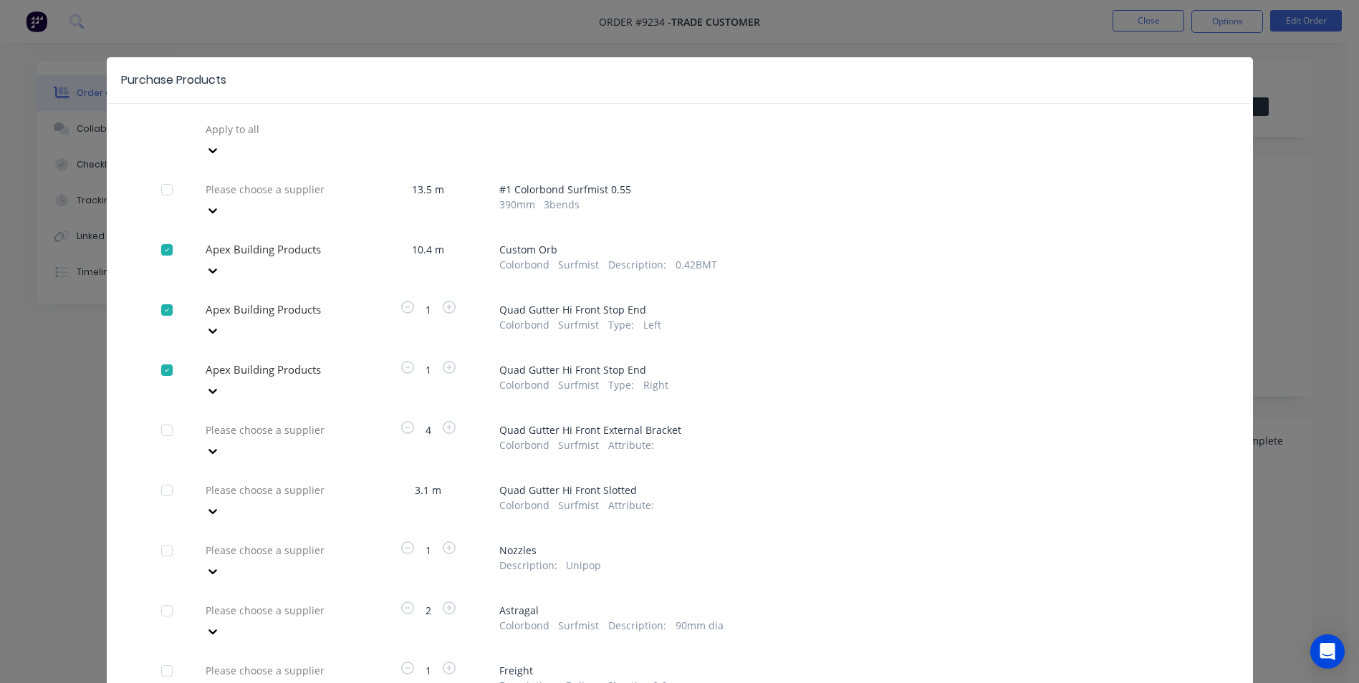
click at [252, 138] on div at bounding box center [307, 129] width 206 height 18
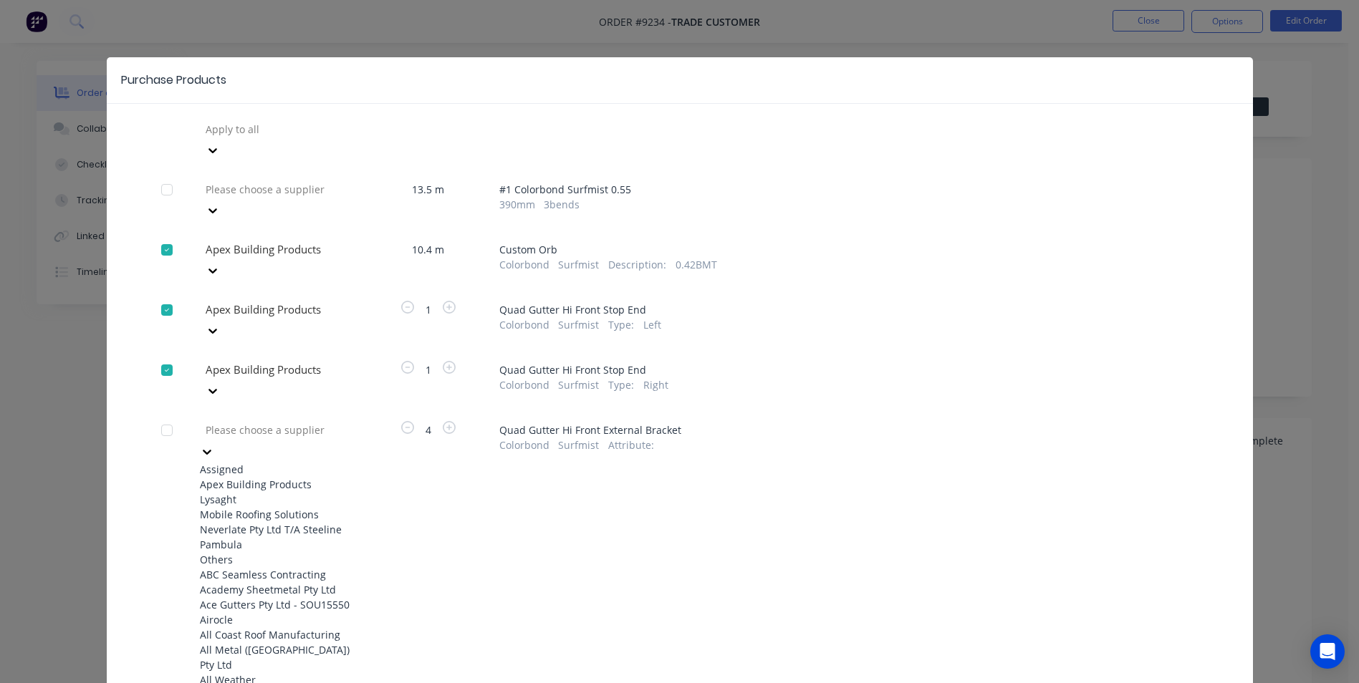
click at [249, 477] on div "Apex Building Products" at bounding box center [279, 484] width 158 height 15
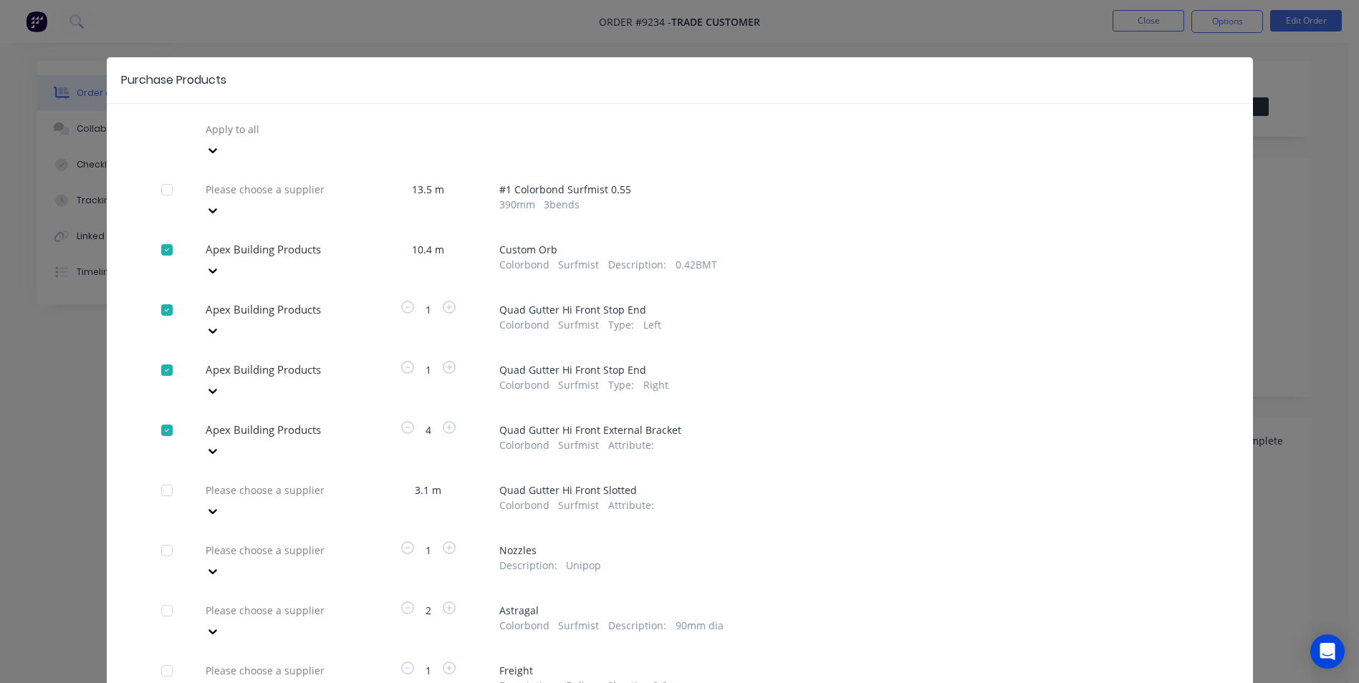
click at [249, 138] on div at bounding box center [307, 129] width 206 height 18
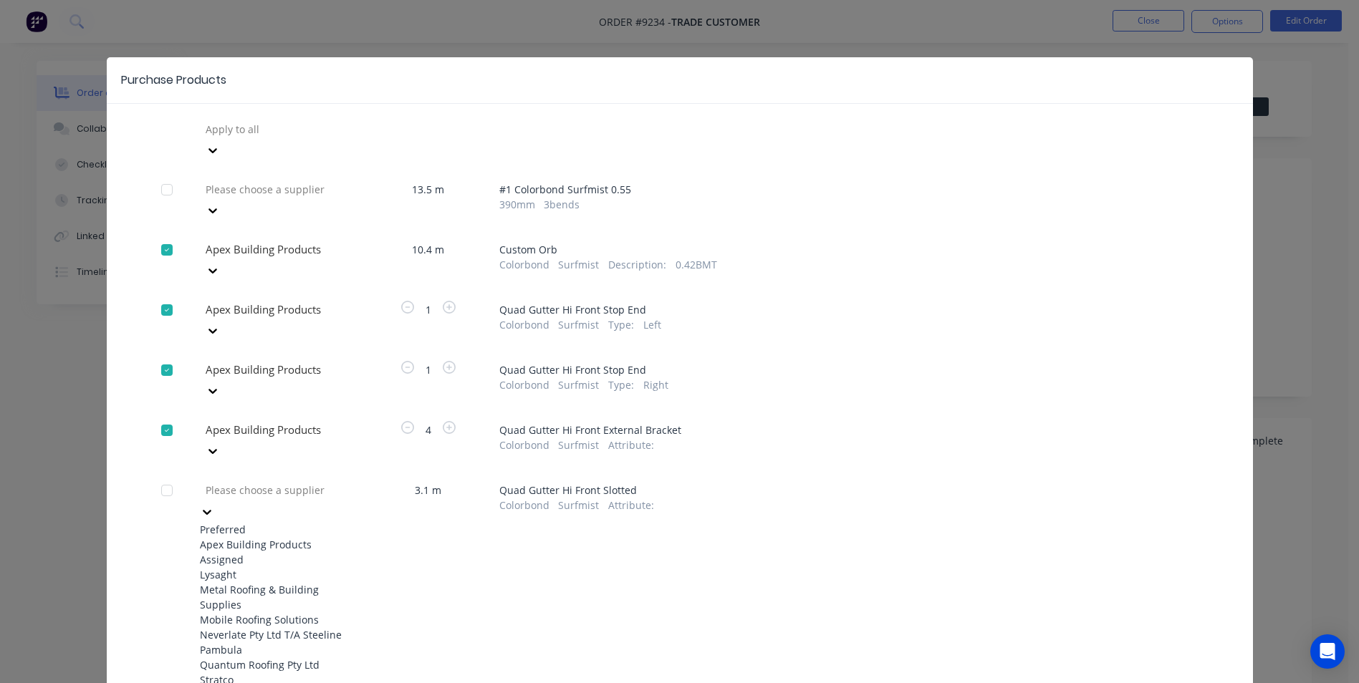
click at [244, 537] on div "Apex Building Products" at bounding box center [279, 544] width 158 height 15
click at [244, 161] on div "62 results available. Use Up and Down to choose options, press Enter to select …" at bounding box center [279, 139] width 158 height 43
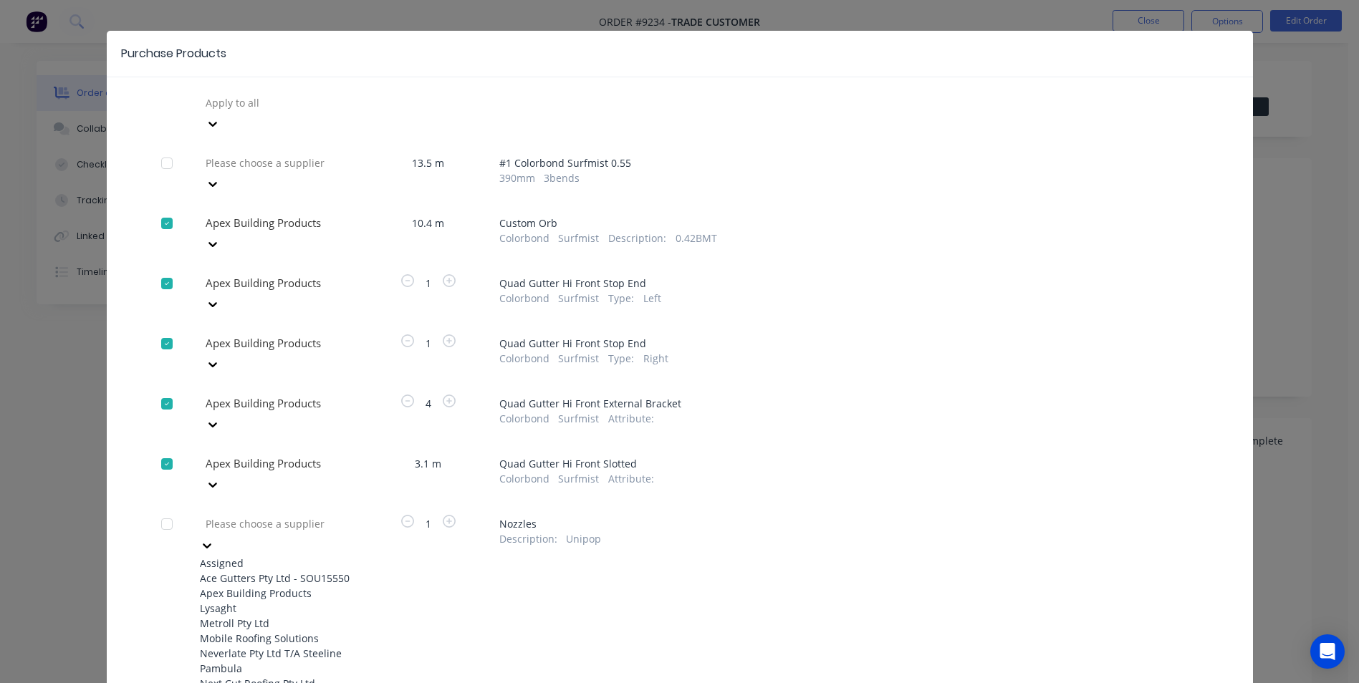
click at [230, 586] on div "Apex Building Products" at bounding box center [279, 593] width 158 height 15
click at [235, 135] on div "61 results available. Use Up and Down to choose options, press Enter to select …" at bounding box center [279, 113] width 158 height 43
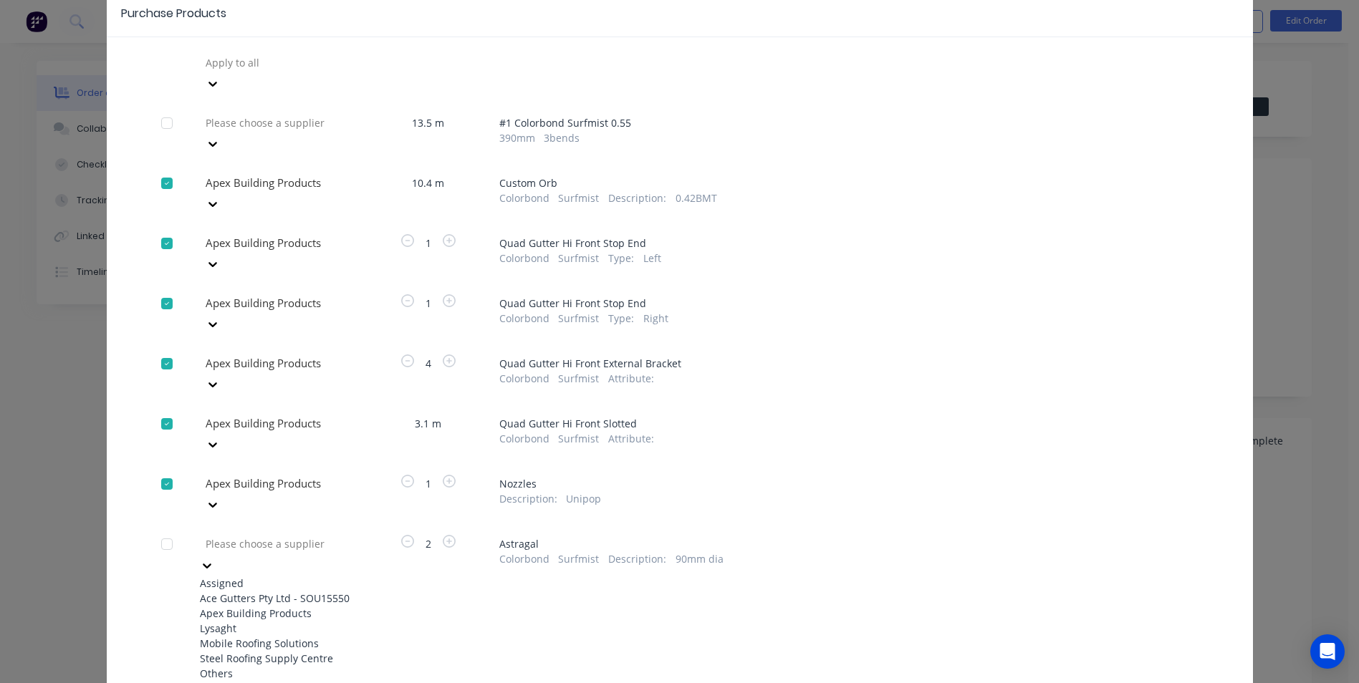
click at [226, 606] on div "Apex Building Products" at bounding box center [279, 613] width 158 height 15
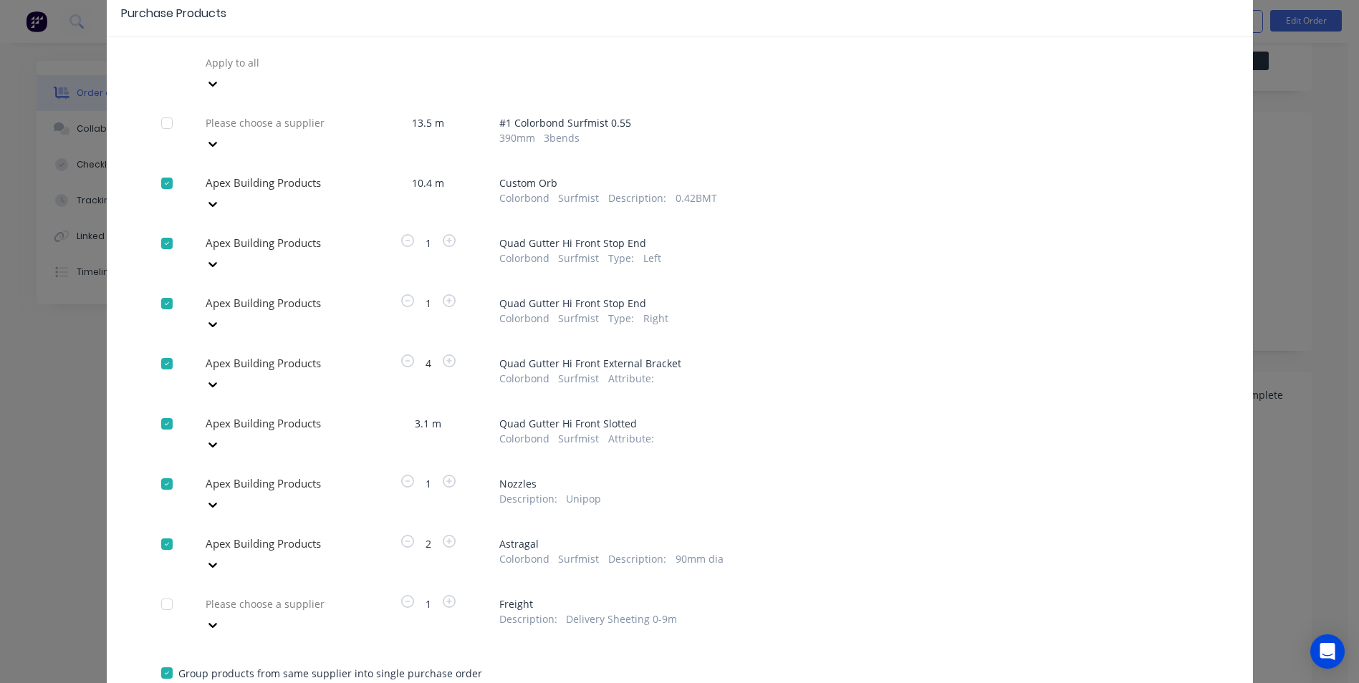
scroll to position [72, 0]
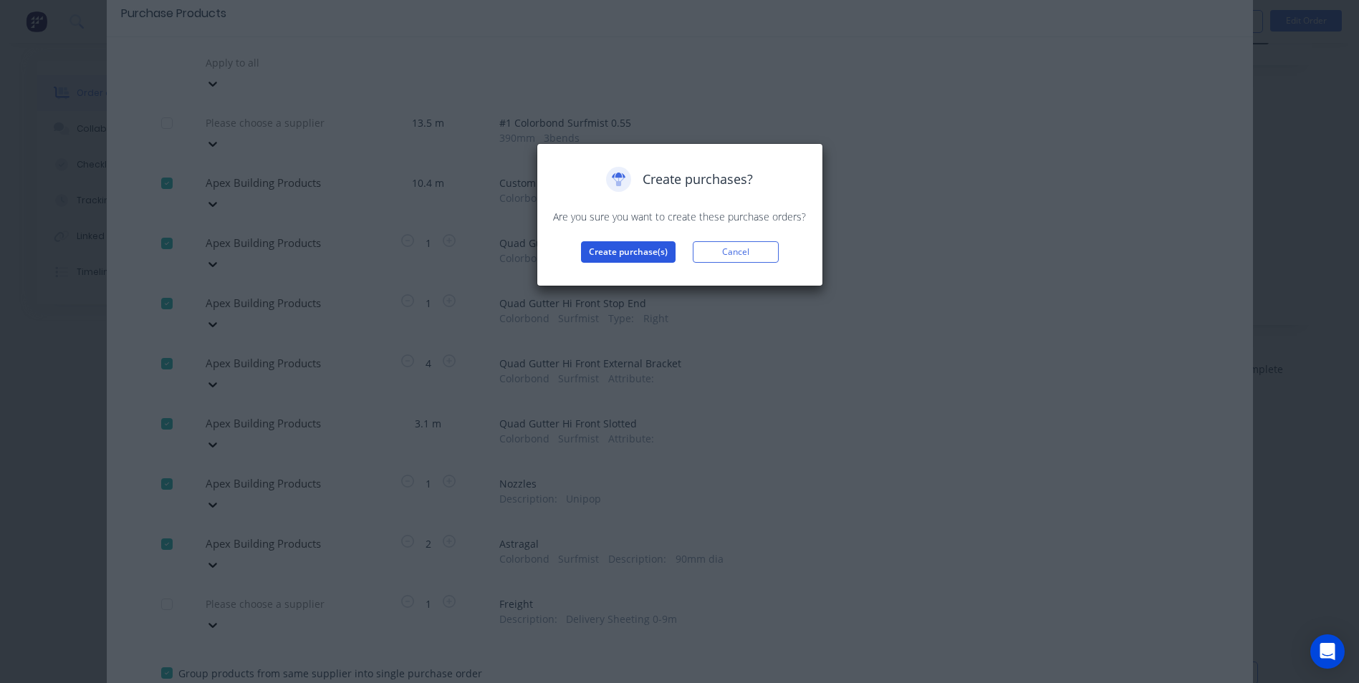
click at [592, 249] on button "Create purchase(s)" at bounding box center [628, 251] width 95 height 21
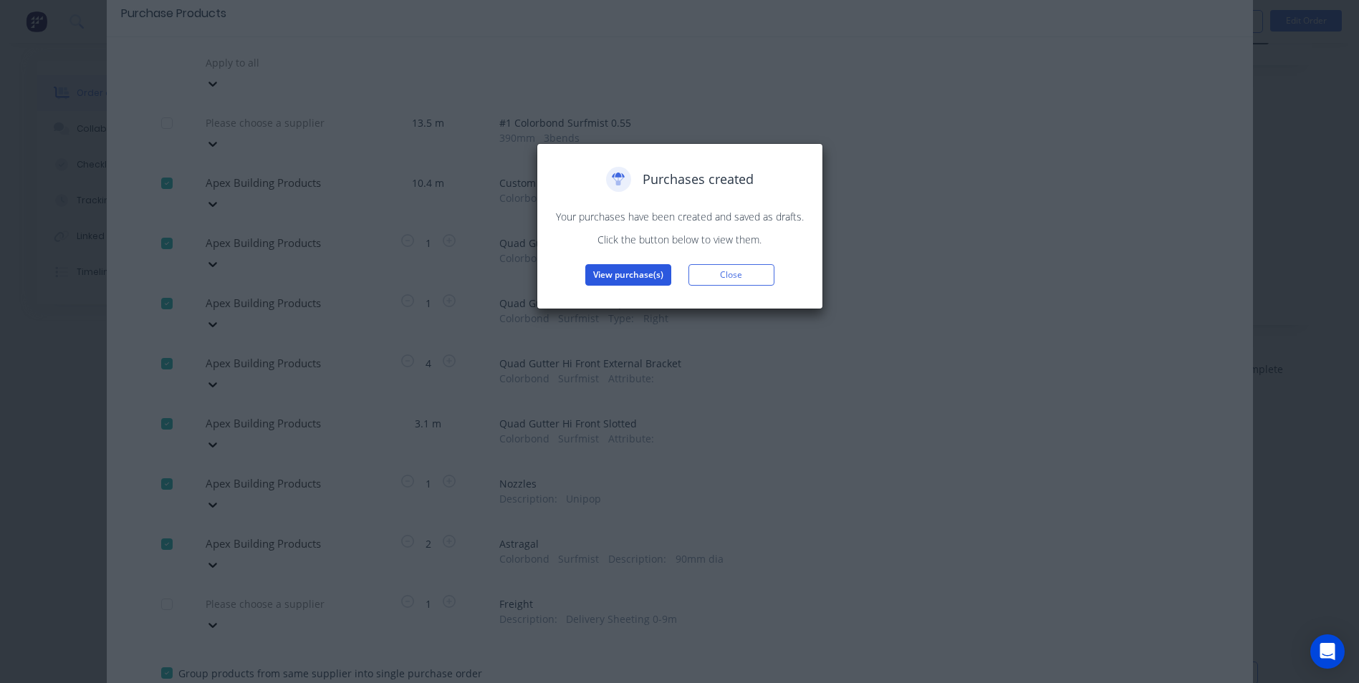
click at [662, 278] on button "View purchase(s)" at bounding box center [628, 274] width 86 height 21
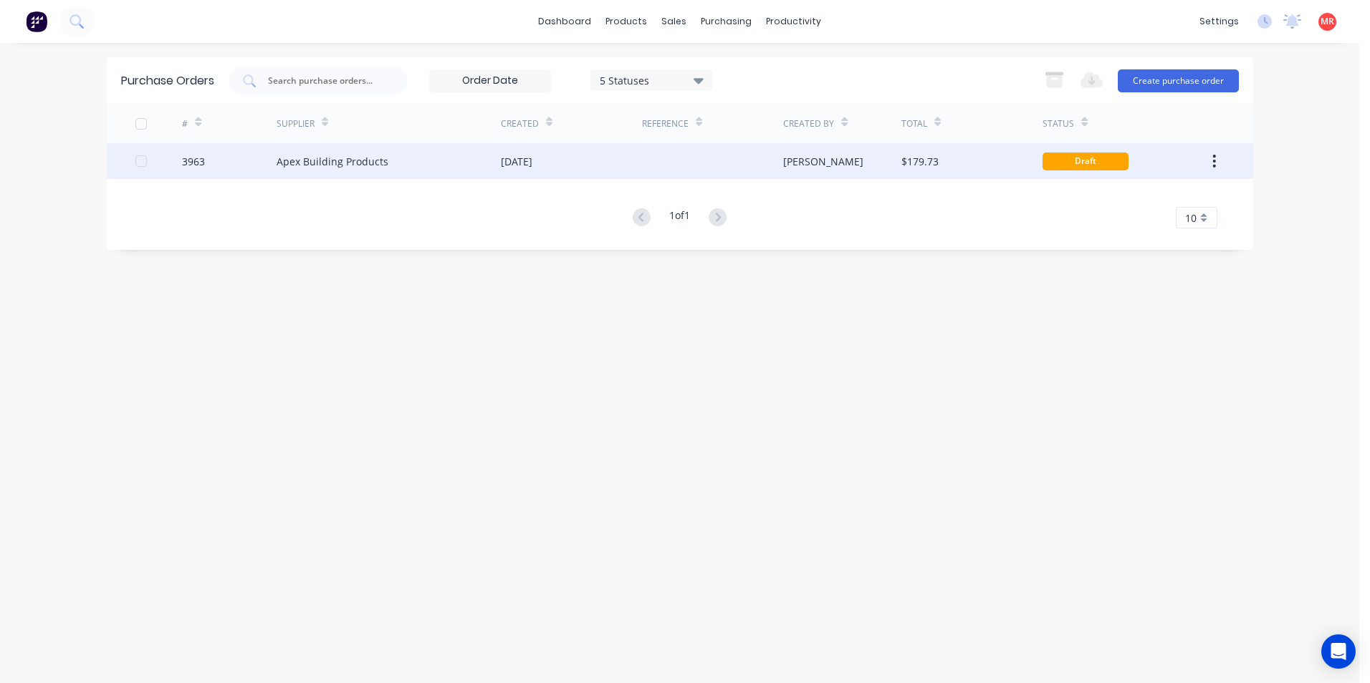
click at [591, 160] on div "[DATE]" at bounding box center [571, 161] width 141 height 36
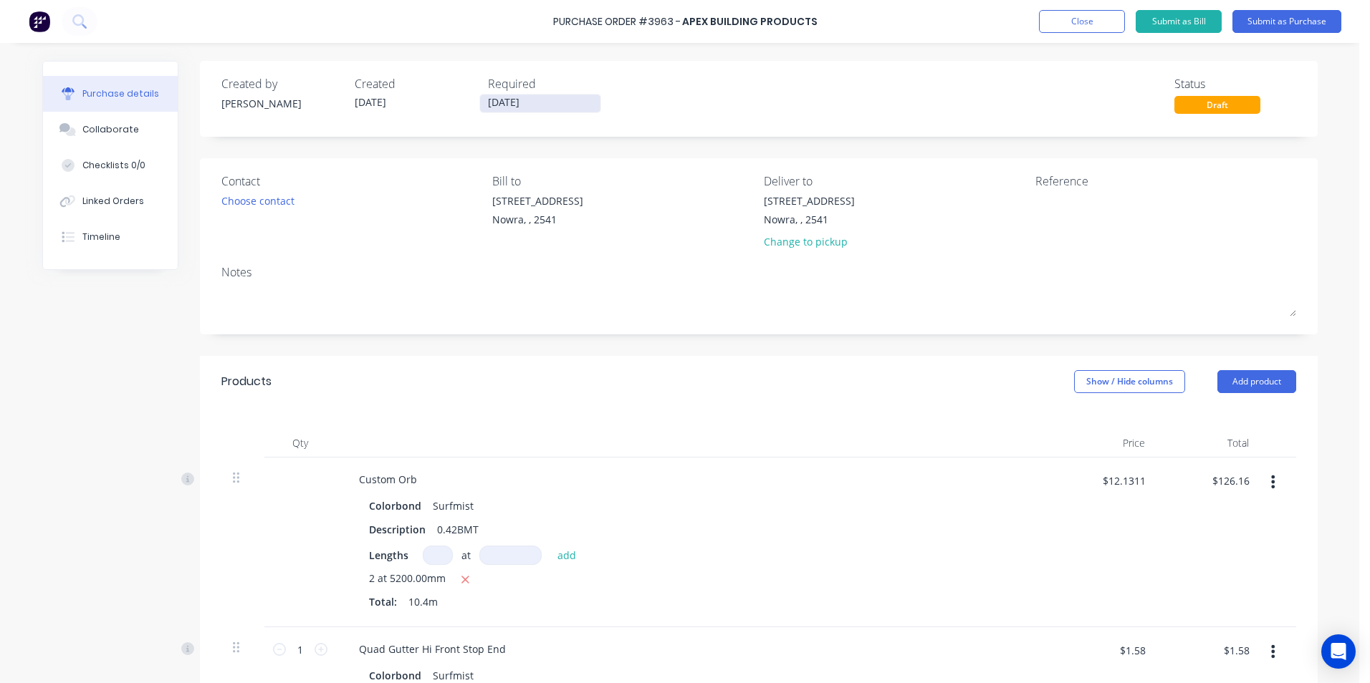
click at [521, 105] on input "[DATE]" at bounding box center [540, 104] width 120 height 18
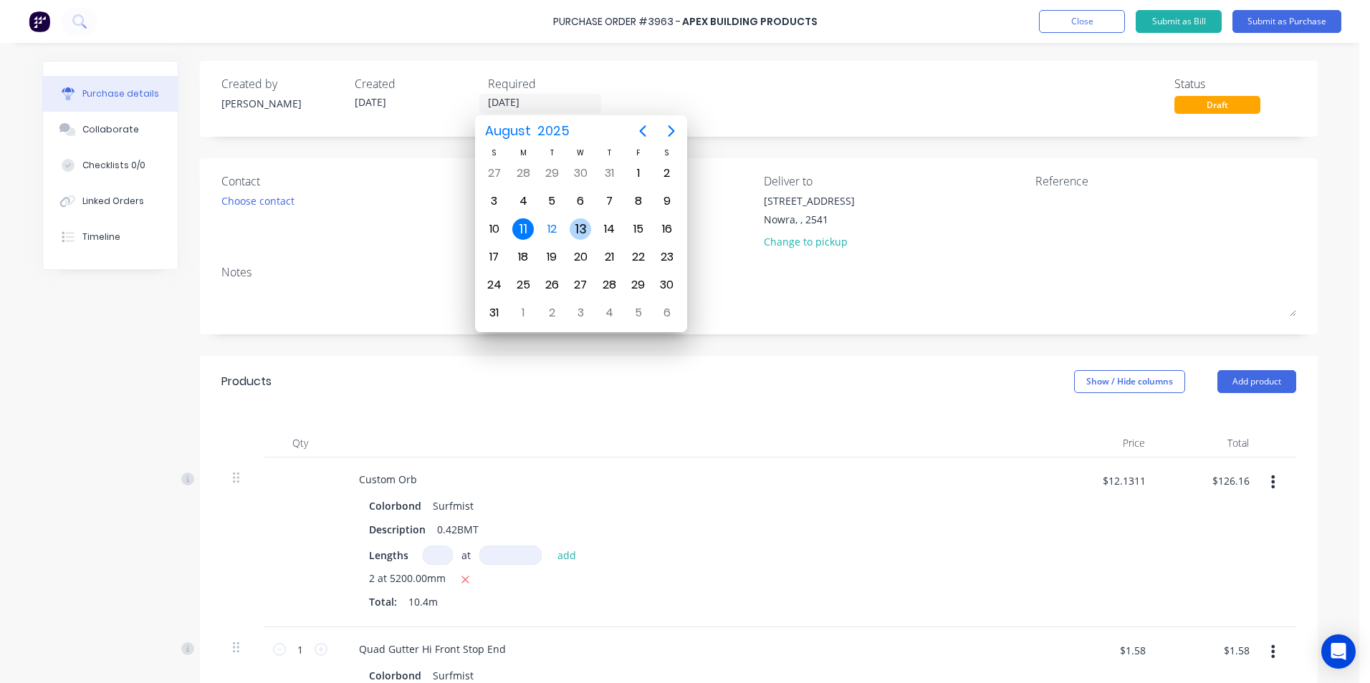
click at [576, 233] on div "13" at bounding box center [580, 229] width 21 height 21
type input "[DATE]"
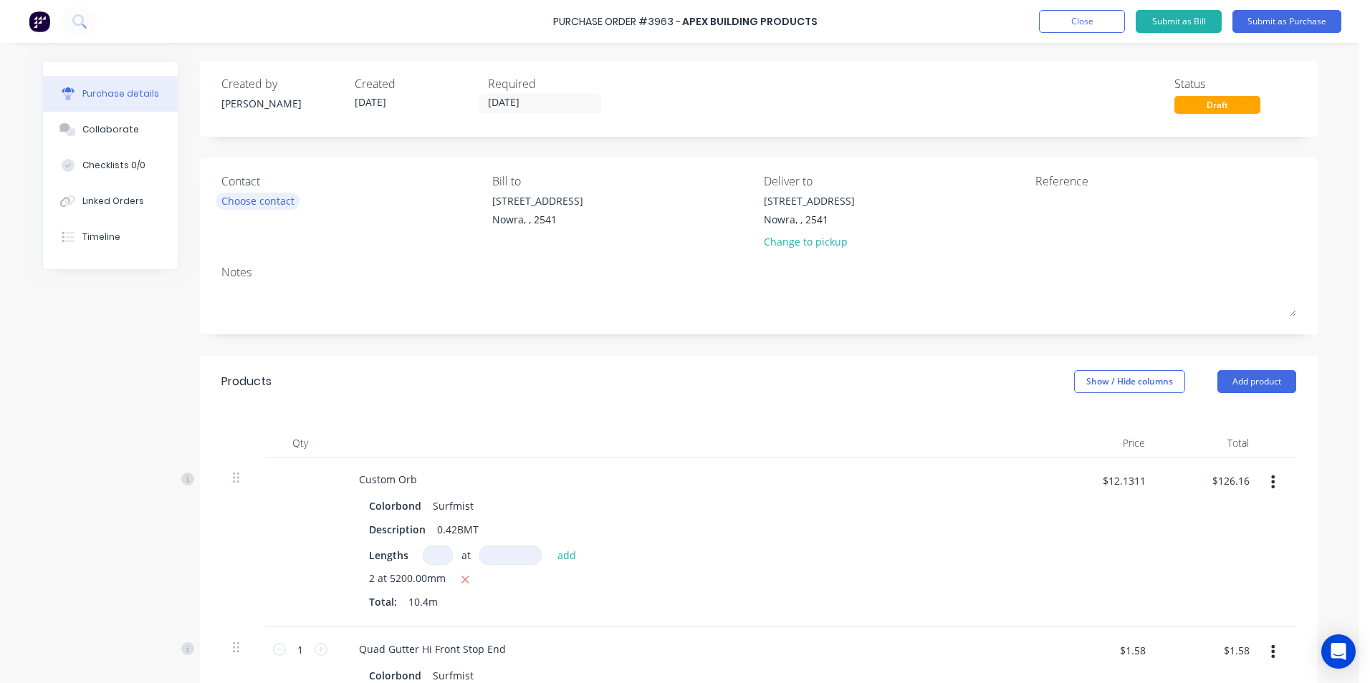
click at [250, 203] on div "Choose contact" at bounding box center [257, 200] width 73 height 15
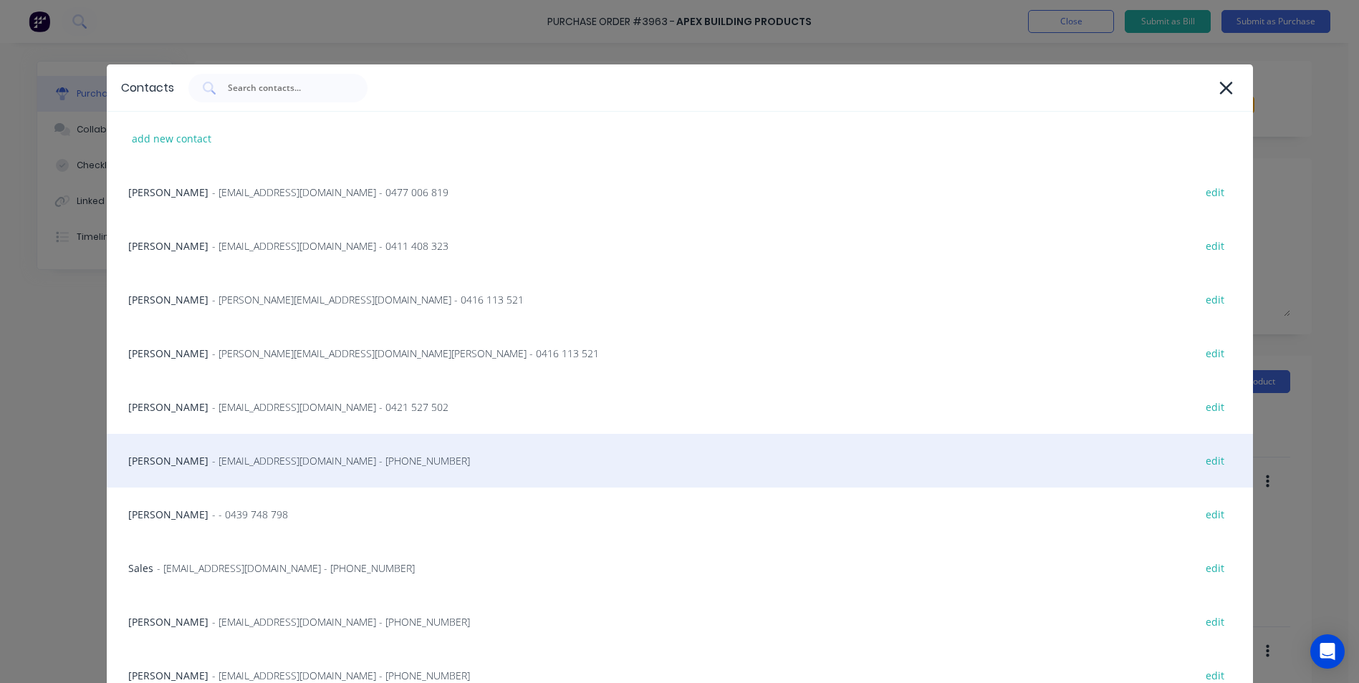
click at [212, 472] on div "Matt - info@SCRS.net.au - (02) 4411 1090 edit" at bounding box center [680, 461] width 1146 height 54
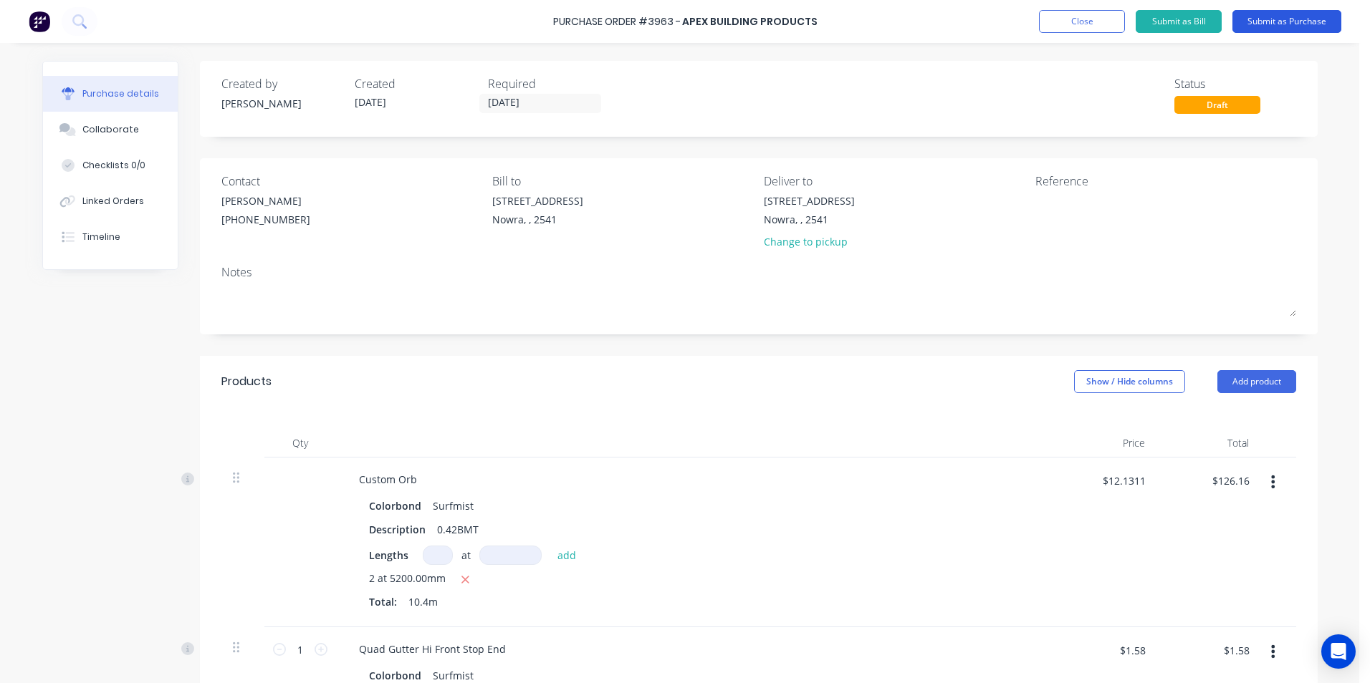
click at [1277, 20] on button "Submit as Purchase" at bounding box center [1286, 21] width 109 height 23
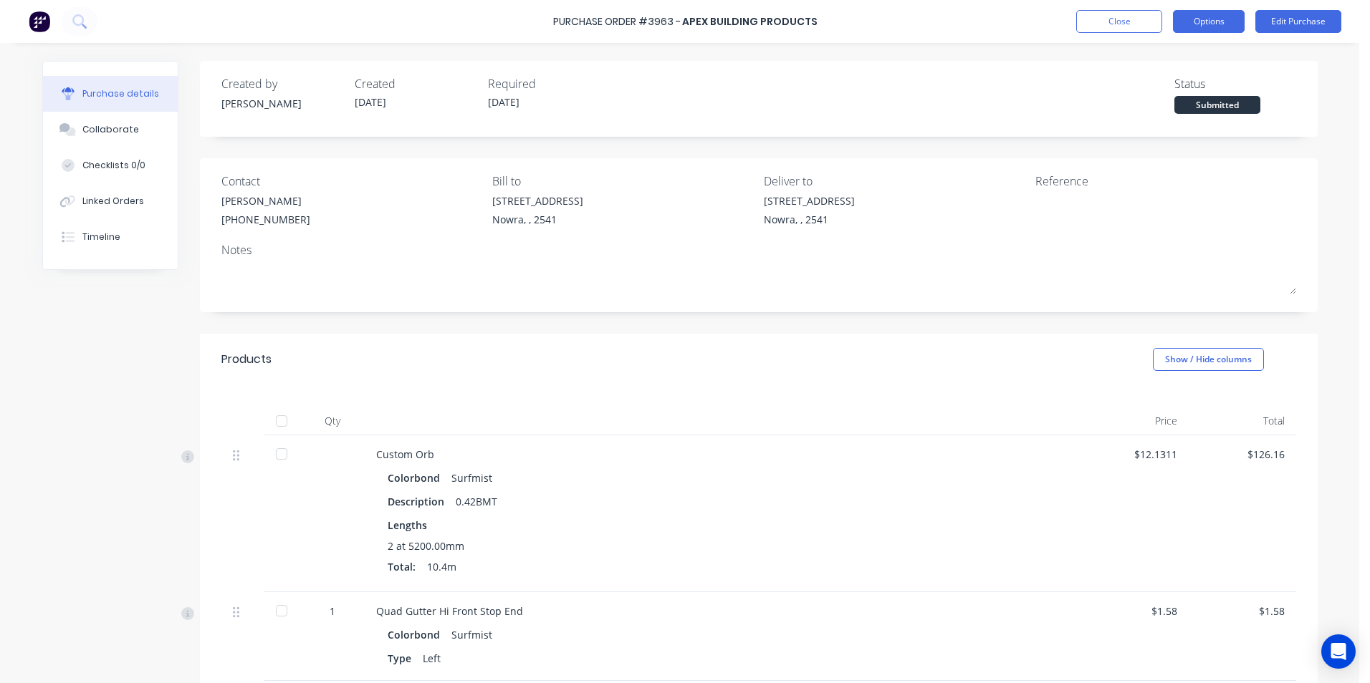
click at [1197, 23] on button "Options" at bounding box center [1209, 21] width 72 height 23
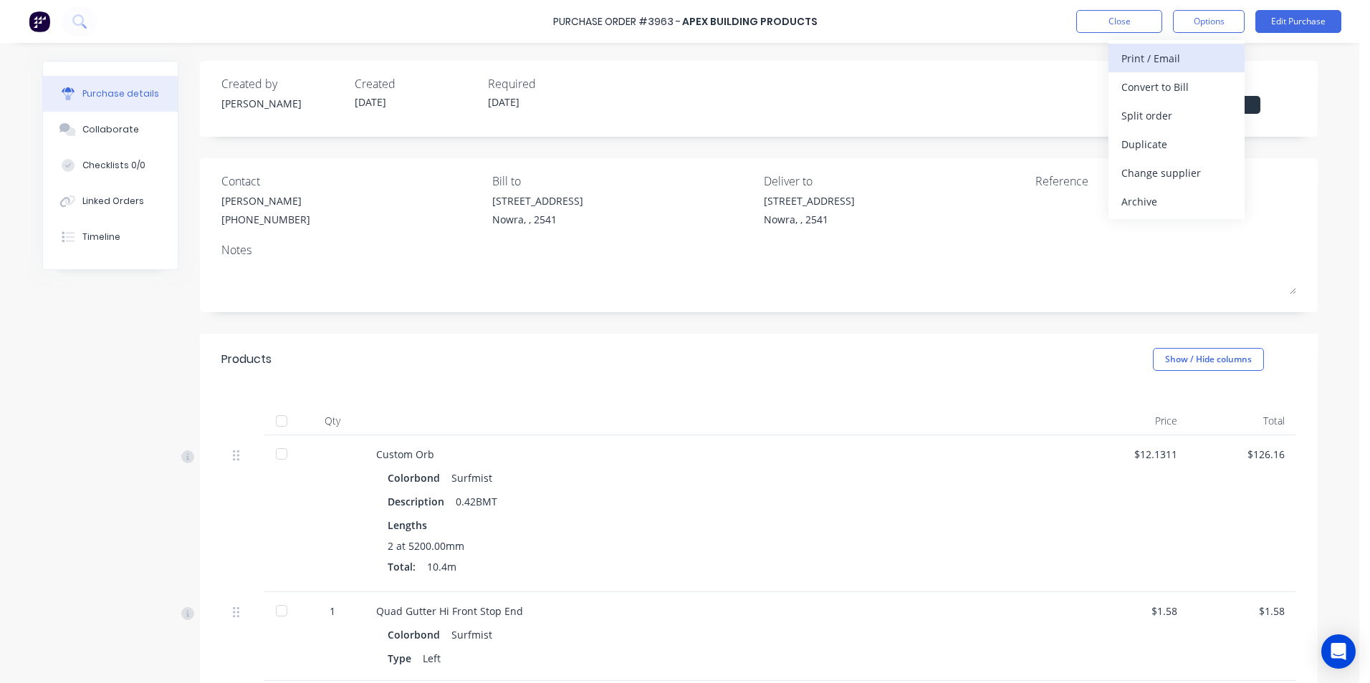
click at [1196, 54] on div "Print / Email" at bounding box center [1176, 58] width 110 height 21
click at [1181, 81] on div "With pricing" at bounding box center [1176, 87] width 110 height 21
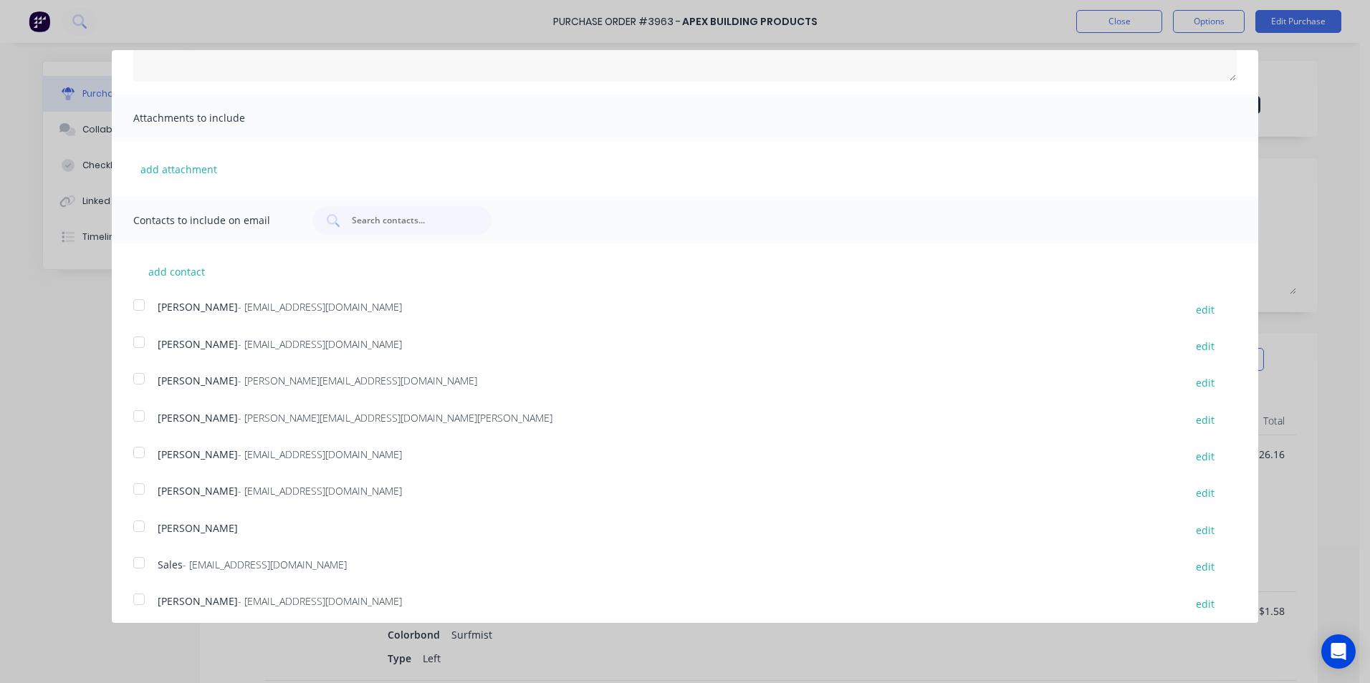
scroll to position [262, 0]
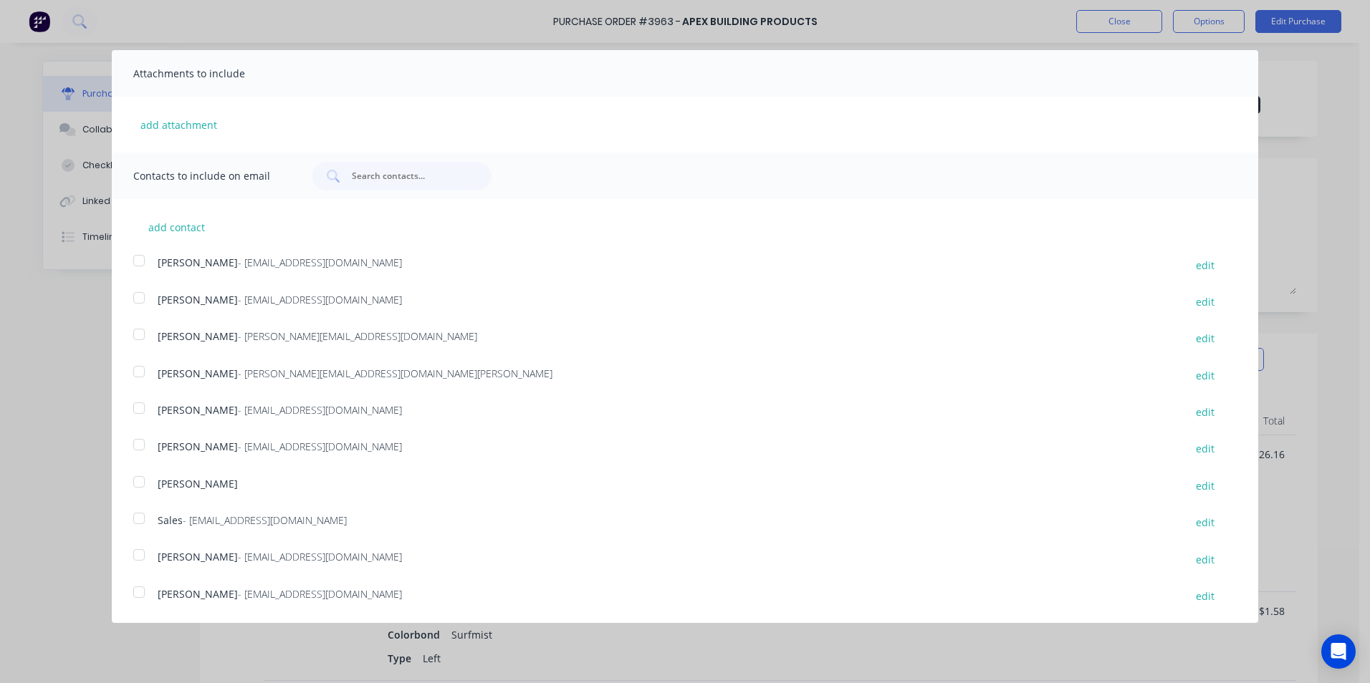
click at [140, 524] on div at bounding box center [139, 518] width 29 height 29
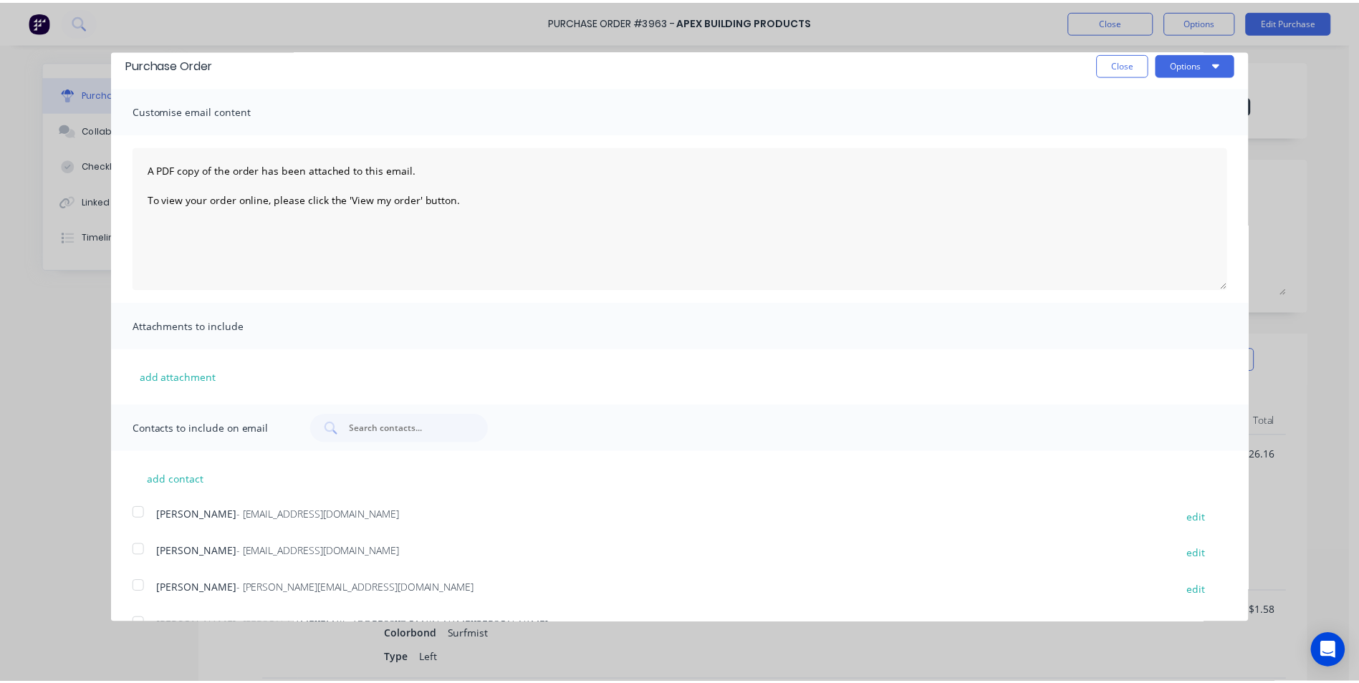
scroll to position [0, 0]
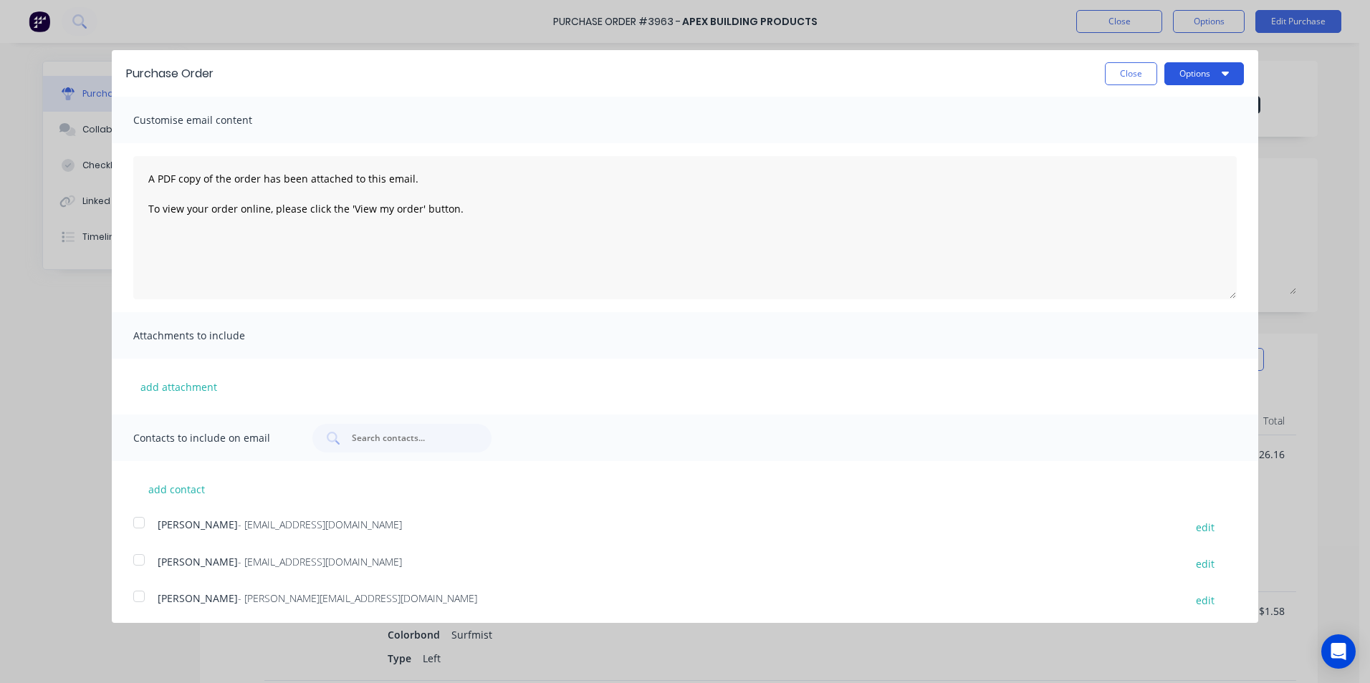
click at [1184, 73] on button "Options" at bounding box center [1204, 73] width 80 height 23
click at [1142, 138] on div "Email" at bounding box center [1176, 138] width 110 height 21
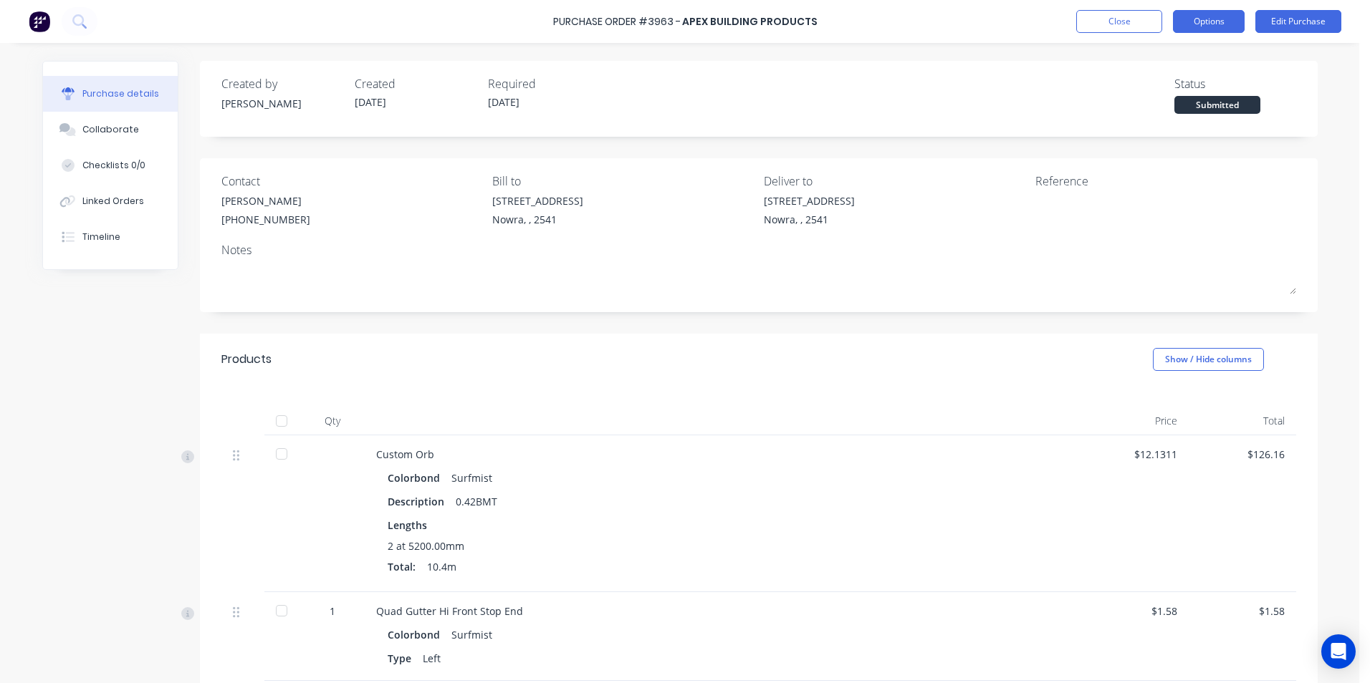
click at [1227, 19] on button "Options" at bounding box center [1209, 21] width 72 height 23
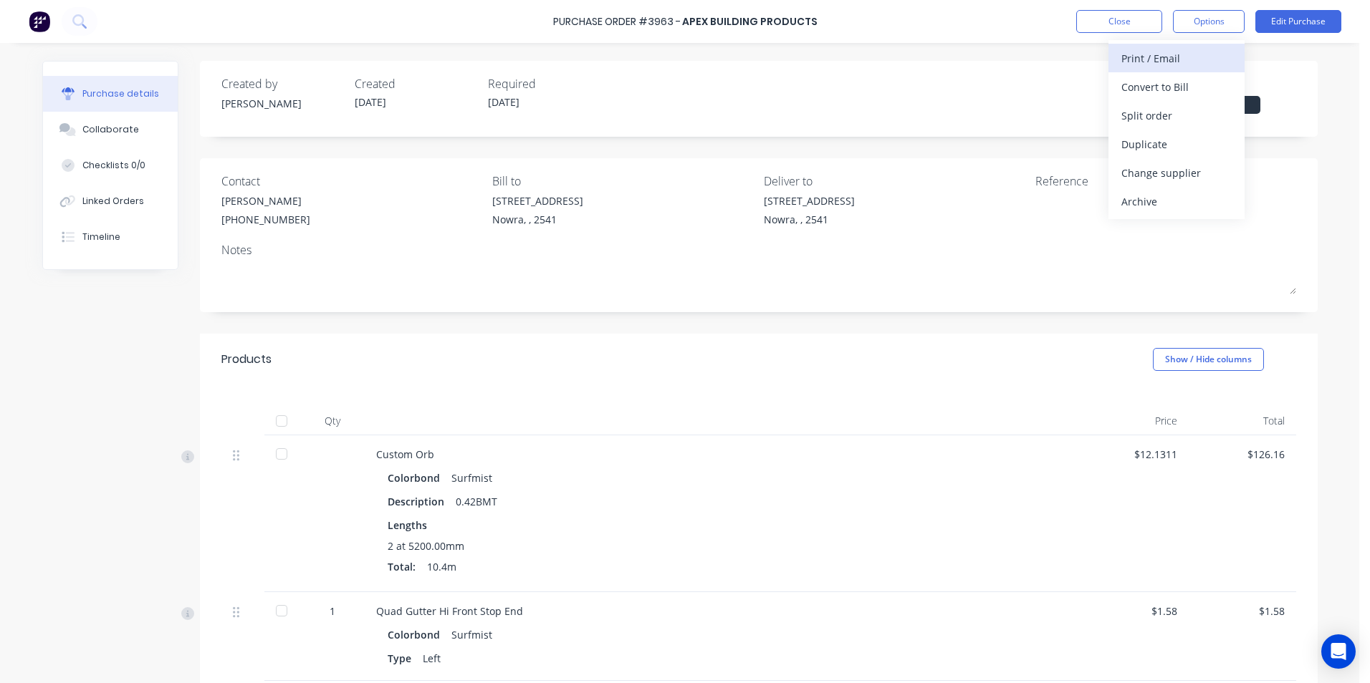
click at [1199, 56] on div "Print / Email" at bounding box center [1176, 58] width 110 height 21
click at [1175, 106] on div "Without pricing" at bounding box center [1176, 115] width 110 height 21
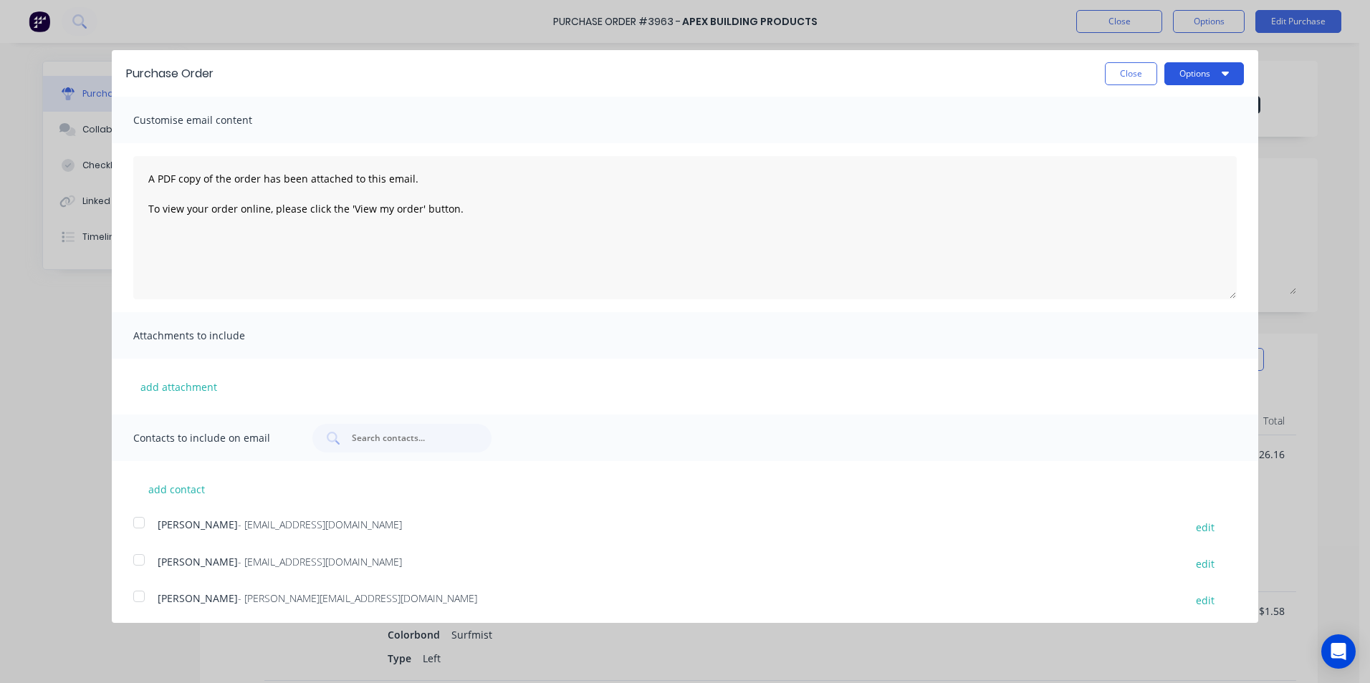
click at [1179, 78] on button "Options" at bounding box center [1204, 73] width 80 height 23
click at [1170, 100] on div "Print" at bounding box center [1176, 110] width 110 height 21
click at [1127, 69] on button "Close" at bounding box center [1131, 73] width 52 height 23
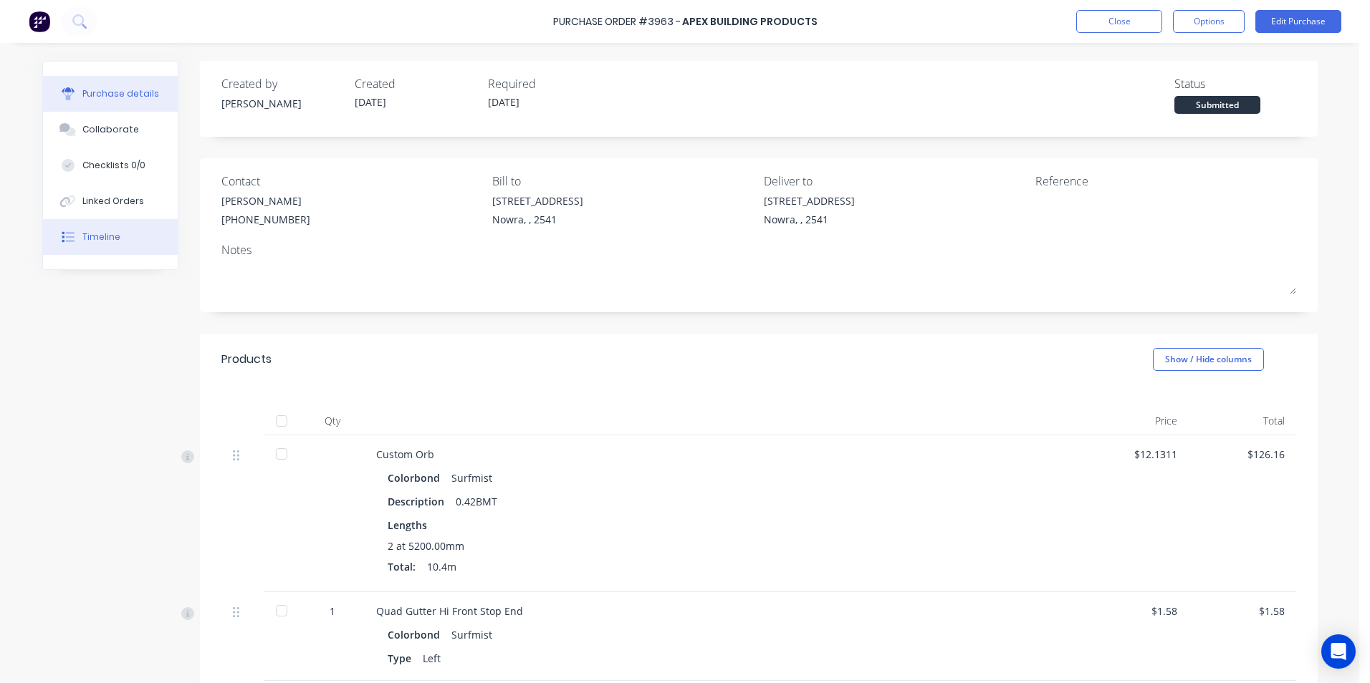
click at [84, 240] on div "Timeline" at bounding box center [101, 237] width 38 height 13
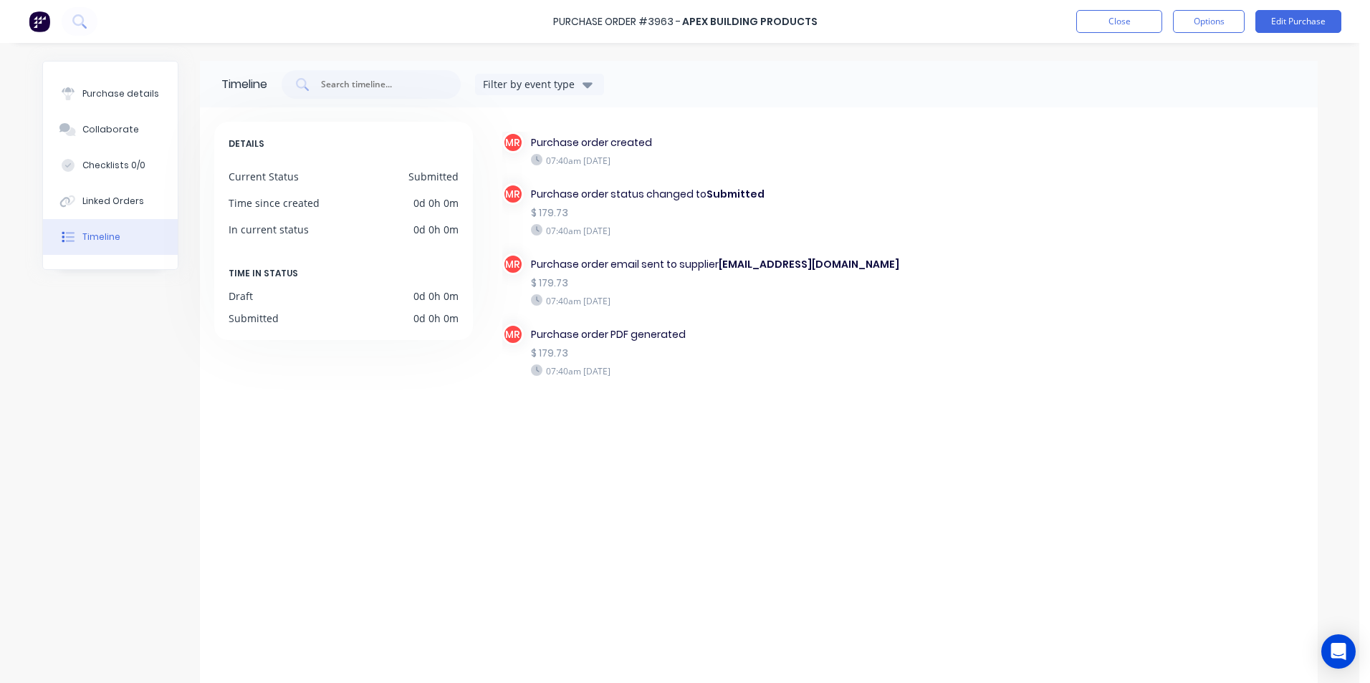
click at [41, 16] on img at bounding box center [39, 21] width 21 height 21
click at [120, 203] on div "Linked Orders" at bounding box center [113, 201] width 62 height 13
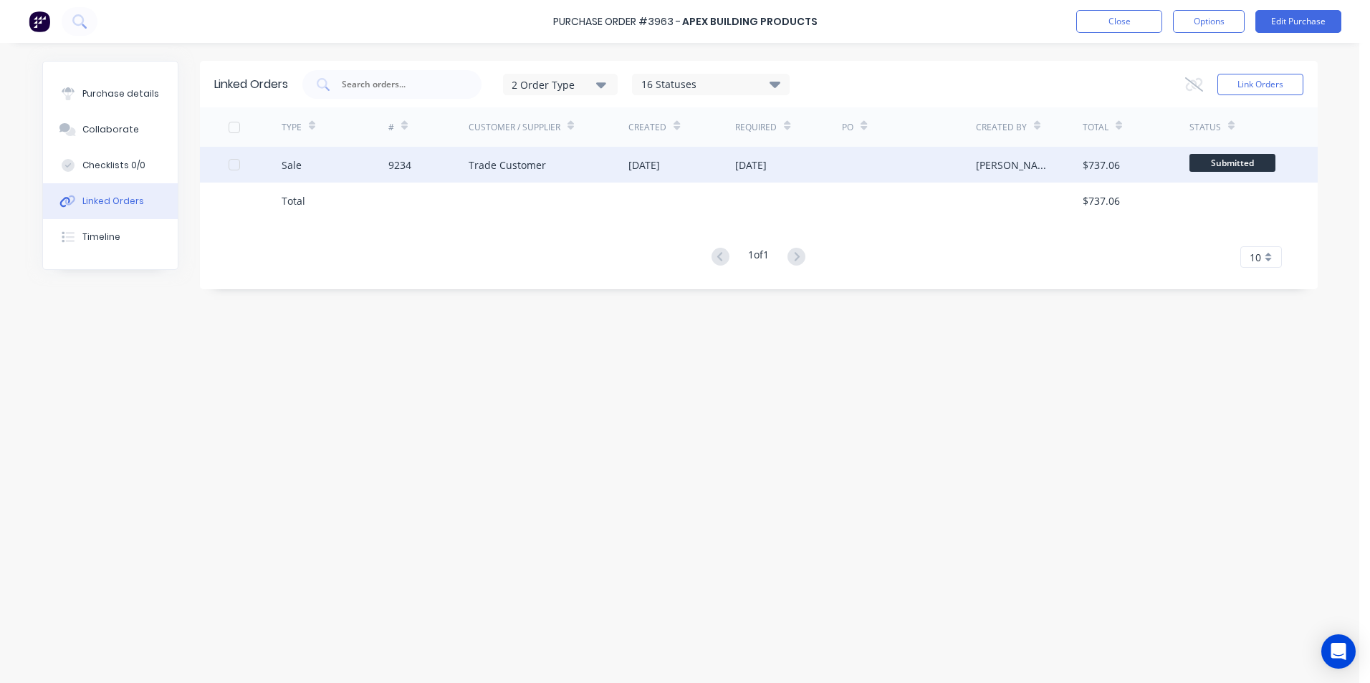
click at [405, 176] on div "9234" at bounding box center [428, 165] width 80 height 36
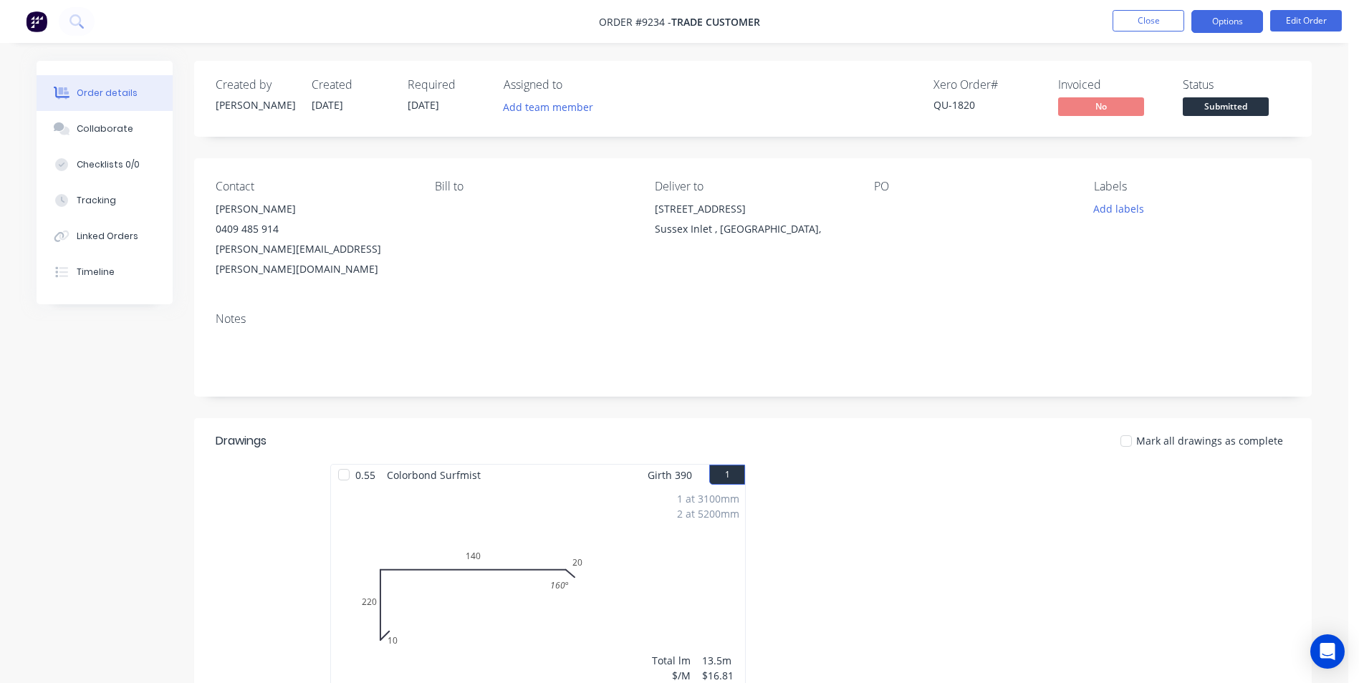
click at [1224, 24] on button "Options" at bounding box center [1227, 21] width 72 height 23
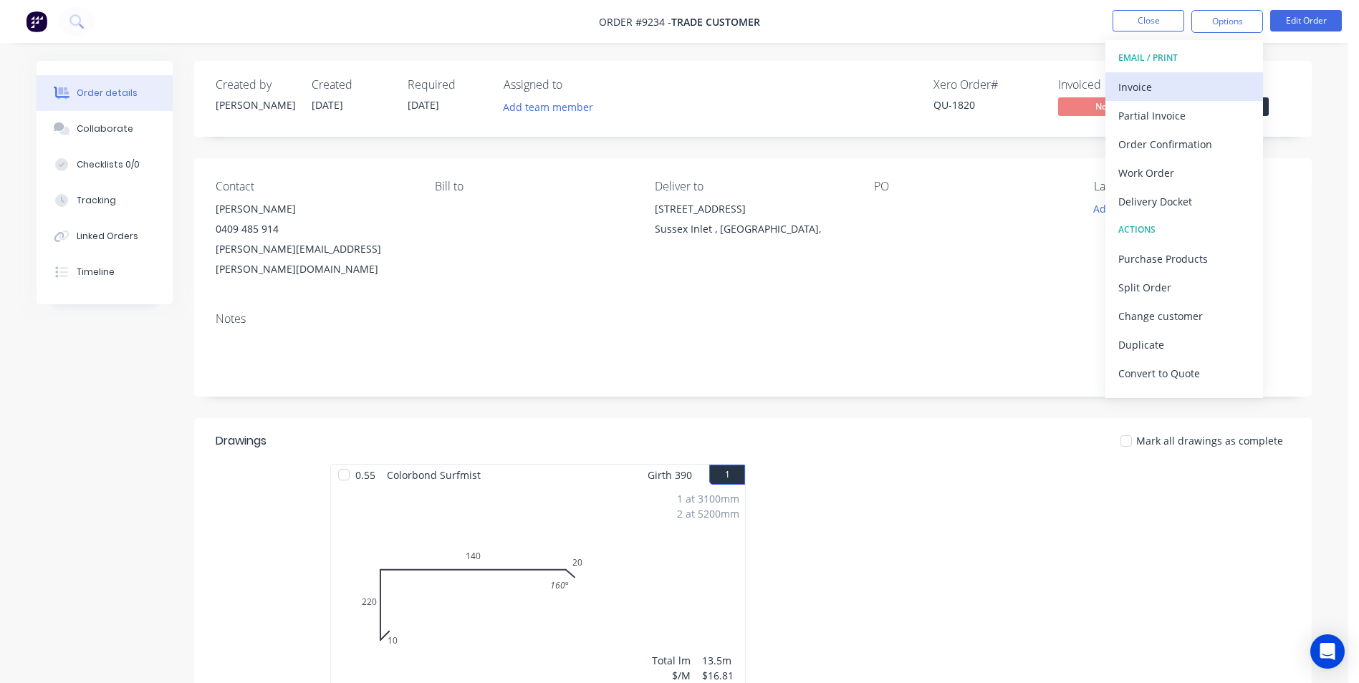
click at [1175, 85] on div "Invoice" at bounding box center [1184, 87] width 132 height 21
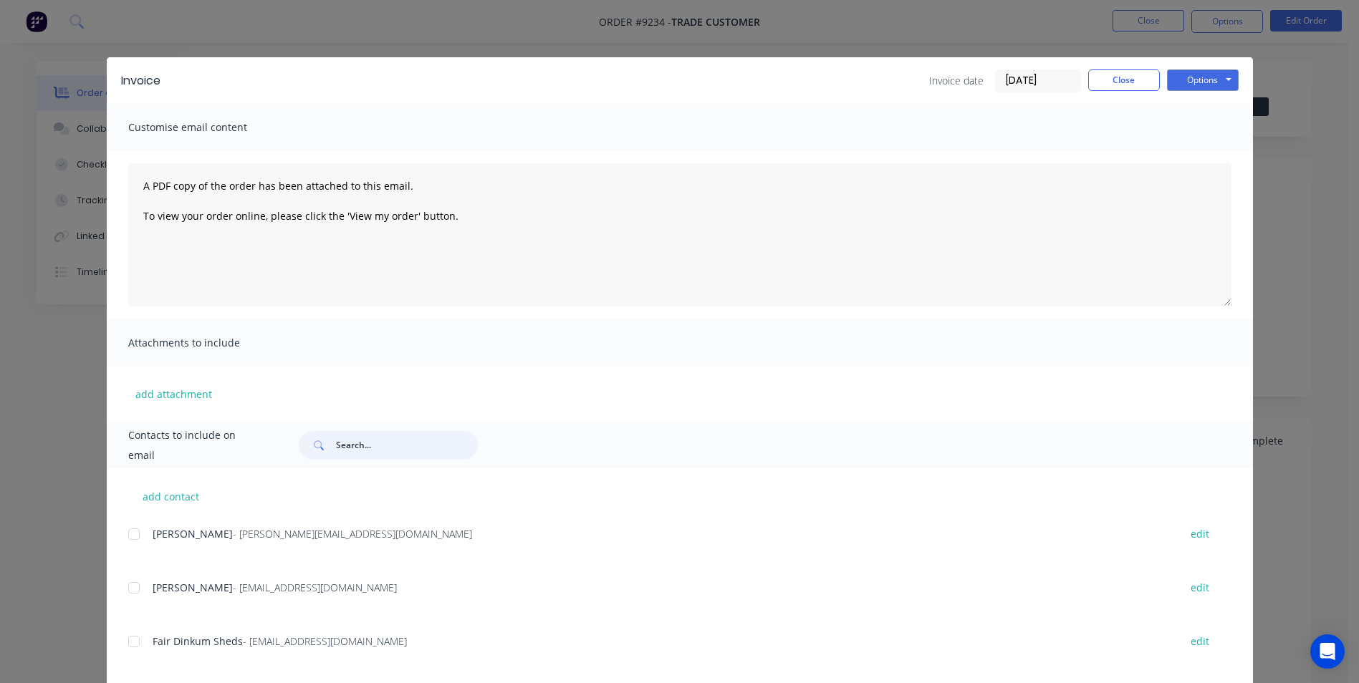
click at [377, 446] on input "text" at bounding box center [407, 445] width 142 height 29
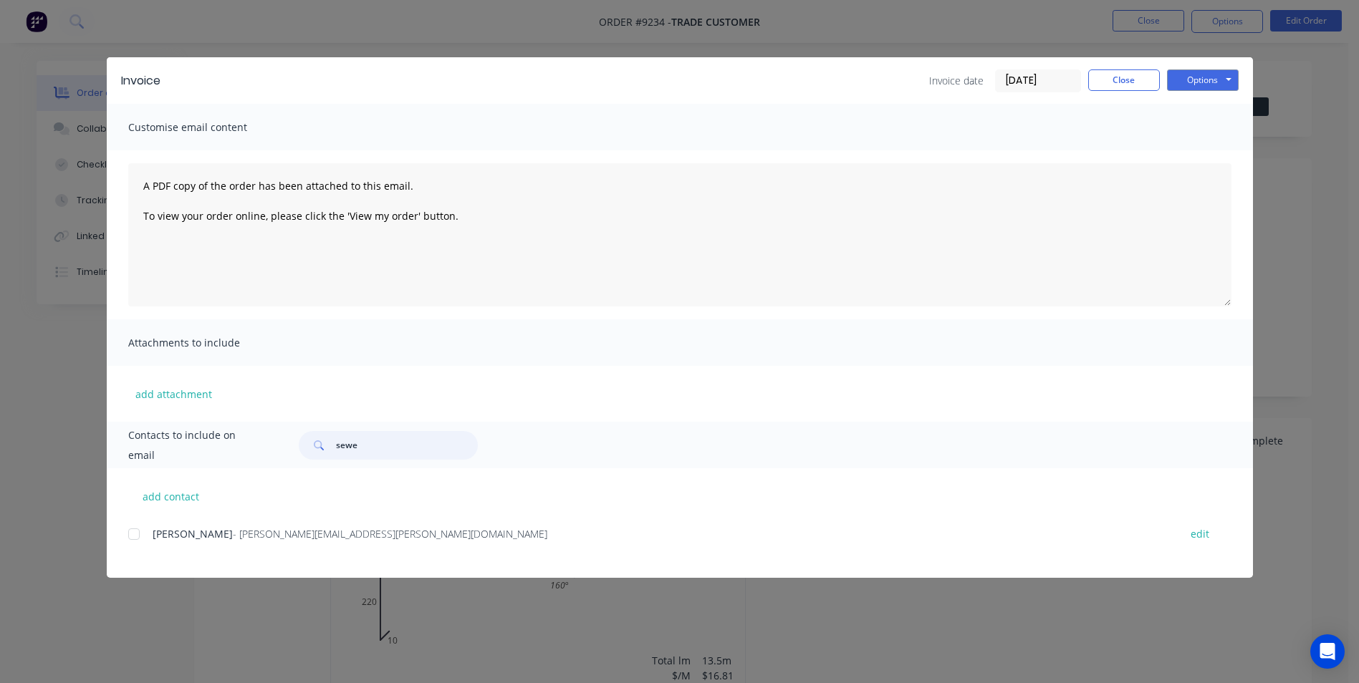
click at [138, 534] on div at bounding box center [134, 534] width 29 height 29
type input "sewe"
click at [1233, 80] on button "Options" at bounding box center [1203, 79] width 72 height 21
click at [1189, 134] on button "Print" at bounding box center [1213, 129] width 92 height 24
click at [1203, 81] on button "Options" at bounding box center [1203, 79] width 72 height 21
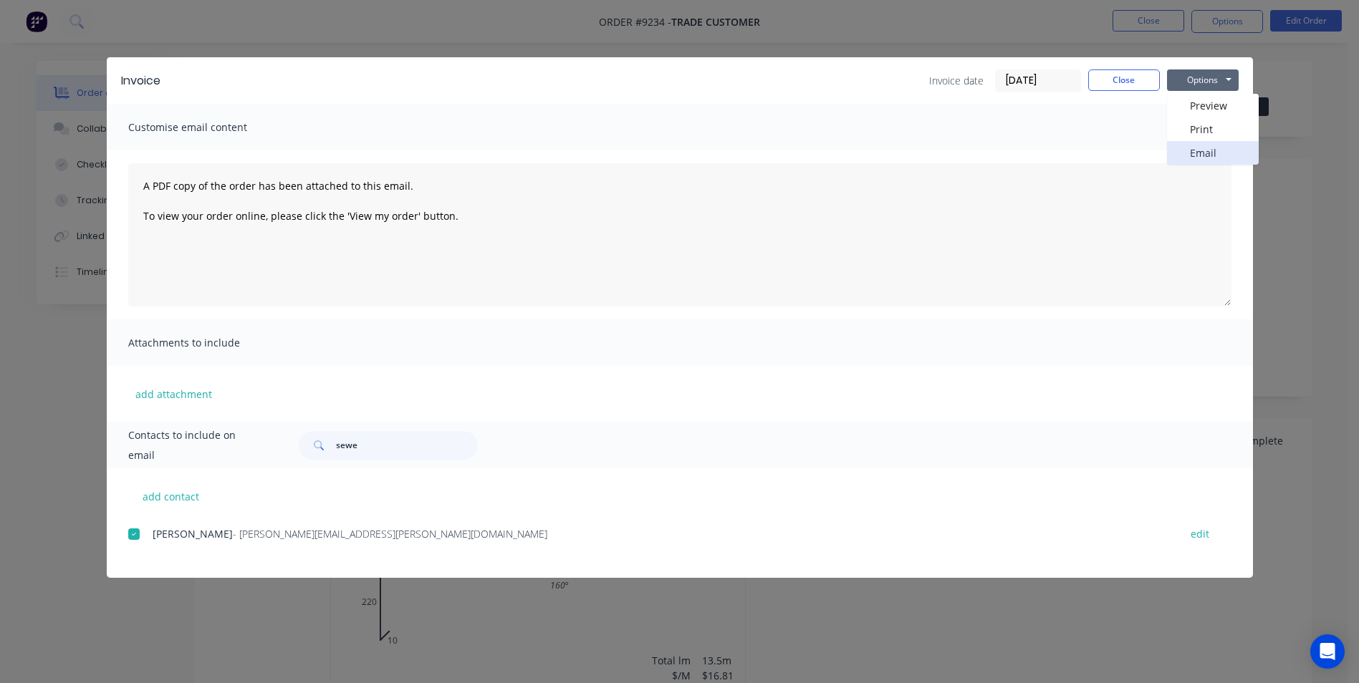
click at [1215, 155] on button "Email" at bounding box center [1213, 153] width 92 height 24
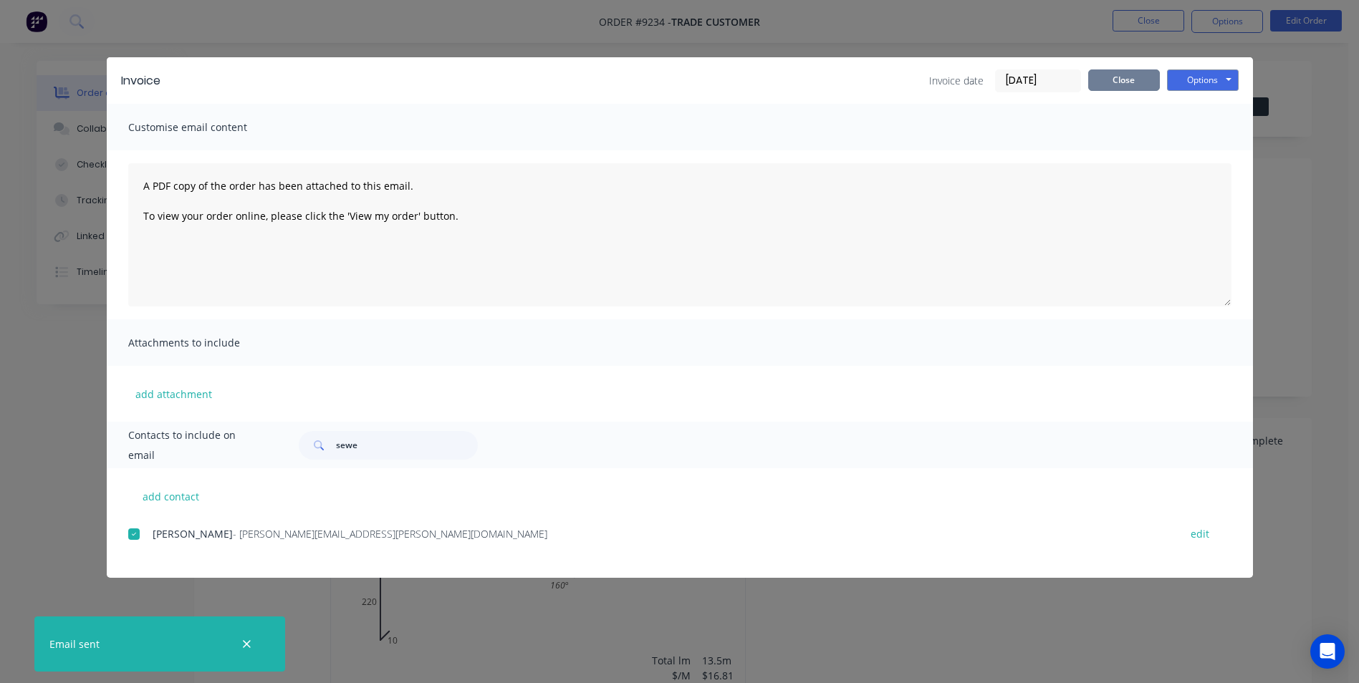
click at [1139, 76] on button "Close" at bounding box center [1124, 79] width 72 height 21
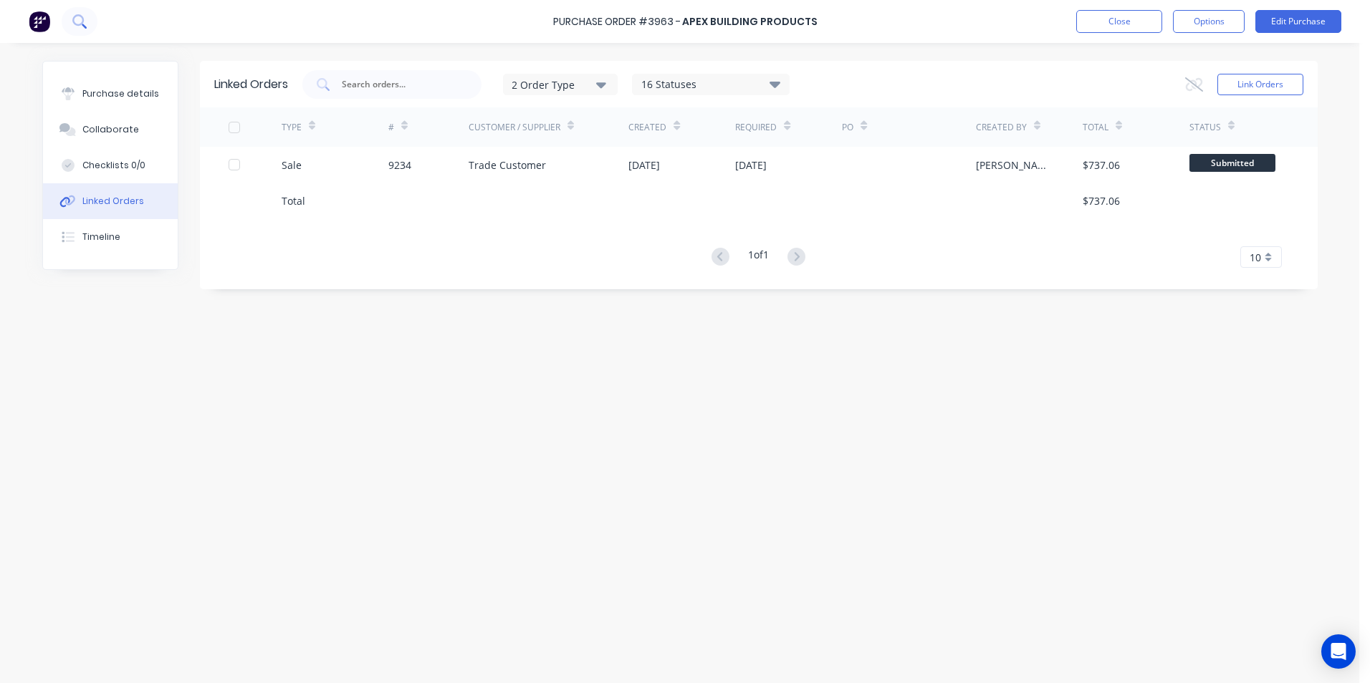
click at [80, 22] on icon at bounding box center [79, 21] width 14 height 14
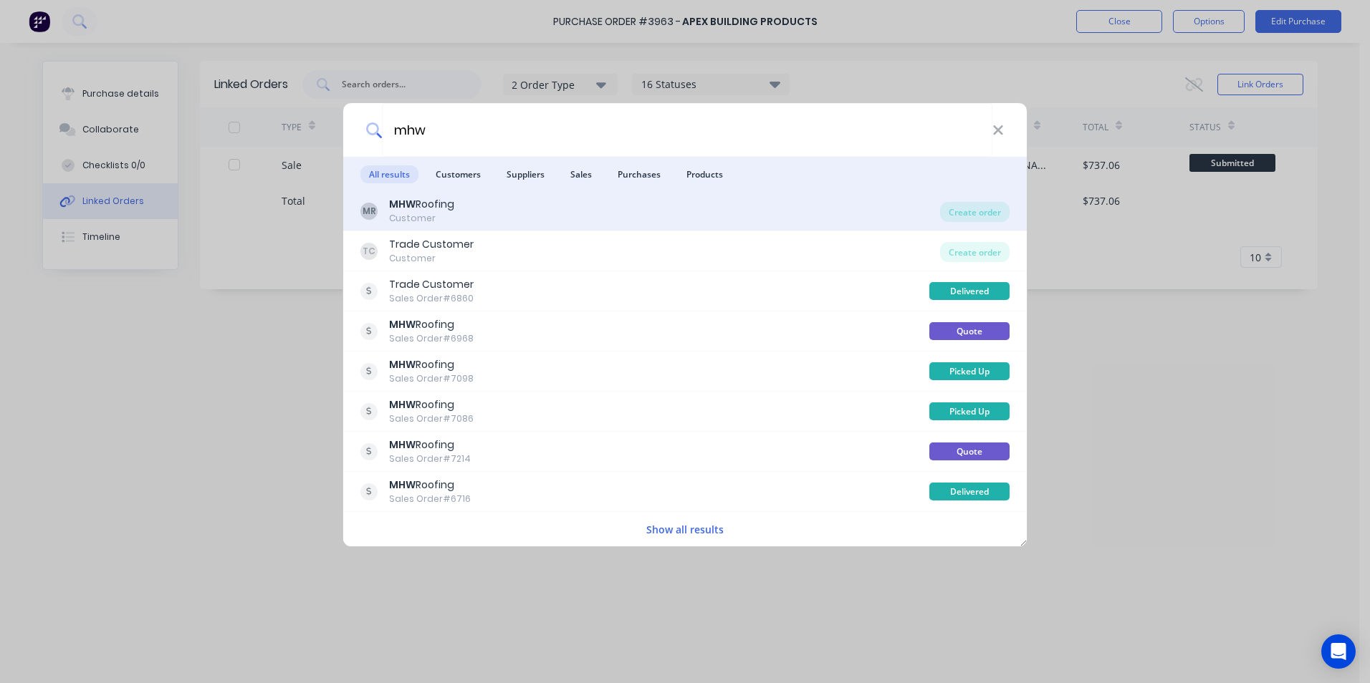
type input "mhw"
click at [470, 204] on div "MR MHW Roofing Customer" at bounding box center [650, 211] width 580 height 28
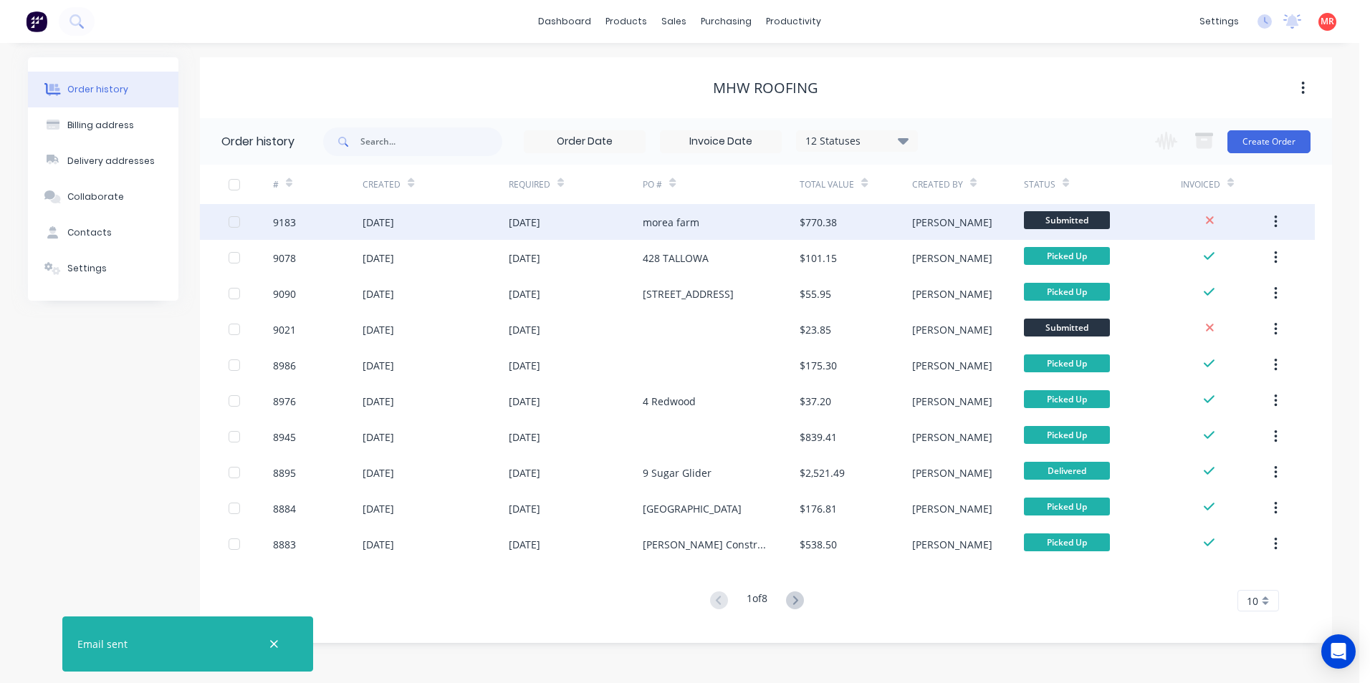
click at [687, 229] on div "morea farm" at bounding box center [671, 222] width 57 height 15
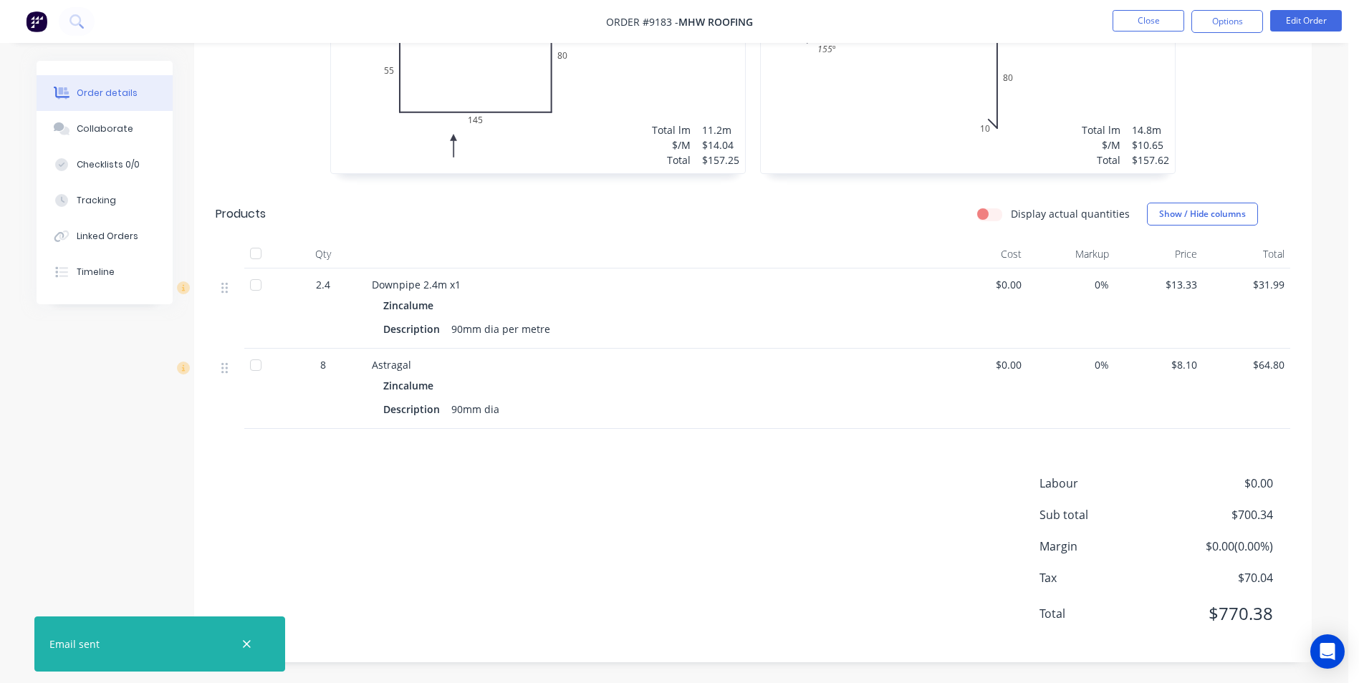
scroll to position [767, 0]
